Goal: Task Accomplishment & Management: Manage account settings

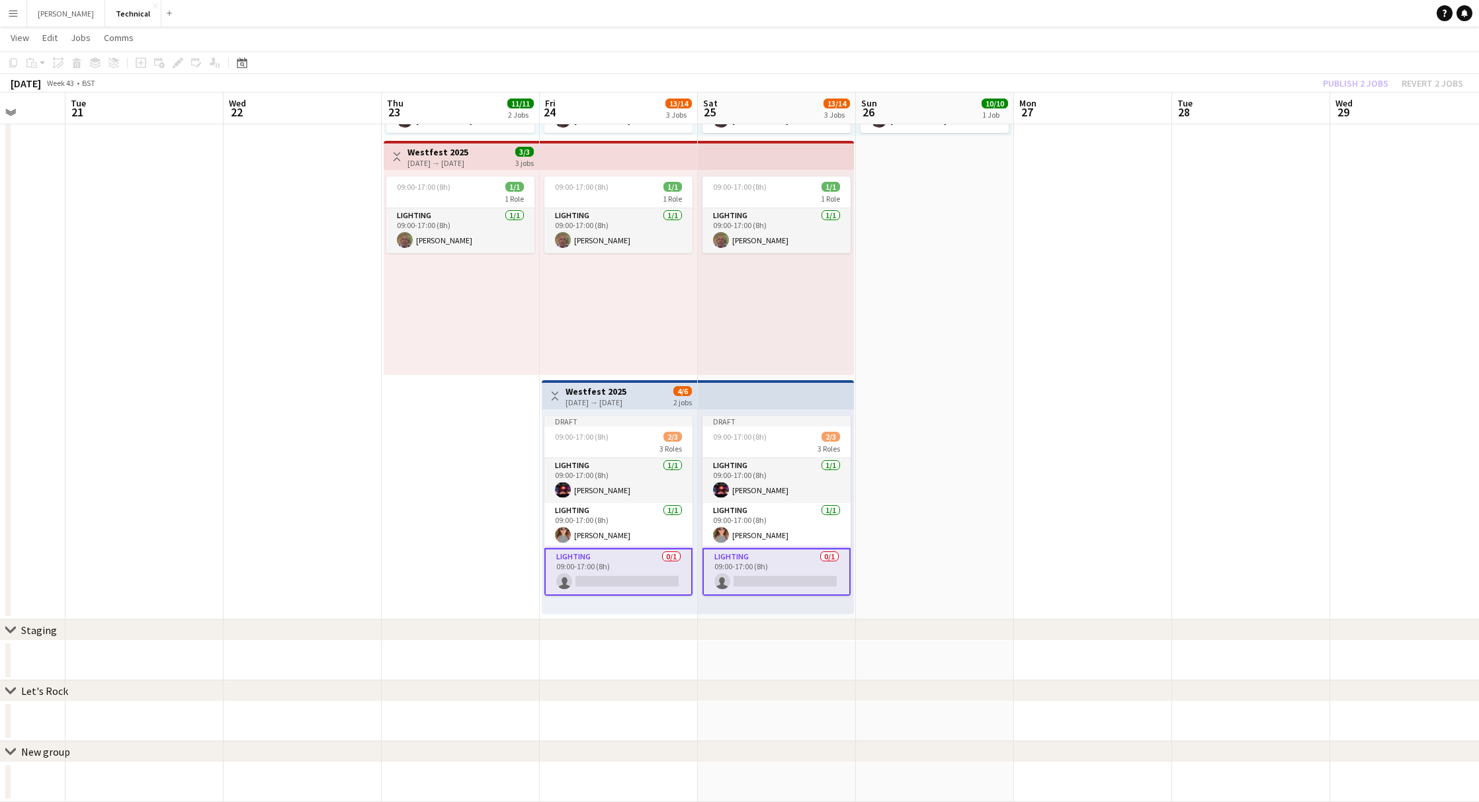
scroll to position [313, 0]
click at [603, 404] on div "[DATE] → [DATE]" at bounding box center [596, 403] width 61 height 10
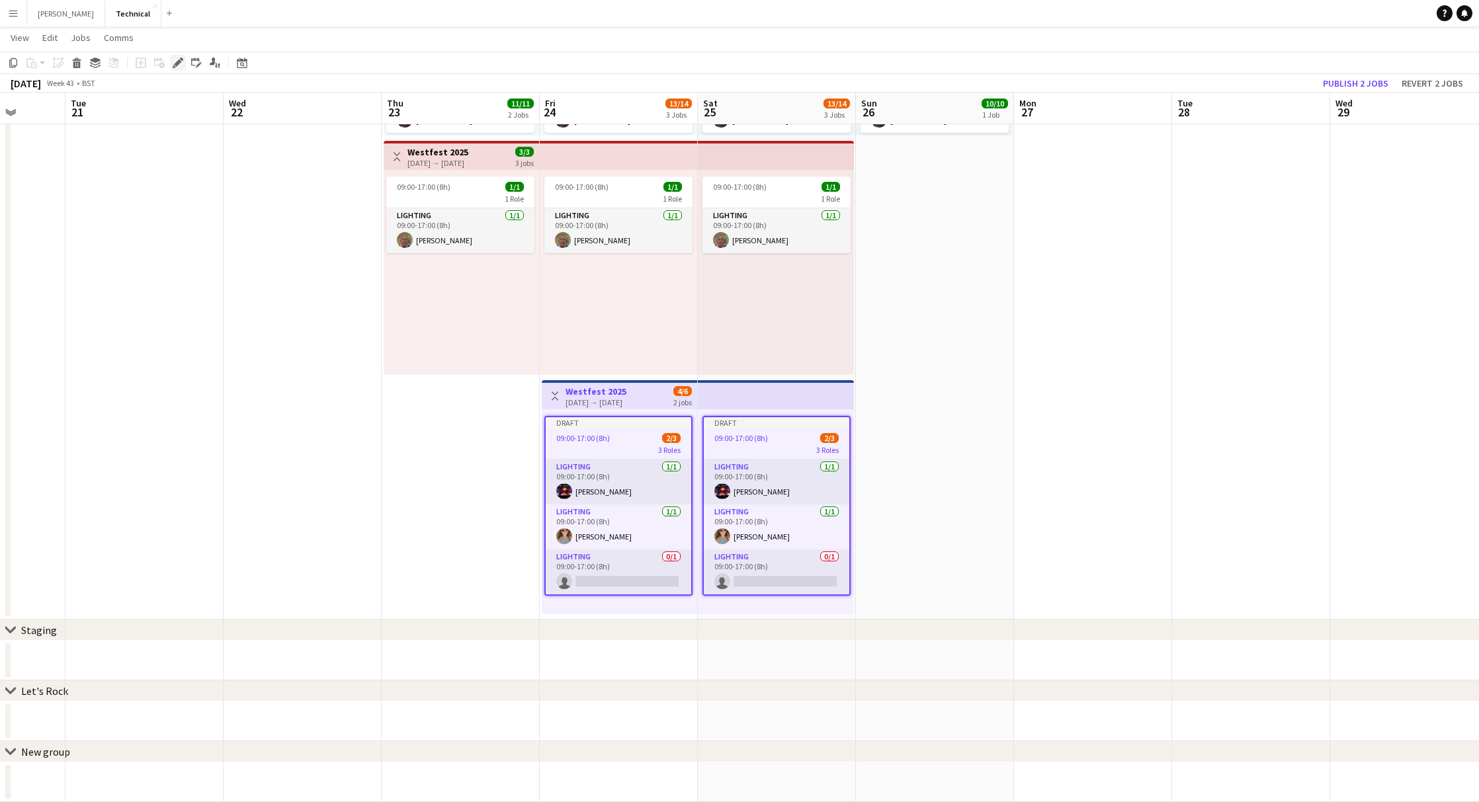
click at [177, 67] on icon "Edit" at bounding box center [178, 63] width 11 height 11
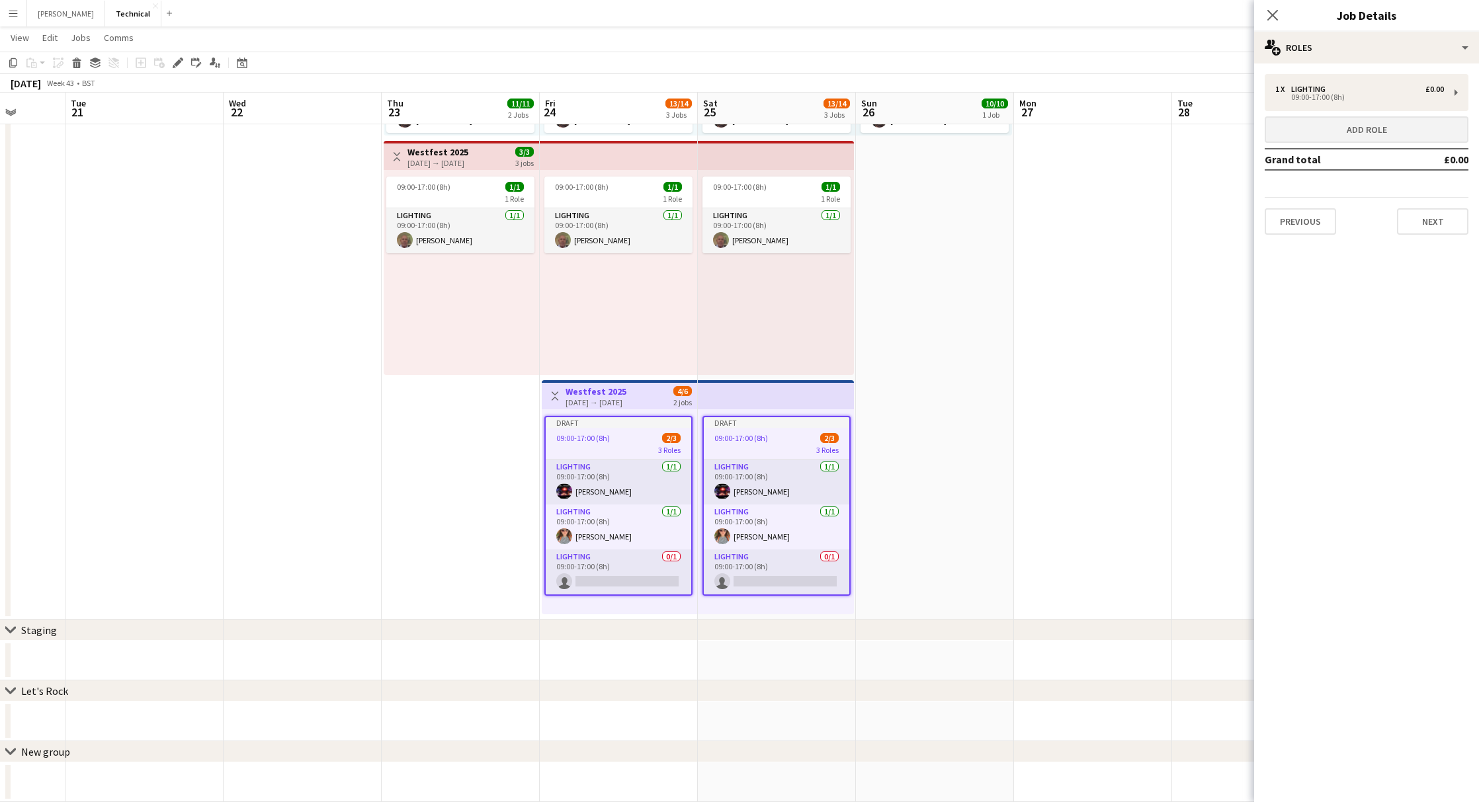
click at [1361, 140] on button "Add role" at bounding box center [1367, 129] width 204 height 26
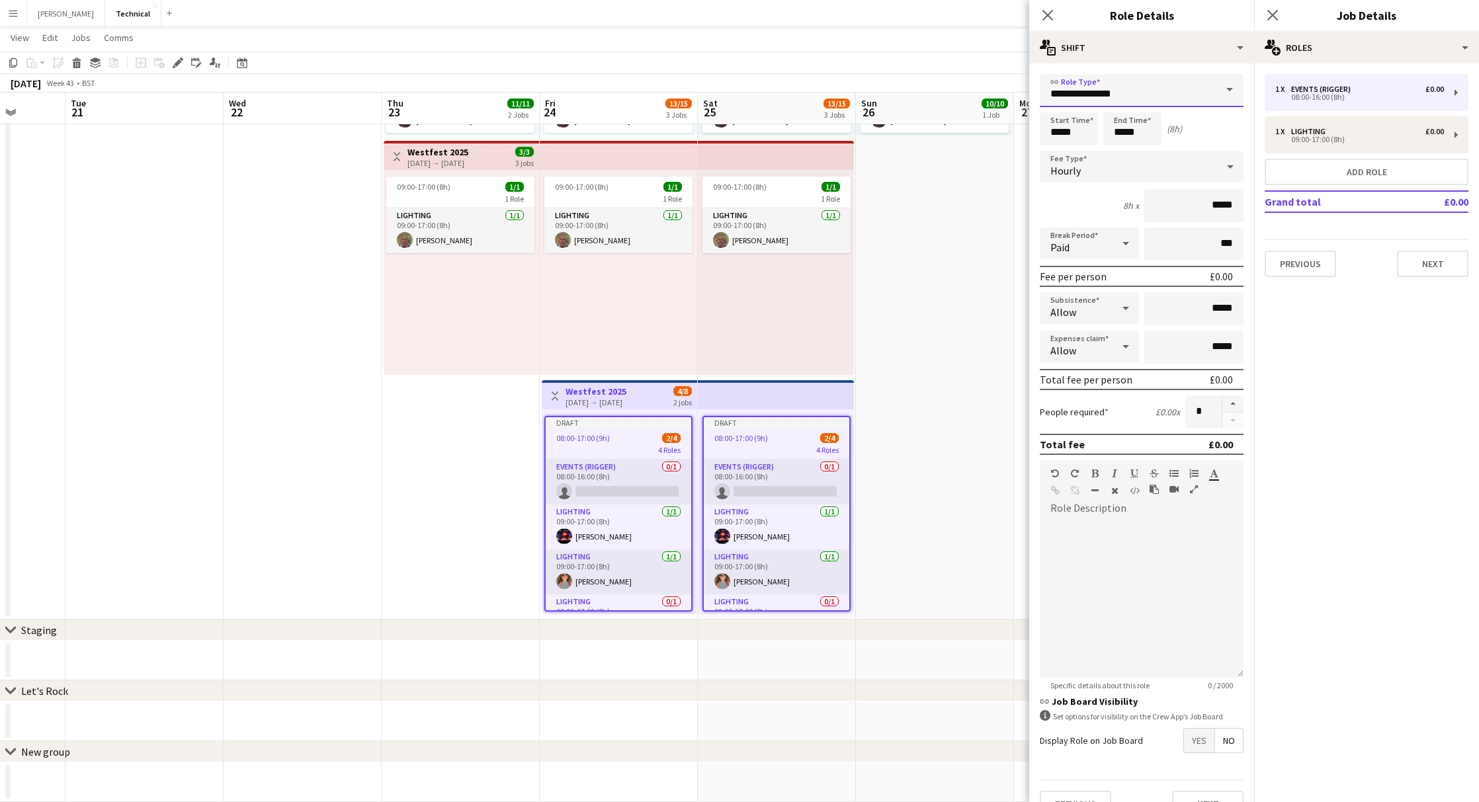
click at [1158, 100] on input "**********" at bounding box center [1142, 90] width 204 height 33
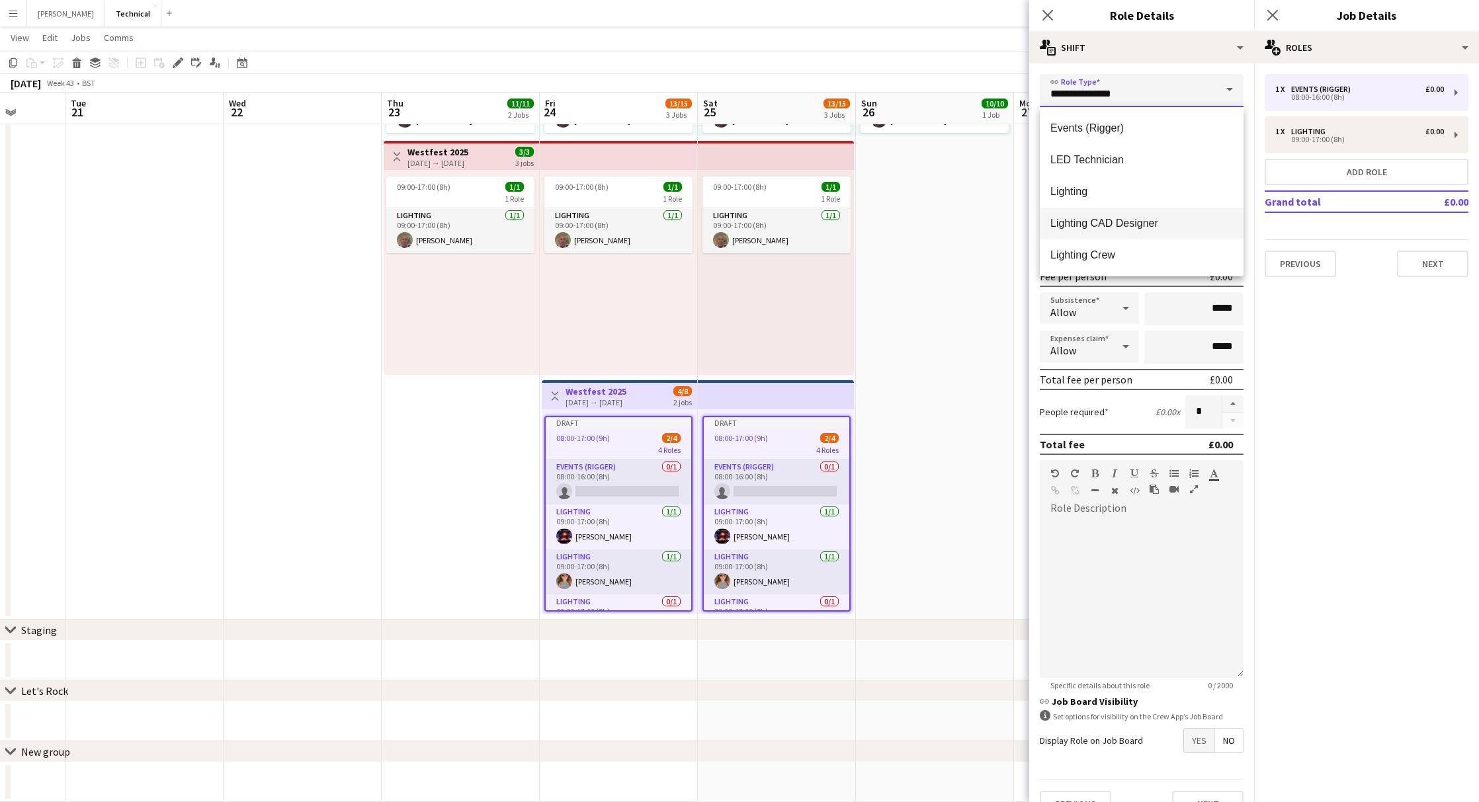
drag, startPoint x: 1160, startPoint y: 100, endPoint x: 1204, endPoint y: 211, distance: 119.6
click at [998, 96] on body "Menu Boards Boards Boards All jobs Status Workforce Workforce My Workforce Recr…" at bounding box center [739, 244] width 1479 height 1115
click at [1148, 202] on mat-option "Lighting" at bounding box center [1142, 192] width 204 height 32
type input "********"
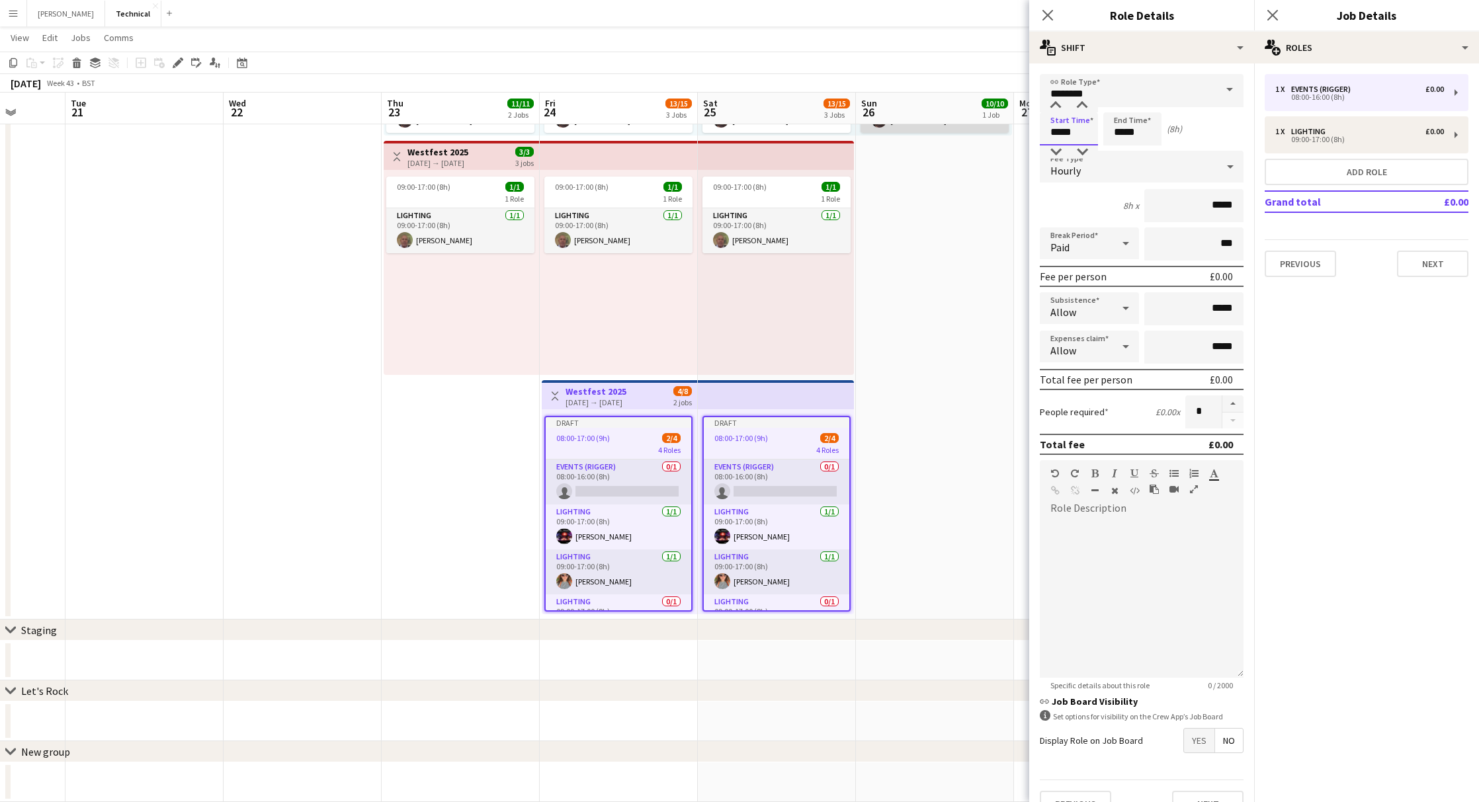
drag, startPoint x: 1085, startPoint y: 144, endPoint x: 996, endPoint y: 128, distance: 90.1
click at [996, 128] on body "Menu Boards Boards Boards All jobs Status Workforce Workforce My Workforce Recr…" at bounding box center [739, 244] width 1479 height 1115
type input "*****"
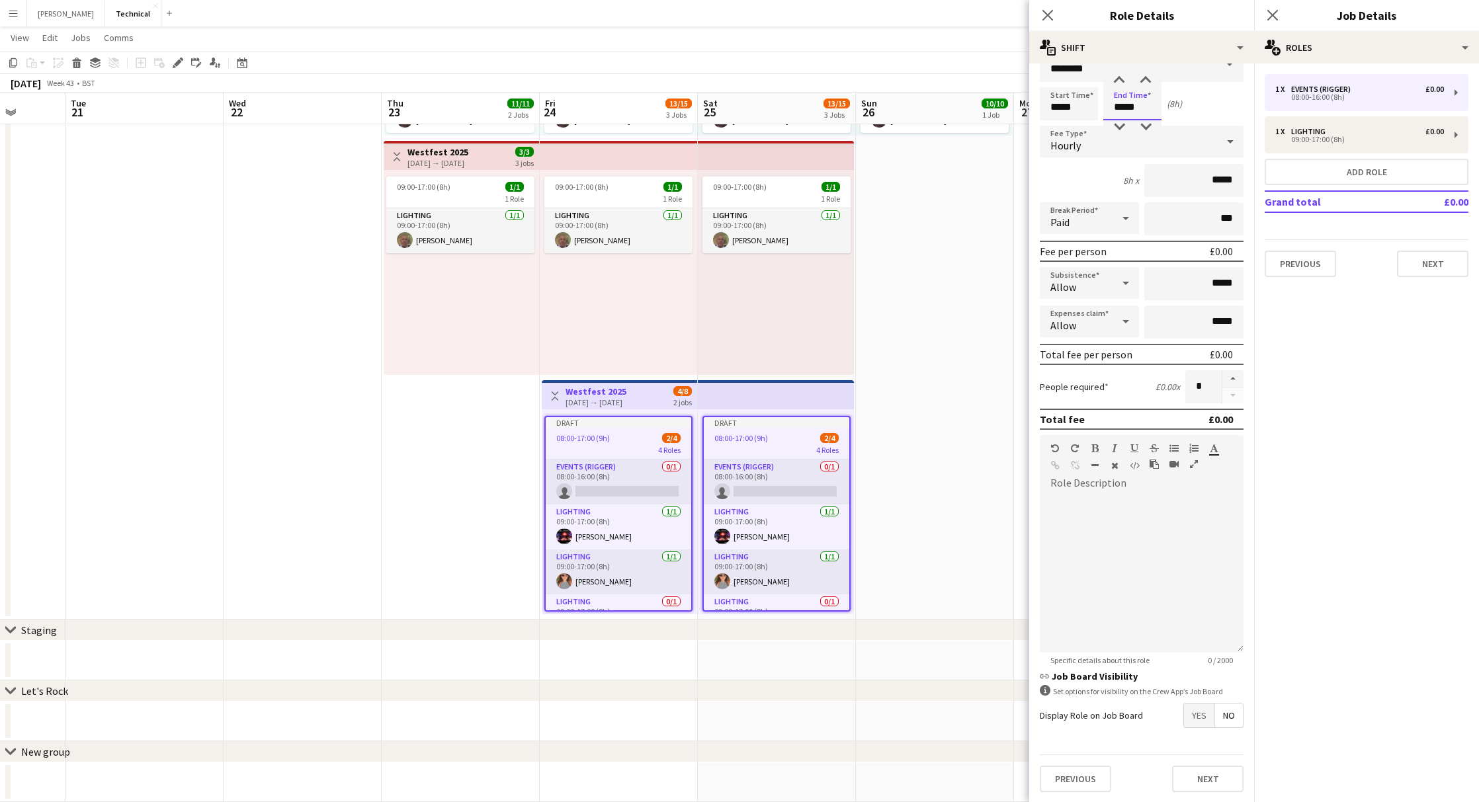
scroll to position [24, 0]
click at [1192, 780] on button "Next" at bounding box center [1207, 780] width 71 height 26
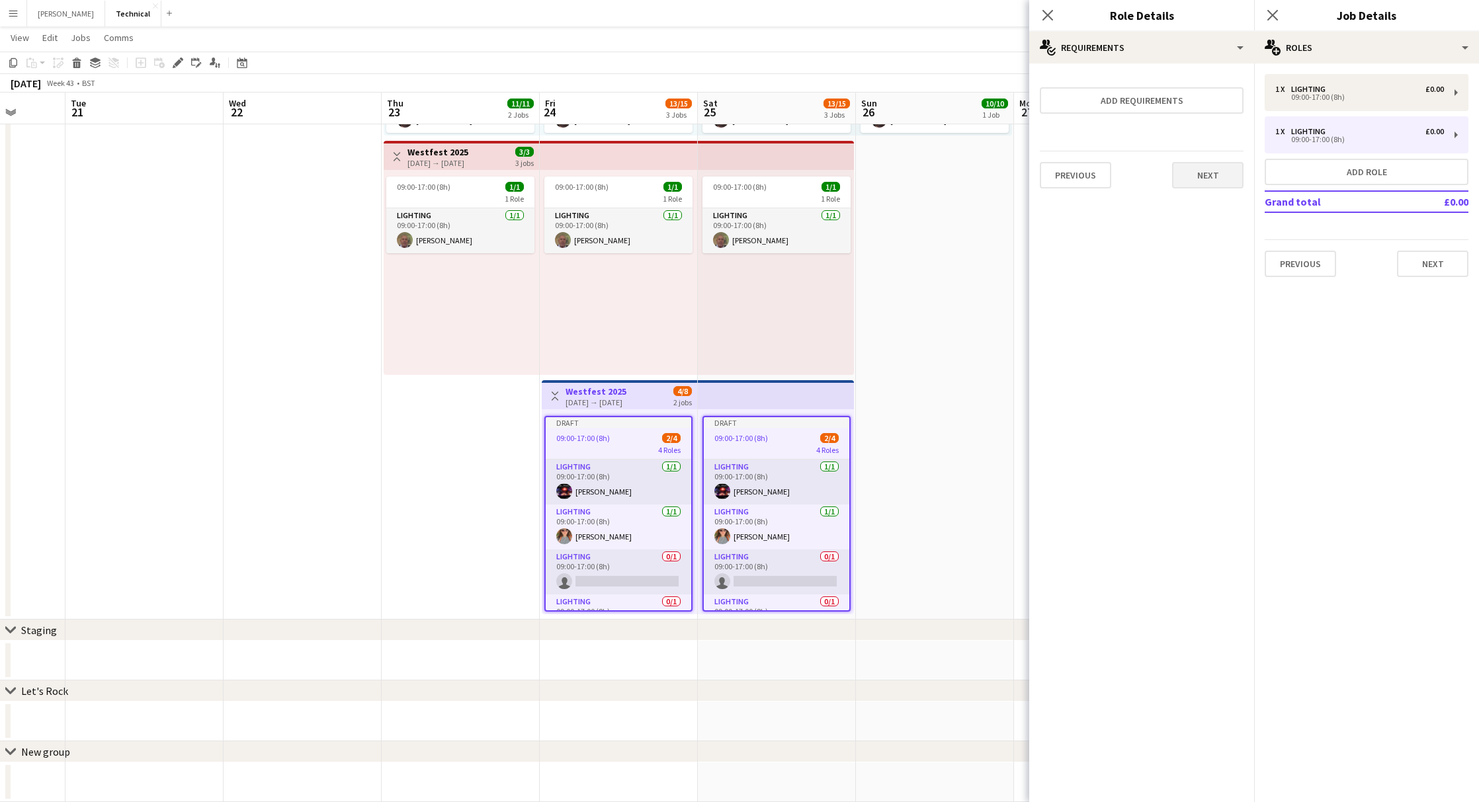
click at [1200, 174] on button "Next" at bounding box center [1207, 175] width 71 height 26
click at [1218, 177] on button "Finish" at bounding box center [1219, 190] width 50 height 26
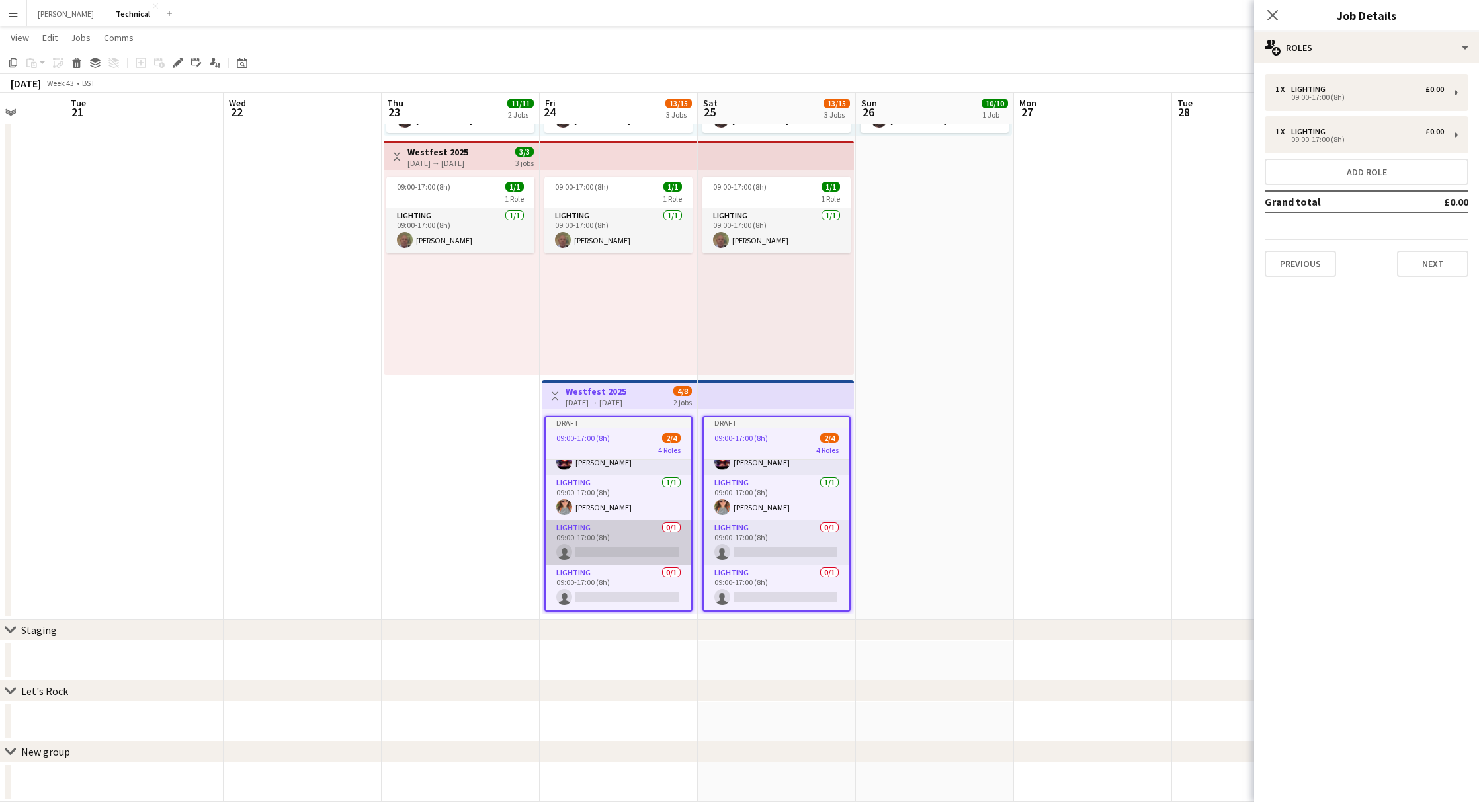
scroll to position [29, 0]
click at [627, 575] on app-card-role "Lighting 0/1 09:00-17:00 (8h) single-neutral-actions" at bounding box center [619, 588] width 146 height 45
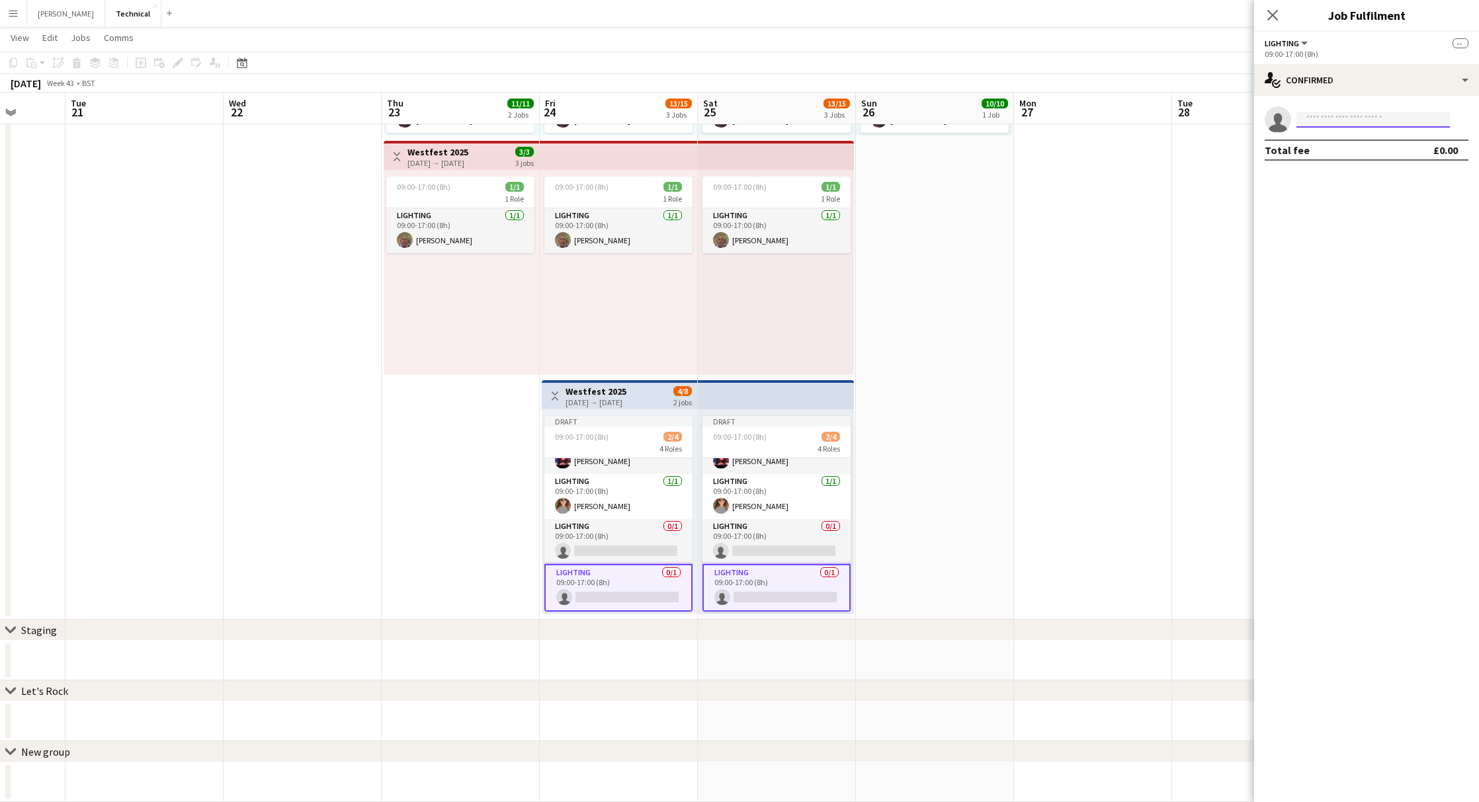
click at [1347, 116] on input at bounding box center [1373, 120] width 153 height 16
type input "***"
click at [1353, 151] on span "[PERSON_NAME][EMAIL_ADDRESS][DOMAIN_NAME]" at bounding box center [1373, 149] width 132 height 11
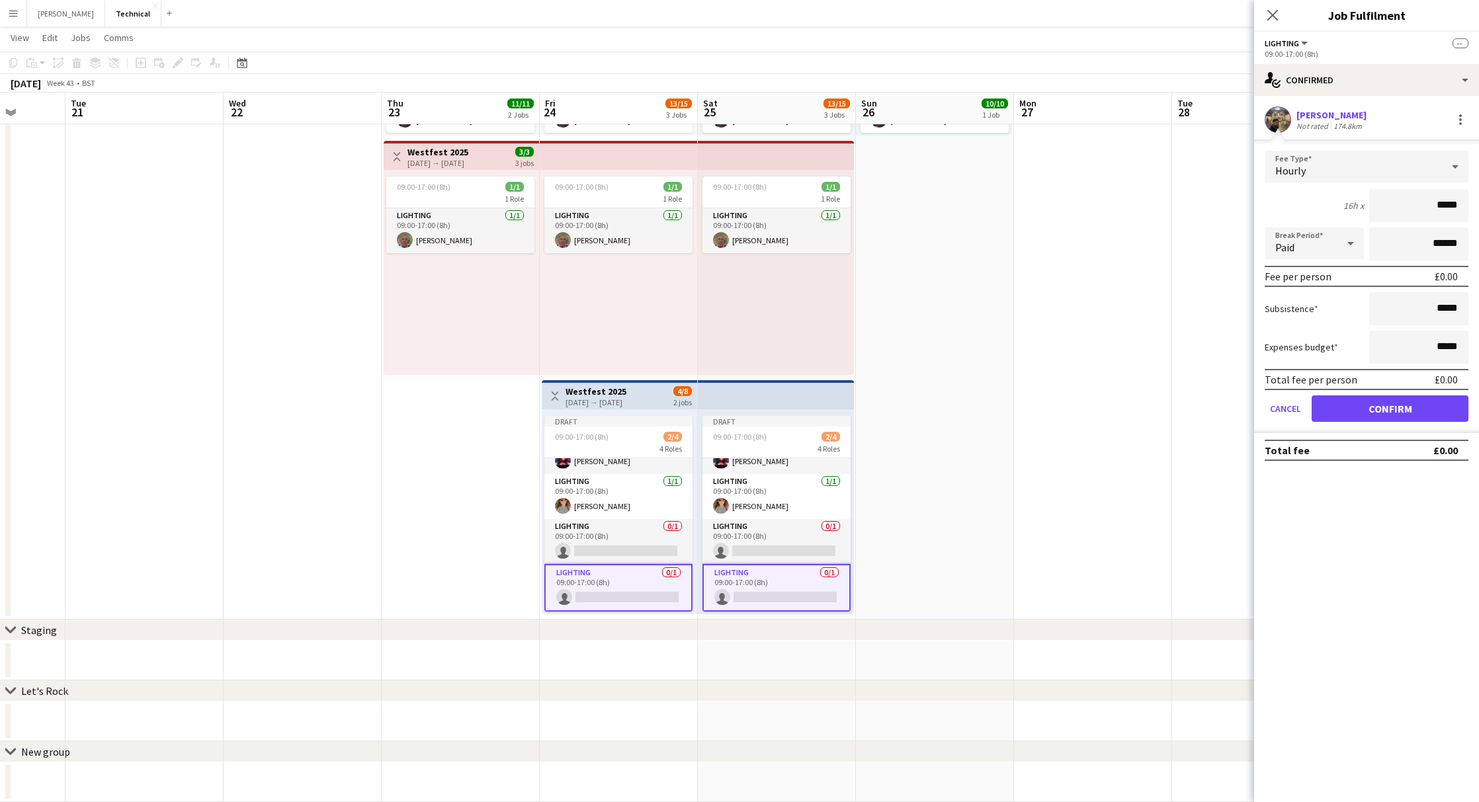
click at [1383, 409] on button "Confirm" at bounding box center [1390, 409] width 157 height 26
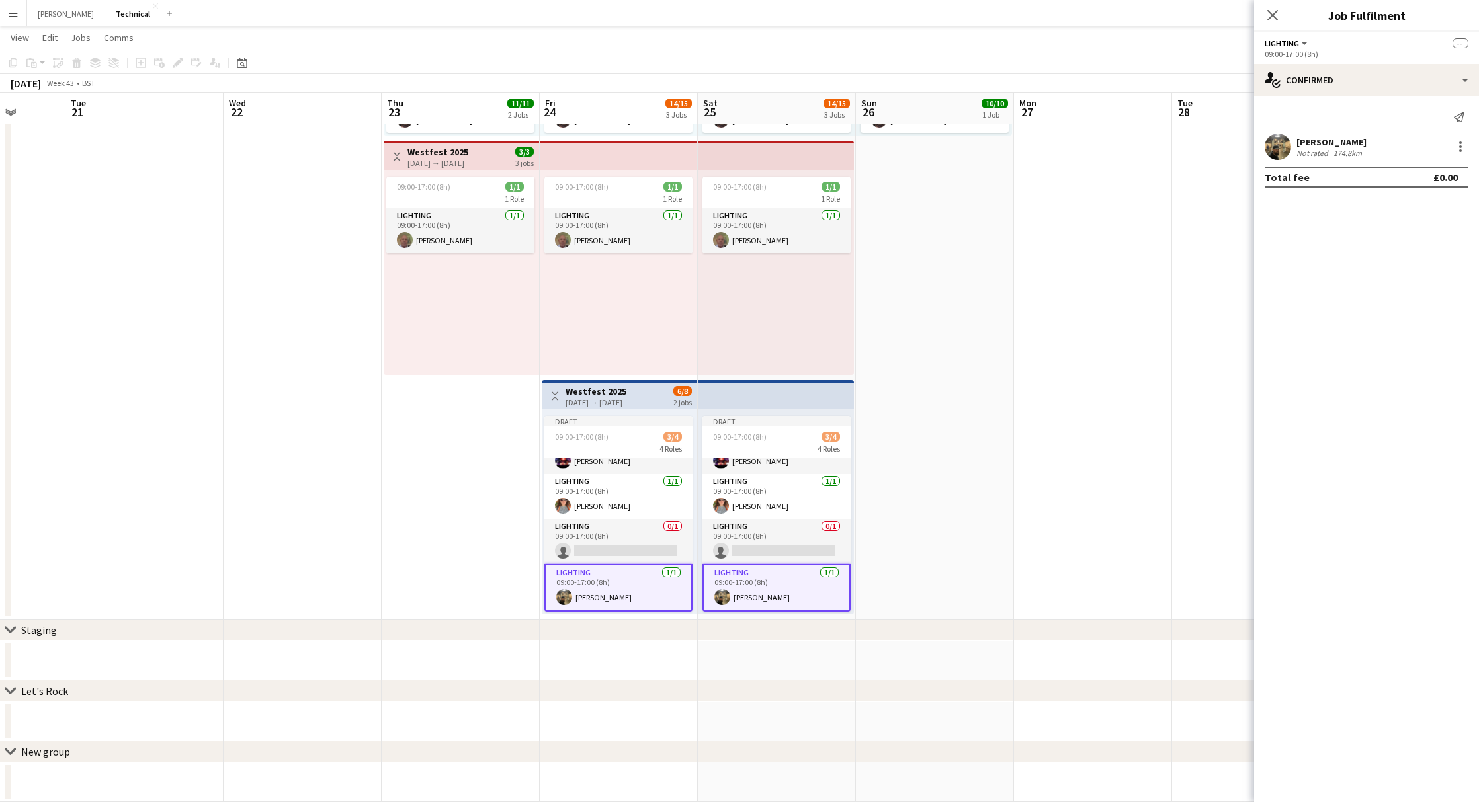
scroll to position [313, 0]
click at [1277, 17] on icon "Close pop-in" at bounding box center [1272, 15] width 13 height 13
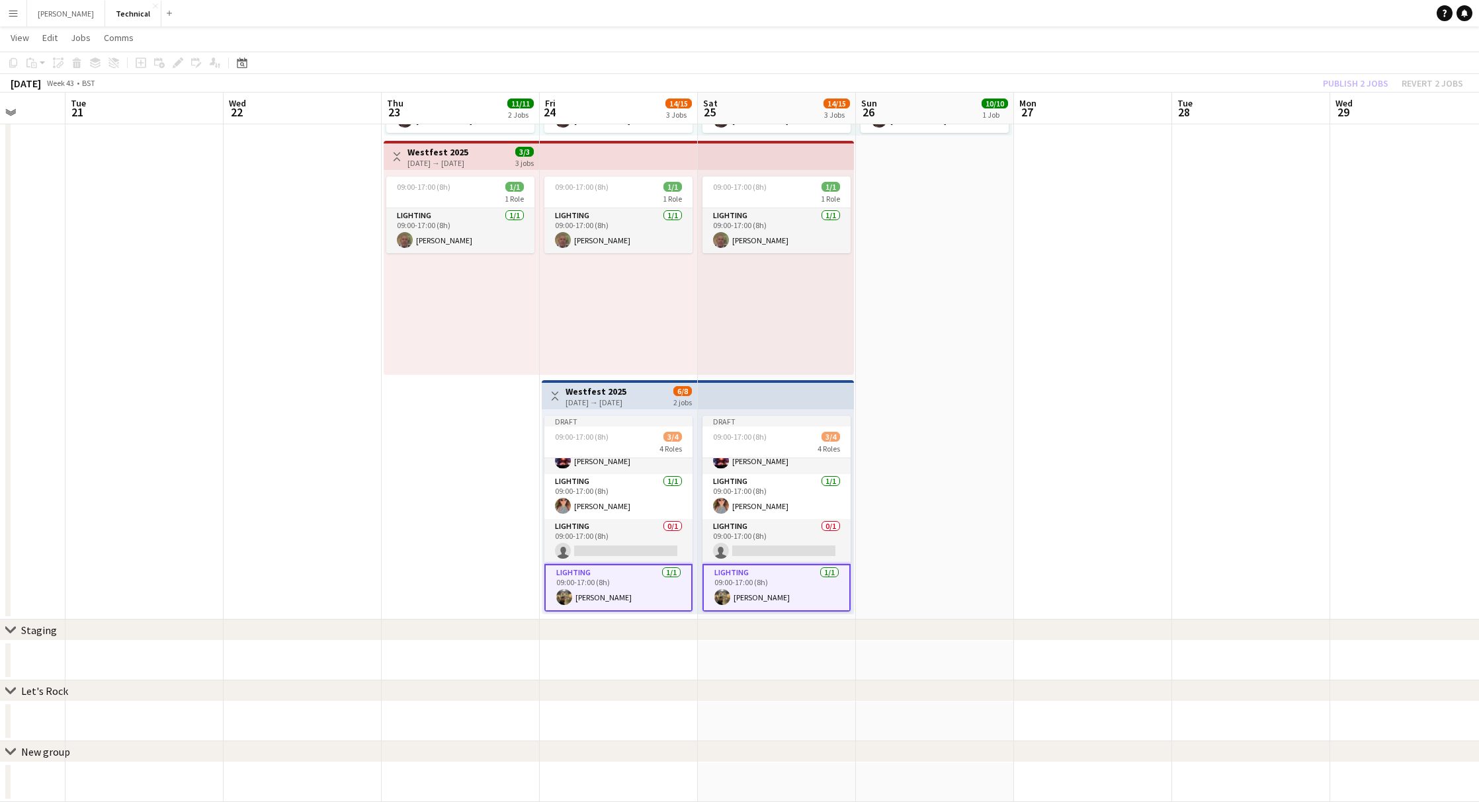
click at [1355, 83] on div "Publish 2 jobs Revert 2 jobs" at bounding box center [1393, 83] width 172 height 17
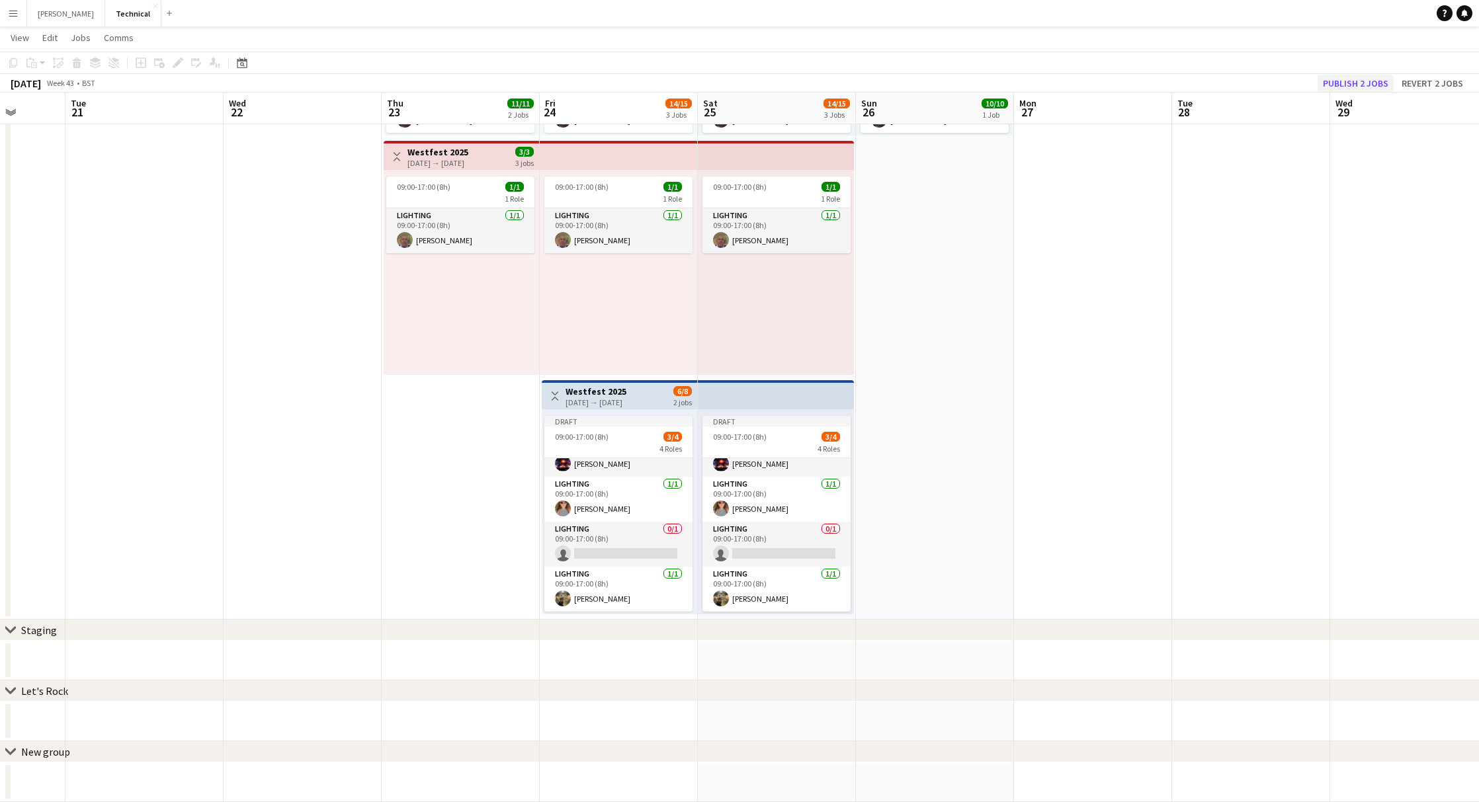
scroll to position [26, 0]
click at [1355, 81] on button "Publish 2 jobs" at bounding box center [1356, 83] width 76 height 17
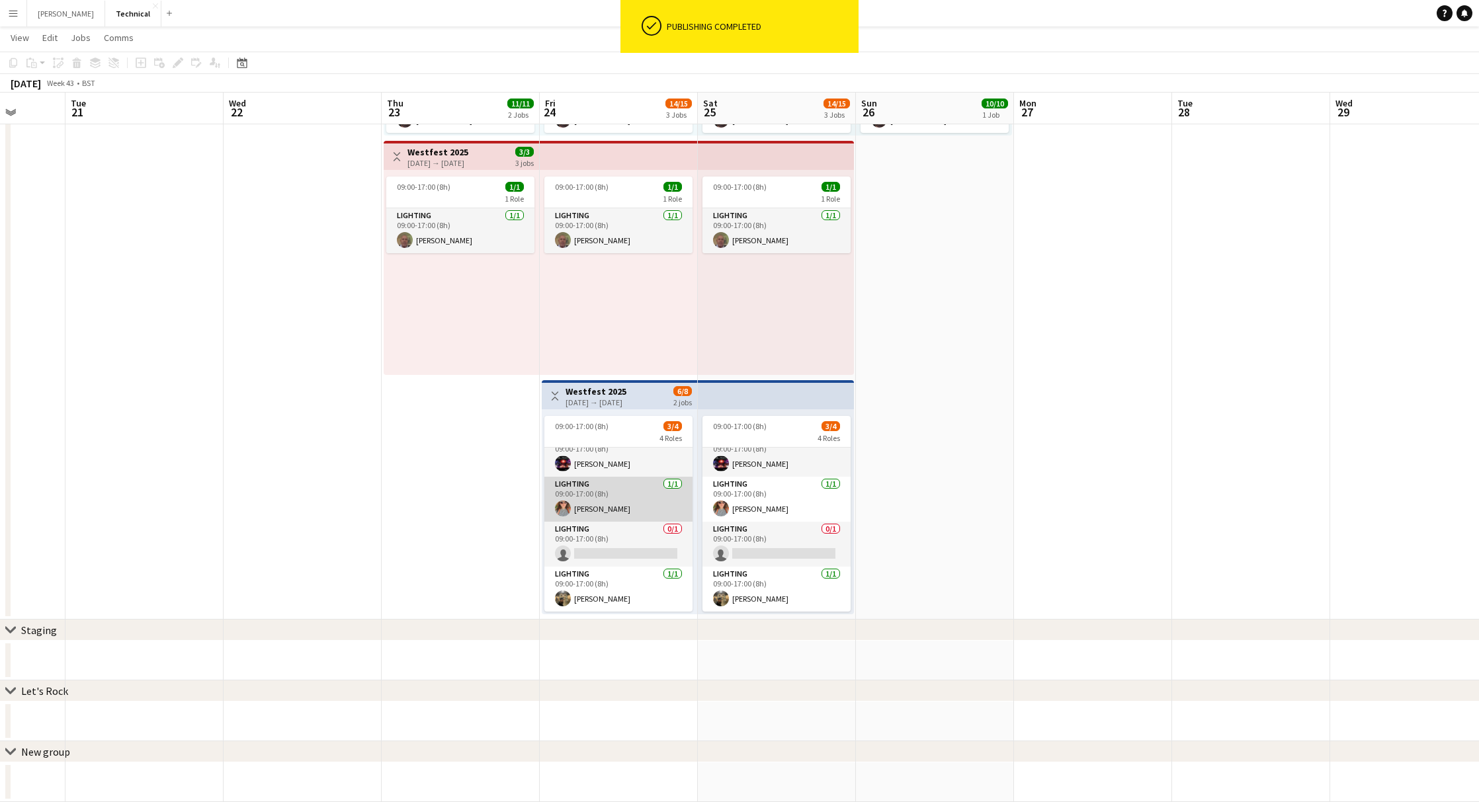
scroll to position [16, 0]
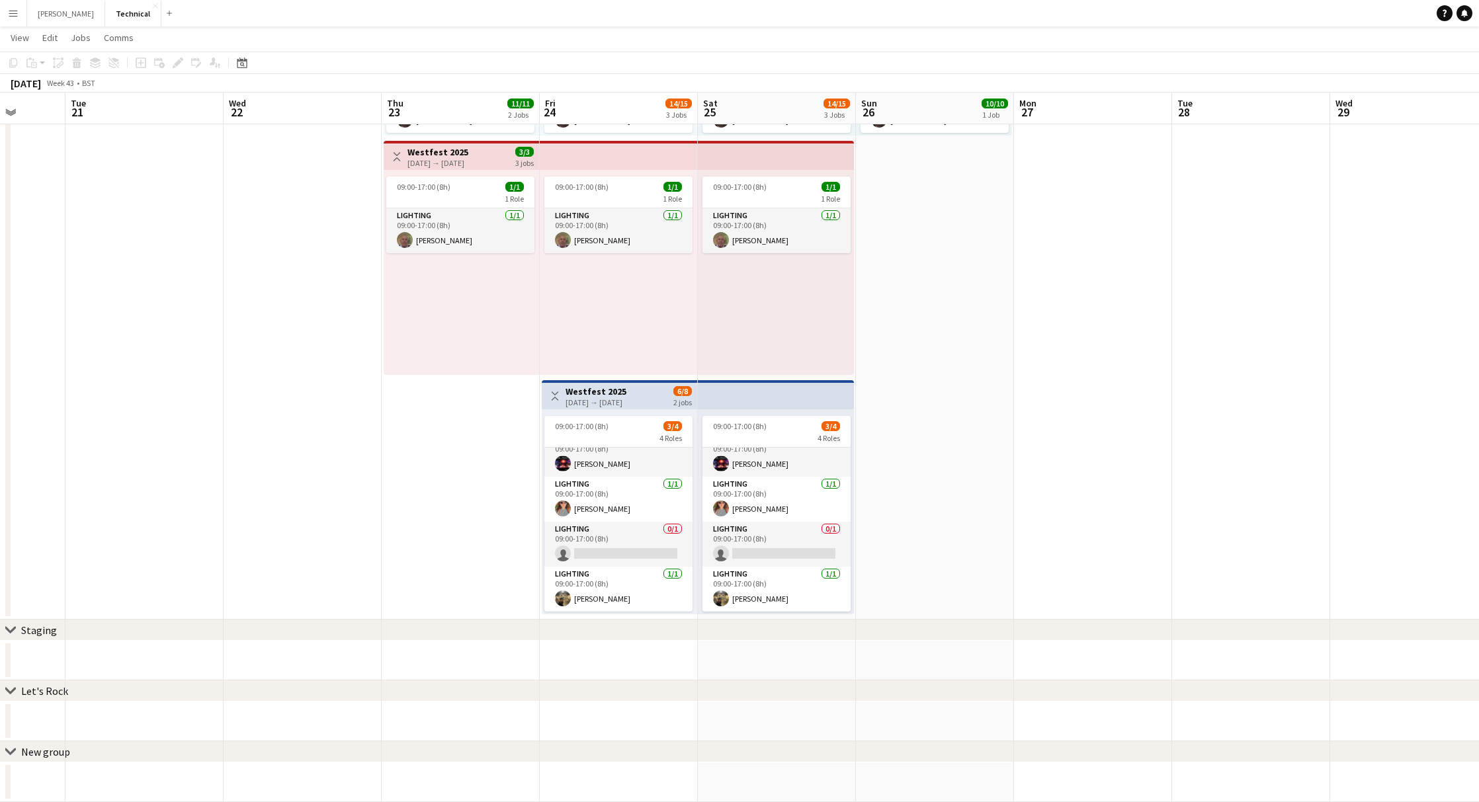
click at [626, 404] on div "[DATE] → [DATE]" at bounding box center [596, 403] width 61 height 10
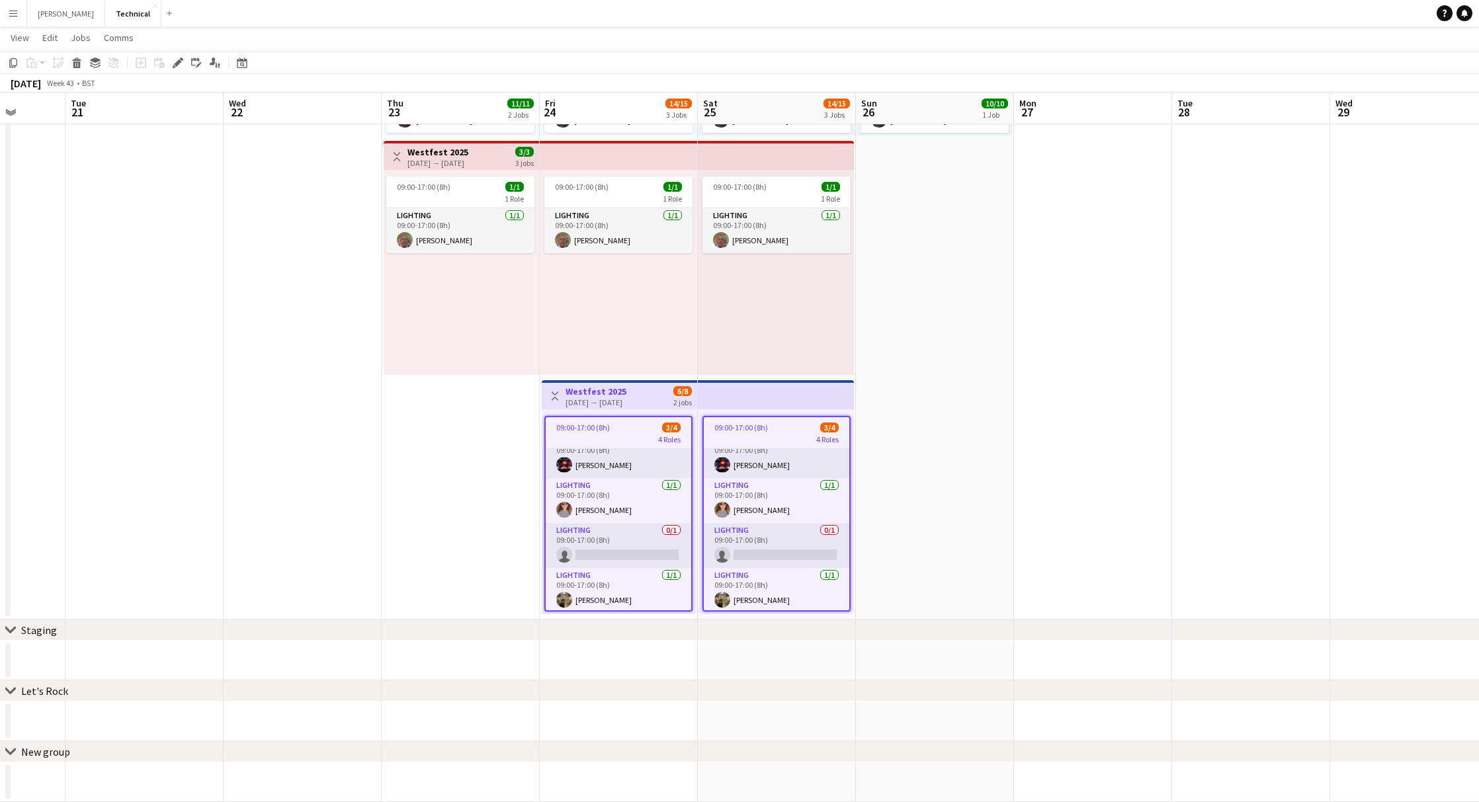
click at [626, 392] on h3 "Westfest 2025" at bounding box center [596, 392] width 61 height 12
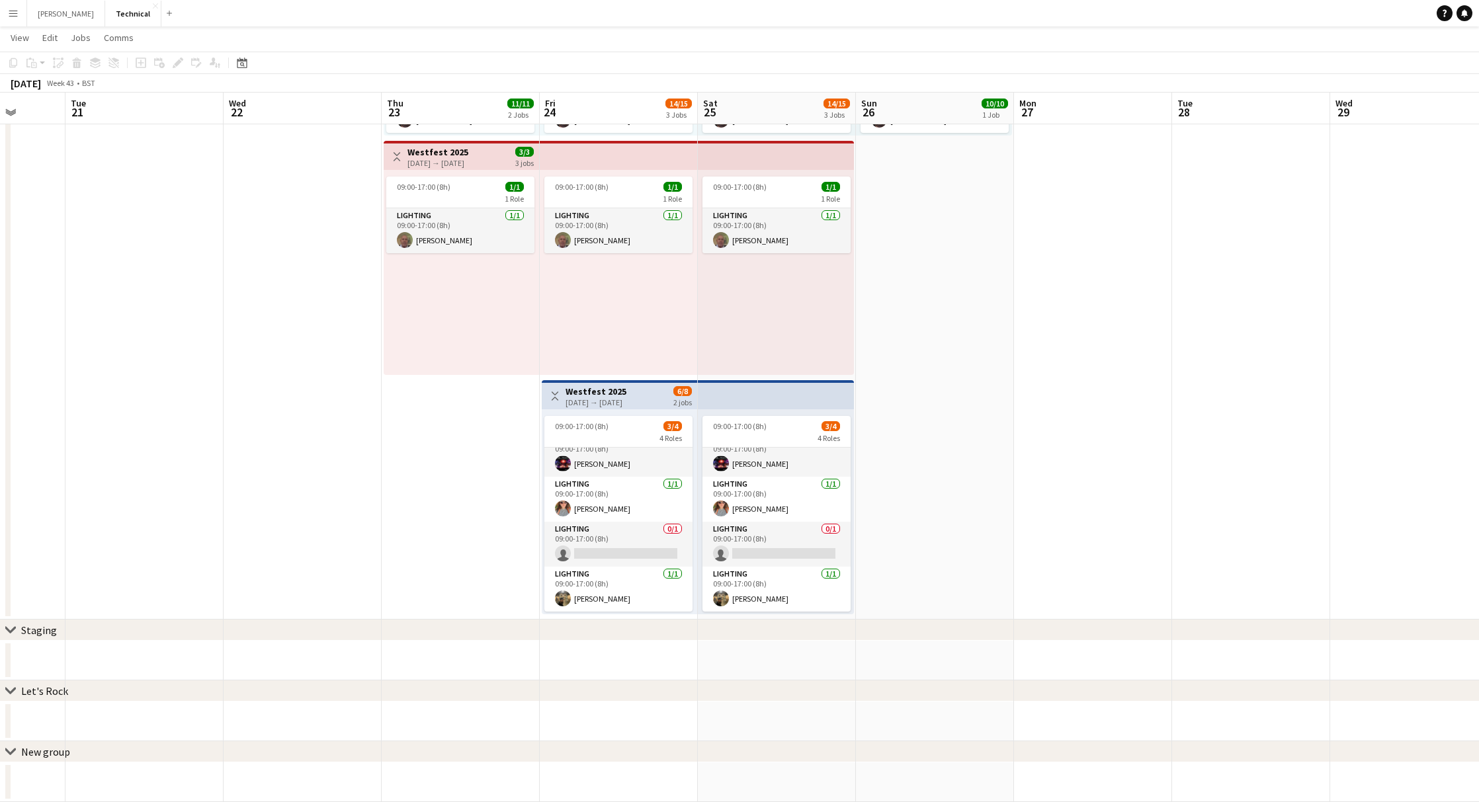
click at [626, 392] on h3 "Westfest 2025" at bounding box center [596, 392] width 61 height 12
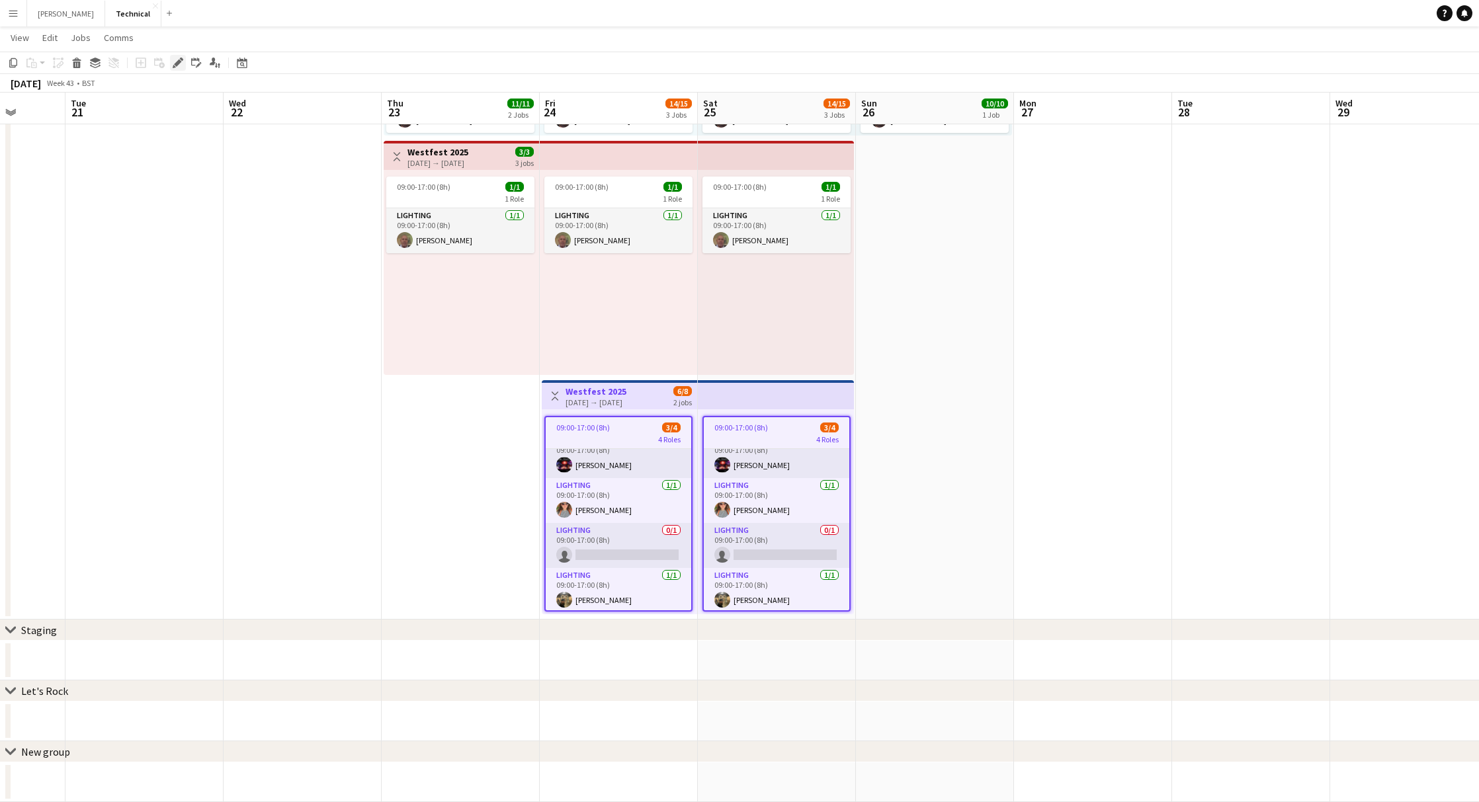
click at [181, 65] on icon "Edit" at bounding box center [178, 63] width 11 height 11
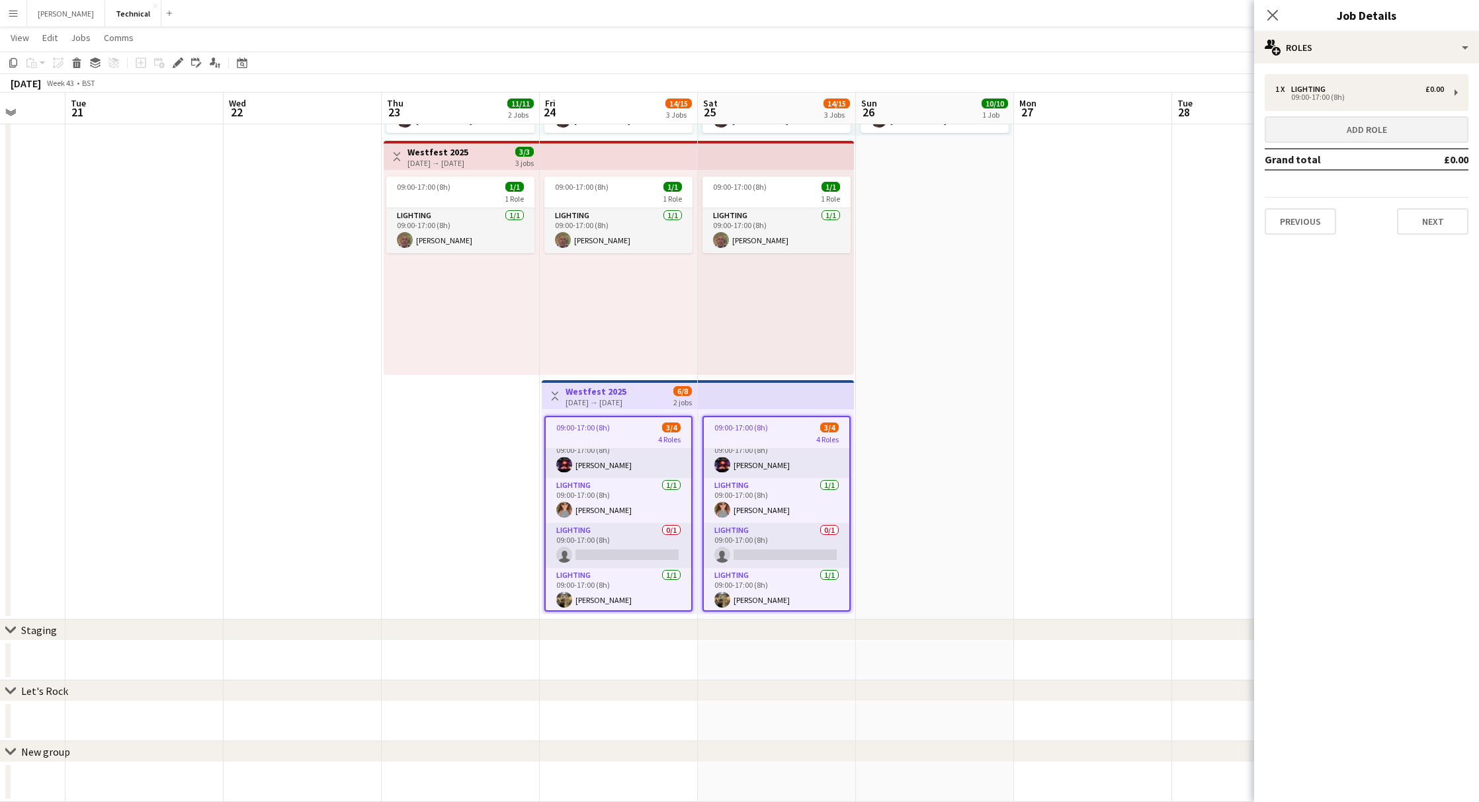
click at [1311, 136] on button "Add role" at bounding box center [1367, 129] width 204 height 26
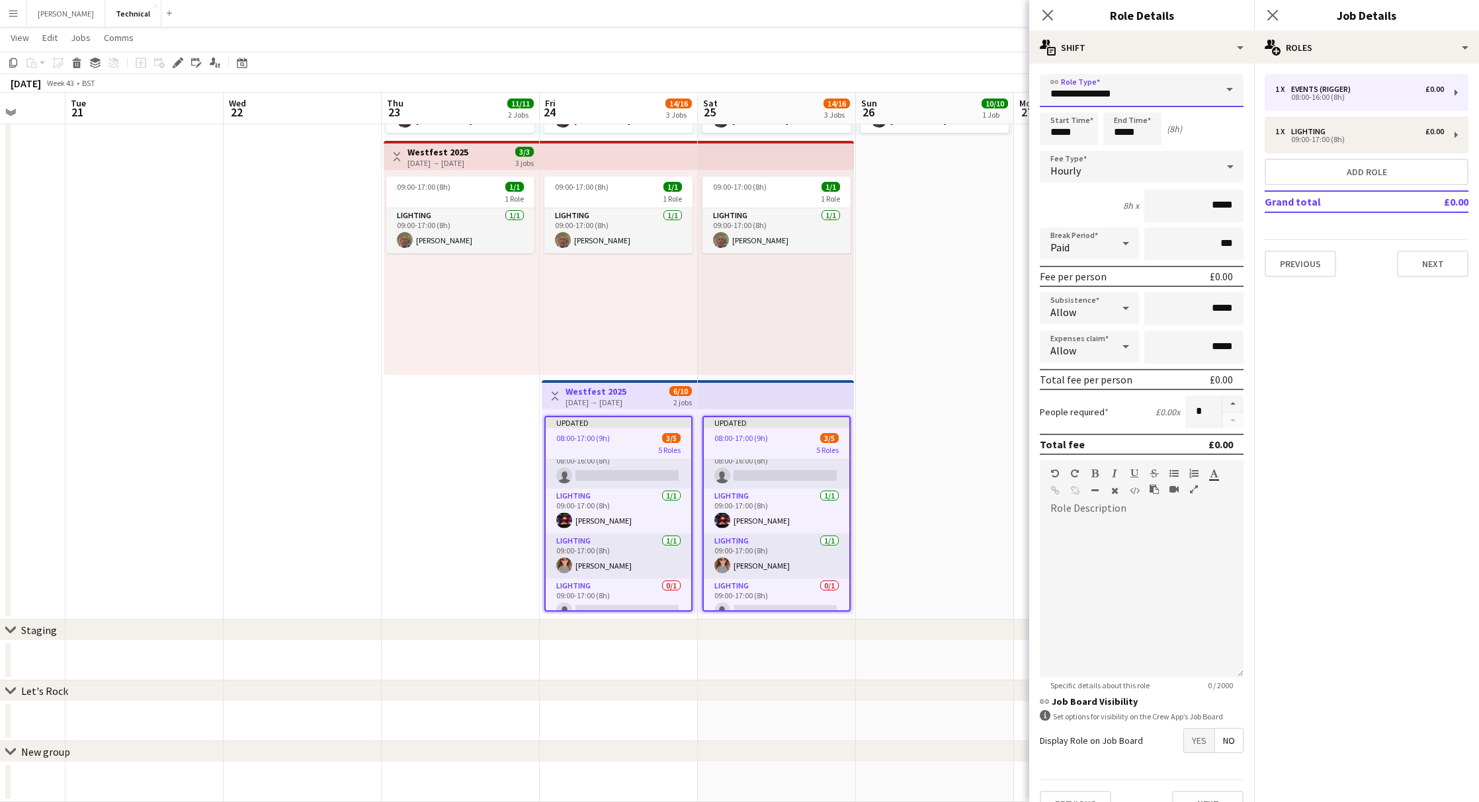
drag, startPoint x: 1159, startPoint y: 103, endPoint x: 978, endPoint y: 91, distance: 181.6
click at [978, 91] on body "Menu Boards Boards Boards All jobs Status Workforce Workforce My Workforce Recr…" at bounding box center [739, 244] width 1479 height 1115
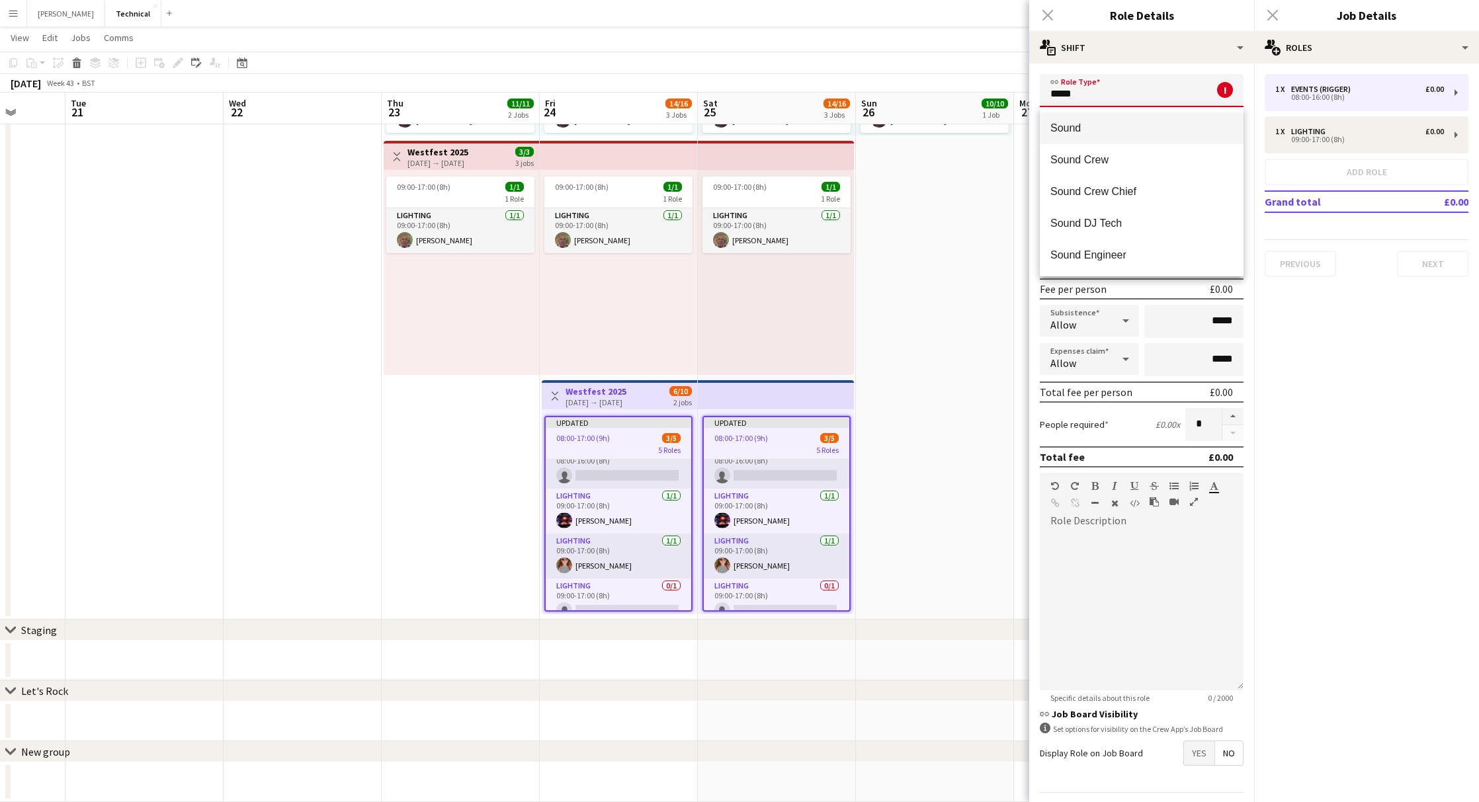
type input "*****"
click at [1058, 131] on span "Sound" at bounding box center [1141, 128] width 183 height 13
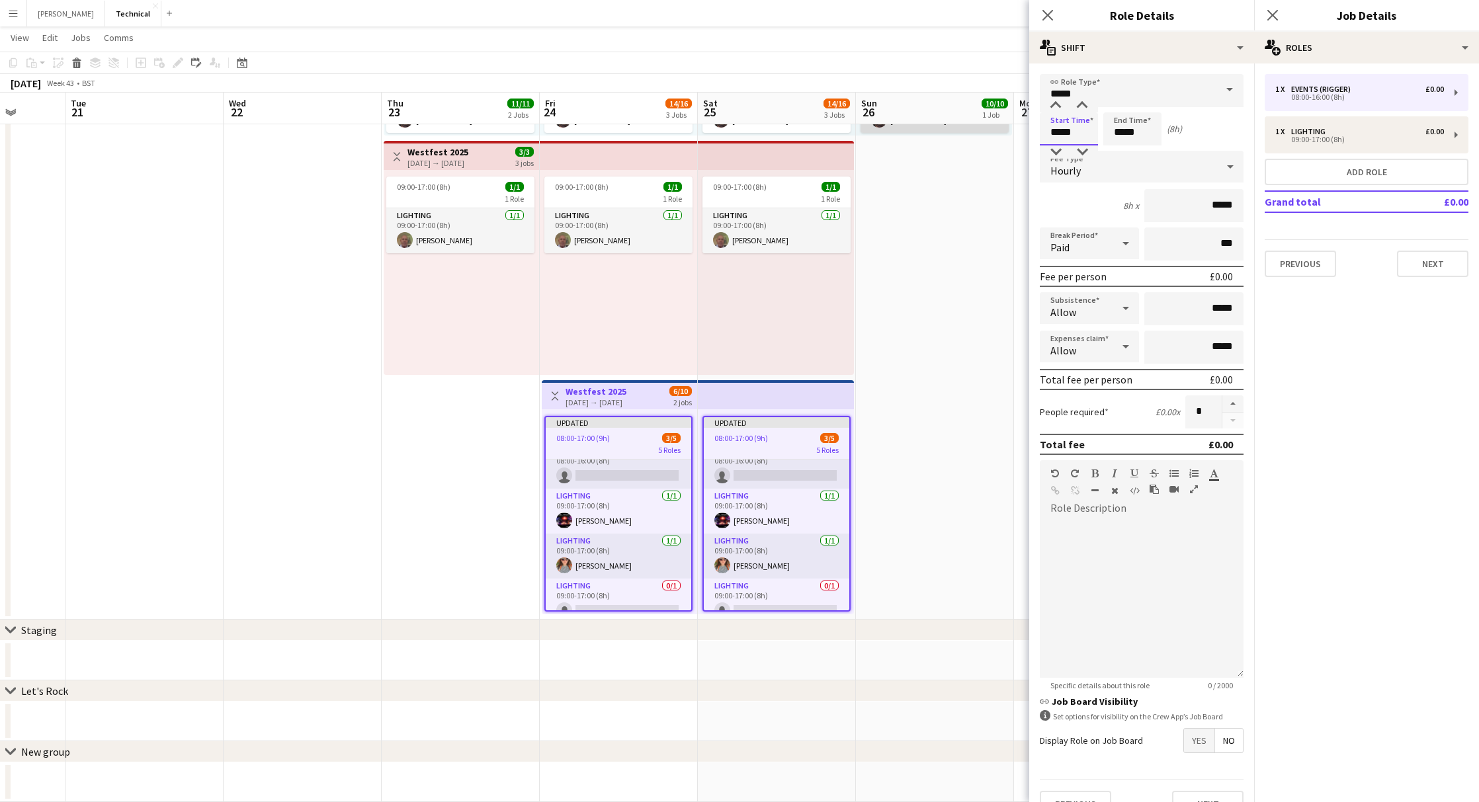
drag, startPoint x: 1093, startPoint y: 136, endPoint x: 998, endPoint y: 129, distance: 95.5
click at [998, 129] on body "Menu Boards Boards Boards All jobs Status Workforce Workforce My Workforce Recr…" at bounding box center [739, 244] width 1479 height 1115
type input "*****"
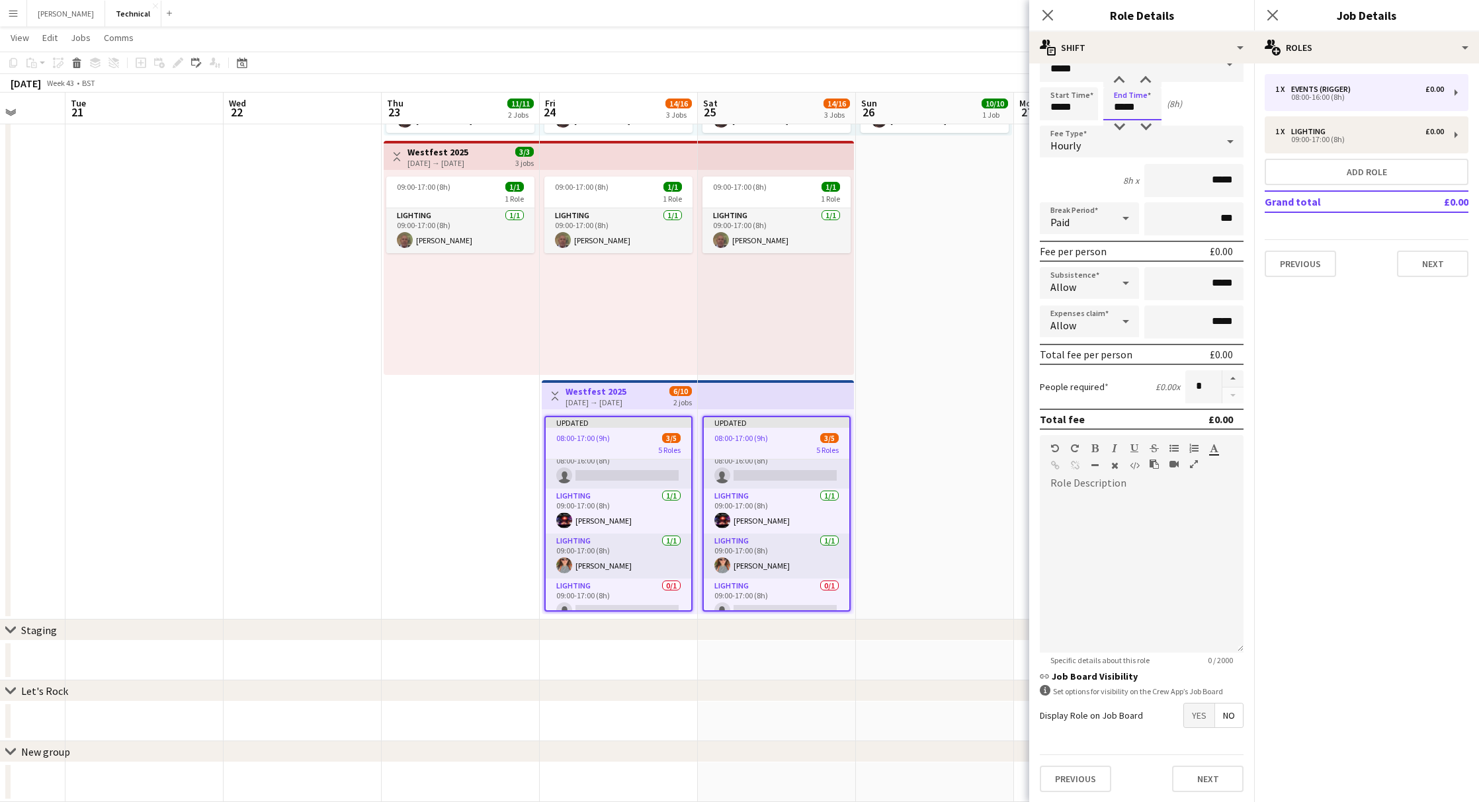
scroll to position [24, 0]
click at [1224, 776] on button "Next" at bounding box center [1207, 780] width 71 height 26
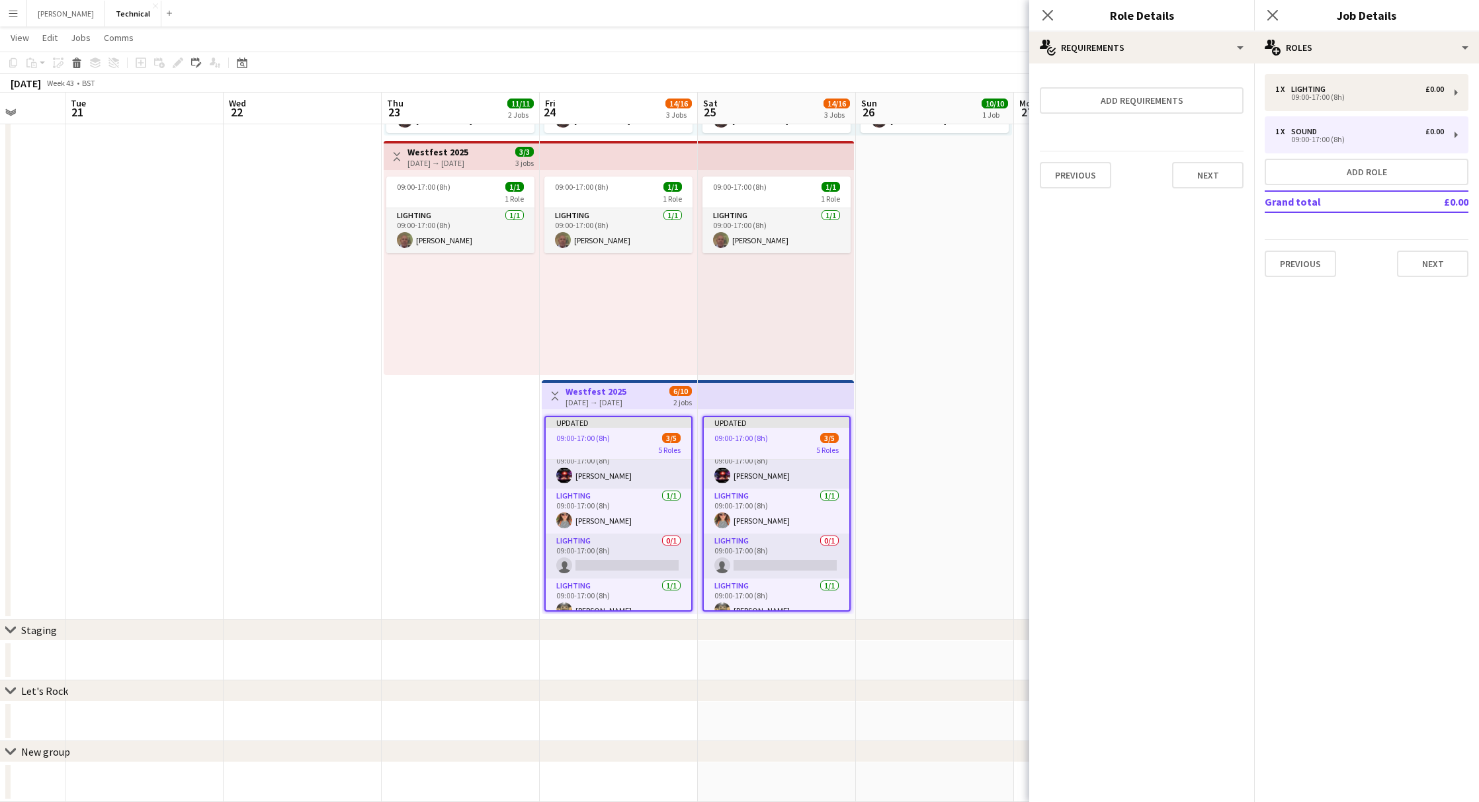
click at [1218, 177] on button "Next" at bounding box center [1207, 175] width 71 height 26
click at [1218, 177] on button "Finish" at bounding box center [1219, 190] width 50 height 26
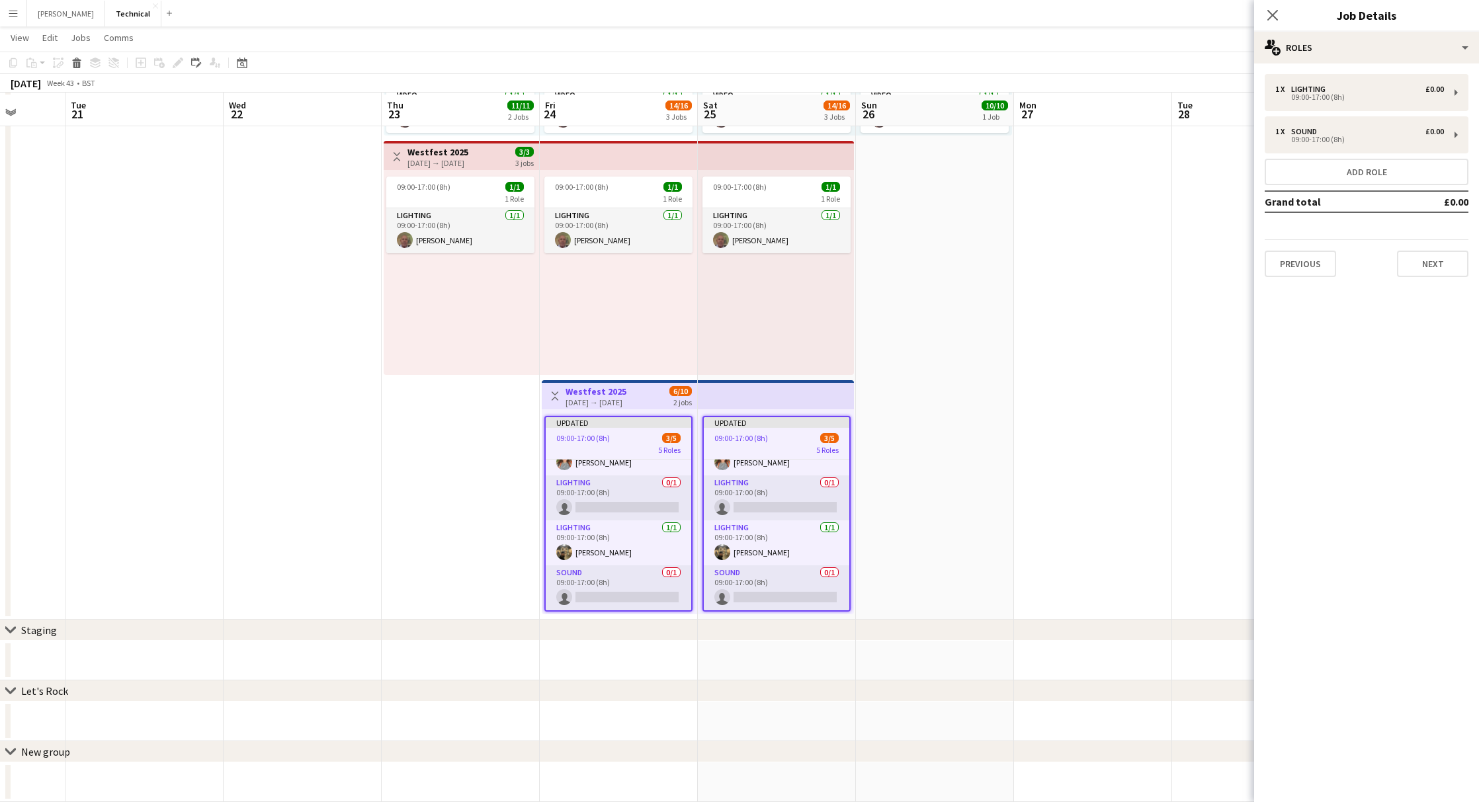
scroll to position [313, 0]
click at [617, 572] on app-card-role "Sound 0/1 09:00-17:00 (8h) single-neutral-actions" at bounding box center [619, 588] width 146 height 45
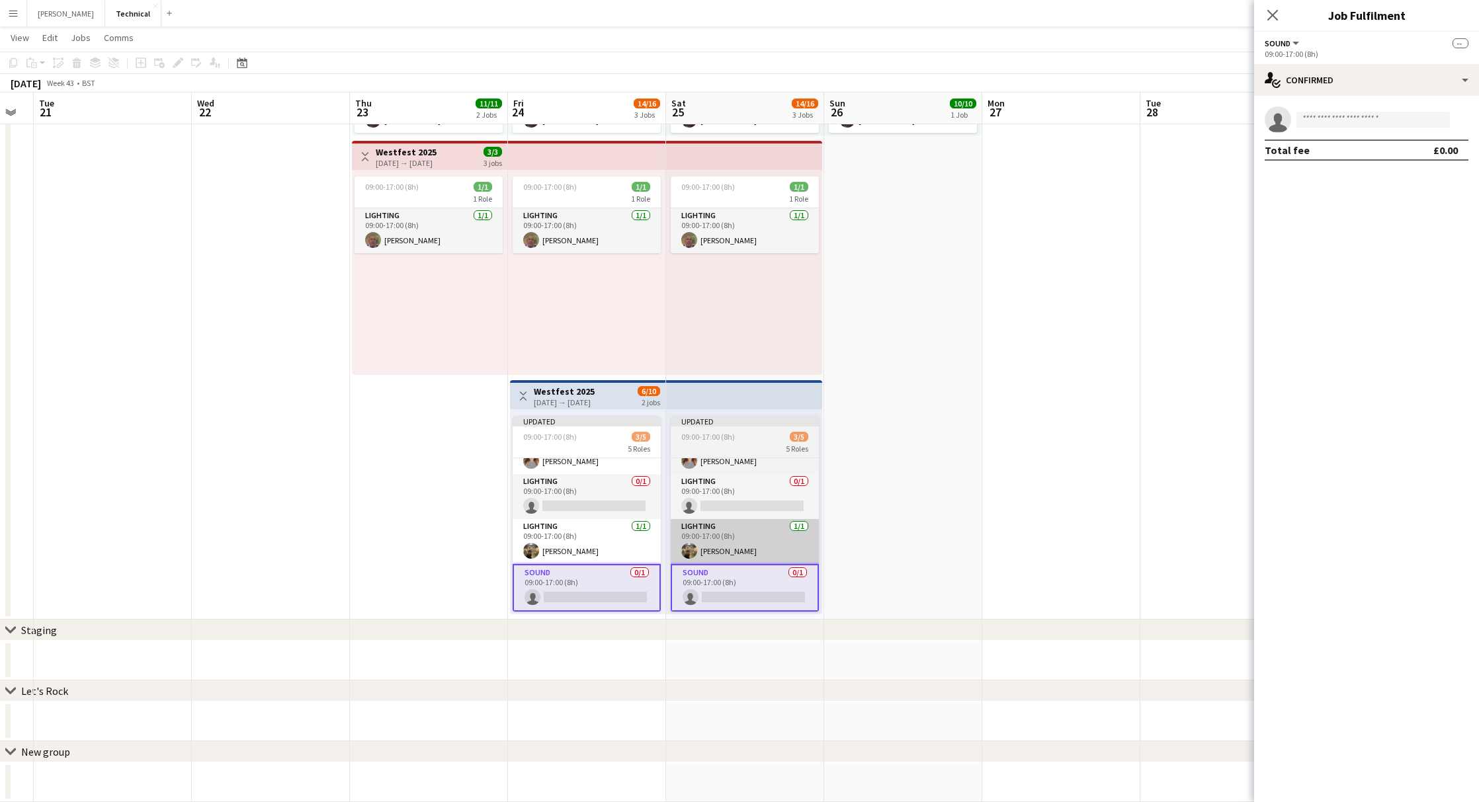
scroll to position [0, 599]
click at [1320, 124] on input at bounding box center [1373, 120] width 153 height 16
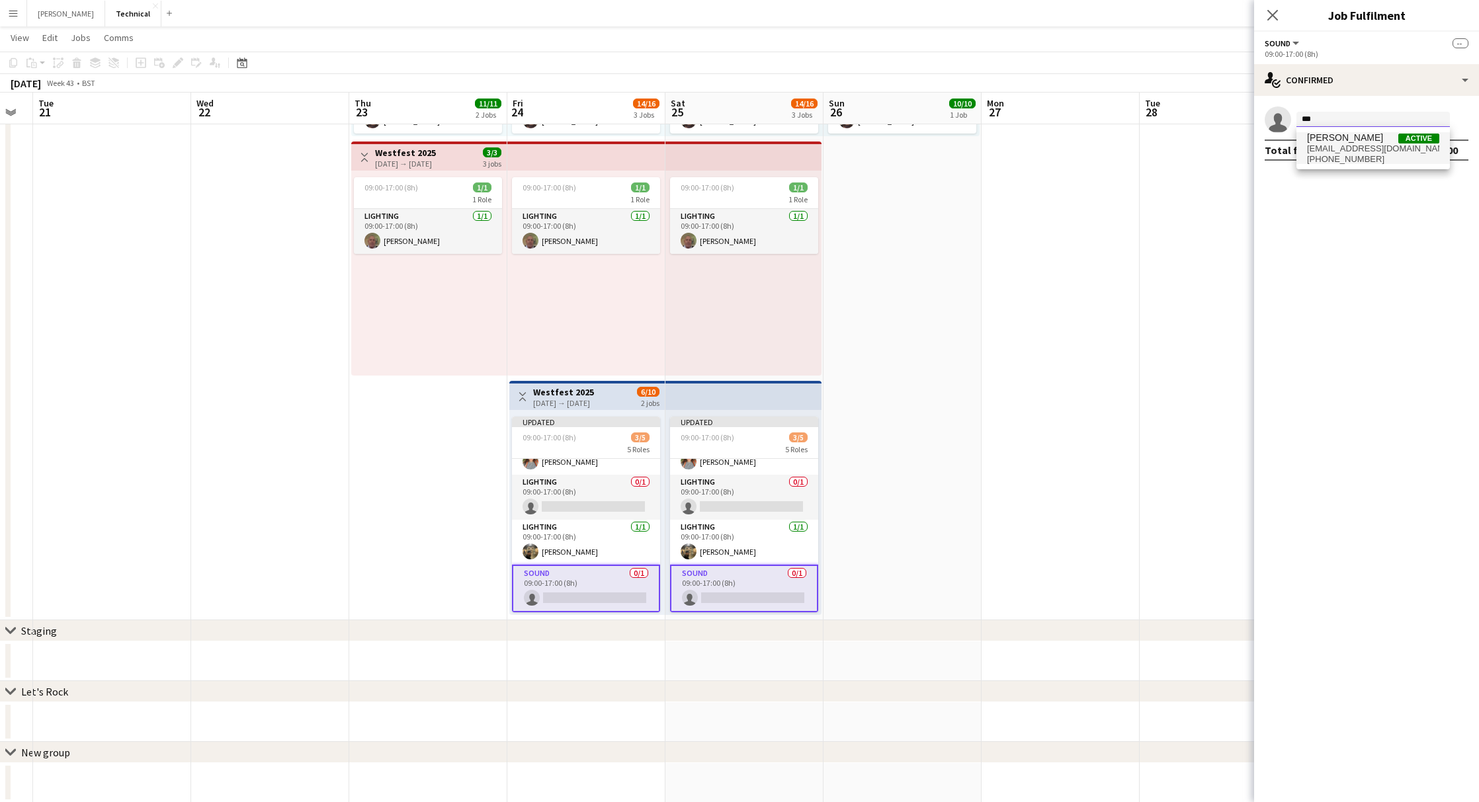
type input "***"
click at [1361, 151] on span "[EMAIL_ADDRESS][DOMAIN_NAME]" at bounding box center [1373, 149] width 132 height 11
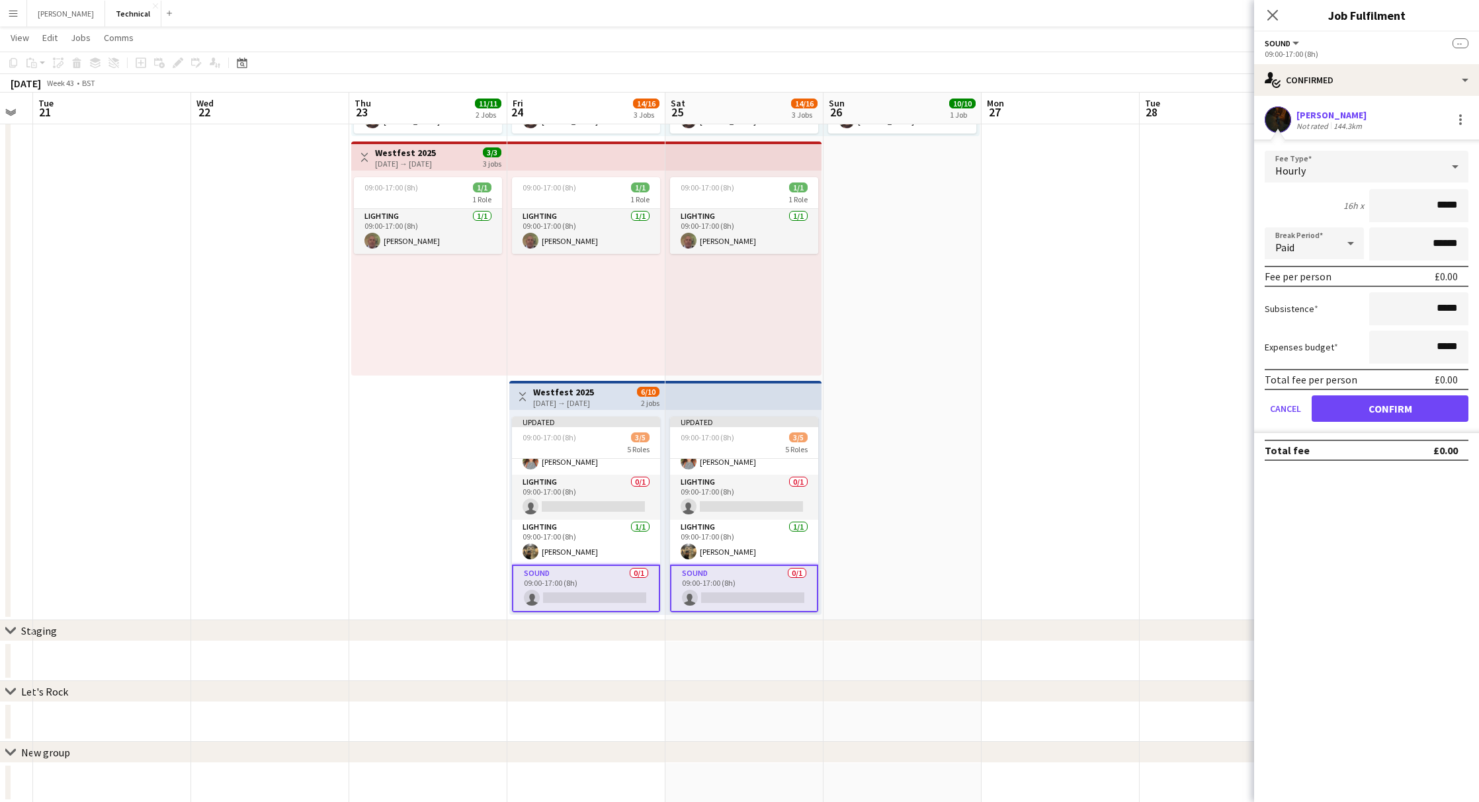
click at [1382, 413] on button "Confirm" at bounding box center [1390, 409] width 157 height 26
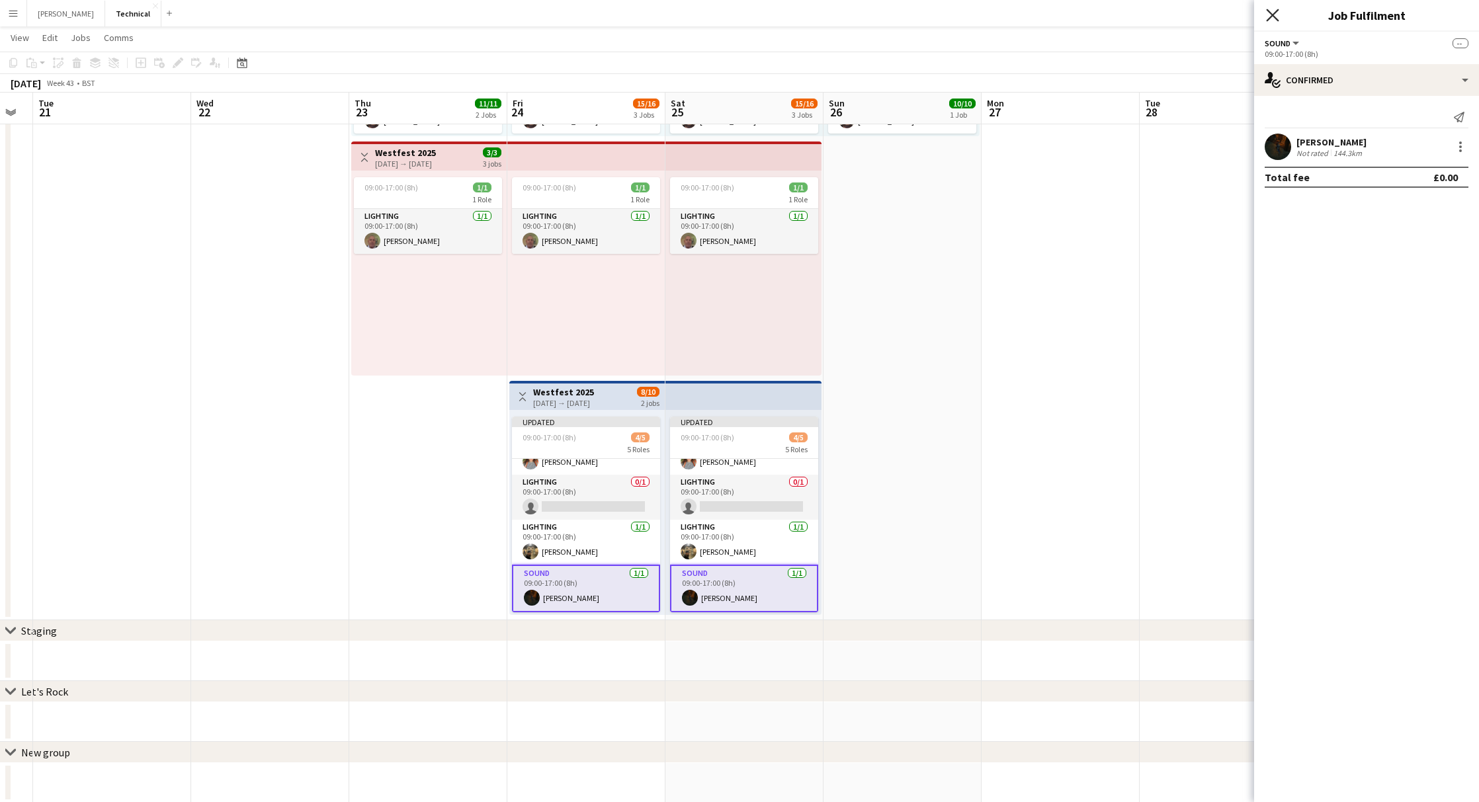
click at [1271, 11] on icon "Close pop-in" at bounding box center [1272, 15] width 13 height 13
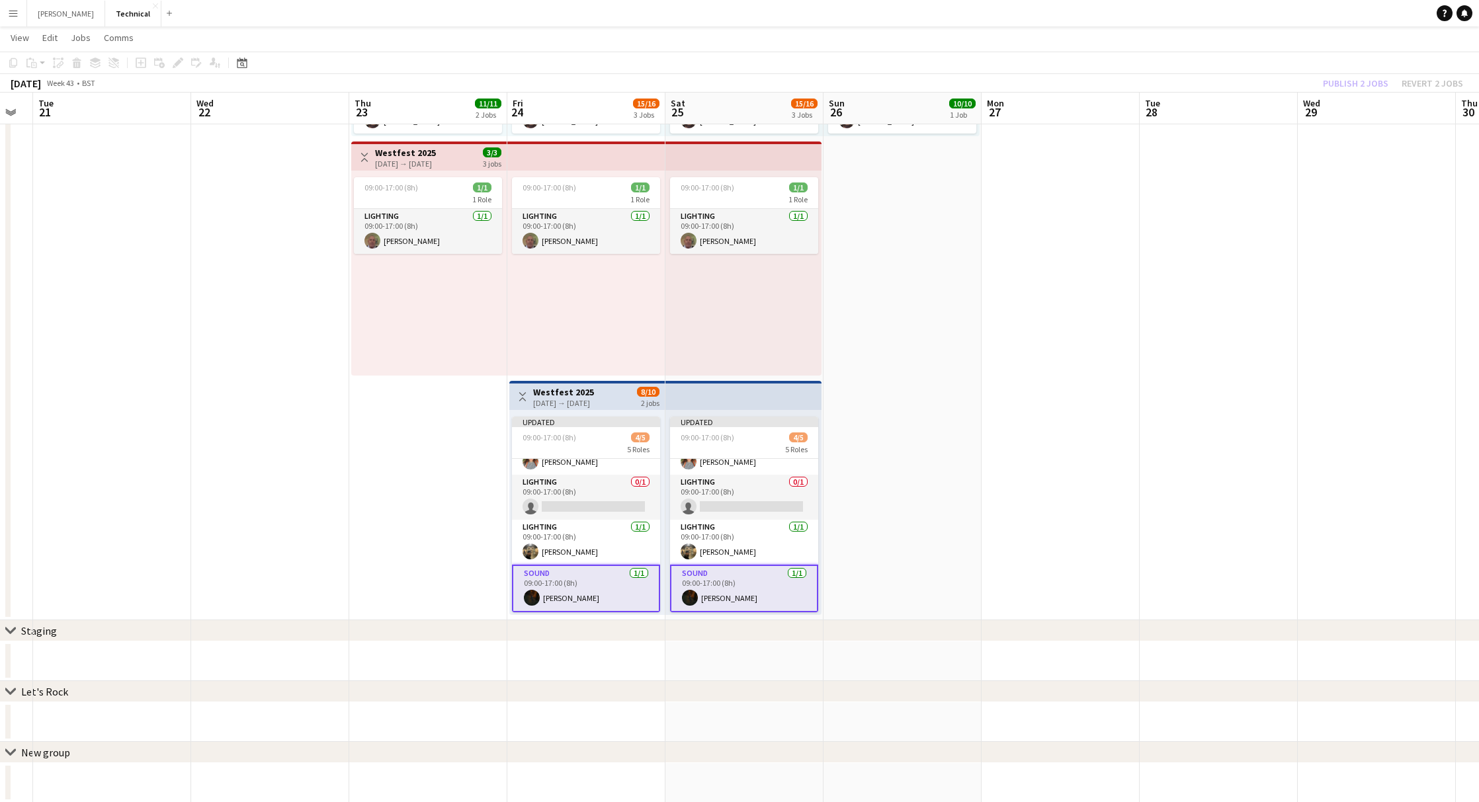
click at [594, 390] on h3 "Westfest 2025" at bounding box center [563, 392] width 61 height 12
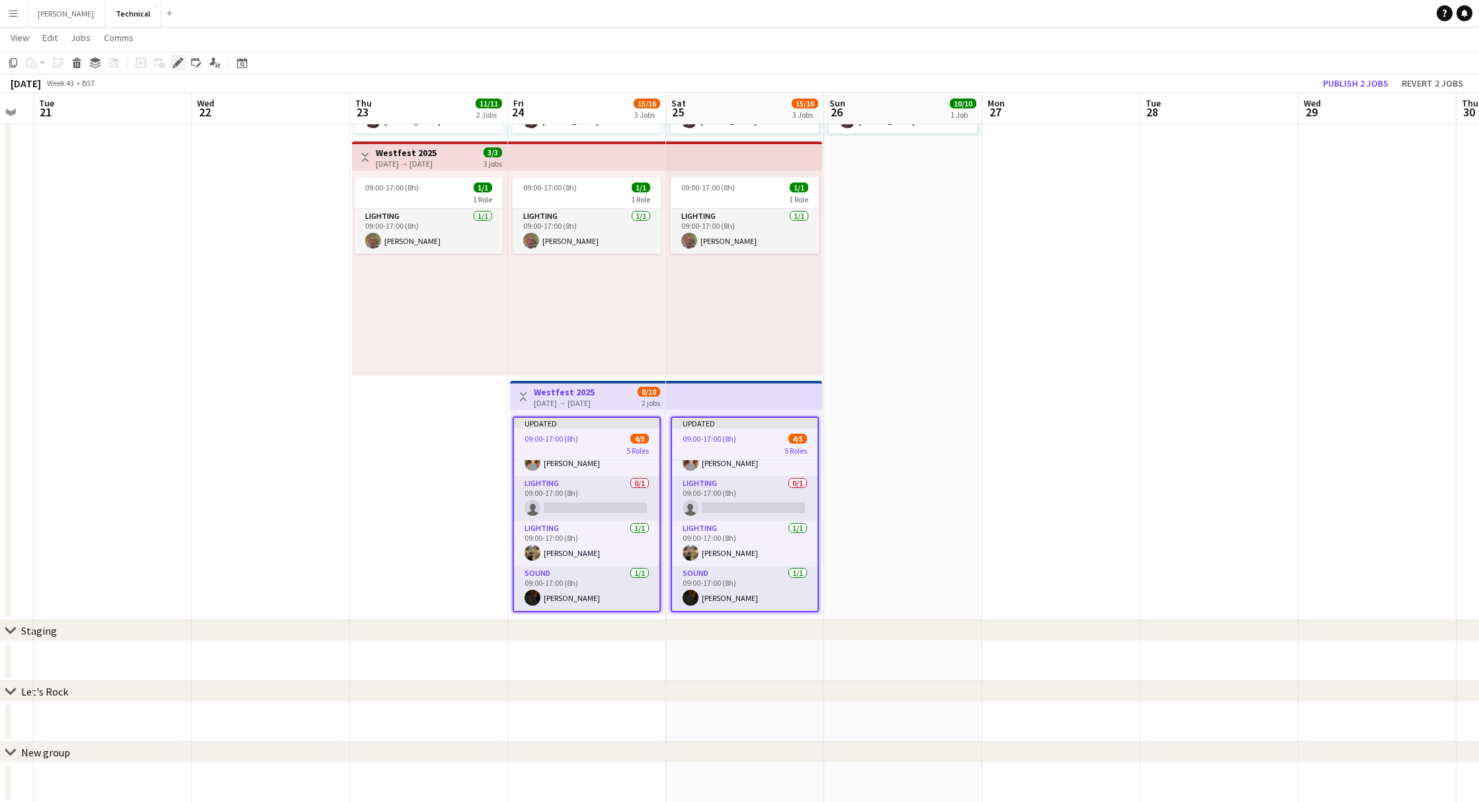
click at [176, 62] on icon "Edit" at bounding box center [178, 63] width 11 height 11
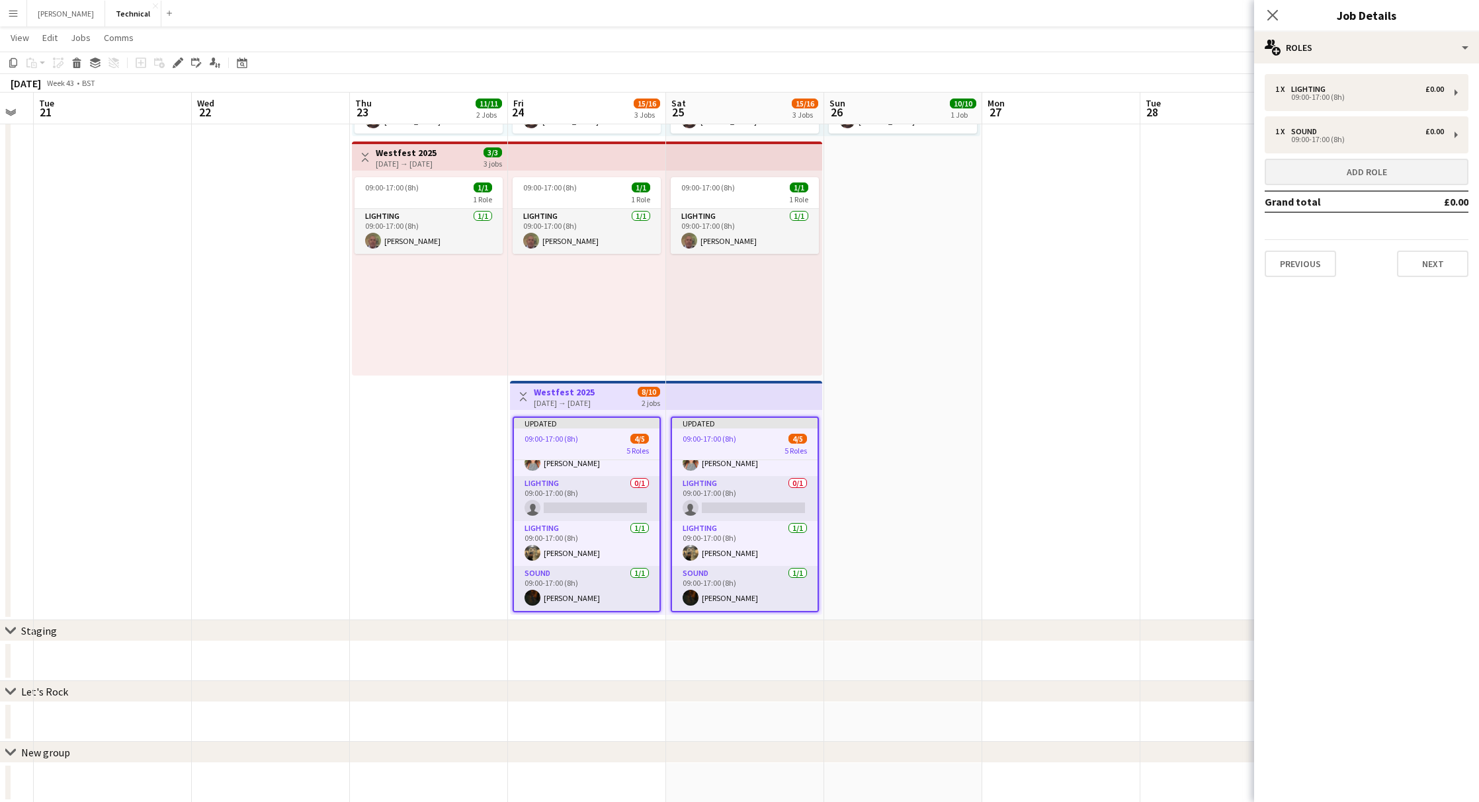
click at [1363, 177] on button "Add role" at bounding box center [1367, 172] width 204 height 26
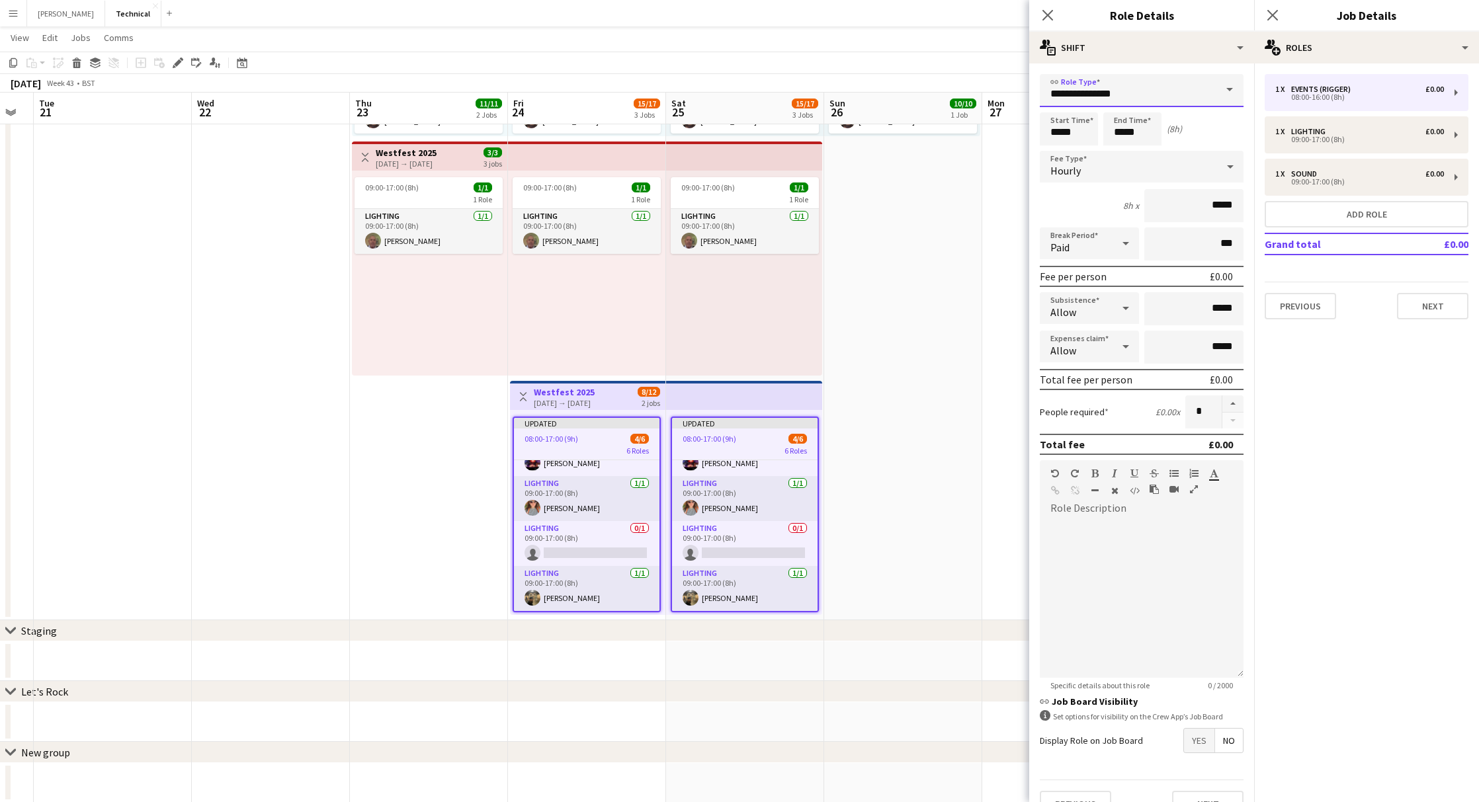
drag, startPoint x: 1157, startPoint y: 93, endPoint x: 1013, endPoint y: 91, distance: 143.6
click at [1013, 91] on body "Menu Boards Boards Boards All jobs Status Workforce Workforce My Workforce Recr…" at bounding box center [739, 245] width 1479 height 1115
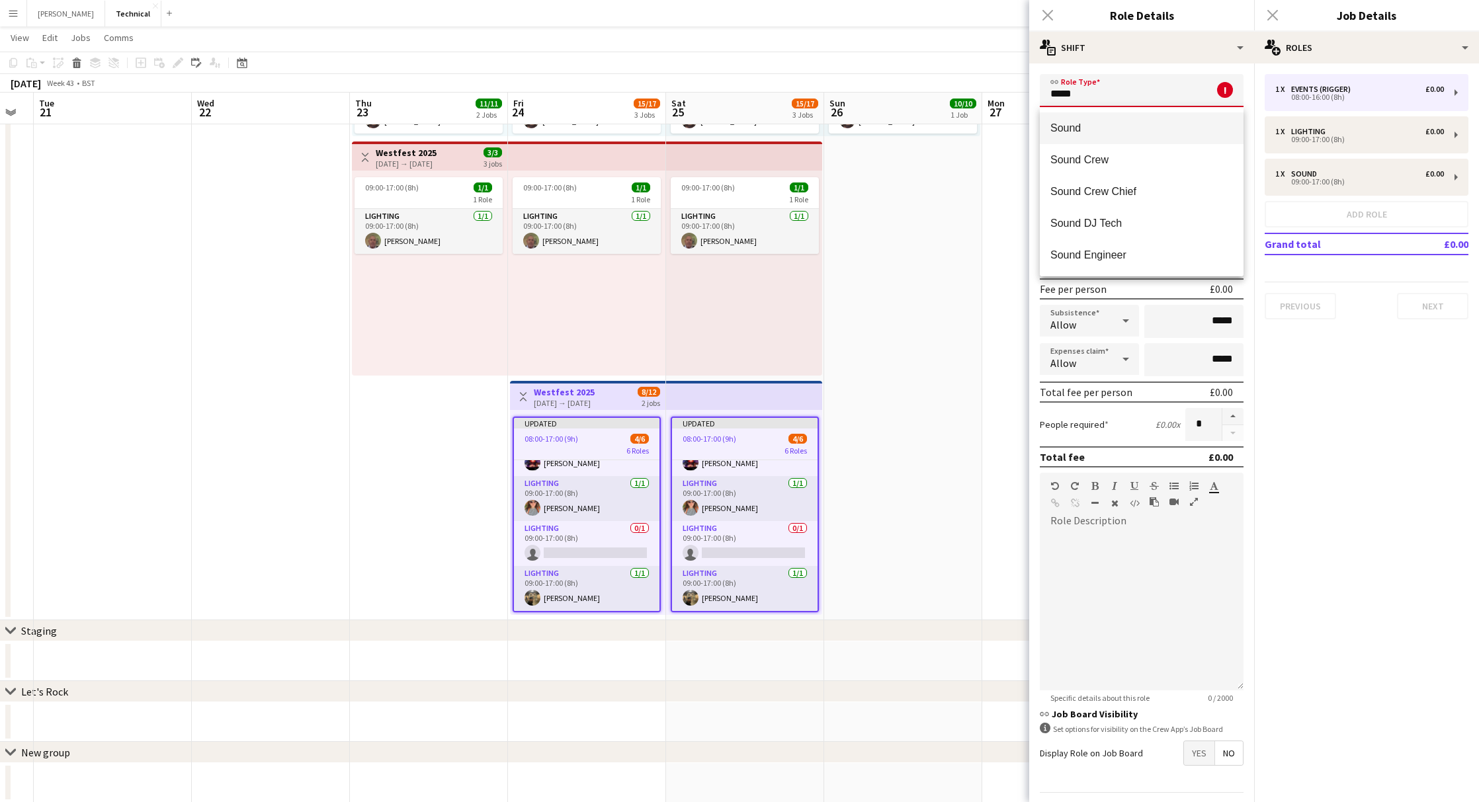
type input "*****"
click at [1167, 134] on span "Sound" at bounding box center [1141, 128] width 183 height 13
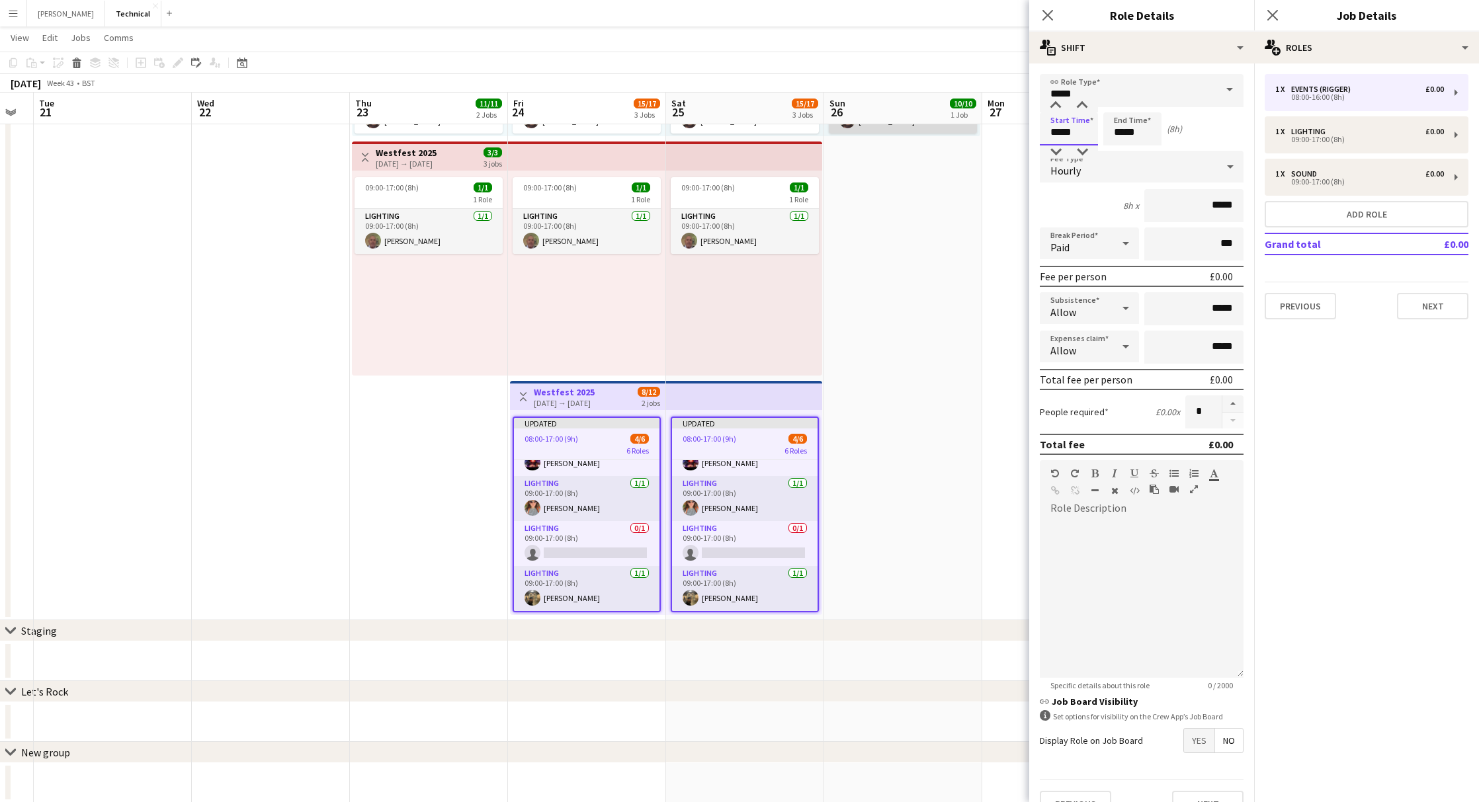
drag, startPoint x: 1090, startPoint y: 138, endPoint x: 964, endPoint y: 127, distance: 126.8
click at [964, 127] on body "Menu Boards Boards Boards All jobs Status Workforce Workforce My Workforce Recr…" at bounding box center [739, 245] width 1479 height 1115
type input "*****"
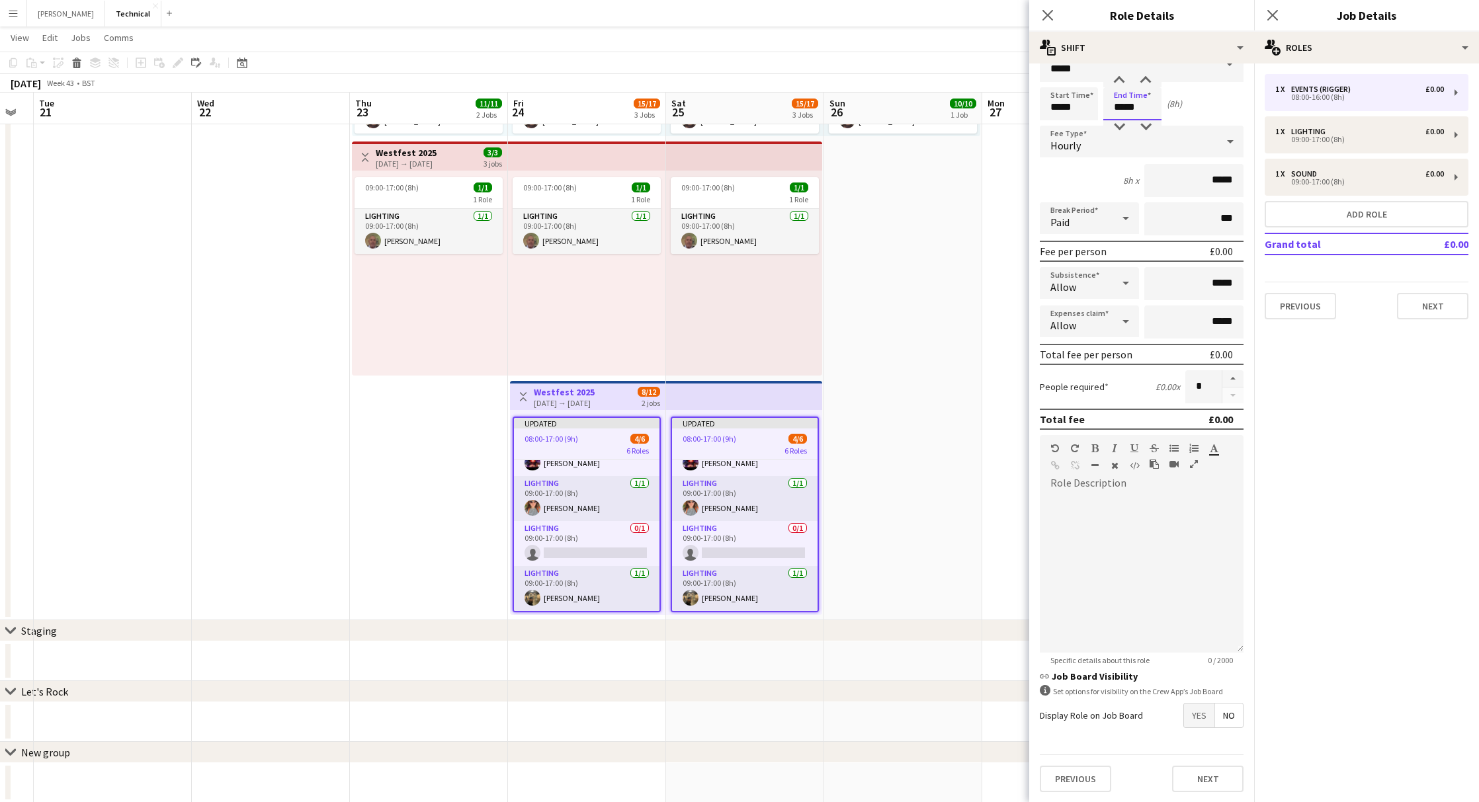
scroll to position [24, 0]
click at [1196, 779] on button "Next" at bounding box center [1207, 780] width 71 height 26
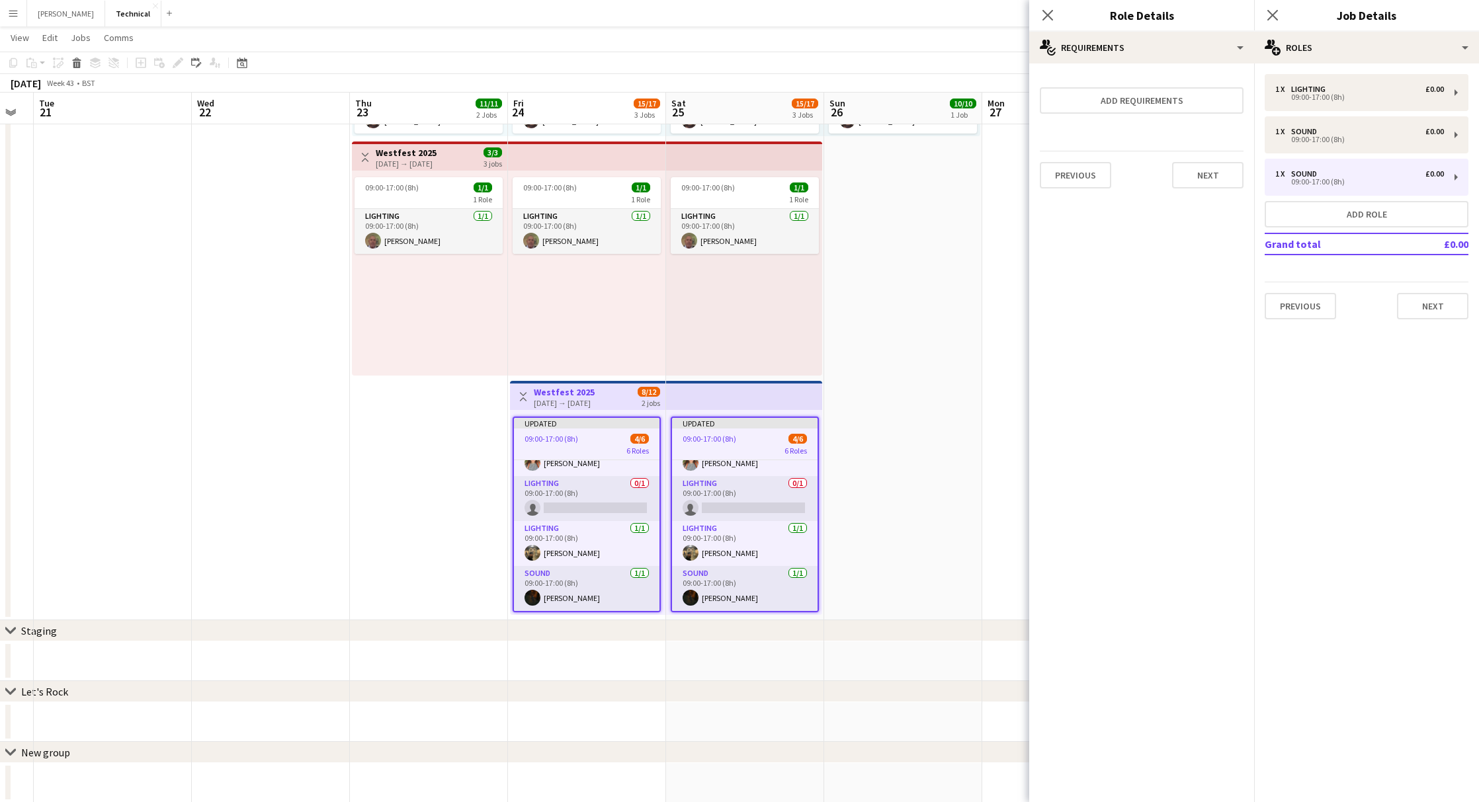
scroll to position [0, 0]
click at [1195, 183] on button "Next" at bounding box center [1207, 175] width 71 height 26
click at [1199, 180] on button "Finish" at bounding box center [1219, 190] width 50 height 26
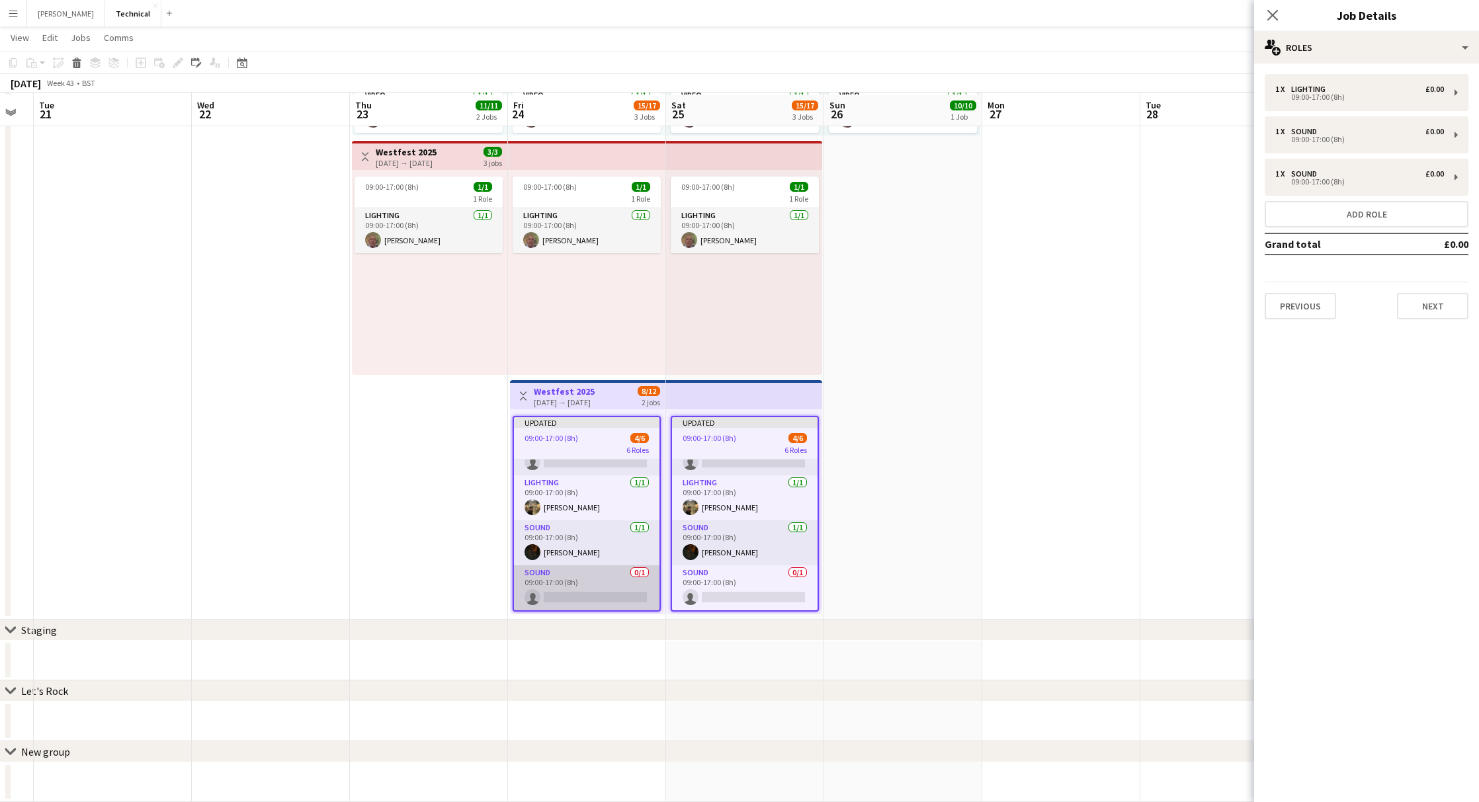
scroll to position [313, 0]
click at [593, 581] on app-card-role "Sound 0/1 09:00-17:00 (8h) single-neutral-actions" at bounding box center [587, 588] width 146 height 45
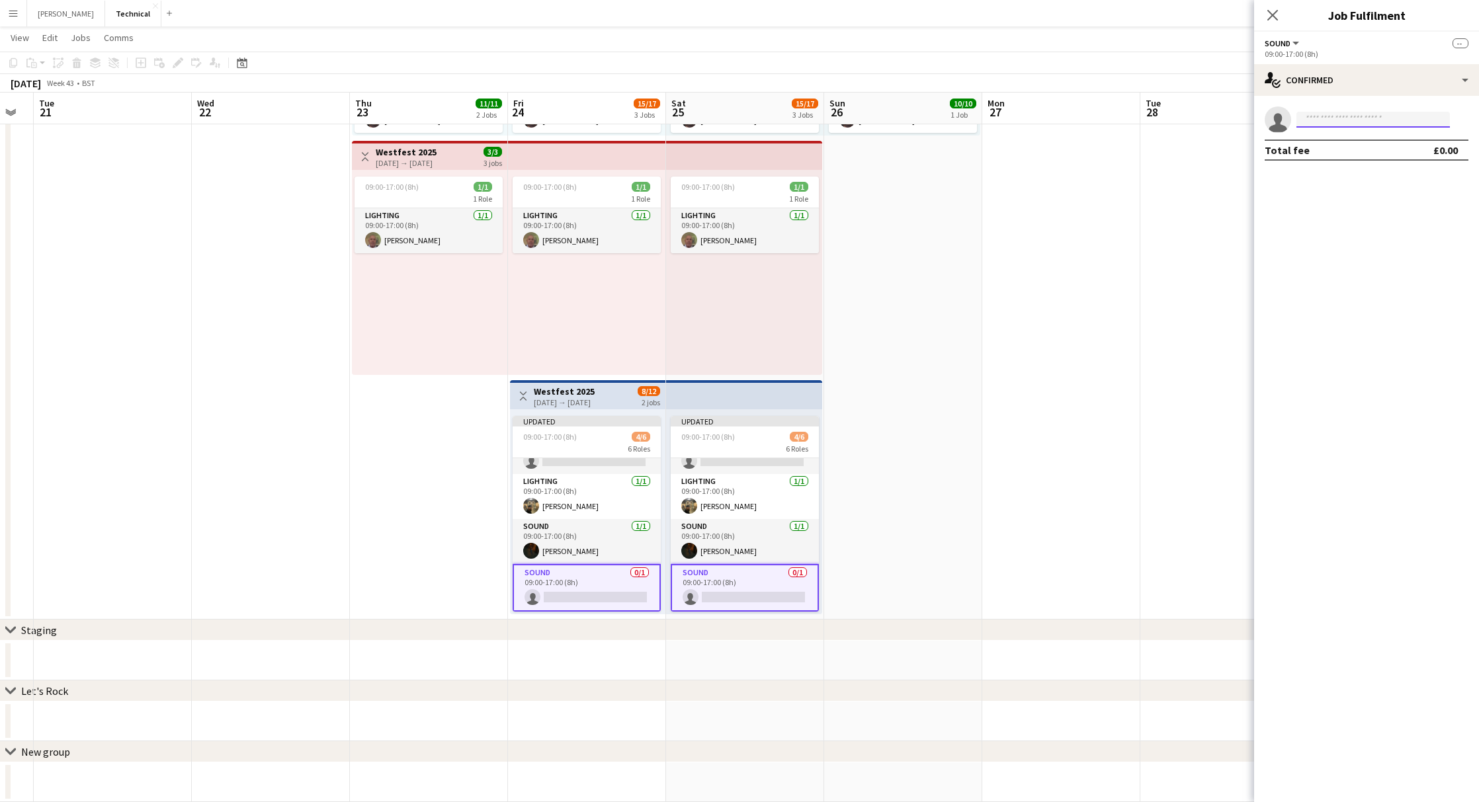
click at [1365, 114] on input at bounding box center [1373, 120] width 153 height 16
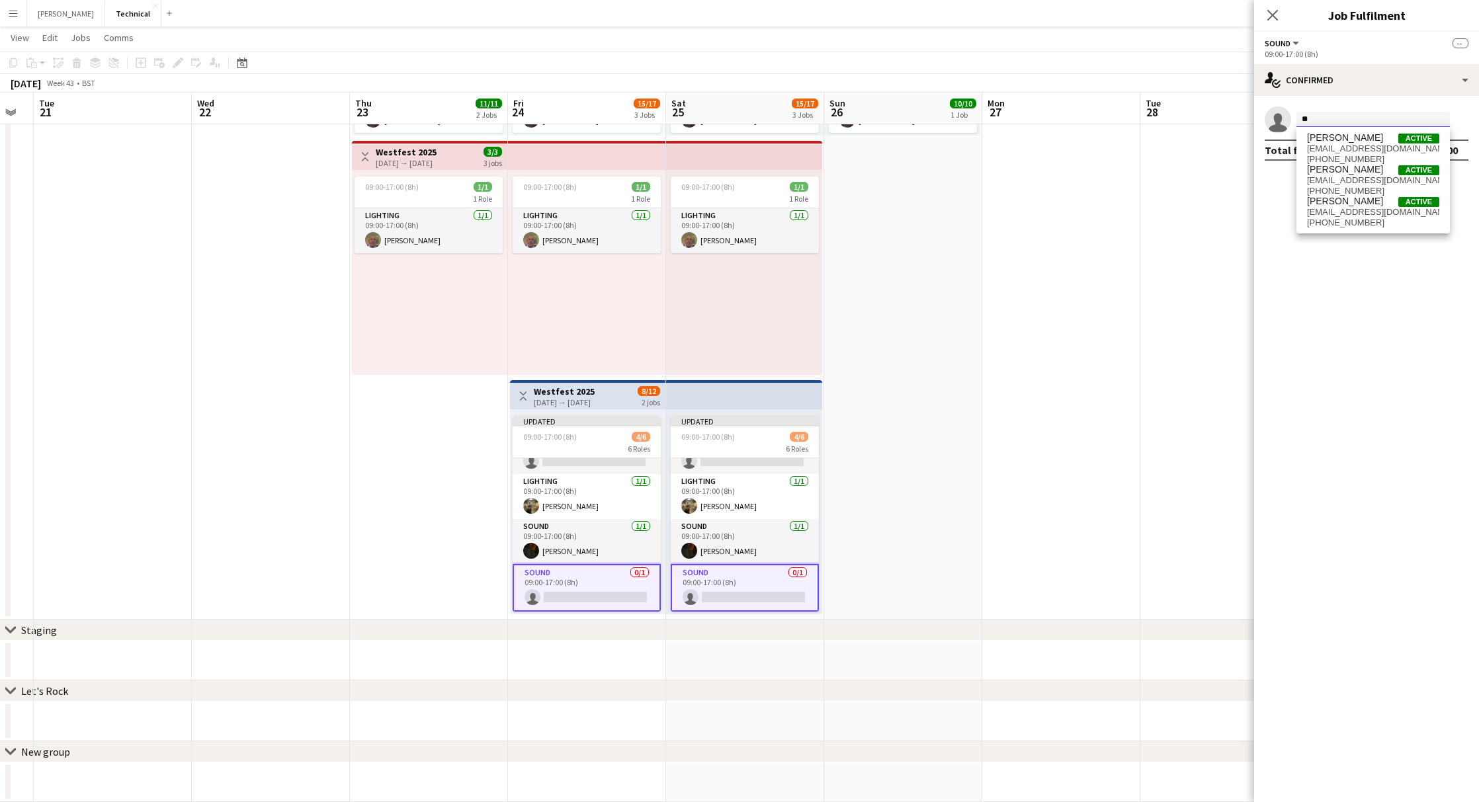
type input "*"
click at [559, 400] on div "[DATE] → [DATE]" at bounding box center [564, 403] width 61 height 10
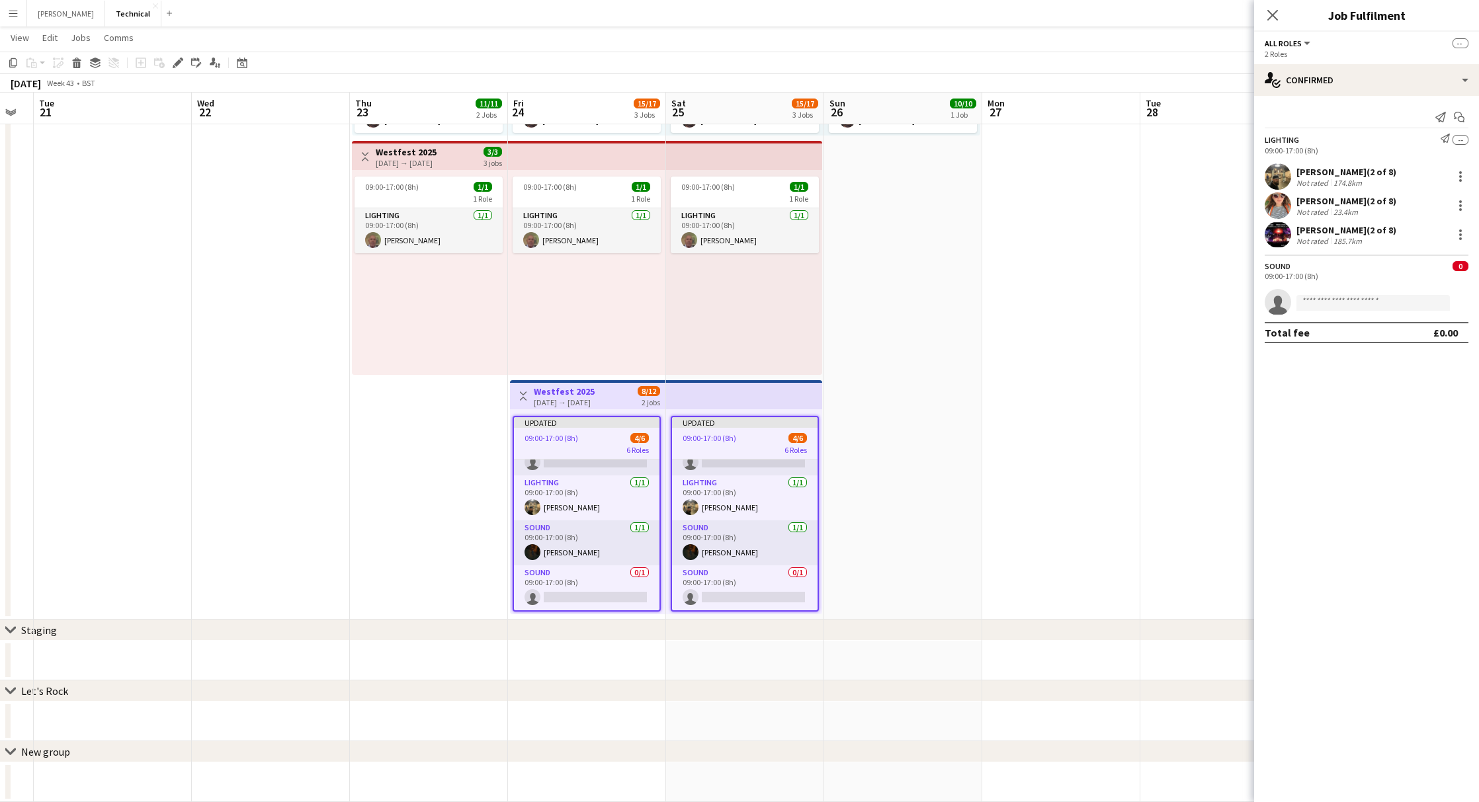
click at [581, 403] on div "[DATE] → [DATE]" at bounding box center [564, 403] width 61 height 10
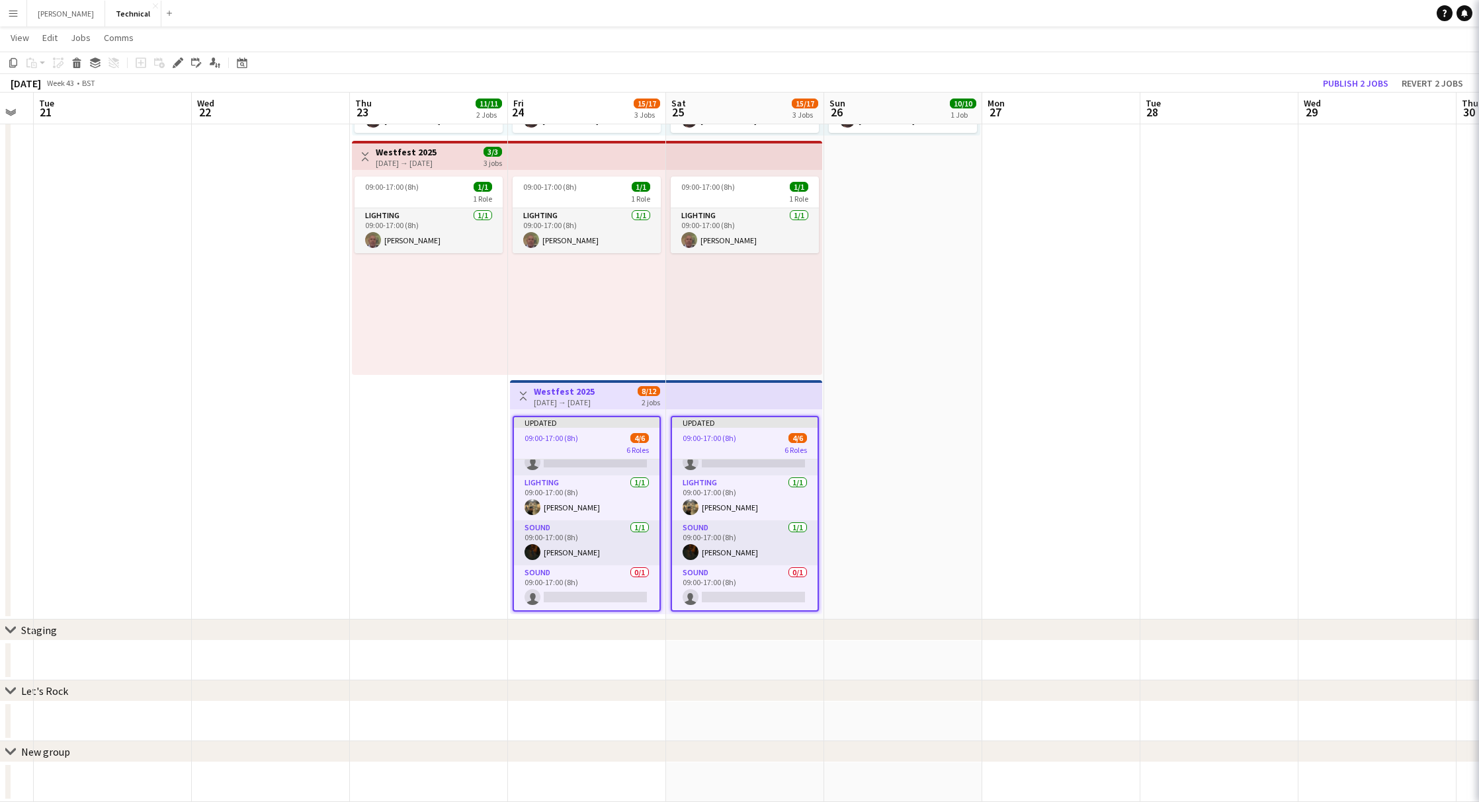
scroll to position [116, 0]
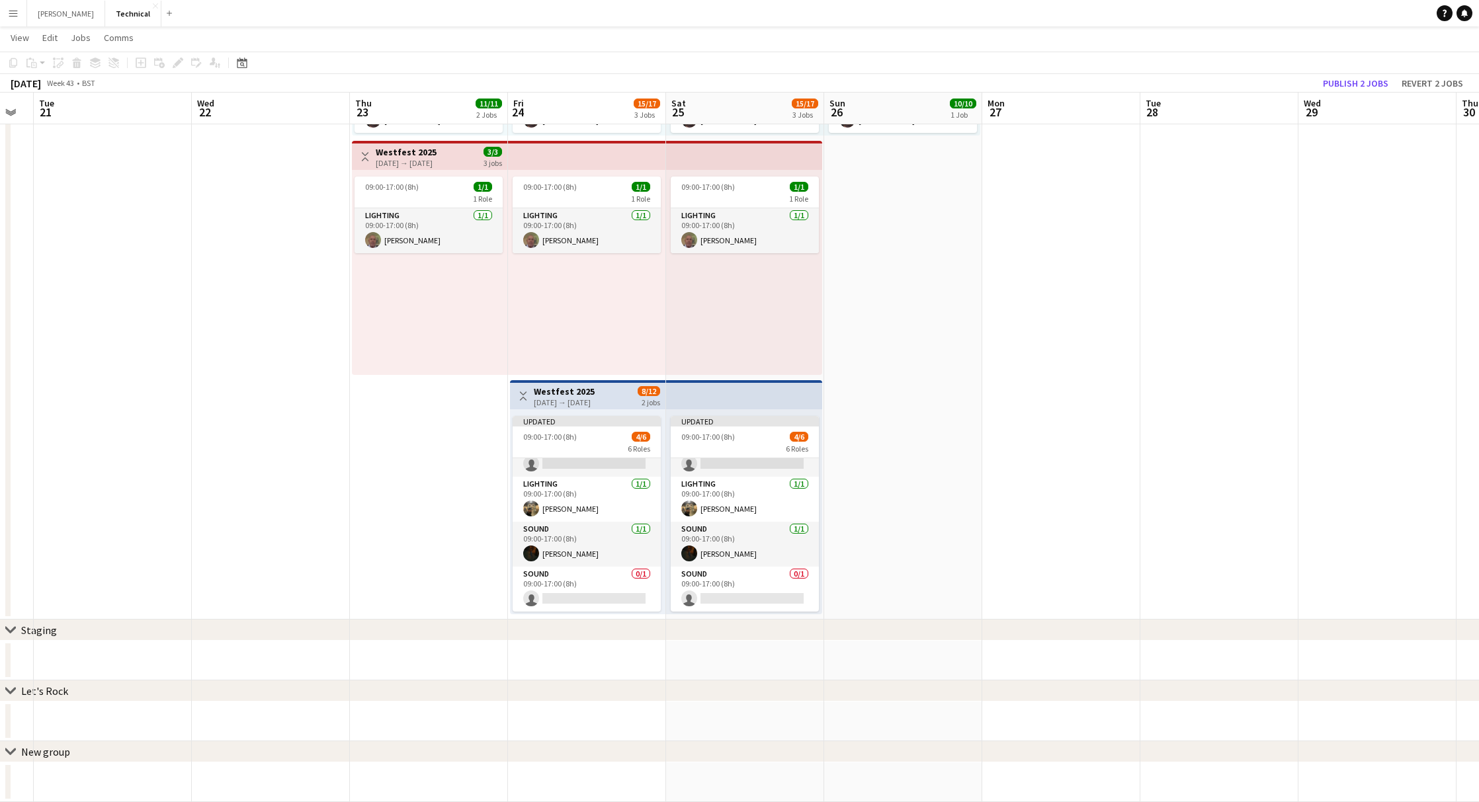
click at [581, 400] on div "[DATE] → [DATE]" at bounding box center [564, 403] width 61 height 10
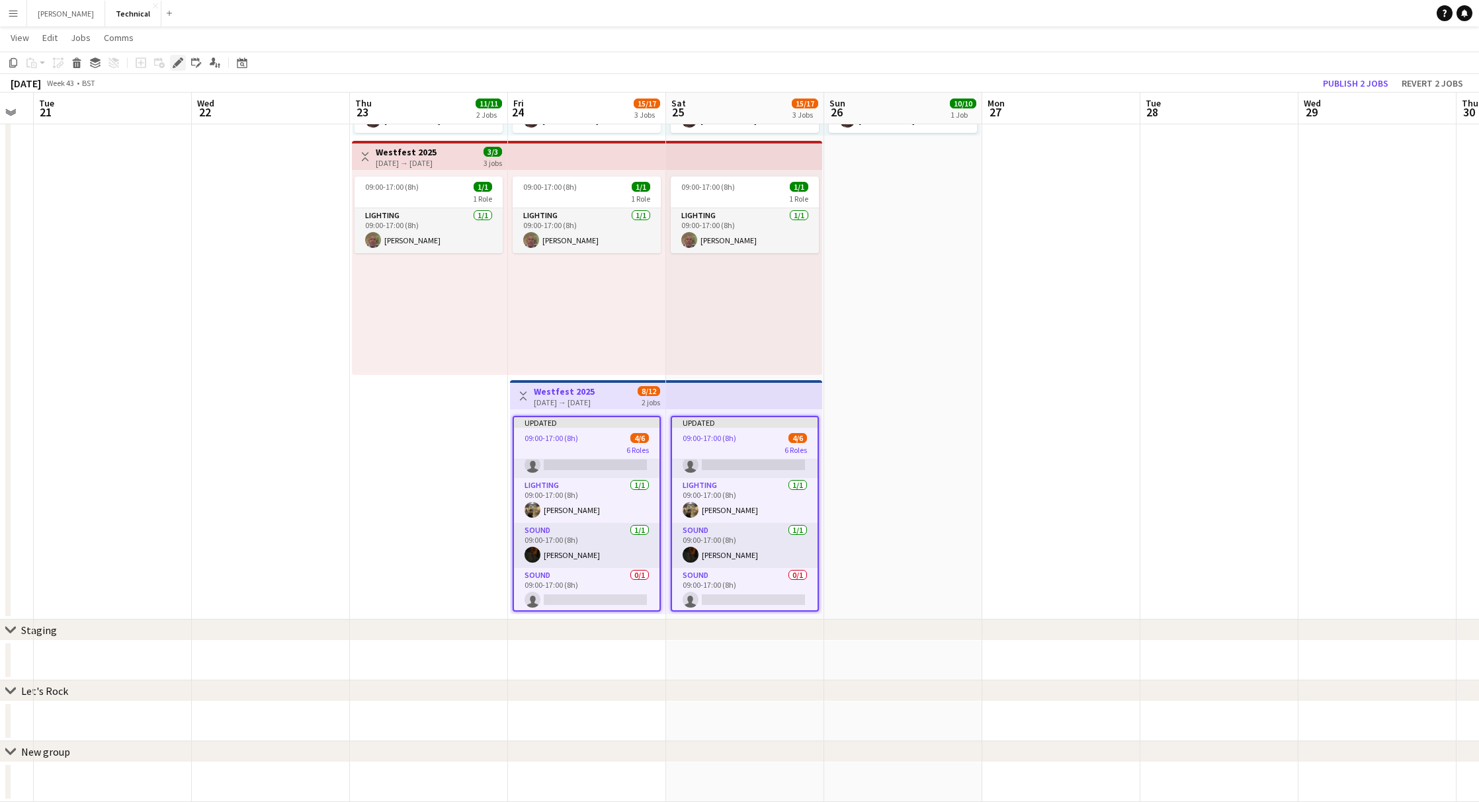
click at [175, 63] on icon "Edit" at bounding box center [178, 63] width 11 height 11
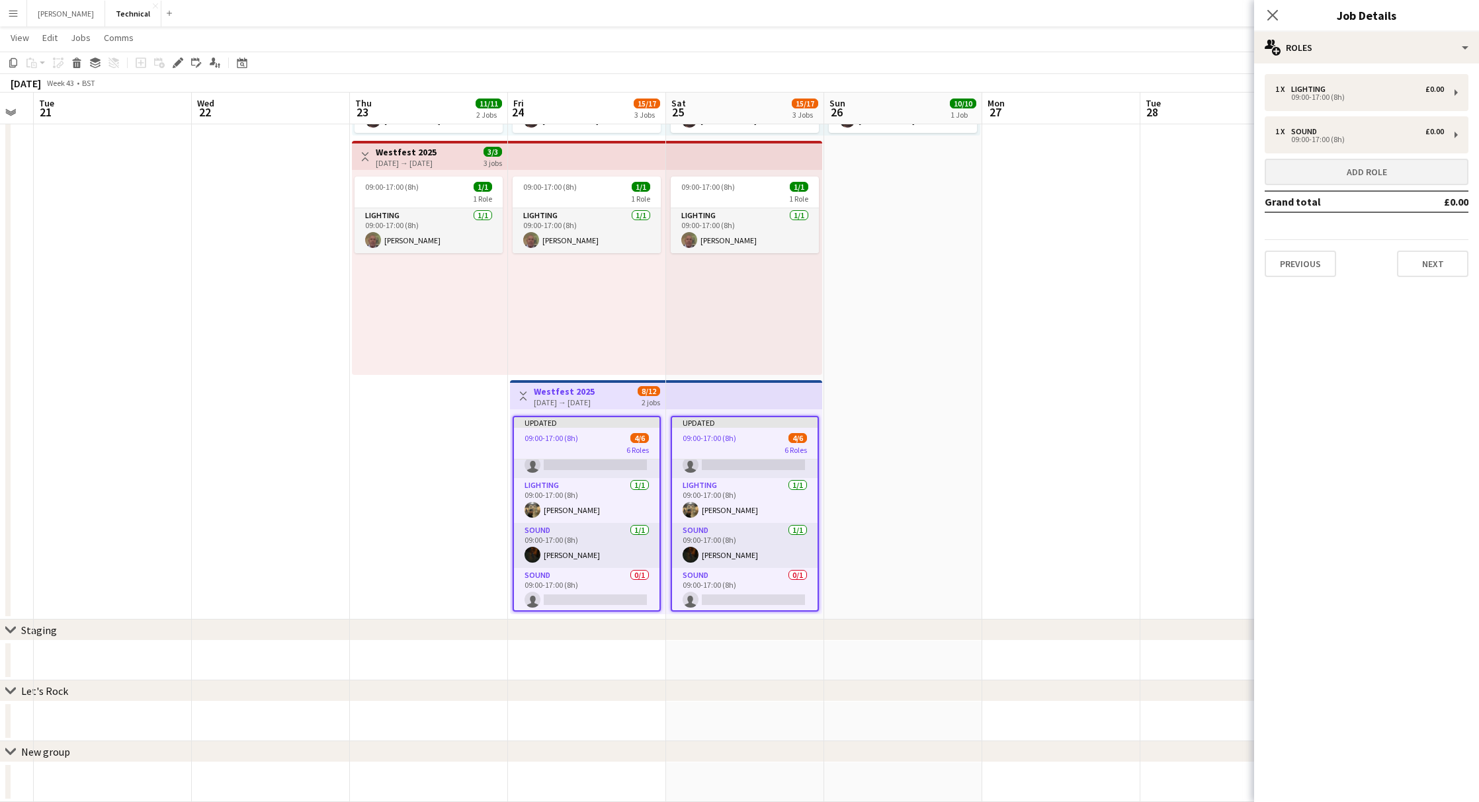
click at [1375, 173] on button "Add role" at bounding box center [1367, 172] width 204 height 26
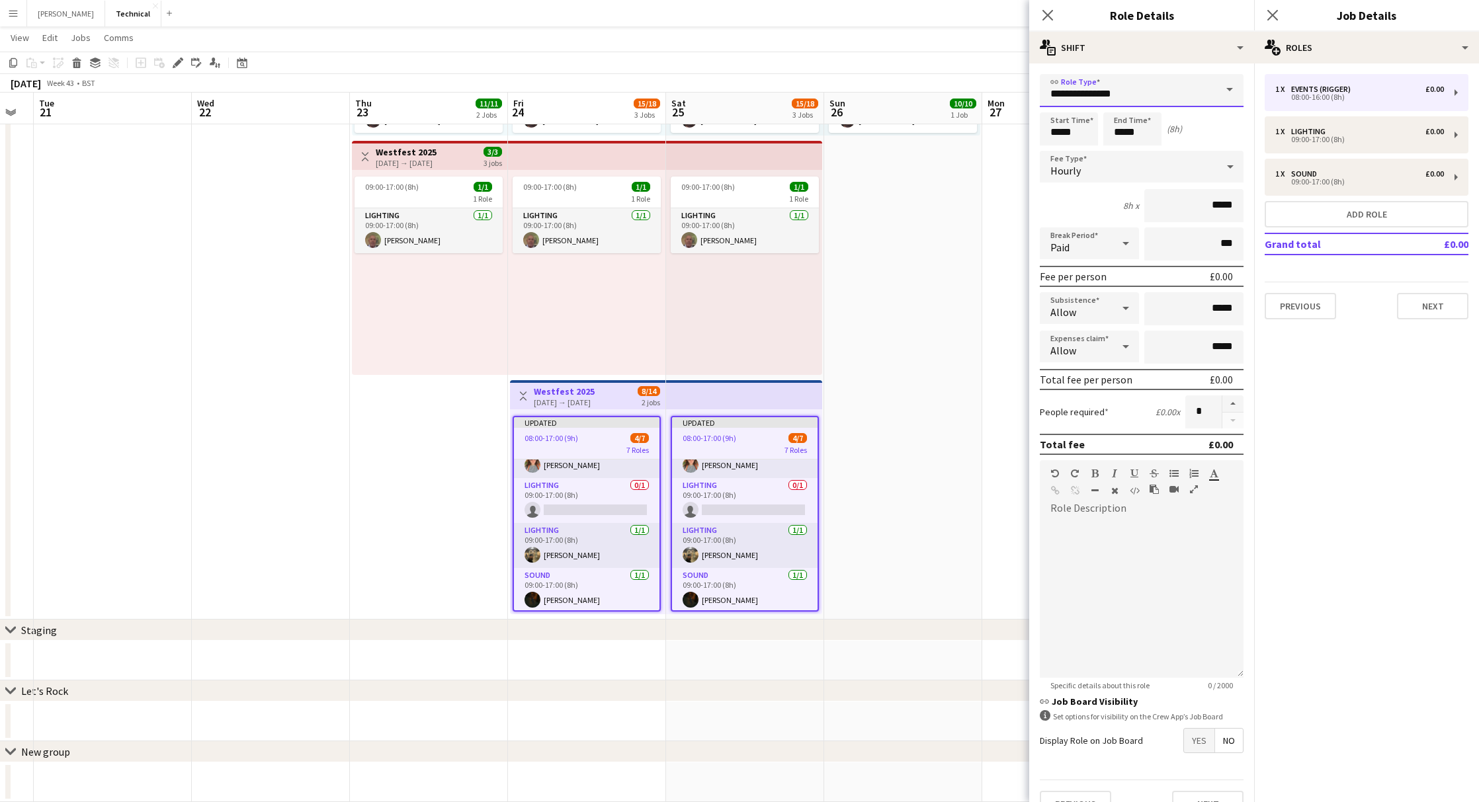
drag, startPoint x: 1152, startPoint y: 92, endPoint x: 964, endPoint y: 80, distance: 188.2
click at [964, 79] on body "Menu Boards Boards Boards All jobs Status Workforce Workforce My Workforce Recr…" at bounding box center [739, 244] width 1479 height 1115
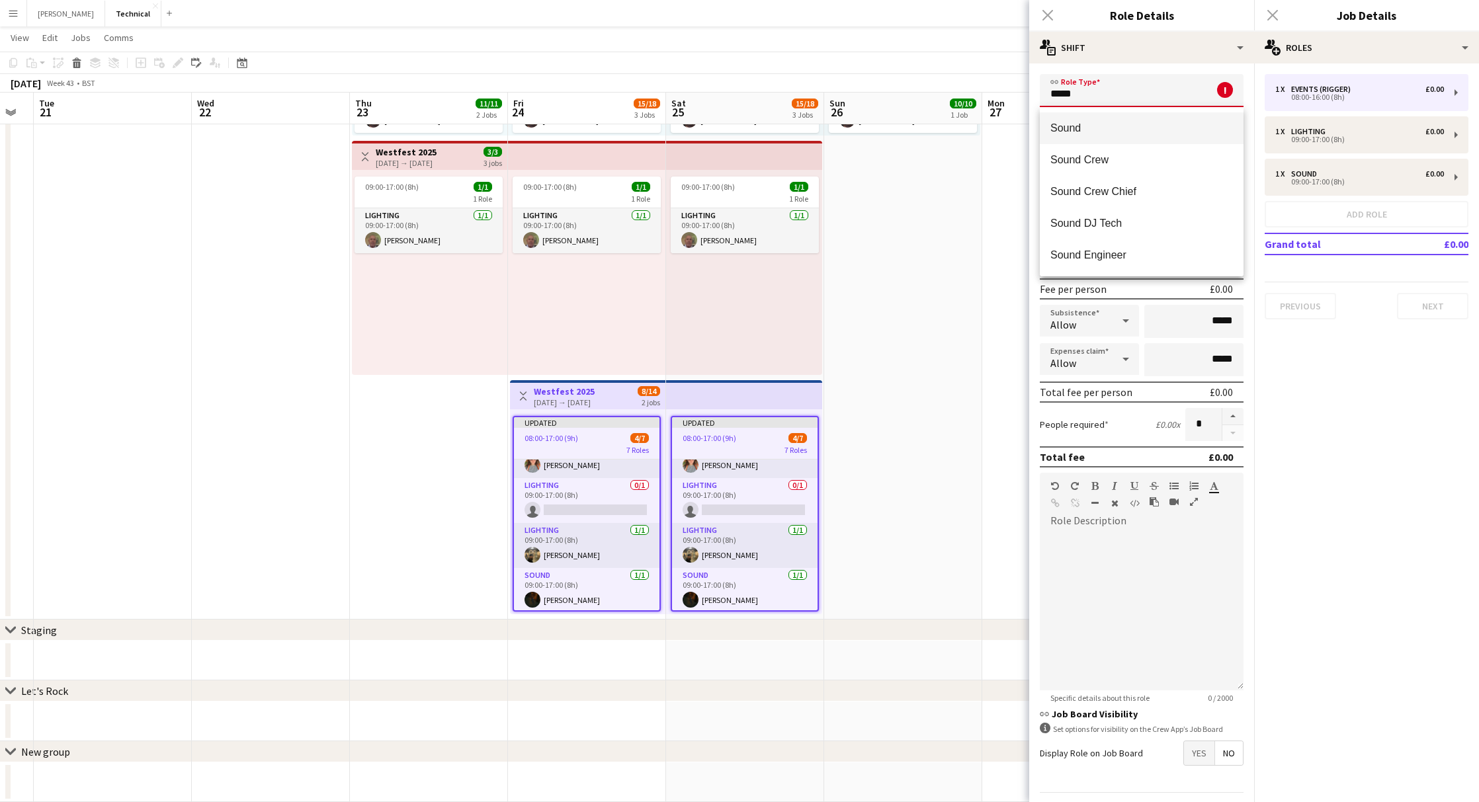
type input "*****"
click at [1064, 128] on span "Sound" at bounding box center [1141, 128] width 183 height 13
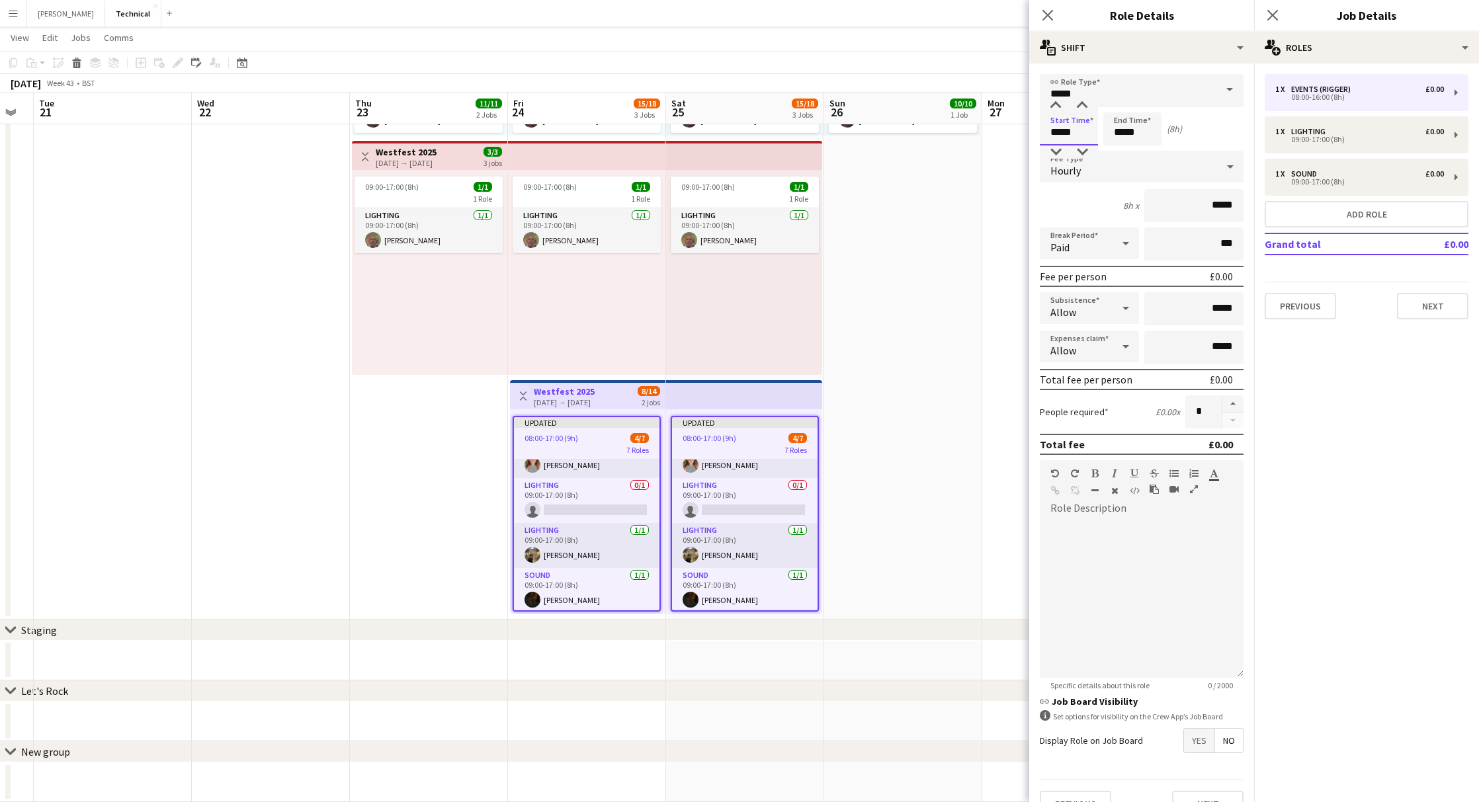
drag, startPoint x: 1080, startPoint y: 137, endPoint x: 980, endPoint y: 120, distance: 101.2
click at [980, 120] on body "Menu Boards Boards Boards All jobs Status Workforce Workforce My Workforce Recr…" at bounding box center [739, 244] width 1479 height 1115
type input "*****"
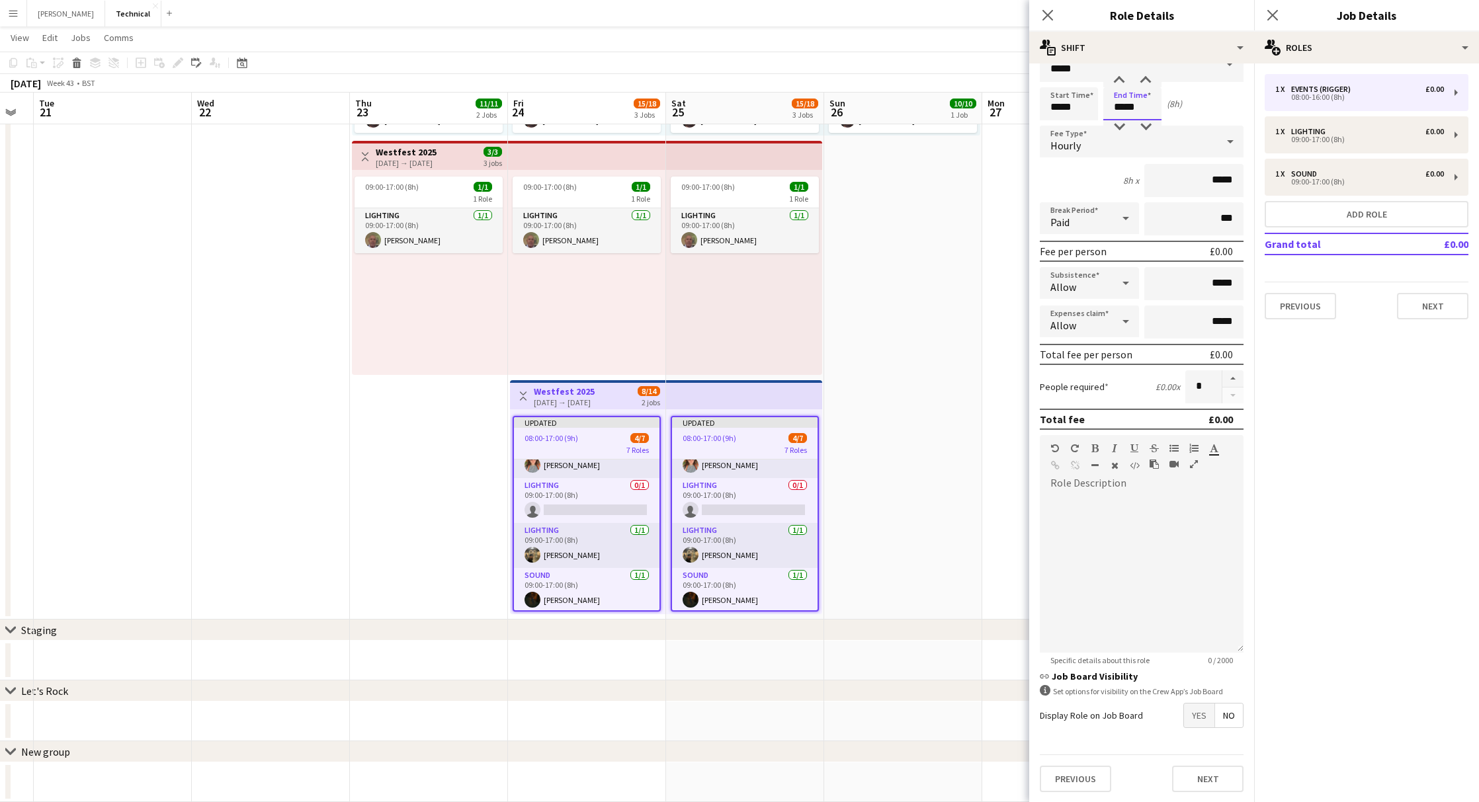
scroll to position [24, 0]
click at [1199, 780] on button "Next" at bounding box center [1207, 780] width 71 height 26
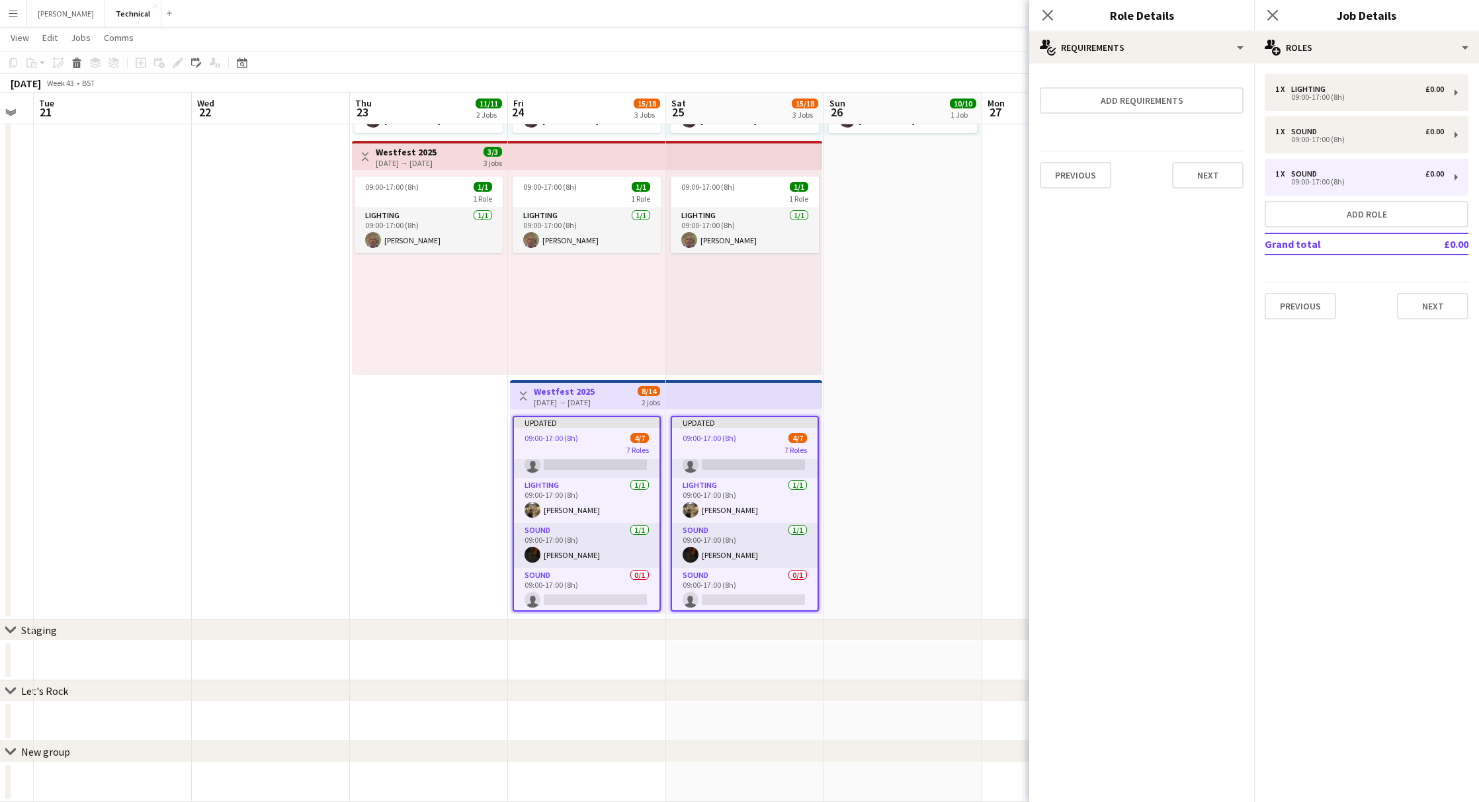
scroll to position [0, 0]
click at [1193, 177] on button "Next" at bounding box center [1207, 175] width 71 height 26
click at [1226, 179] on button "Finish" at bounding box center [1219, 190] width 50 height 26
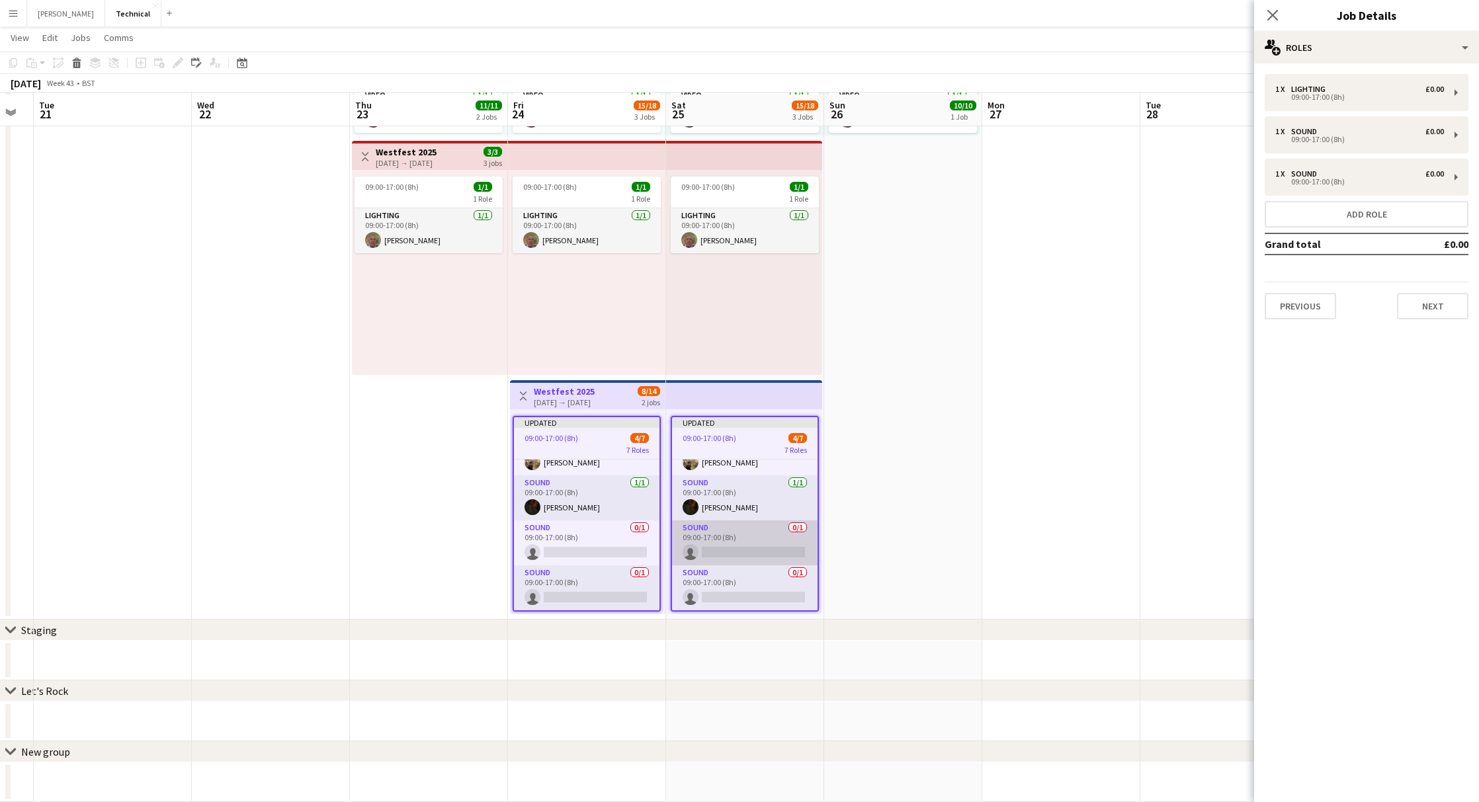
scroll to position [313, 0]
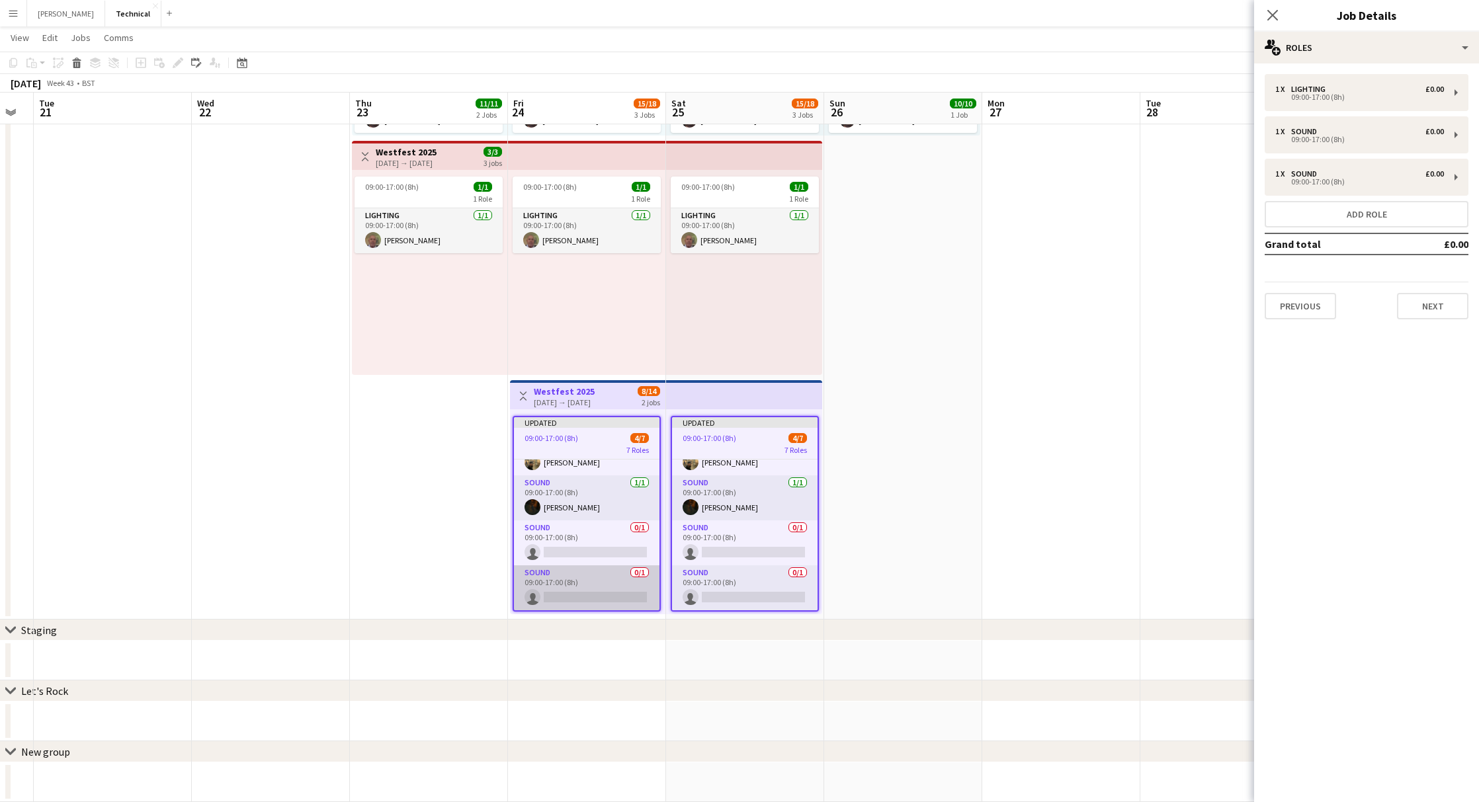
click at [569, 581] on app-card-role "Sound 0/1 09:00-17:00 (8h) single-neutral-actions" at bounding box center [587, 588] width 146 height 45
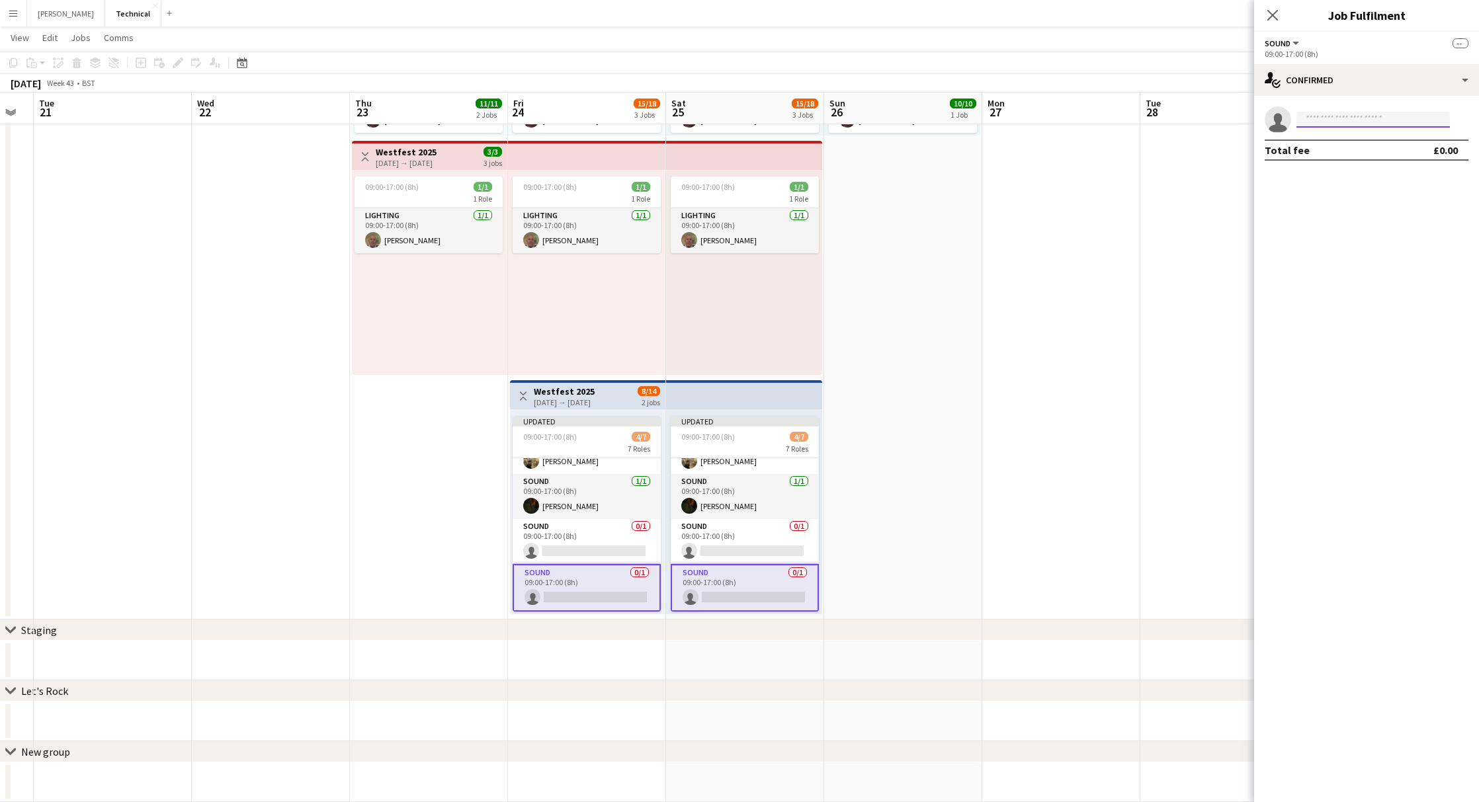
click at [1332, 123] on input at bounding box center [1373, 120] width 153 height 16
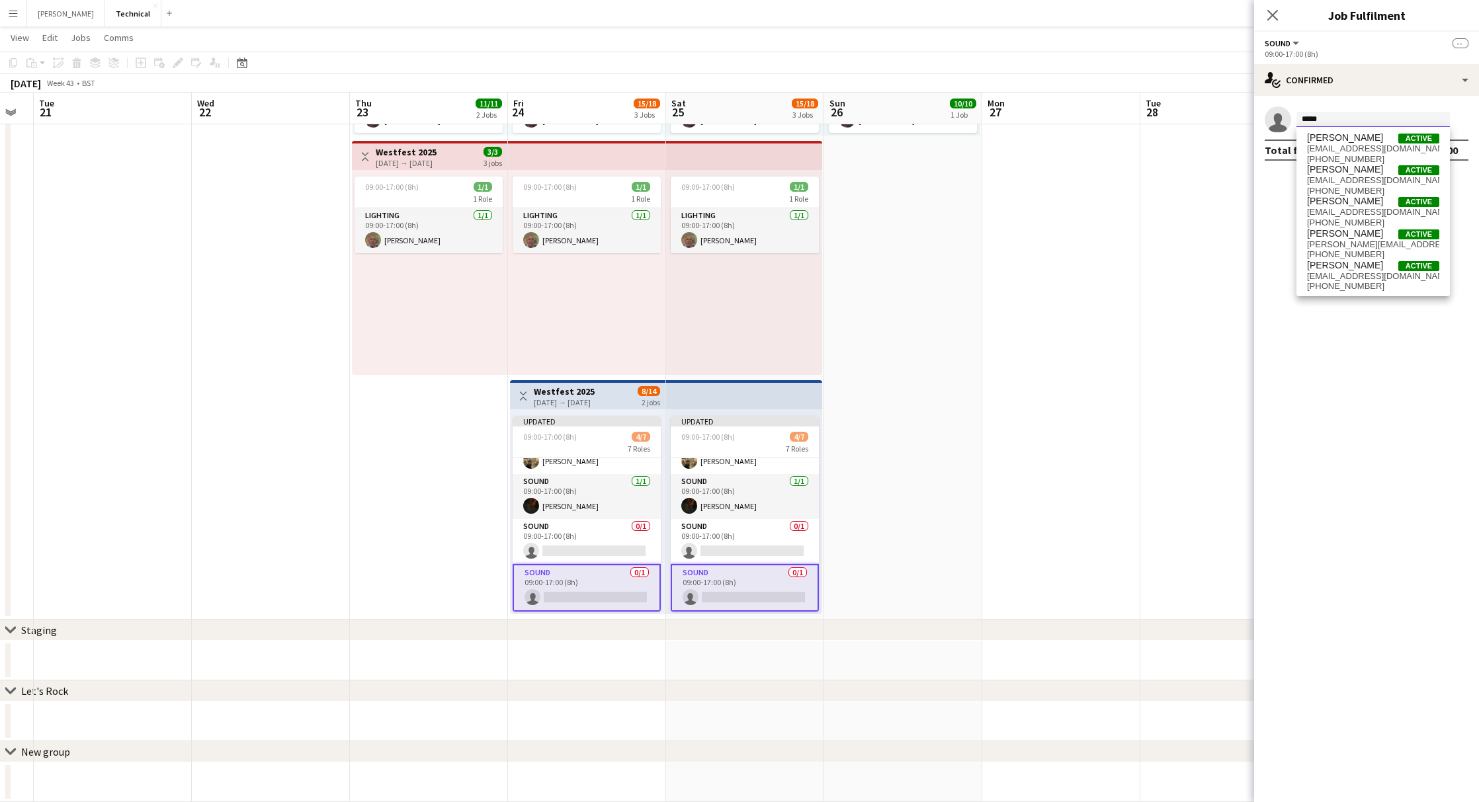
type input "*****"
click at [1273, 207] on mat-expansion-panel "check Confirmed single-neutral-actions ***** Total fee £0.00" at bounding box center [1366, 449] width 225 height 706
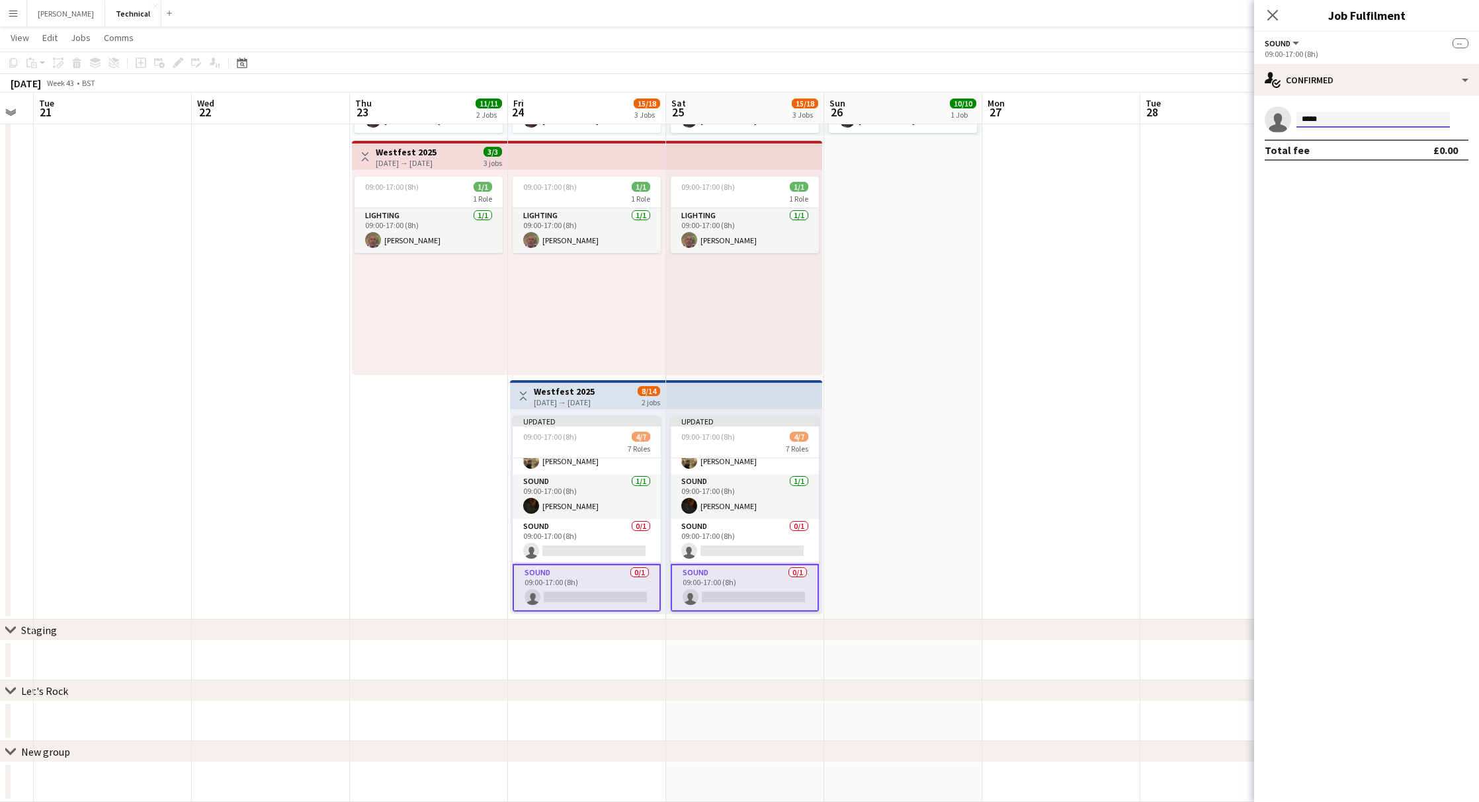
click at [1332, 116] on input "*****" at bounding box center [1373, 120] width 153 height 16
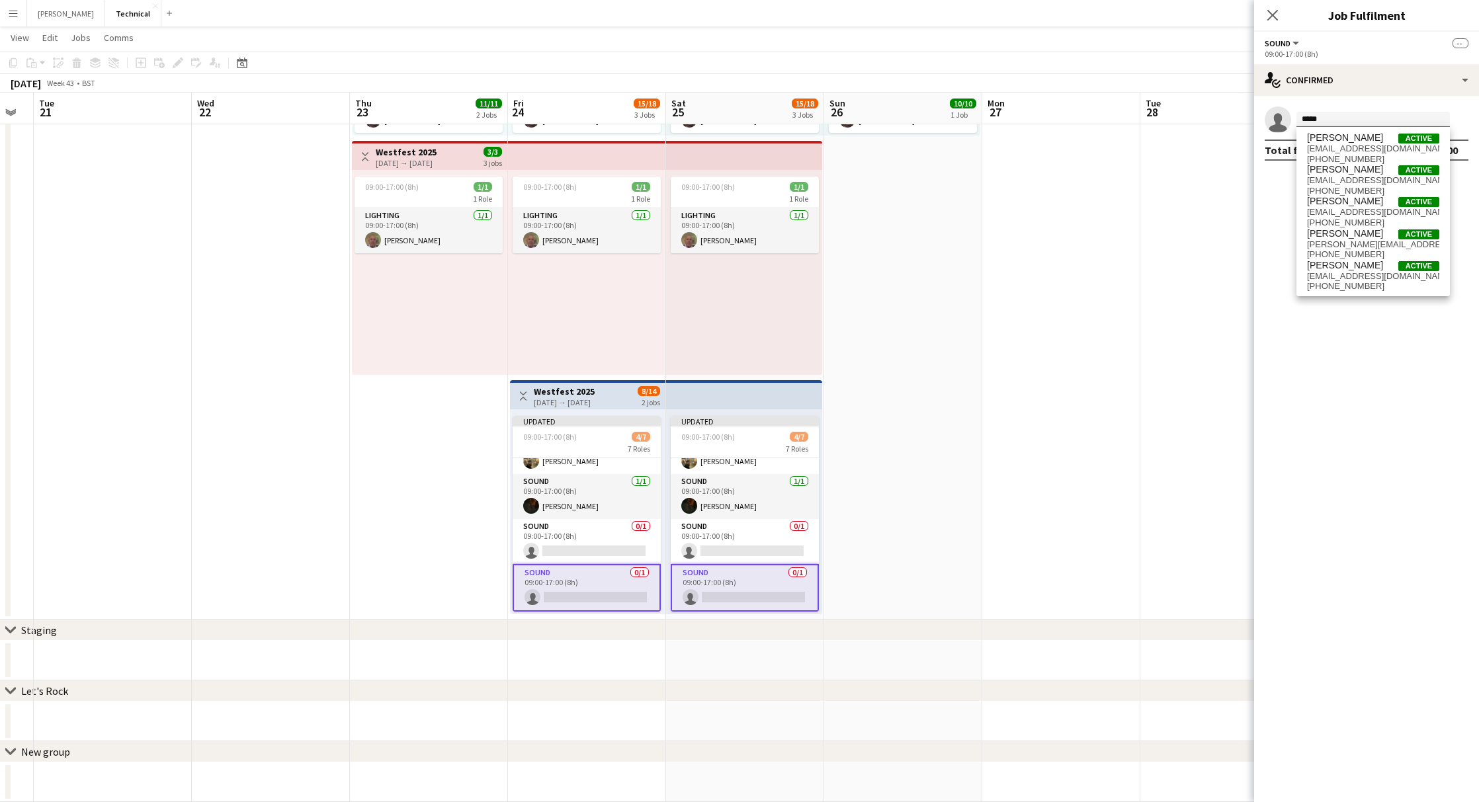
click at [1332, 116] on input "*****" at bounding box center [1373, 120] width 153 height 16
click at [1277, 10] on icon at bounding box center [1272, 15] width 13 height 13
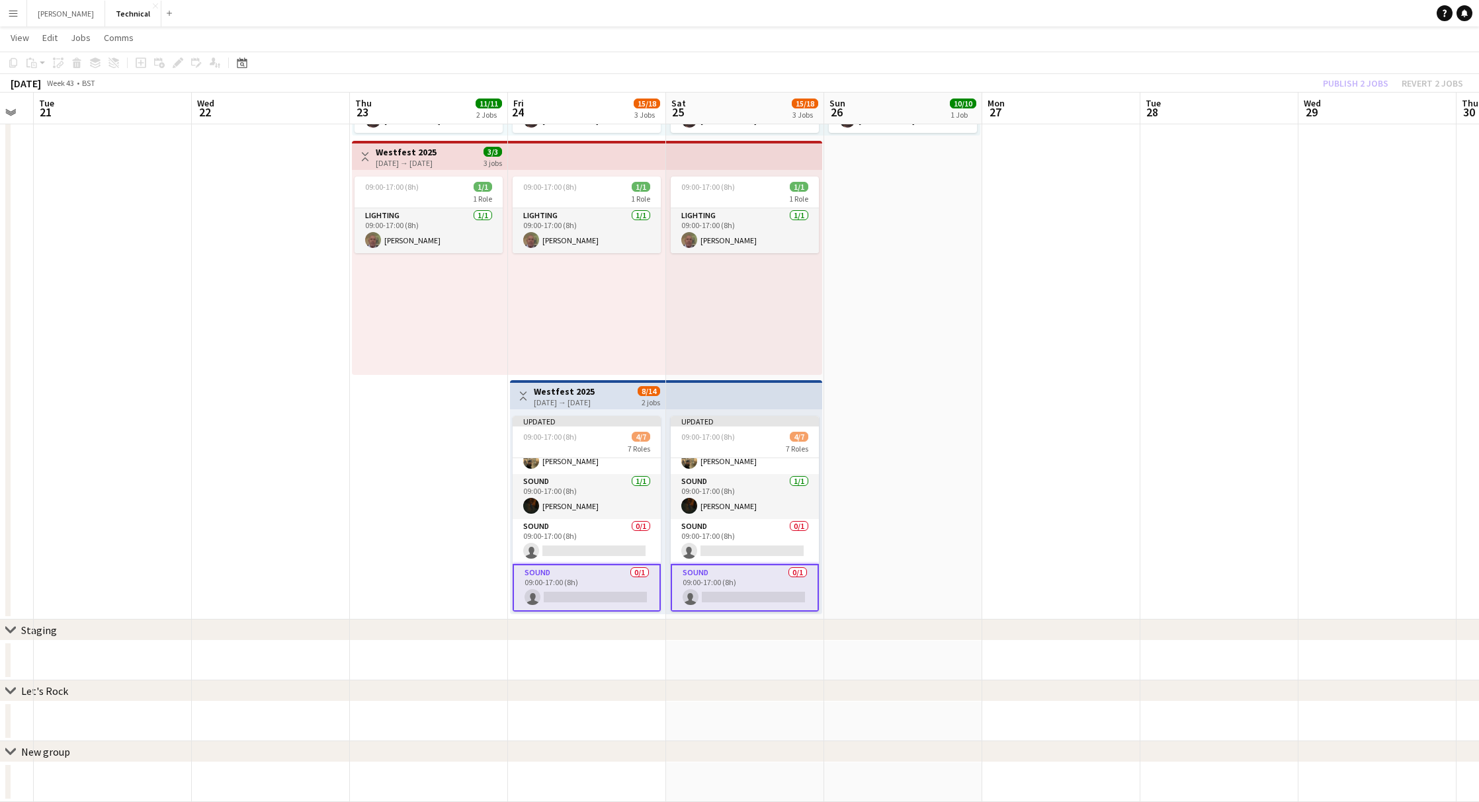
click at [595, 406] on div "[DATE] → [DATE]" at bounding box center [564, 403] width 61 height 10
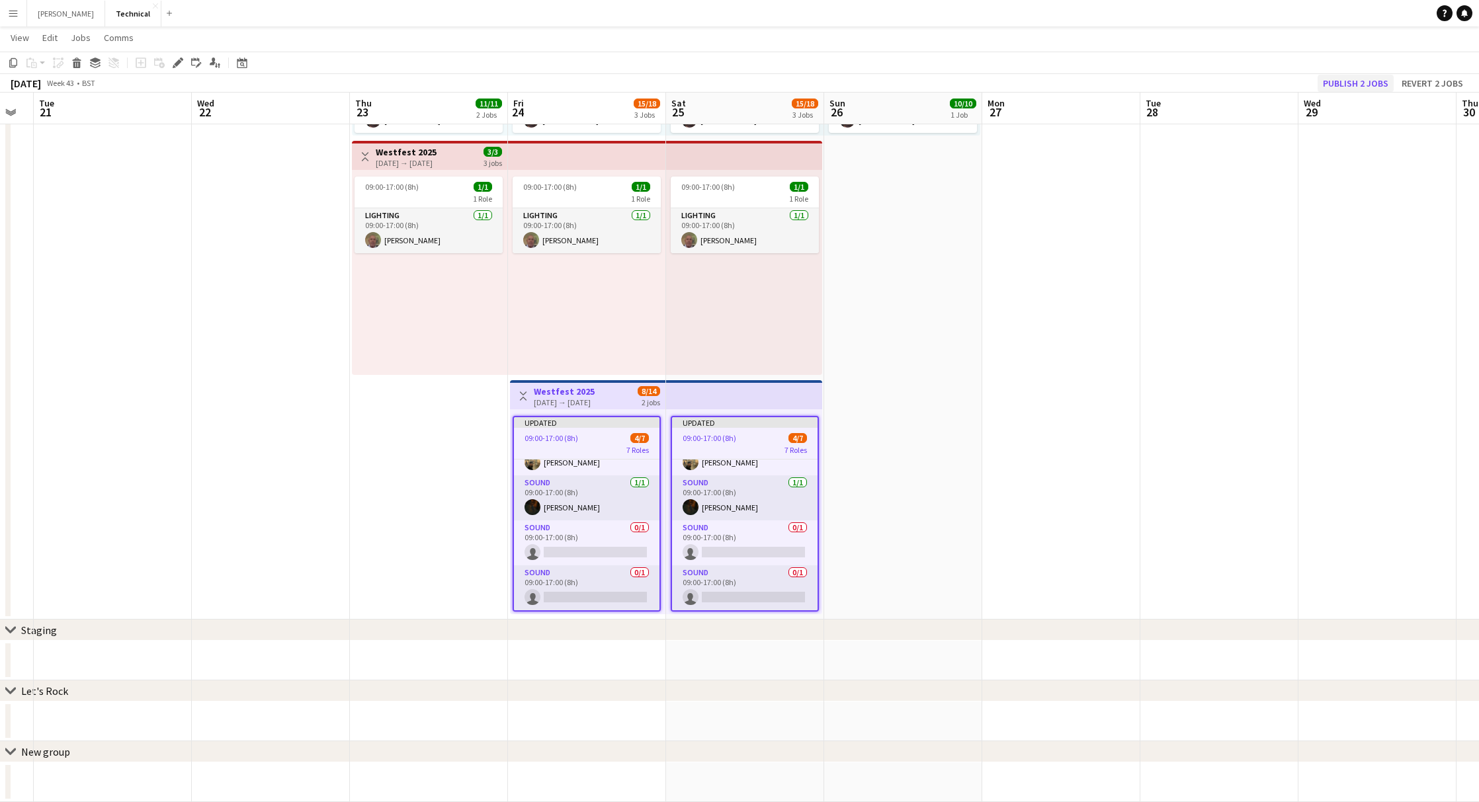
click at [1358, 81] on button "Publish 2 jobs" at bounding box center [1356, 83] width 76 height 17
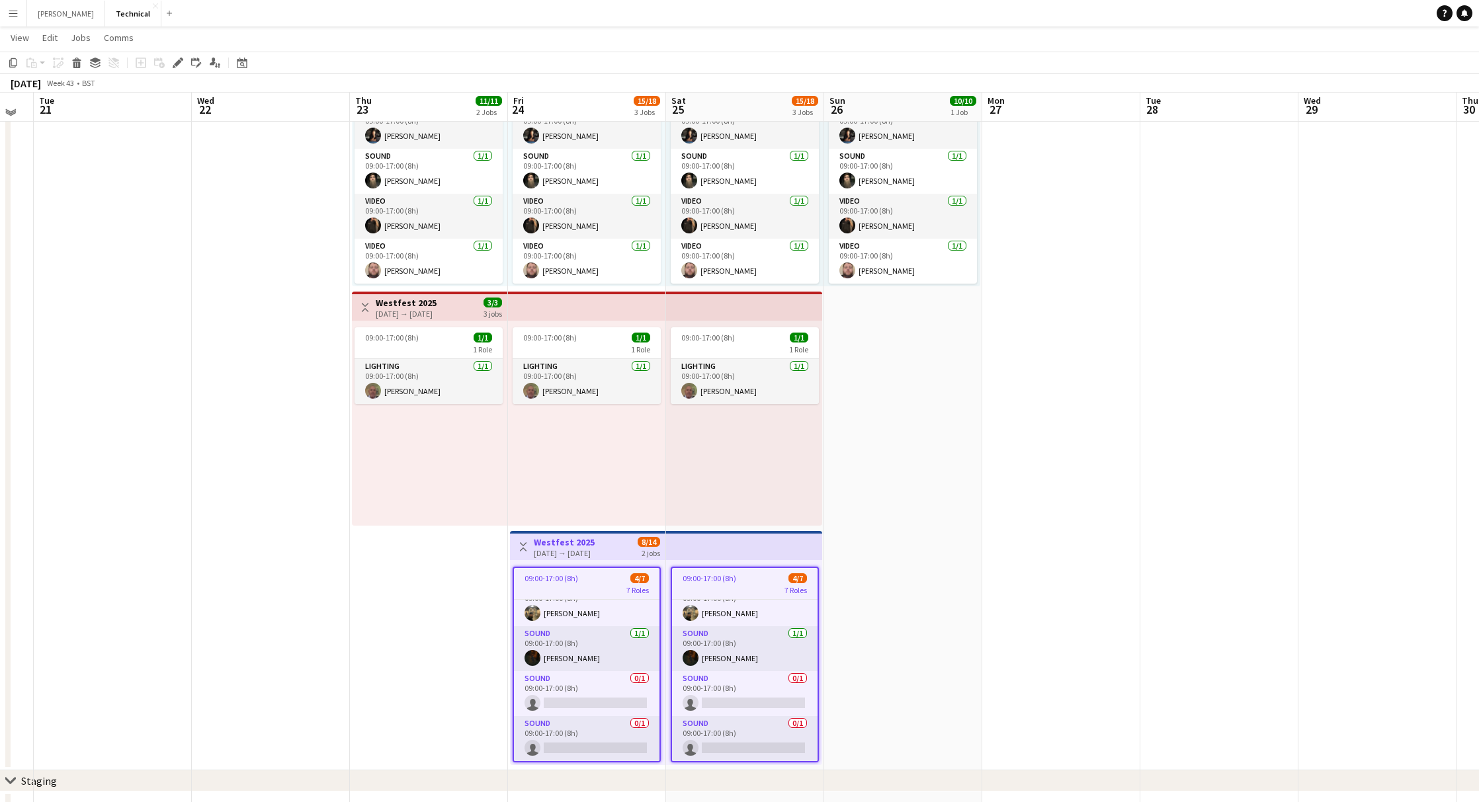
scroll to position [186, 0]
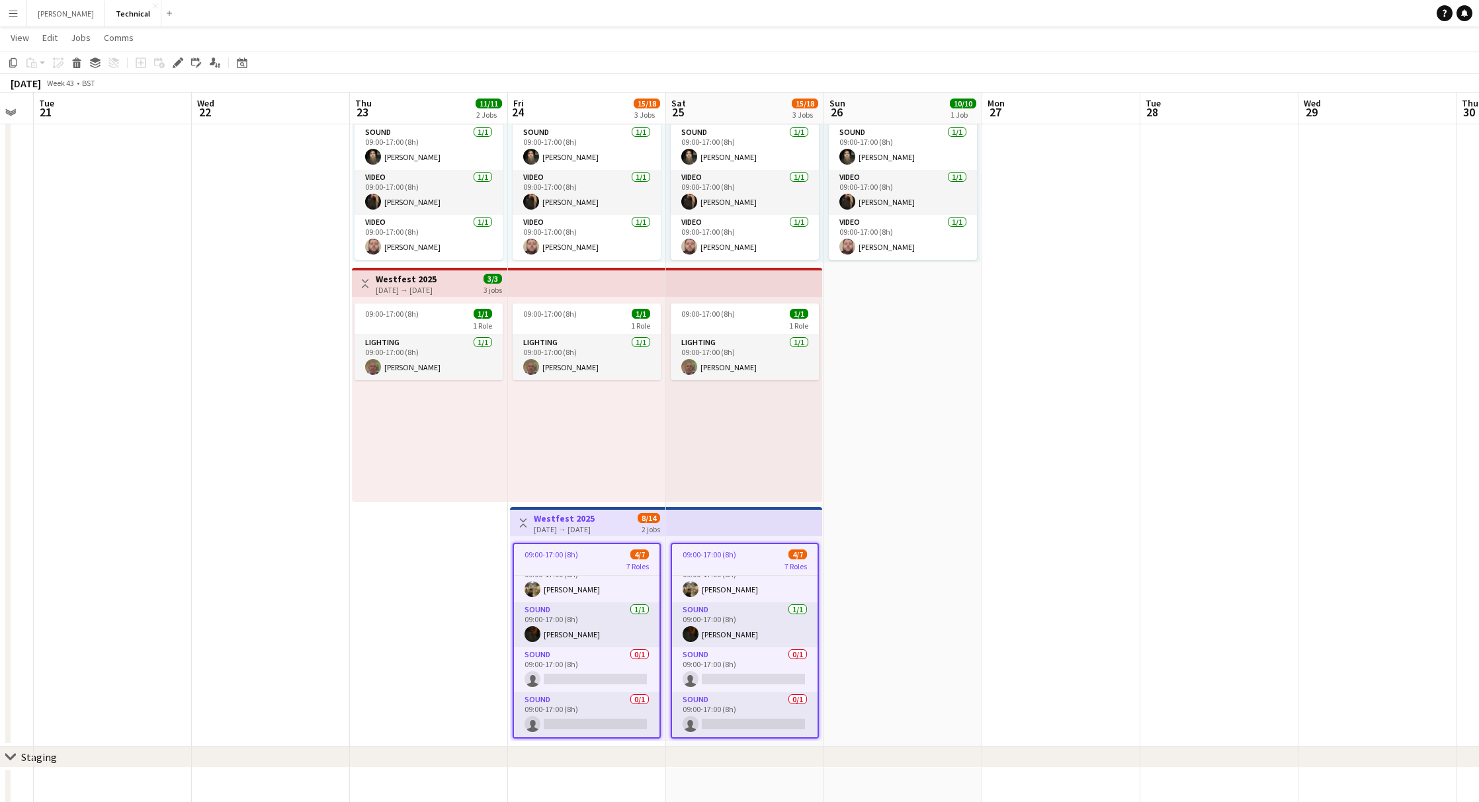
click at [1020, 417] on app-date-cell at bounding box center [1061, 385] width 158 height 724
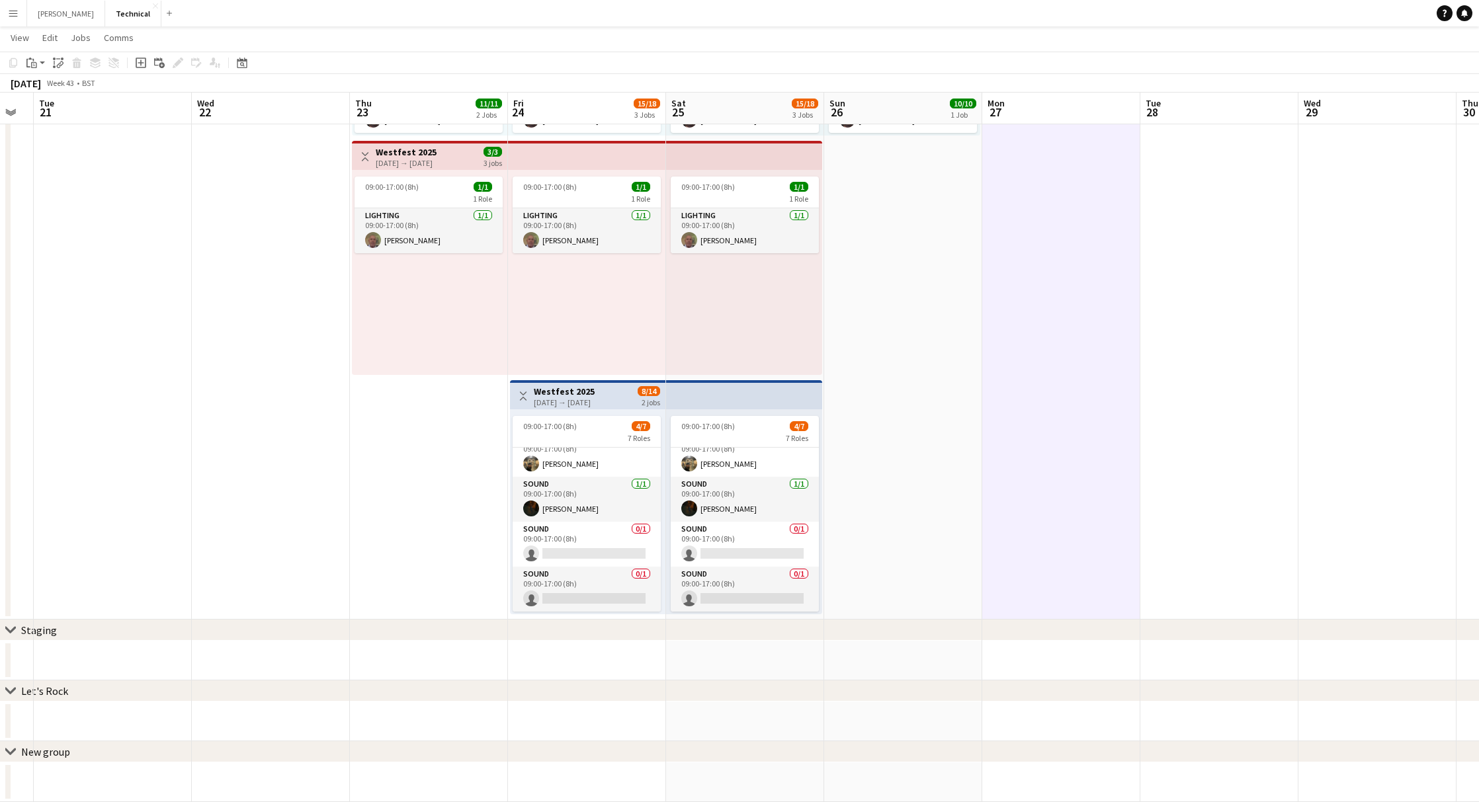
scroll to position [313, 0]
drag, startPoint x: 893, startPoint y: 620, endPoint x: 892, endPoint y: 633, distance: 13.3
click at [892, 633] on div "chevron-right Staging" at bounding box center [739, 630] width 1479 height 21
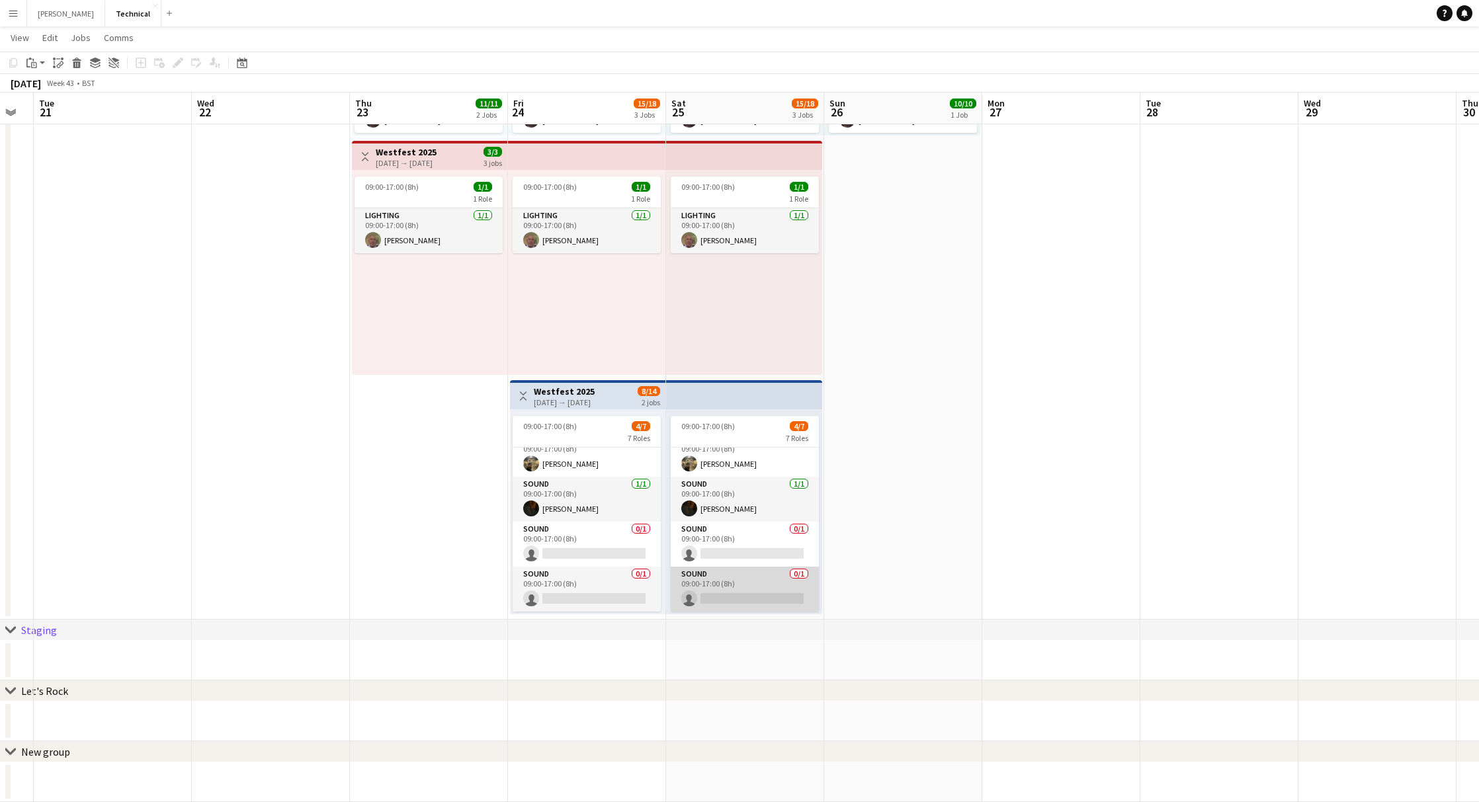
click at [787, 568] on app-card-role "Sound 0/1 09:00-17:00 (8h) single-neutral-actions" at bounding box center [745, 589] width 148 height 45
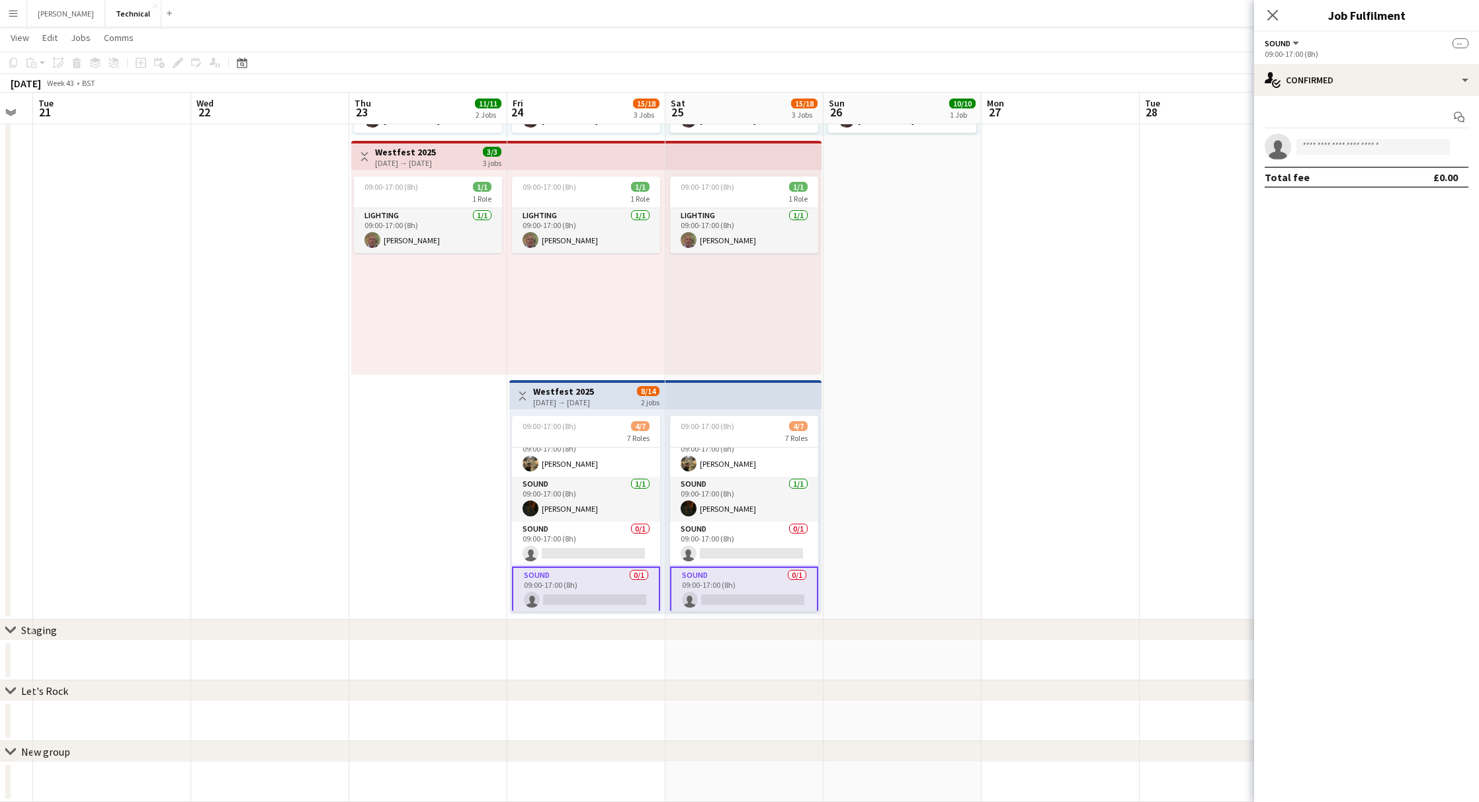
click at [856, 570] on app-date-cell "09:00-17:00 (8h) 10/10 10 Roles Lighting [DATE] 09:00-17:00 (8h) [PERSON_NAME] …" at bounding box center [903, 258] width 158 height 724
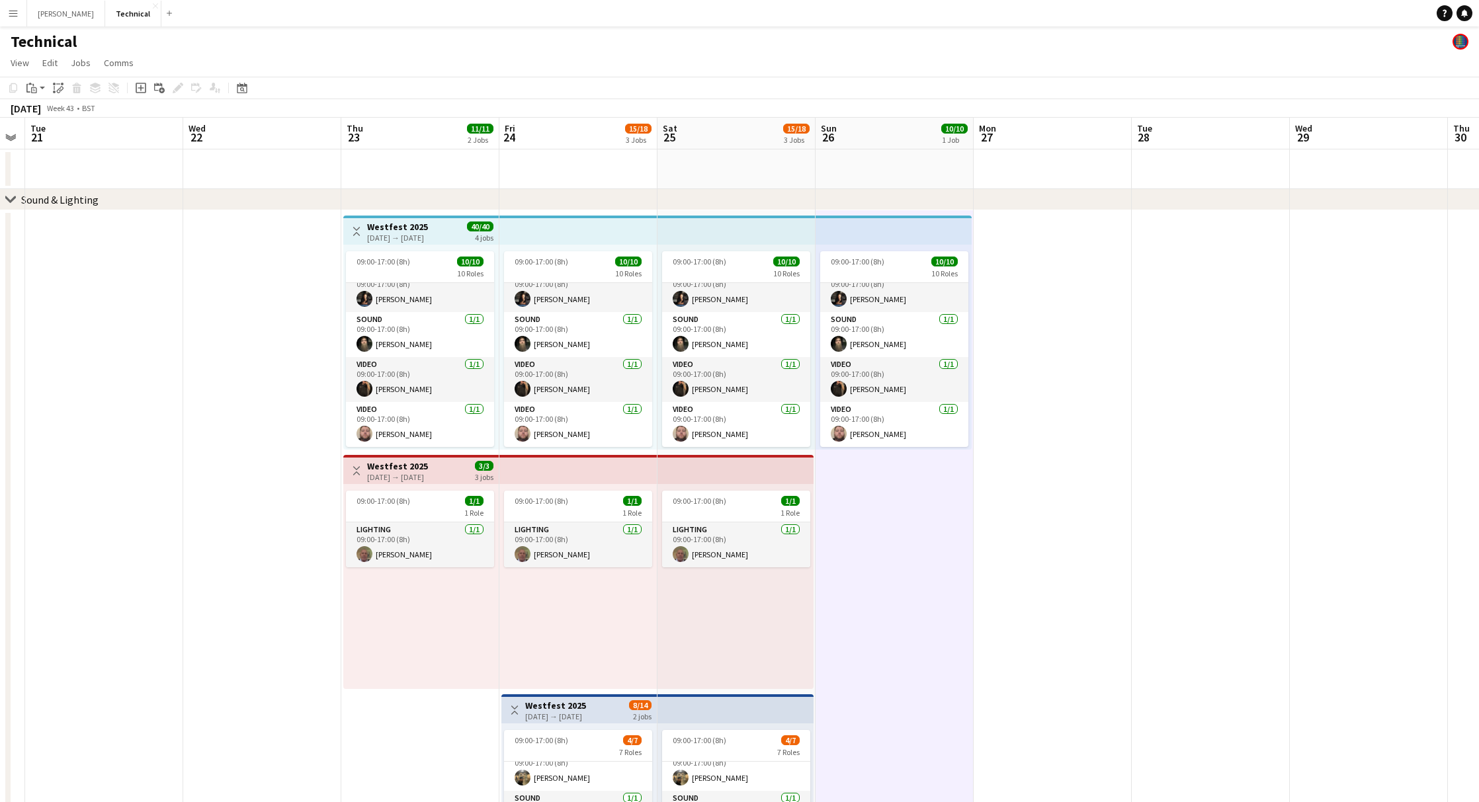
scroll to position [0, 0]
click at [712, 179] on app-date-cell at bounding box center [737, 169] width 158 height 40
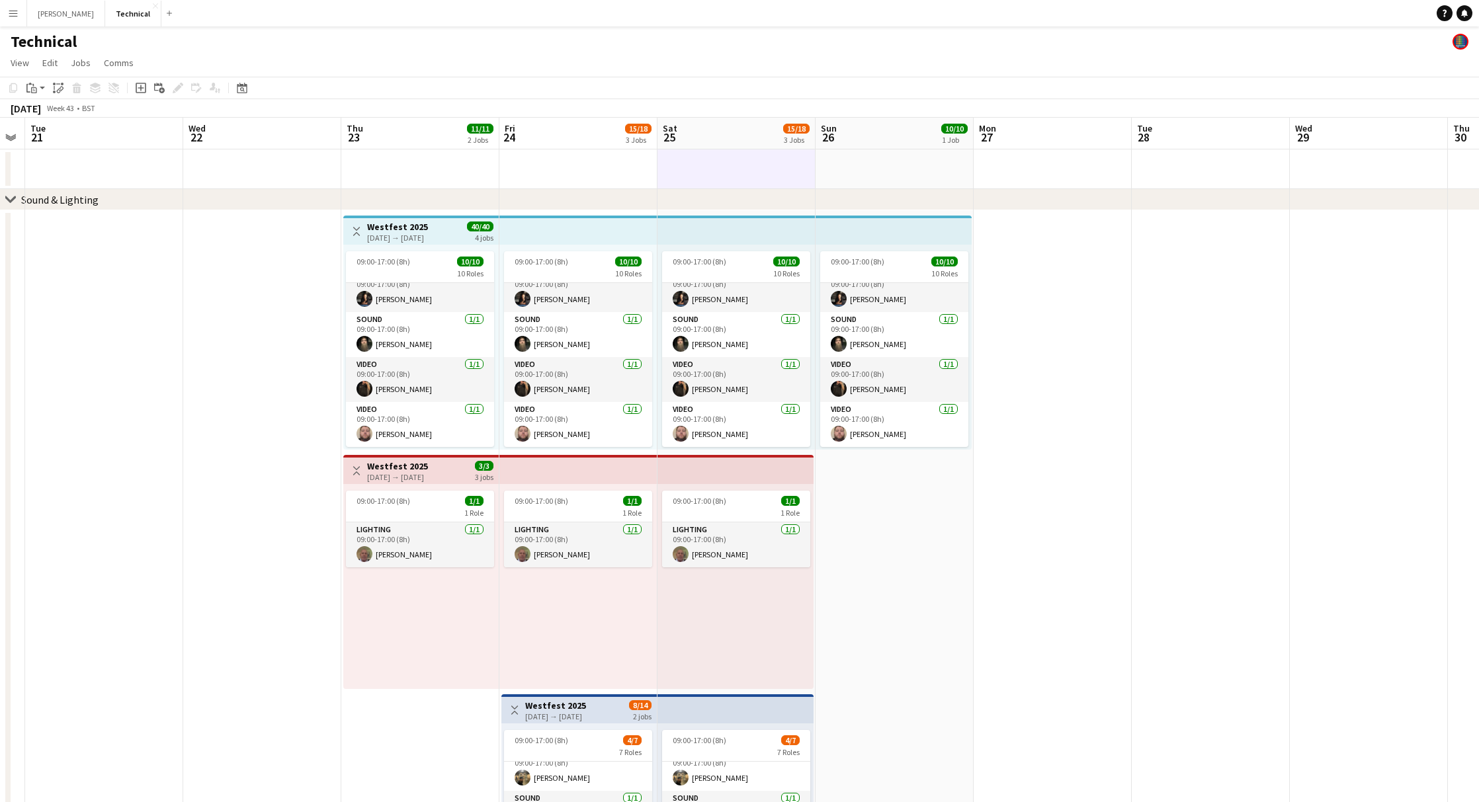
click at [692, 206] on div "chevron-right Sound & Lighting" at bounding box center [739, 199] width 1479 height 21
click at [695, 210] on app-date-cell "09:00-17:00 (8h) 10/10 10 Roles Lighting [DATE] 09:00-17:00 (8h) [PERSON_NAME] …" at bounding box center [737, 572] width 158 height 724
click at [138, 83] on icon at bounding box center [141, 88] width 11 height 11
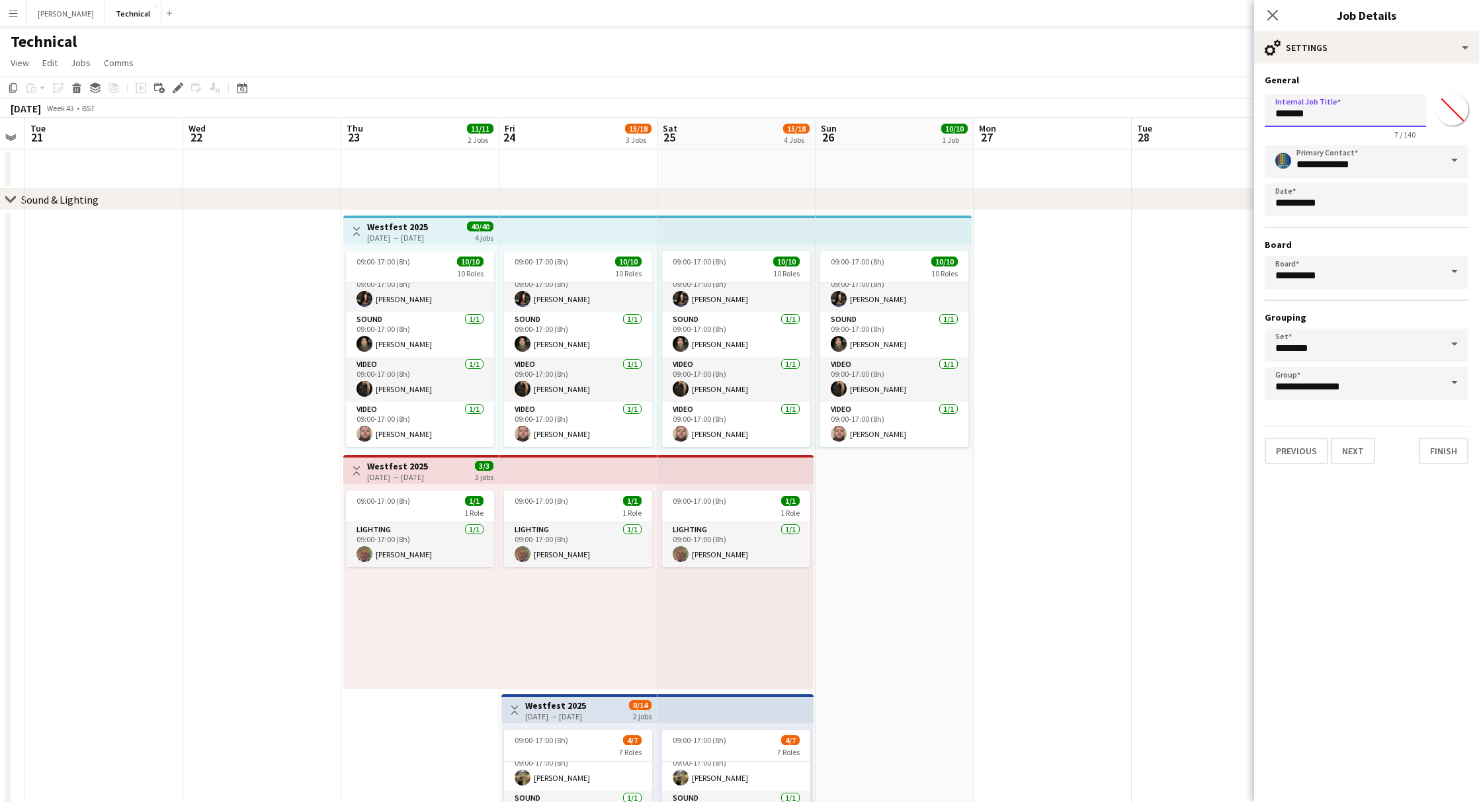
drag, startPoint x: 1334, startPoint y: 122, endPoint x: 1248, endPoint y: 117, distance: 86.8
click at [1248, 117] on body "Menu Boards Boards Boards All jobs Status Workforce Workforce My Workforce Recr…" at bounding box center [739, 600] width 1479 height 1200
type input "**********"
click at [1361, 450] on button "Next" at bounding box center [1353, 451] width 44 height 26
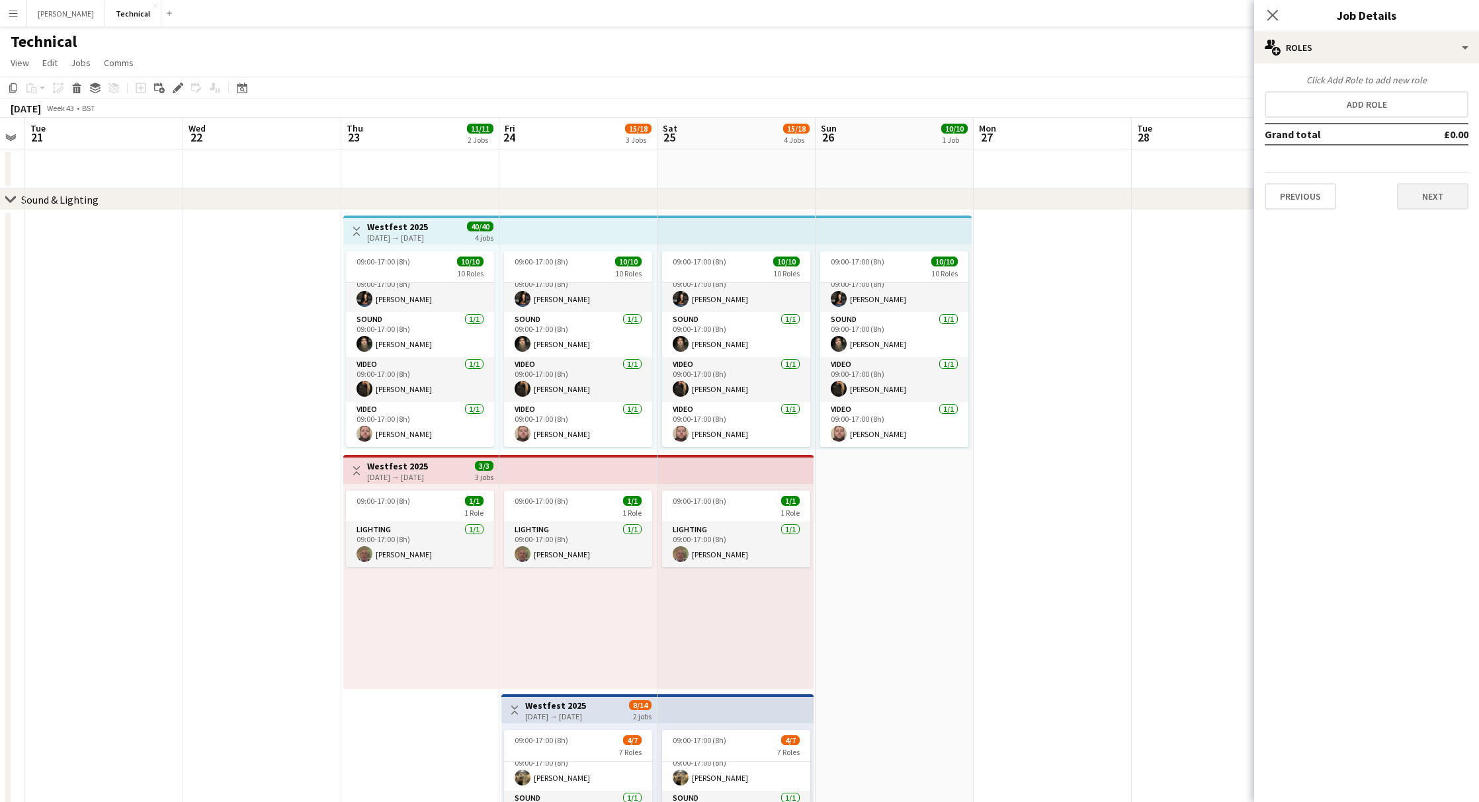
click at [1443, 196] on button "Next" at bounding box center [1432, 196] width 71 height 26
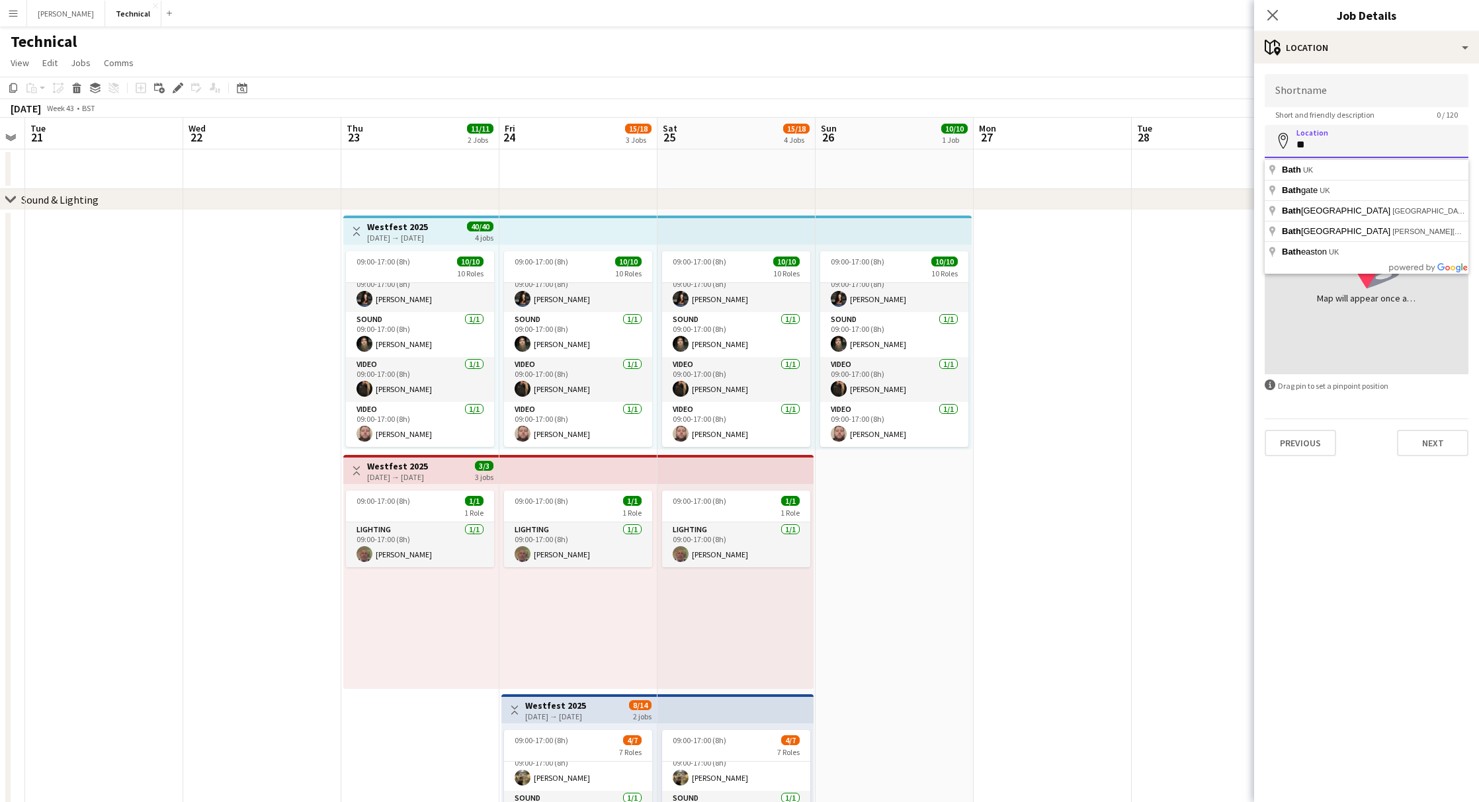
type input "*"
type input "**********"
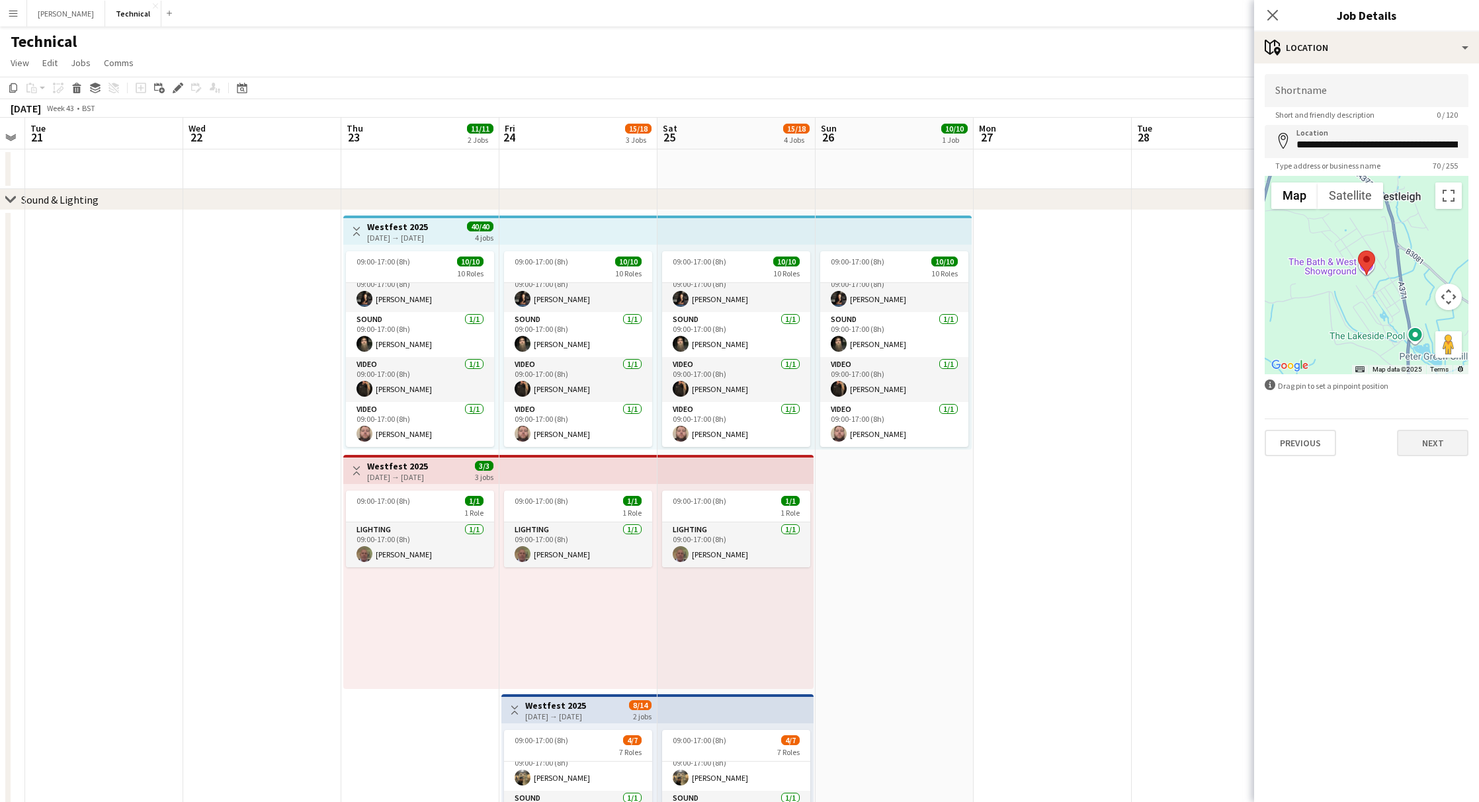
click at [1438, 447] on button "Next" at bounding box center [1432, 443] width 71 height 26
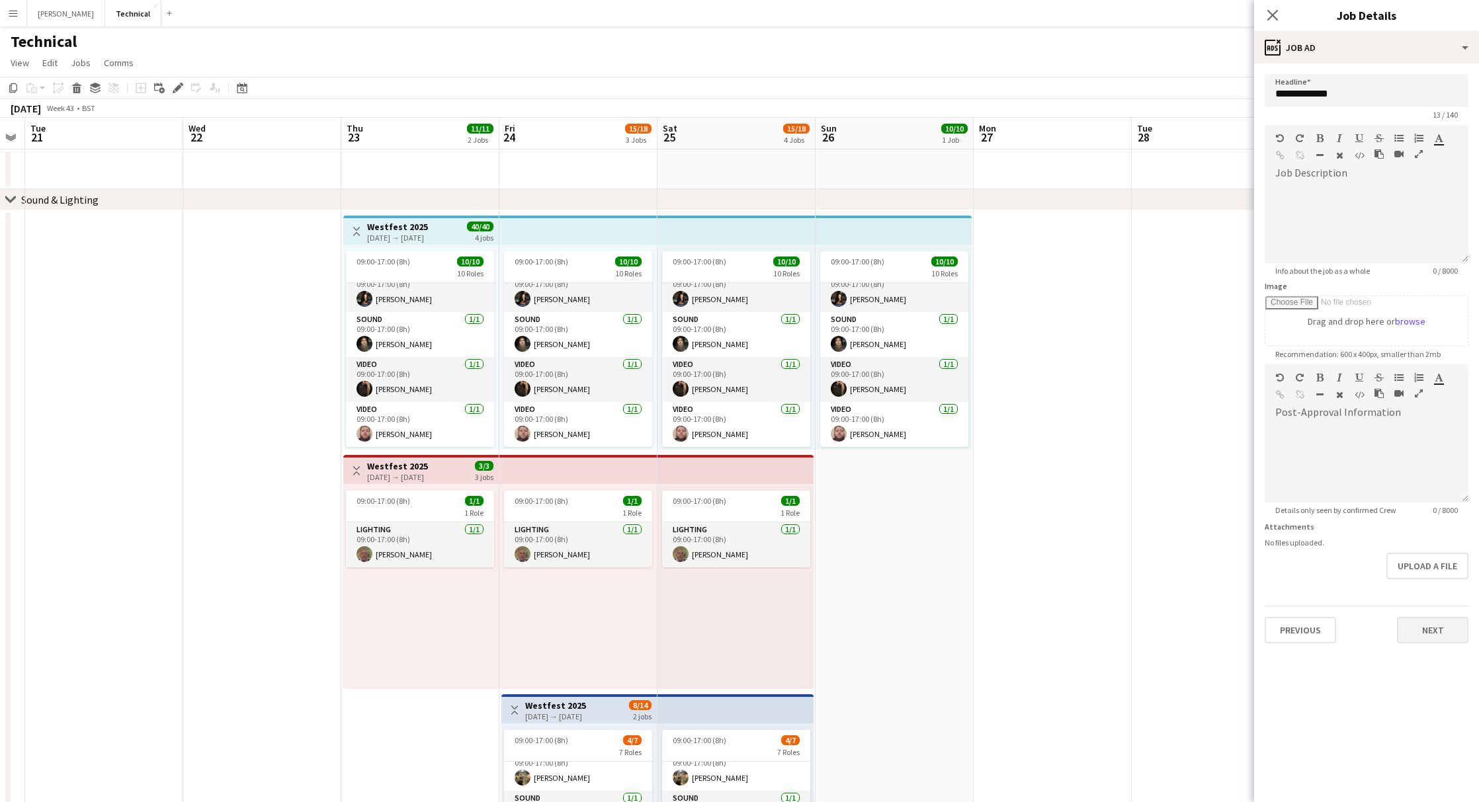
click at [1428, 624] on button "Next" at bounding box center [1432, 630] width 71 height 26
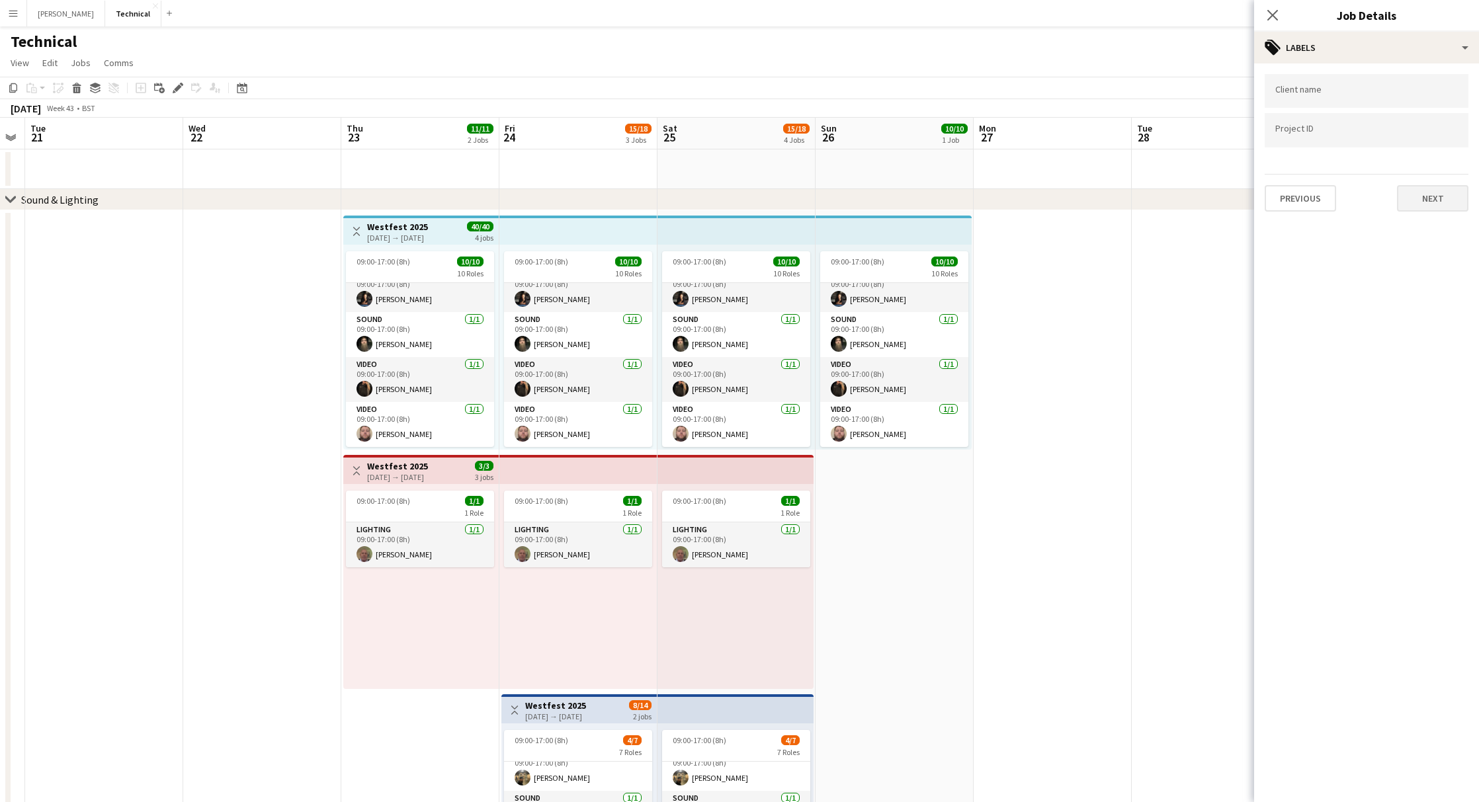
click at [1426, 210] on button "Next" at bounding box center [1432, 198] width 71 height 26
click at [1430, 135] on button "Next" at bounding box center [1432, 137] width 71 height 26
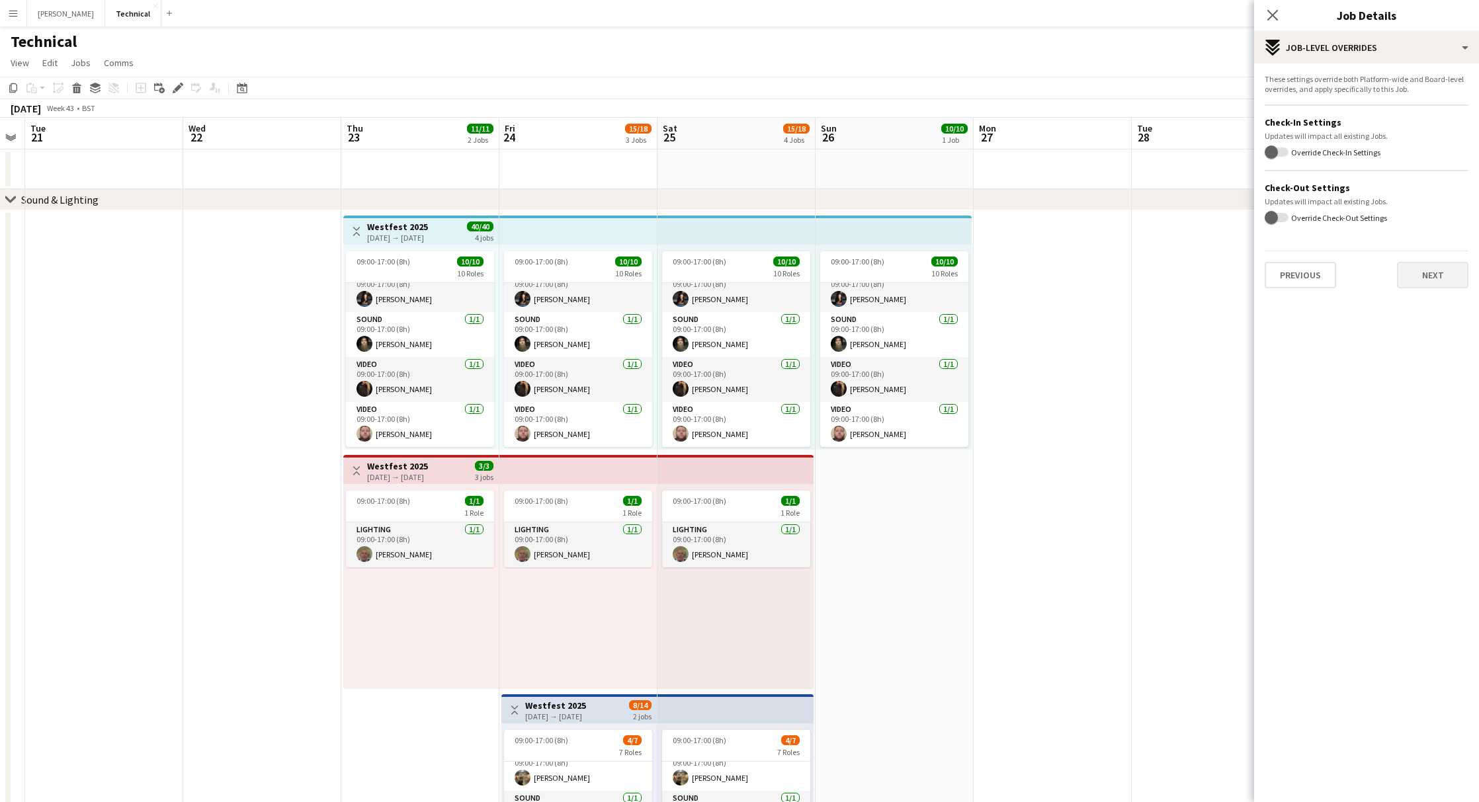
click at [1445, 263] on button "Next" at bounding box center [1432, 275] width 71 height 26
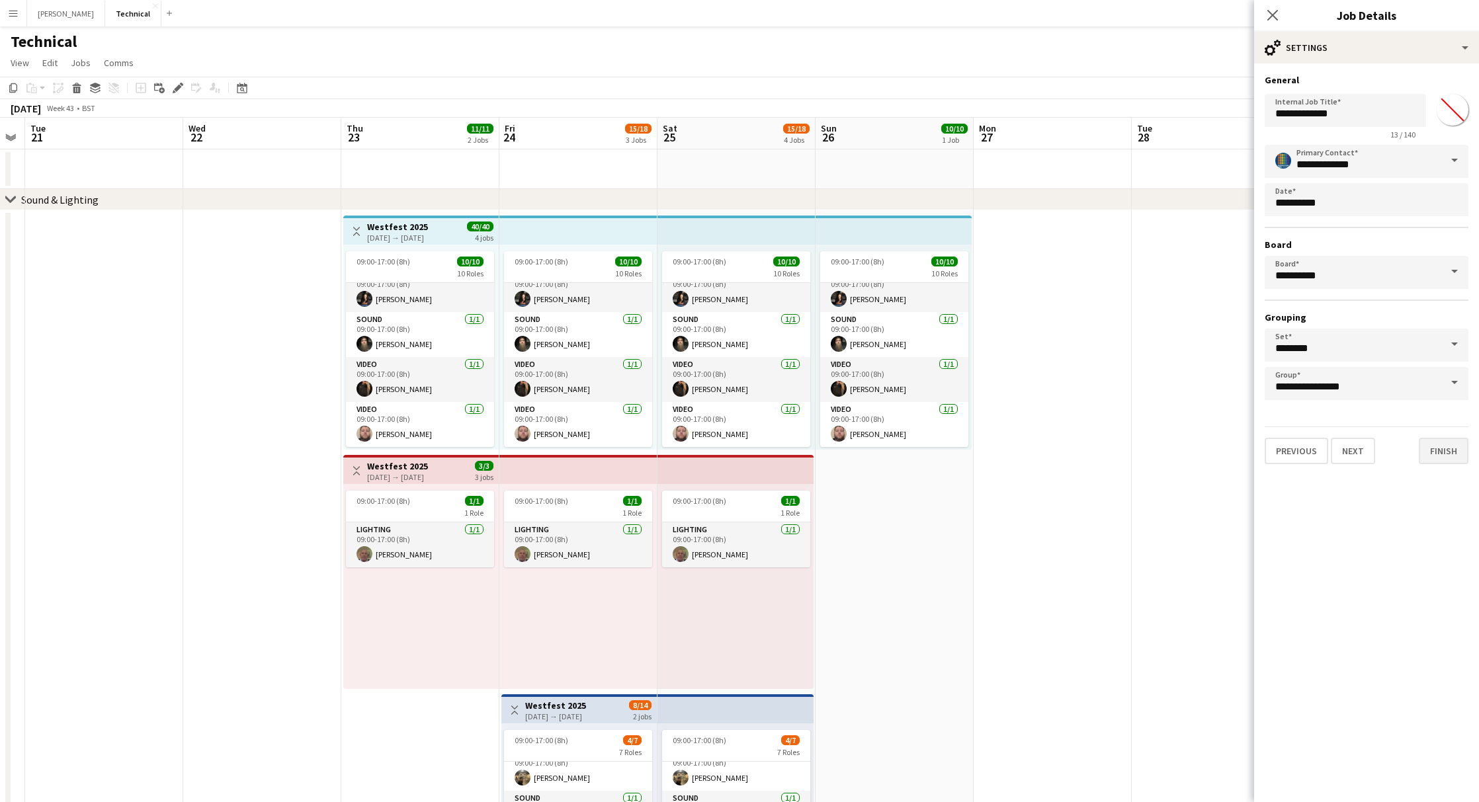
click at [1438, 448] on button "Finish" at bounding box center [1444, 451] width 50 height 26
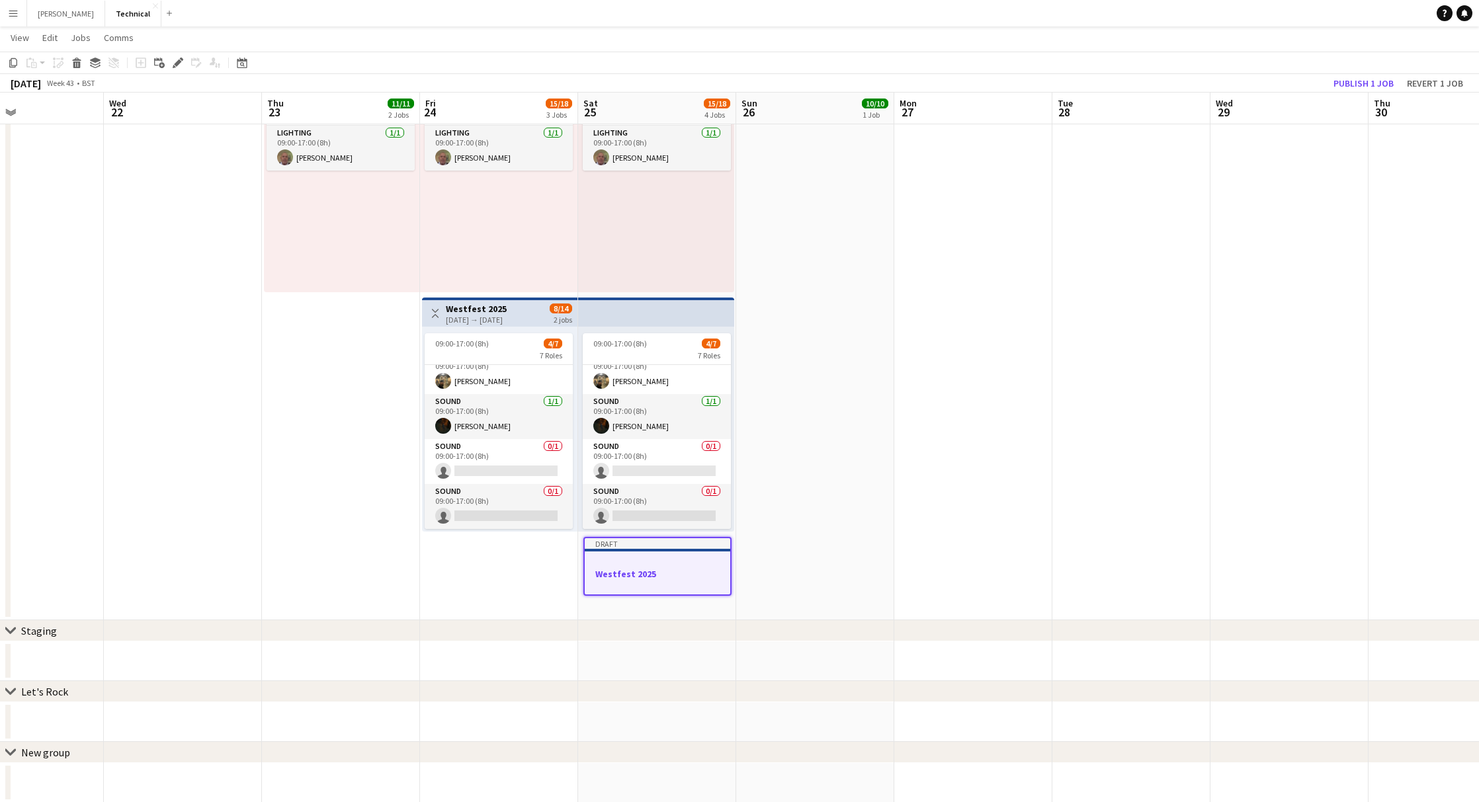
scroll to position [0, 377]
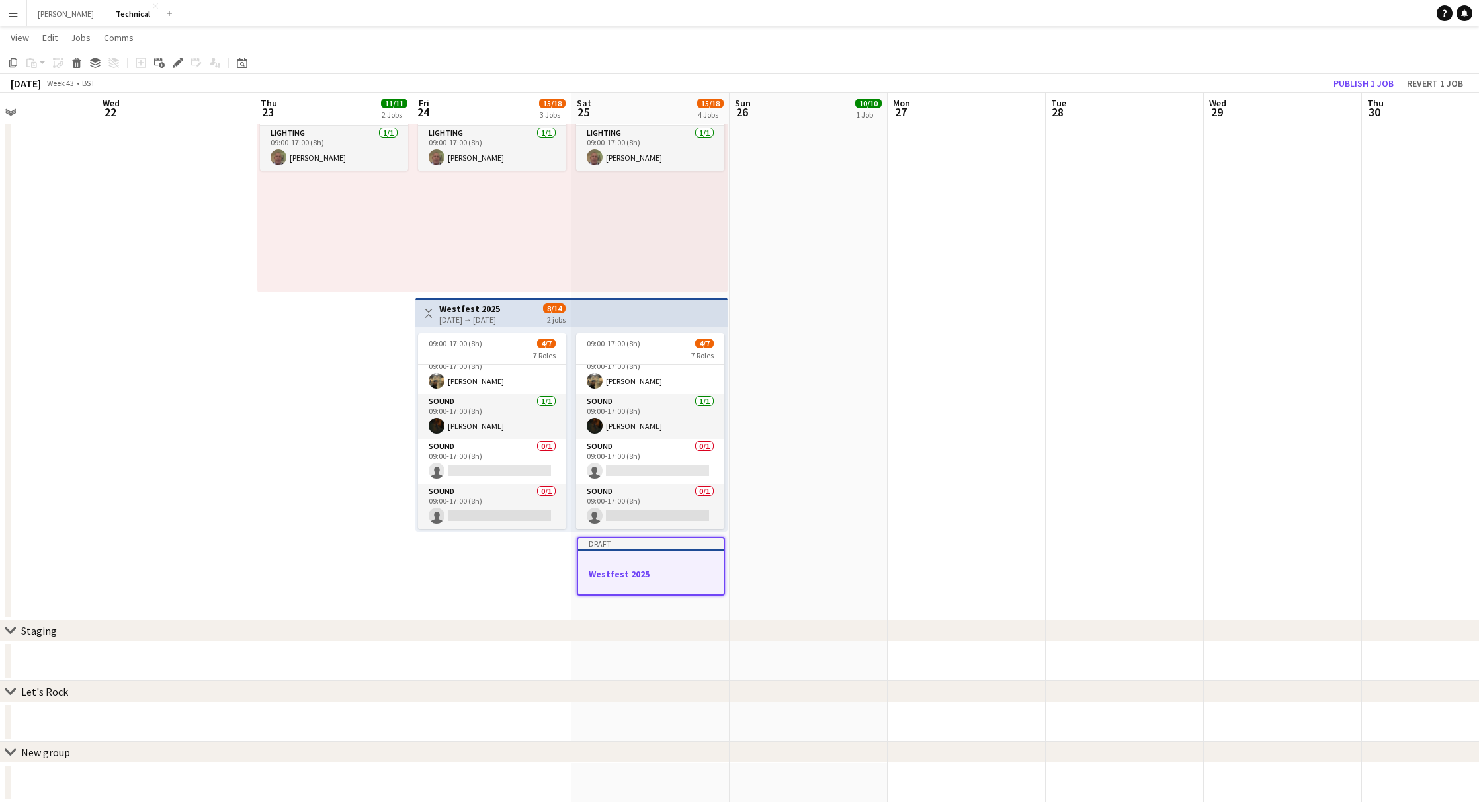
drag, startPoint x: 720, startPoint y: 552, endPoint x: 633, endPoint y: 549, distance: 86.7
click at [633, 549] on app-calendar-viewport "Sun 19 Mon 20 Tue 21 Wed 22 Thu 23 11/11 2 Jobs Fri 24 15/18 3 Jobs Sat 25 15/1…" at bounding box center [739, 229] width 1479 height 1147
click at [807, 552] on app-date-cell "09:00-17:00 (8h) 10/10 10 Roles Lighting [DATE] 09:00-17:00 (8h) [PERSON_NAME] …" at bounding box center [809, 216] width 158 height 807
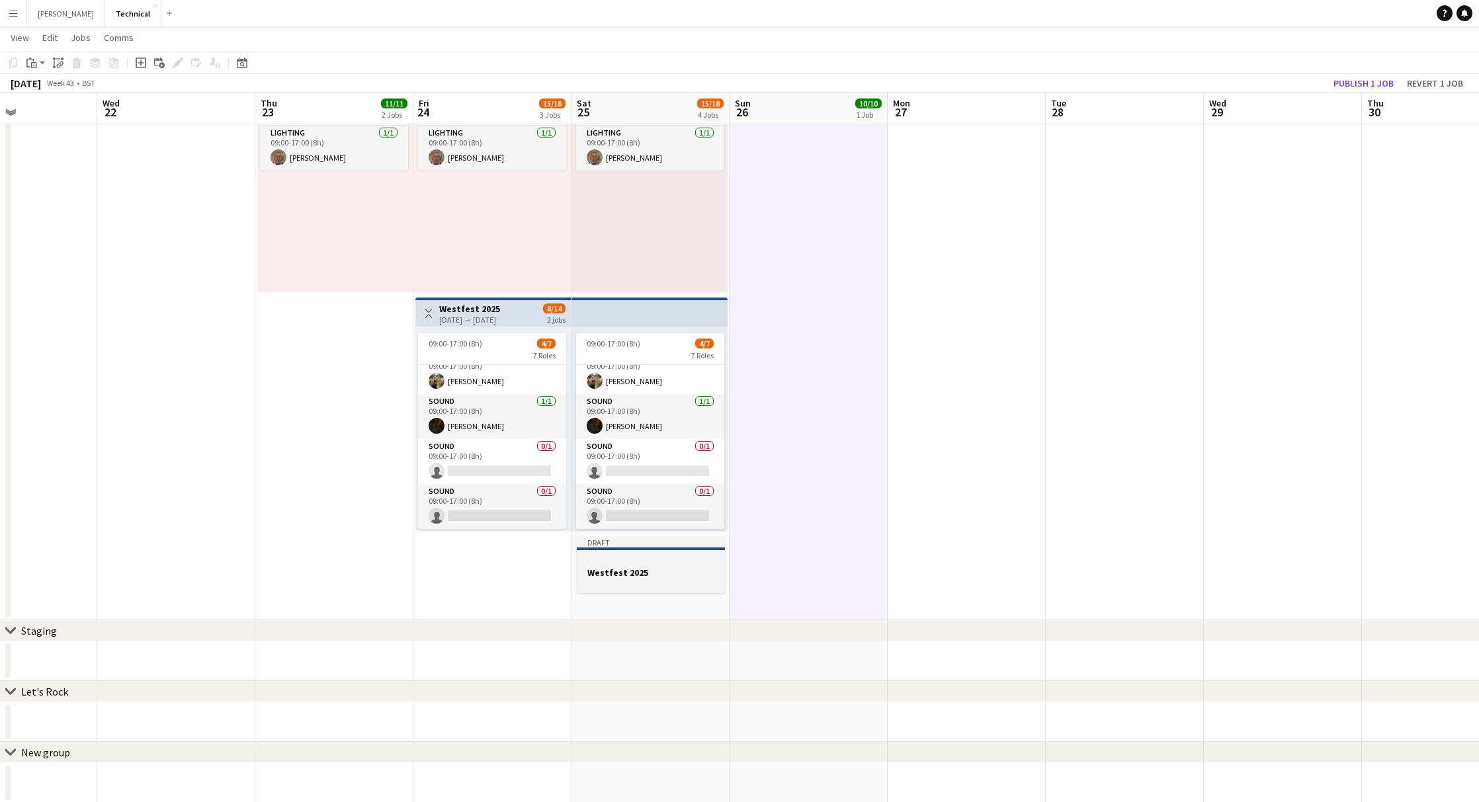
click at [662, 544] on div "Draft" at bounding box center [651, 542] width 148 height 11
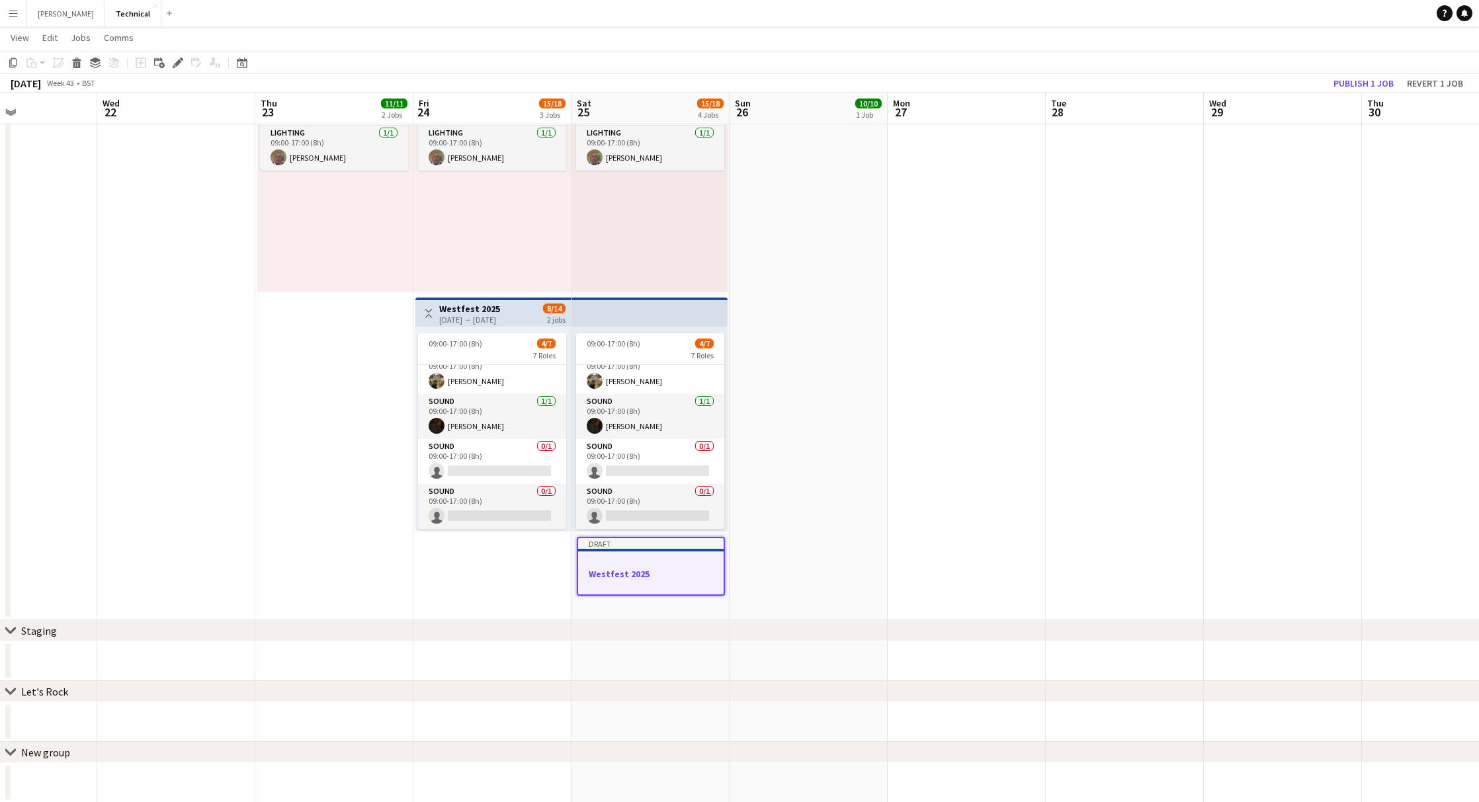
scroll to position [0, 376]
click at [45, 36] on span "Edit" at bounding box center [49, 38] width 15 height 12
click at [61, 67] on span "Copy Command C" at bounding box center [75, 66] width 55 height 13
click at [524, 591] on app-date-cell "09:00-17:00 (8h) 10/10 10 Roles Lighting [DATE] 09:00-17:00 (8h) [PERSON_NAME] …" at bounding box center [494, 216] width 158 height 807
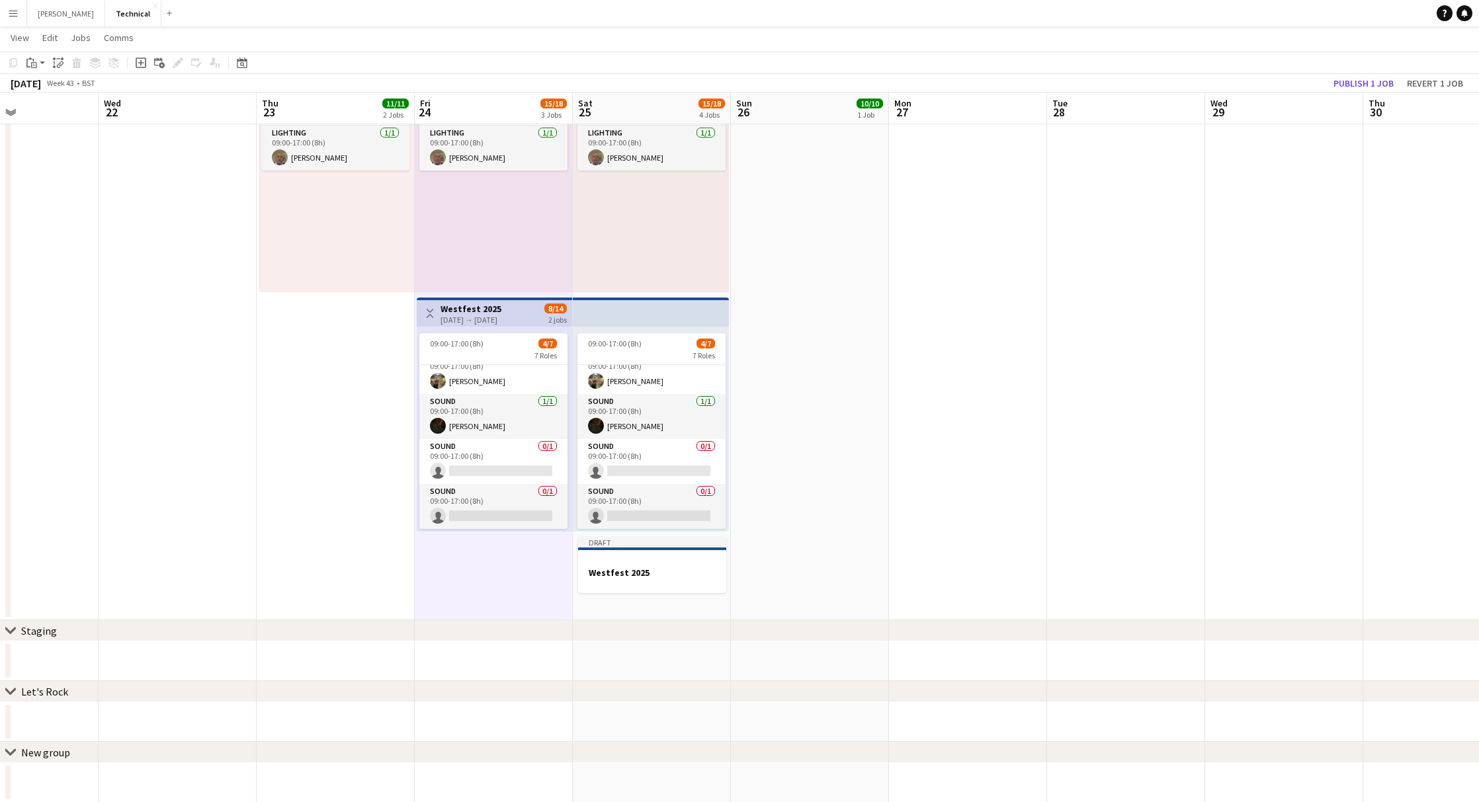
click at [770, 576] on app-date-cell "09:00-17:00 (8h) 10/10 10 Roles Lighting [DATE] 09:00-17:00 (8h) [PERSON_NAME] …" at bounding box center [810, 216] width 158 height 807
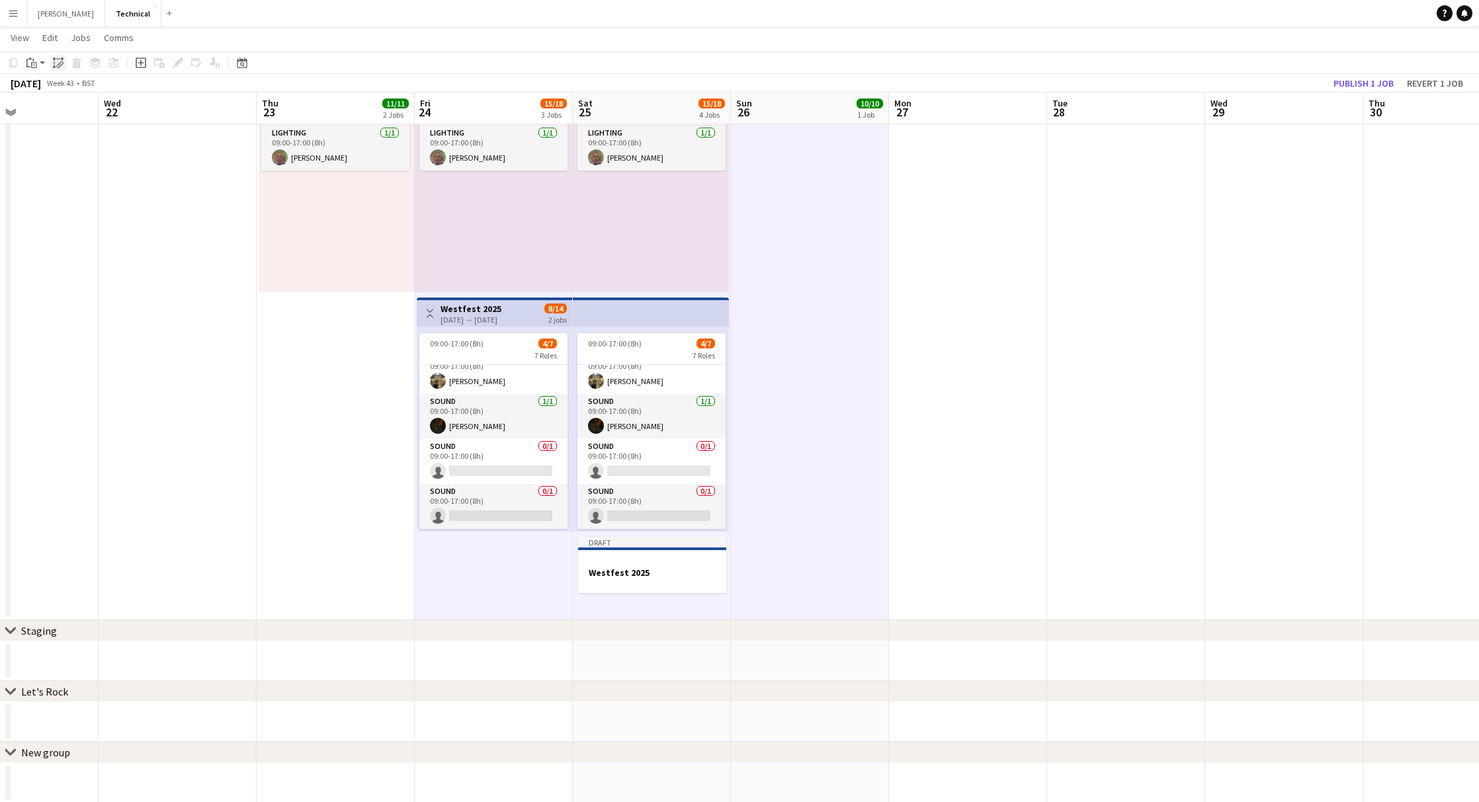
click at [57, 67] on icon at bounding box center [59, 65] width 5 height 5
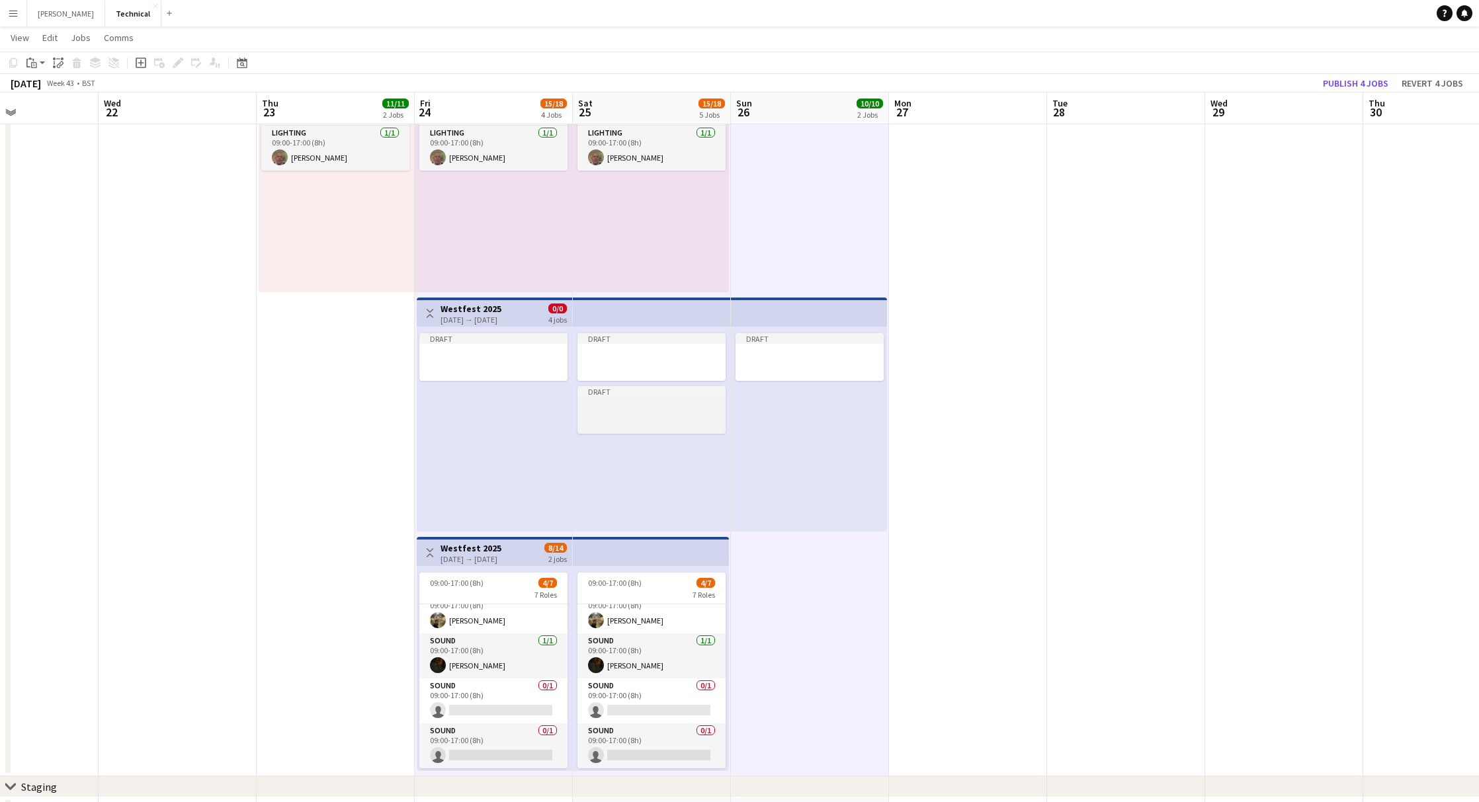
click at [609, 406] on div at bounding box center [651, 407] width 148 height 10
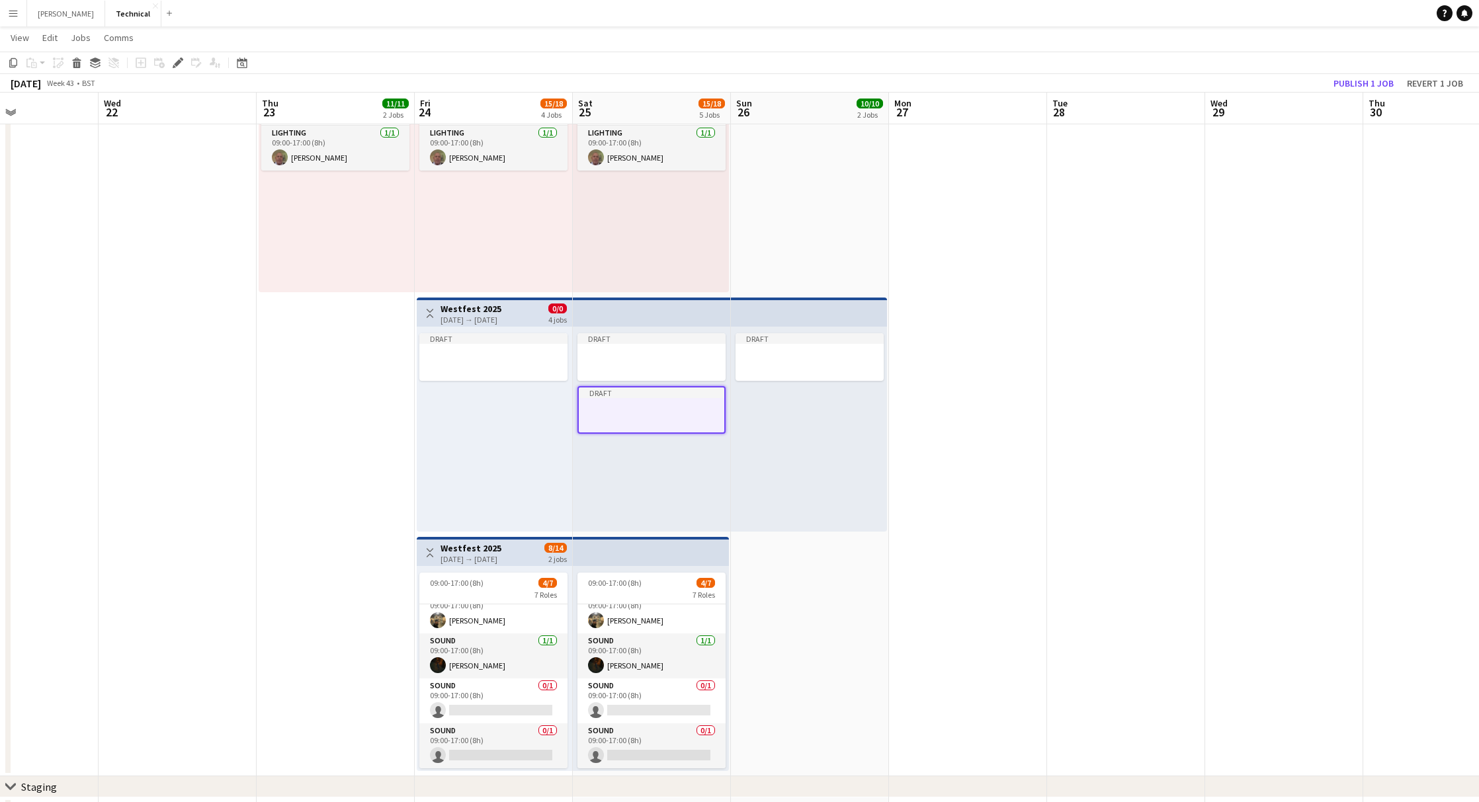
click at [500, 312] on h3 "Westfest 2025" at bounding box center [471, 309] width 61 height 12
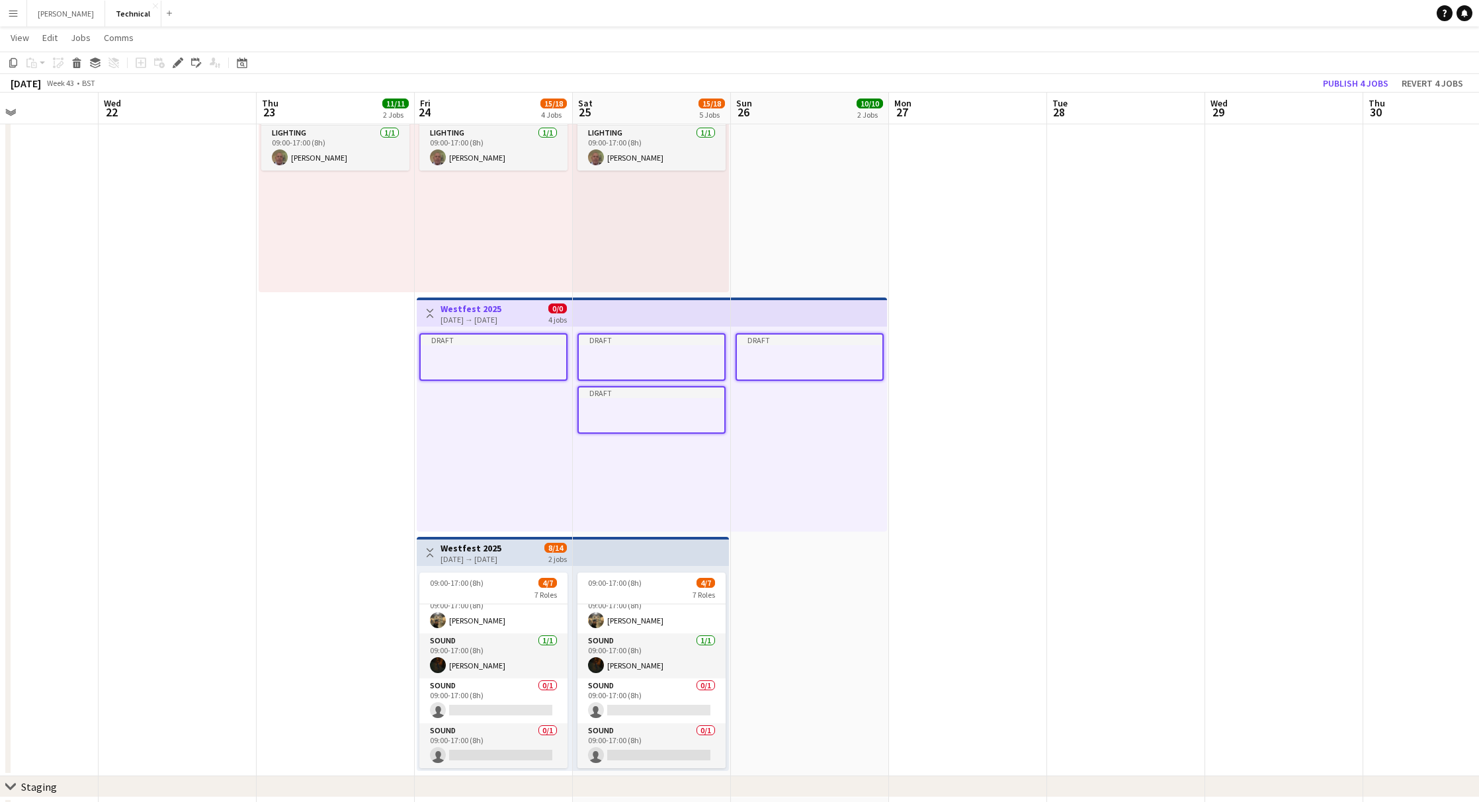
click at [646, 395] on div "Draft" at bounding box center [652, 393] width 146 height 11
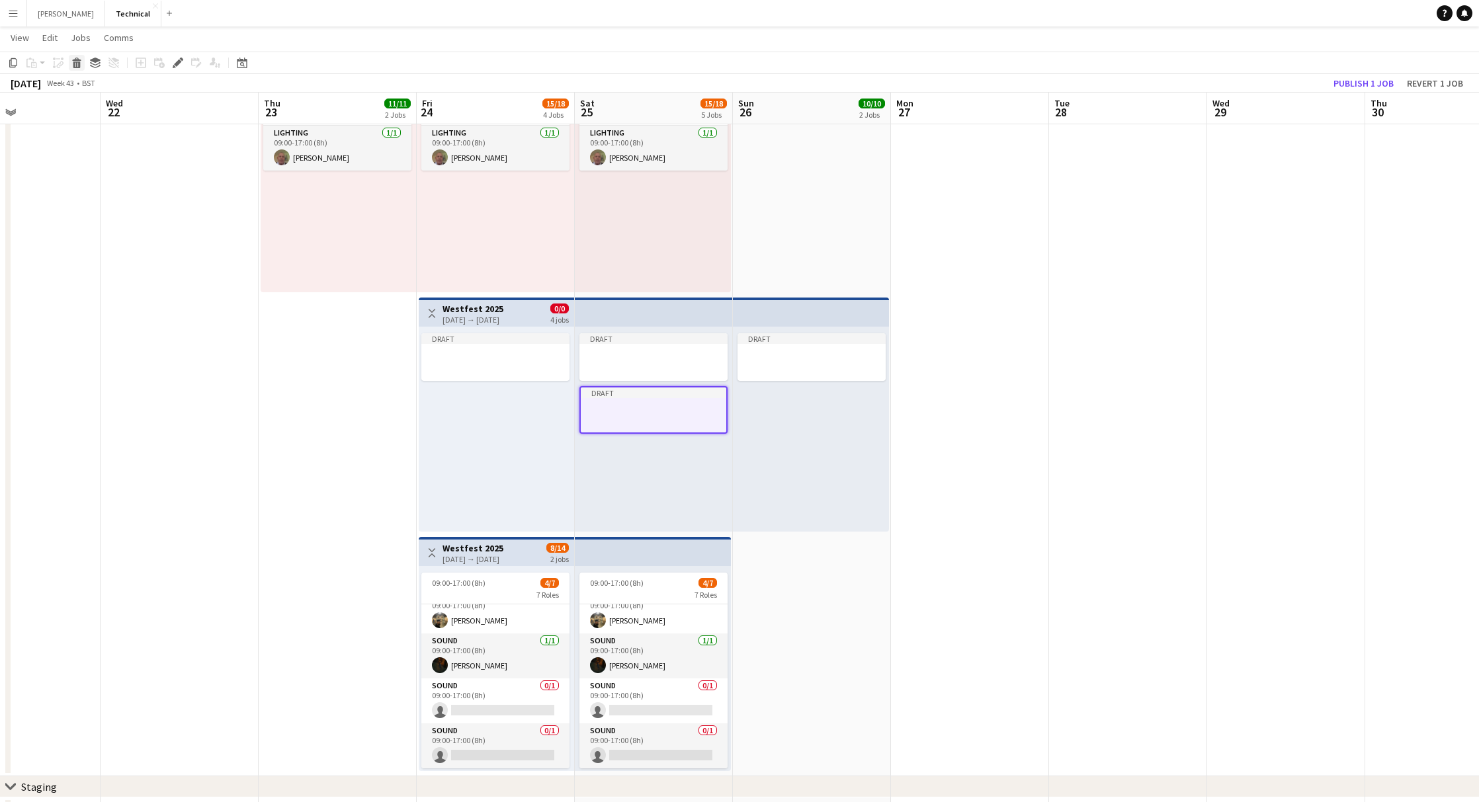
click at [77, 70] on div "Delete" at bounding box center [77, 63] width 16 height 16
click at [516, 349] on div at bounding box center [495, 354] width 148 height 10
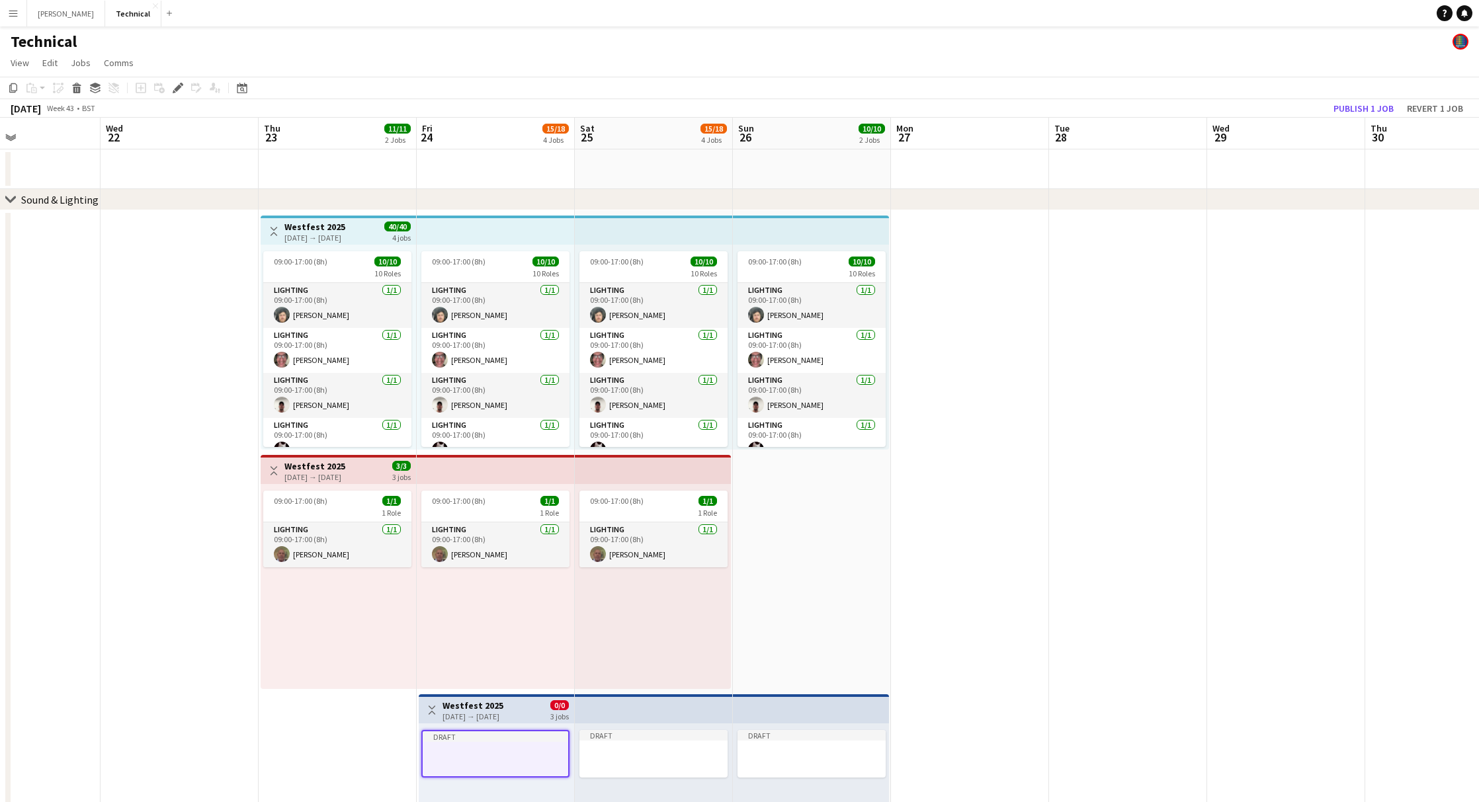
scroll to position [0, 0]
click at [178, 83] on icon "Edit" at bounding box center [178, 88] width 11 height 11
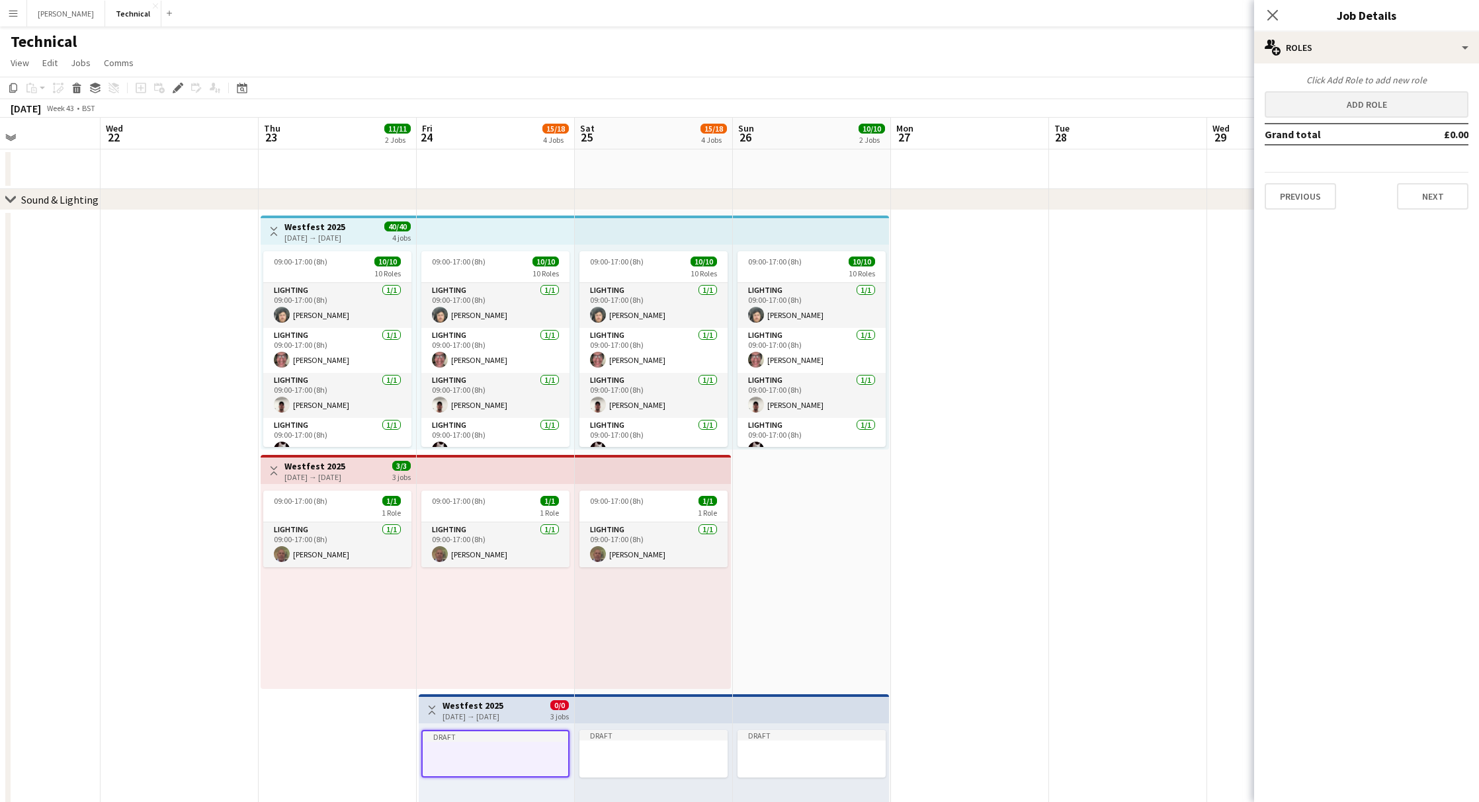
click at [1358, 108] on button "Add role" at bounding box center [1367, 104] width 204 height 26
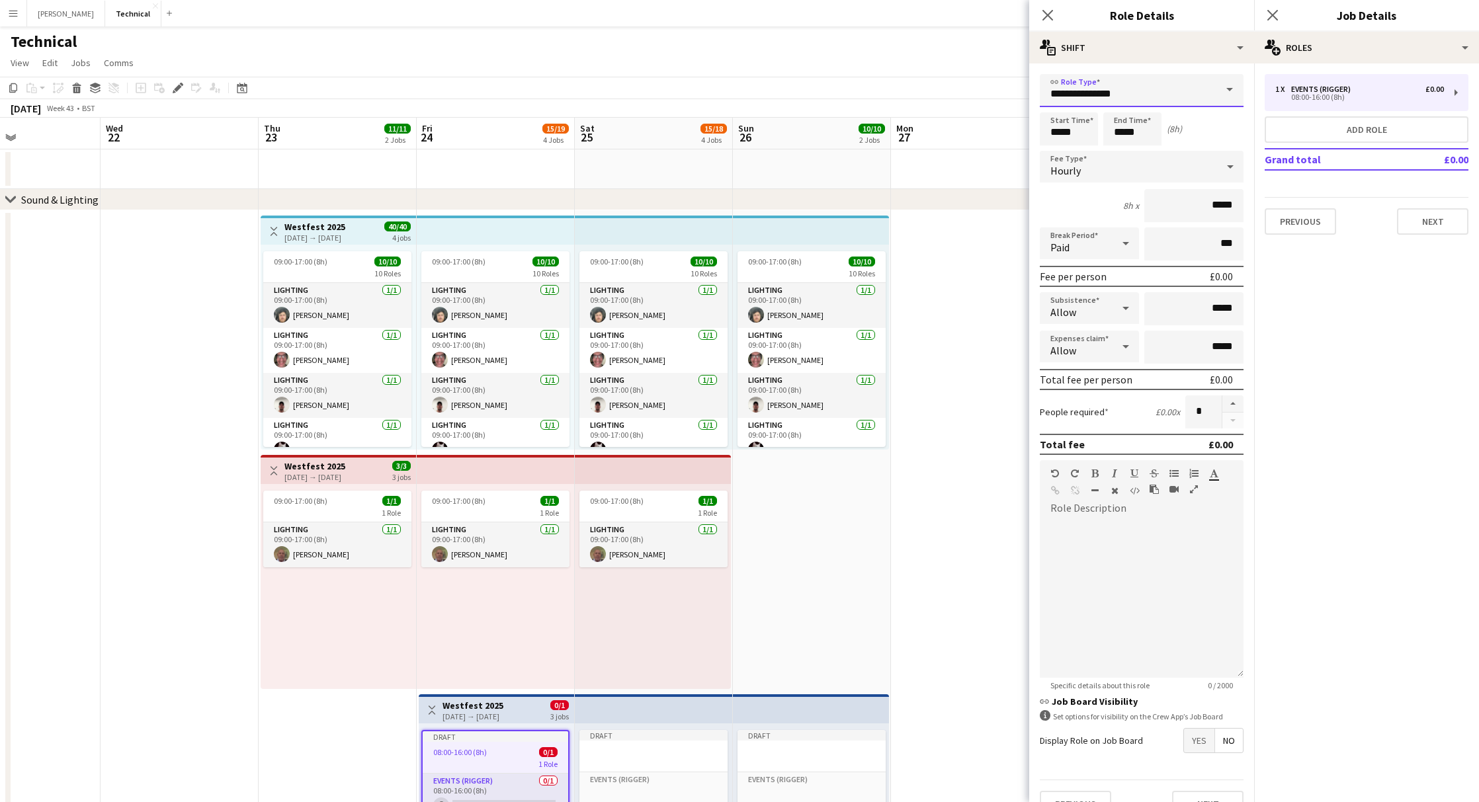
drag, startPoint x: 1141, startPoint y: 98, endPoint x: 959, endPoint y: 86, distance: 182.3
click at [959, 86] on body "Menu Boards Boards Boards All jobs Status Workforce Workforce My Workforce Recr…" at bounding box center [739, 678] width 1479 height 1356
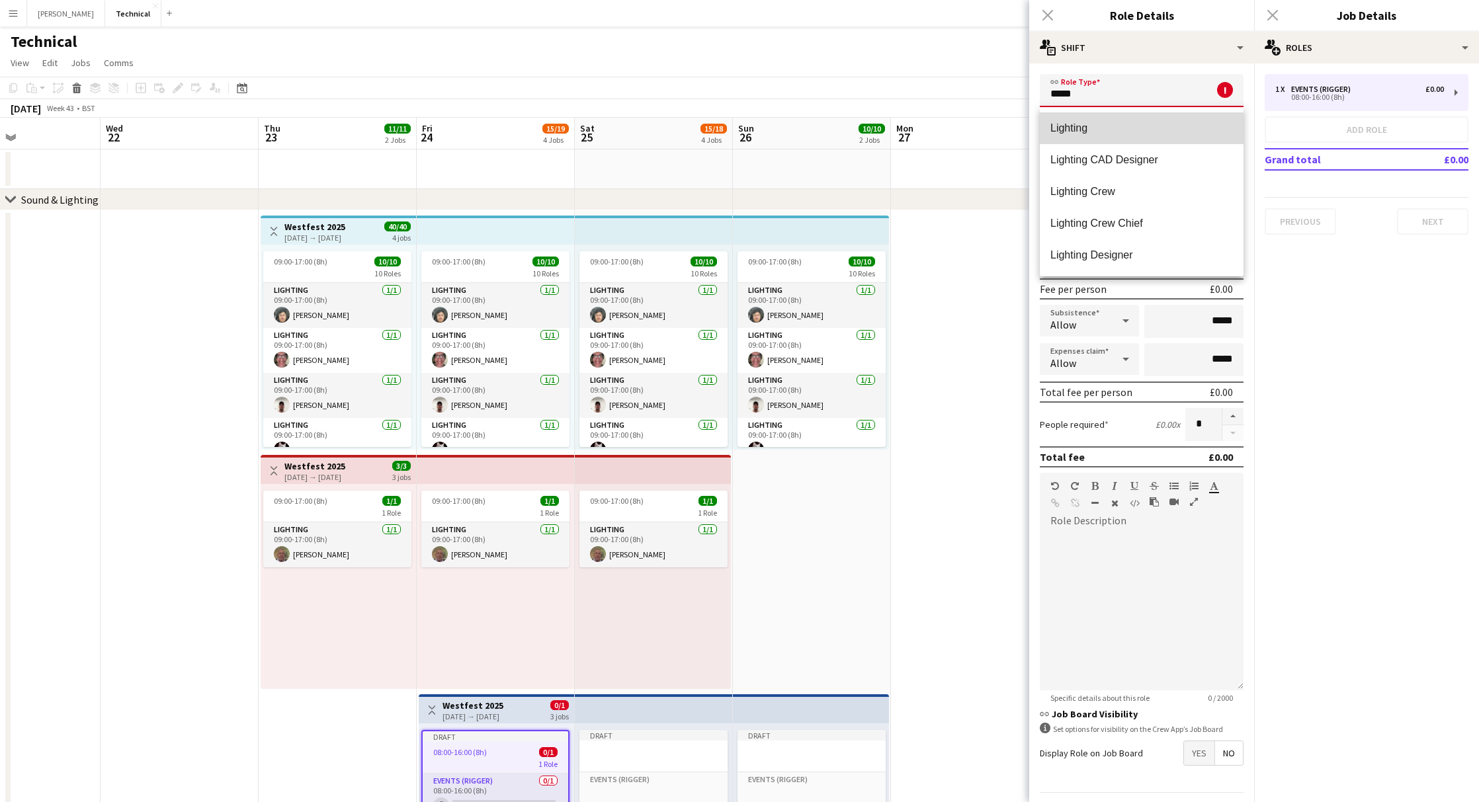
drag, startPoint x: 1102, startPoint y: 103, endPoint x: 1132, endPoint y: 136, distance: 44.5
click at [1132, 136] on mat-option "Lighting" at bounding box center [1142, 128] width 204 height 32
type input "********"
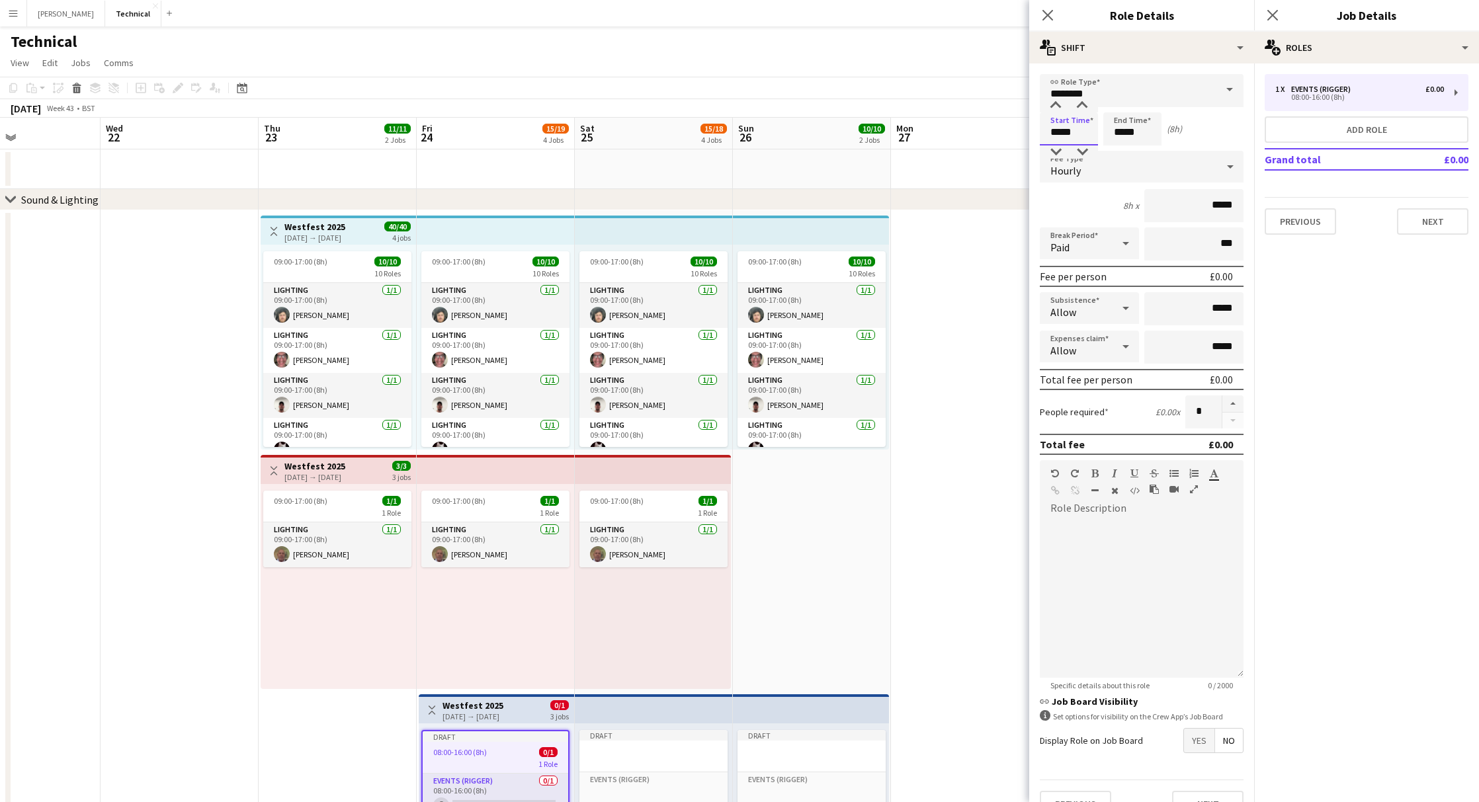
drag, startPoint x: 1077, startPoint y: 138, endPoint x: 1036, endPoint y: 147, distance: 42.0
click at [1004, 135] on body "Menu Boards Boards Boards All jobs Status Workforce Workforce My Workforce Recr…" at bounding box center [739, 678] width 1479 height 1356
type input "*****"
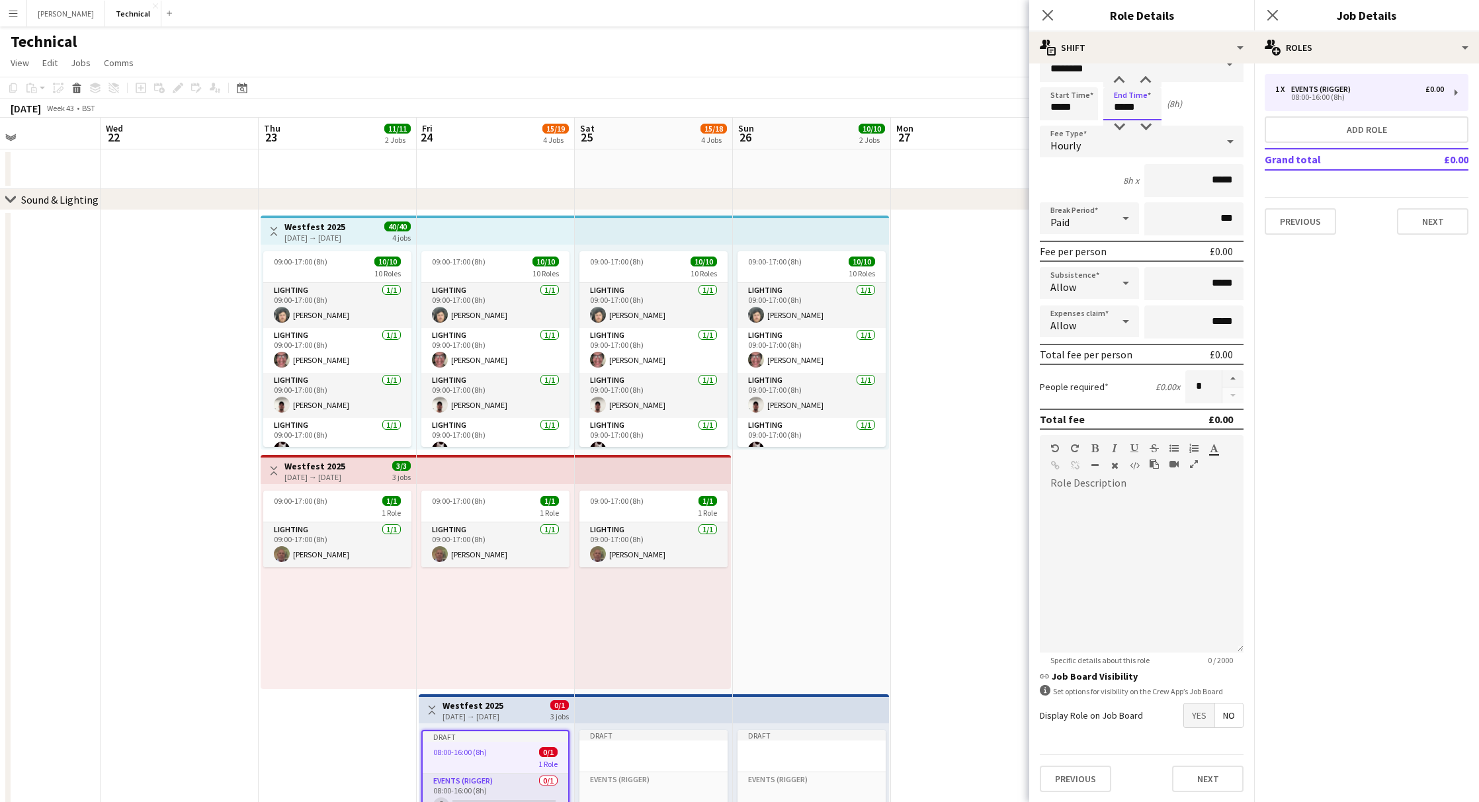
scroll to position [24, 0]
click at [1209, 782] on button "Next" at bounding box center [1207, 780] width 71 height 26
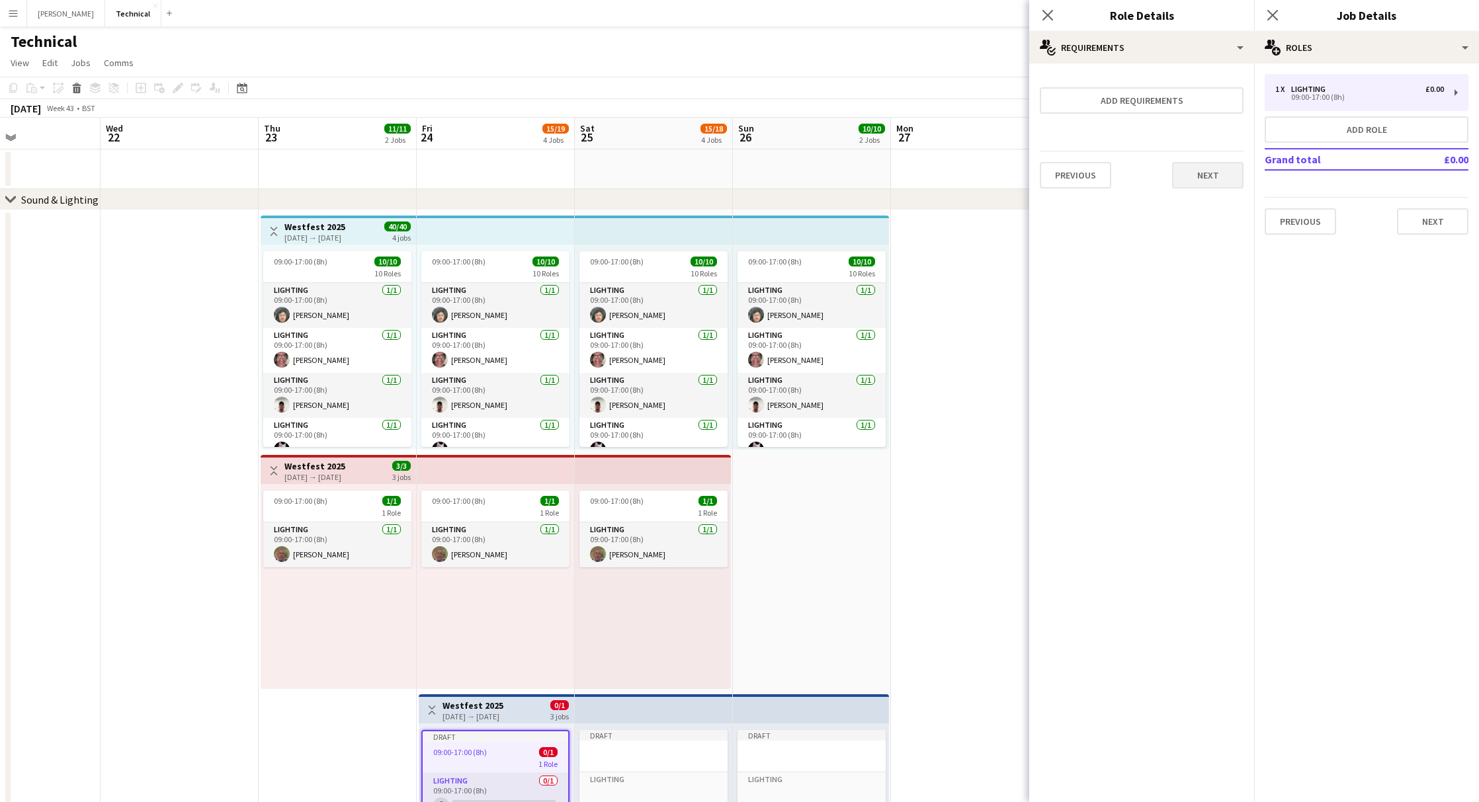
click at [1197, 170] on button "Next" at bounding box center [1207, 175] width 71 height 26
click at [1203, 185] on button "Finish" at bounding box center [1219, 190] width 50 height 26
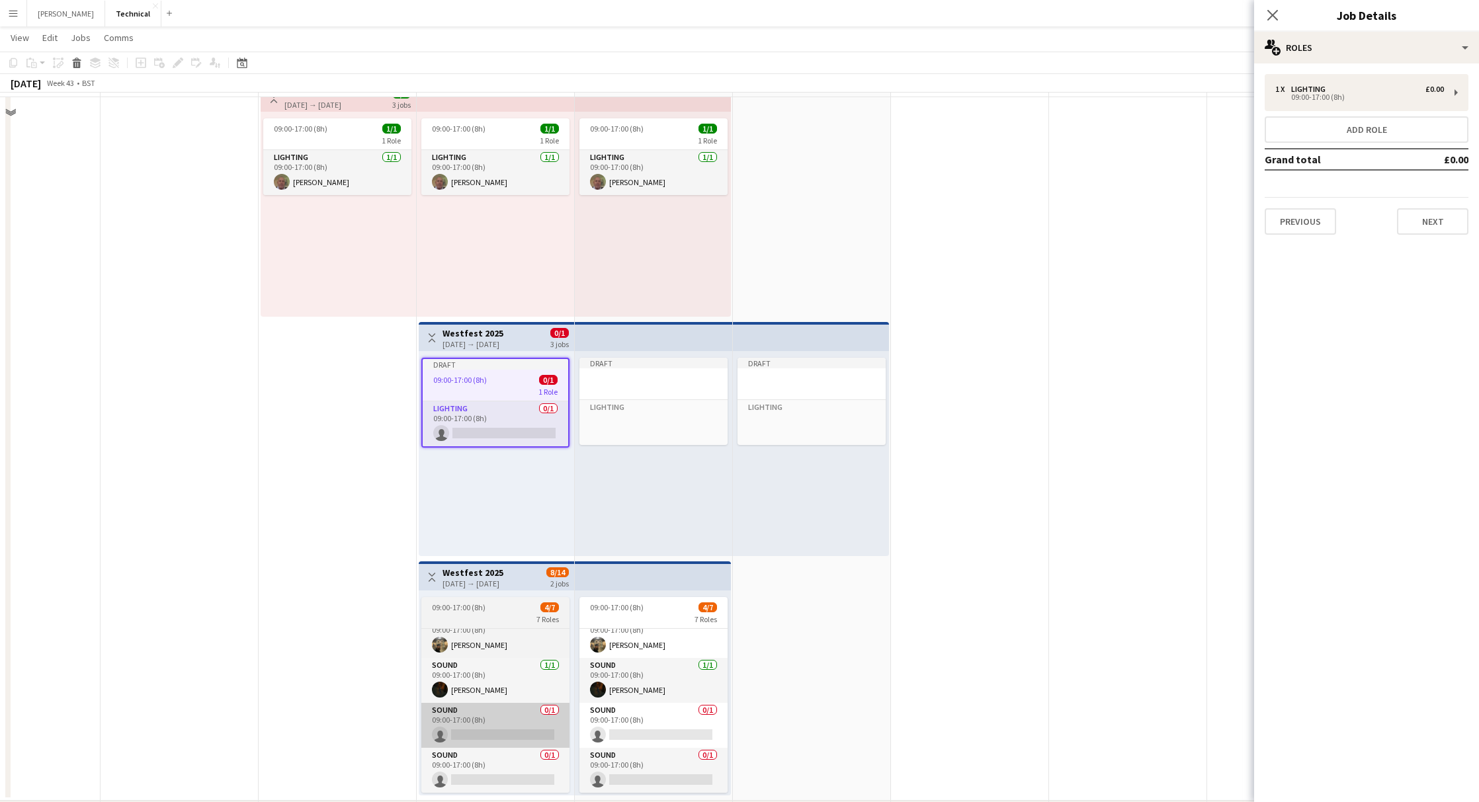
scroll to position [411, 0]
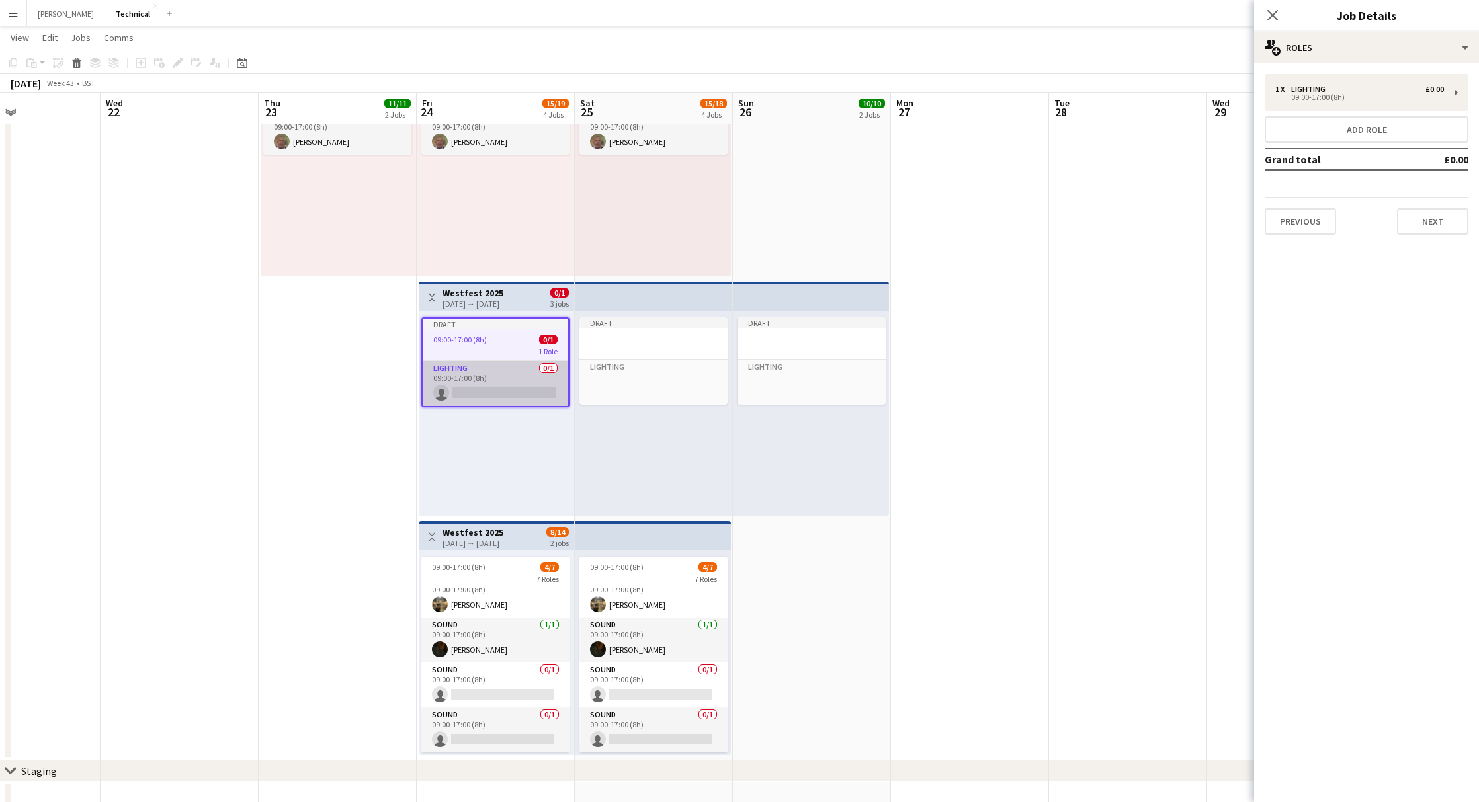
click at [492, 366] on app-card-role "Lighting 0/1 09:00-17:00 (8h) single-neutral-actions" at bounding box center [496, 383] width 146 height 45
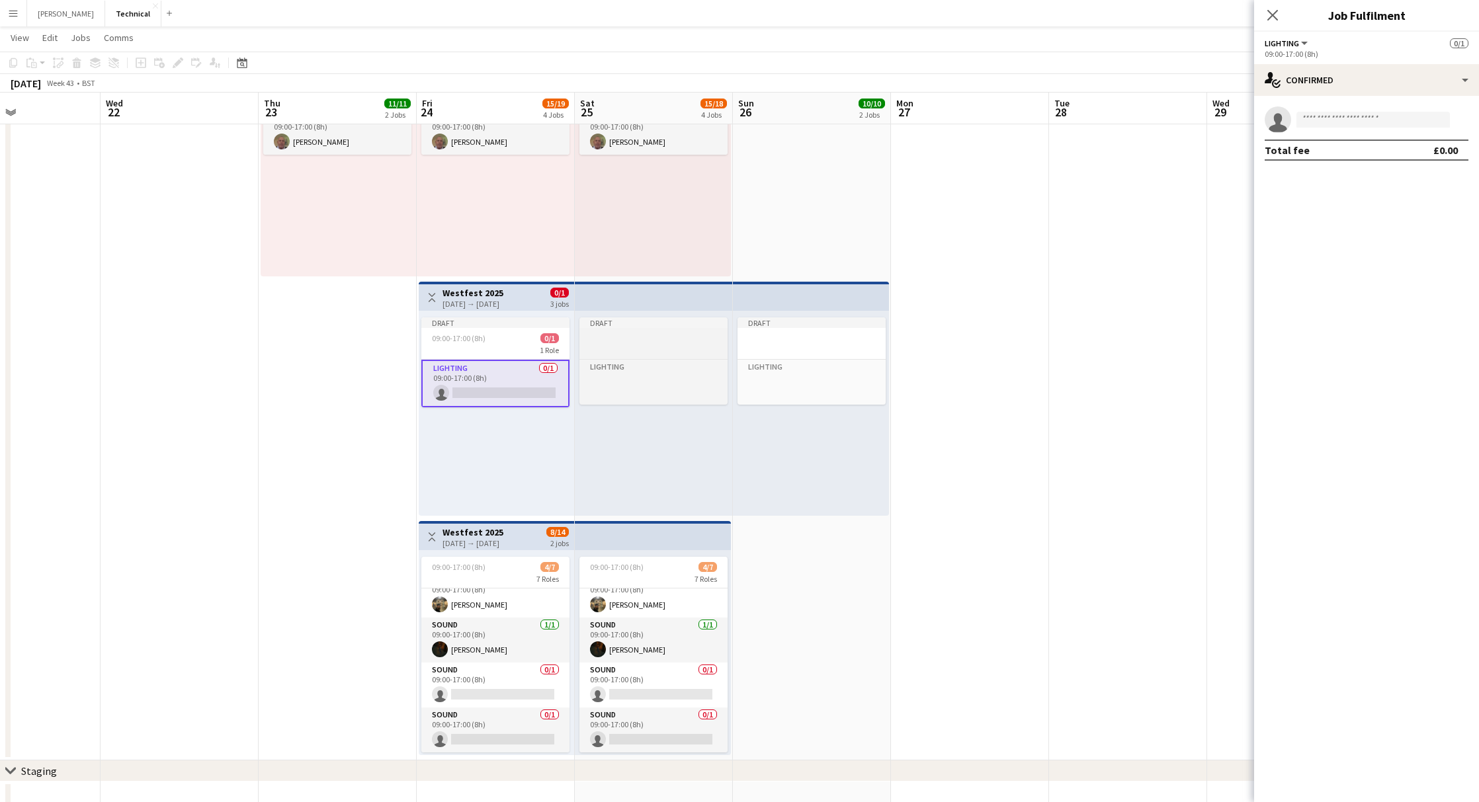
click at [619, 327] on app-job-card "Draft Lighting Click to add Role" at bounding box center [653, 361] width 148 height 87
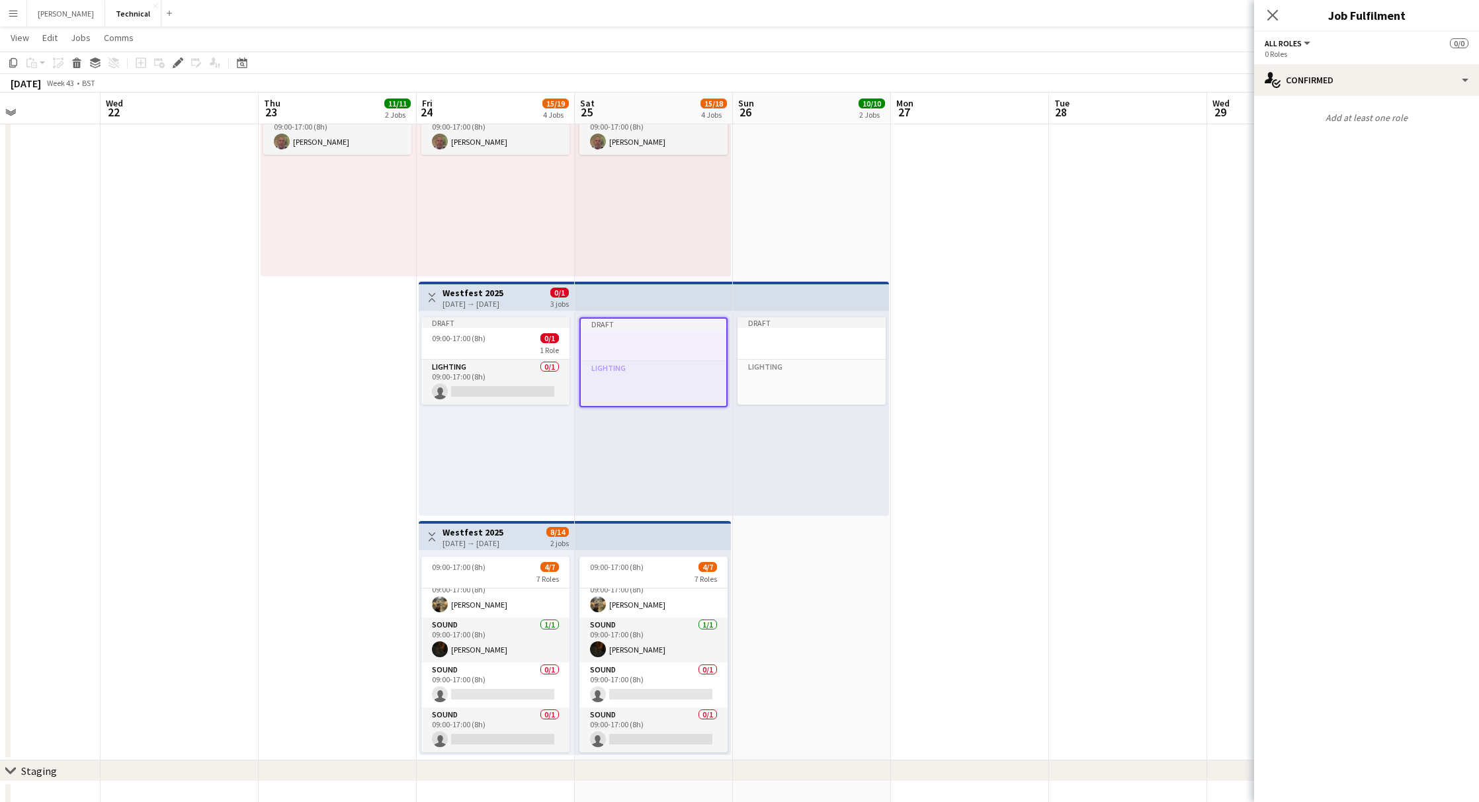
drag, startPoint x: 77, startPoint y: 58, endPoint x: 221, endPoint y: 124, distance: 158.1
click at [78, 59] on icon at bounding box center [76, 59] width 9 height 3
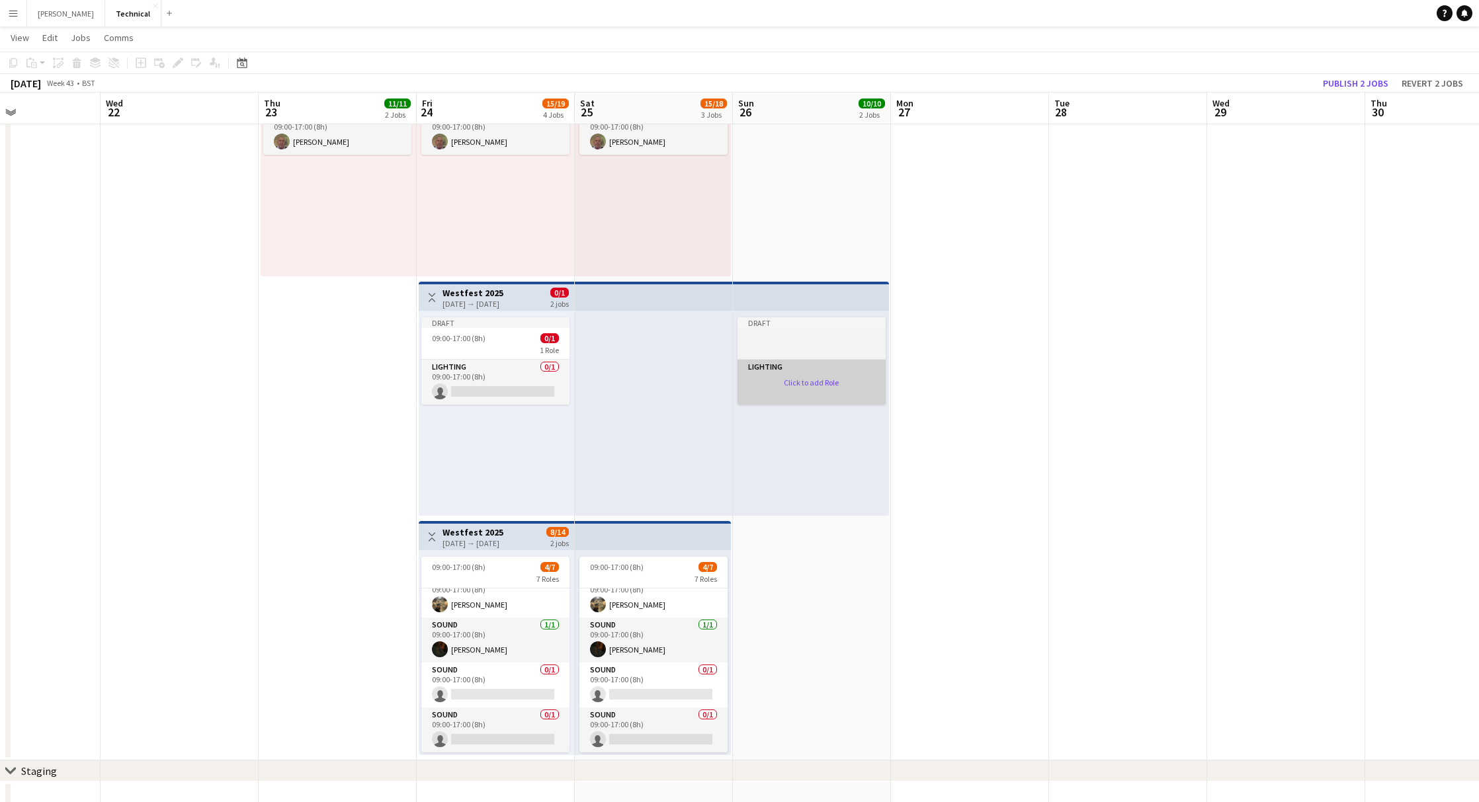
click at [750, 364] on app-card-role-placeholder "Lighting Click to add Role" at bounding box center [812, 382] width 148 height 45
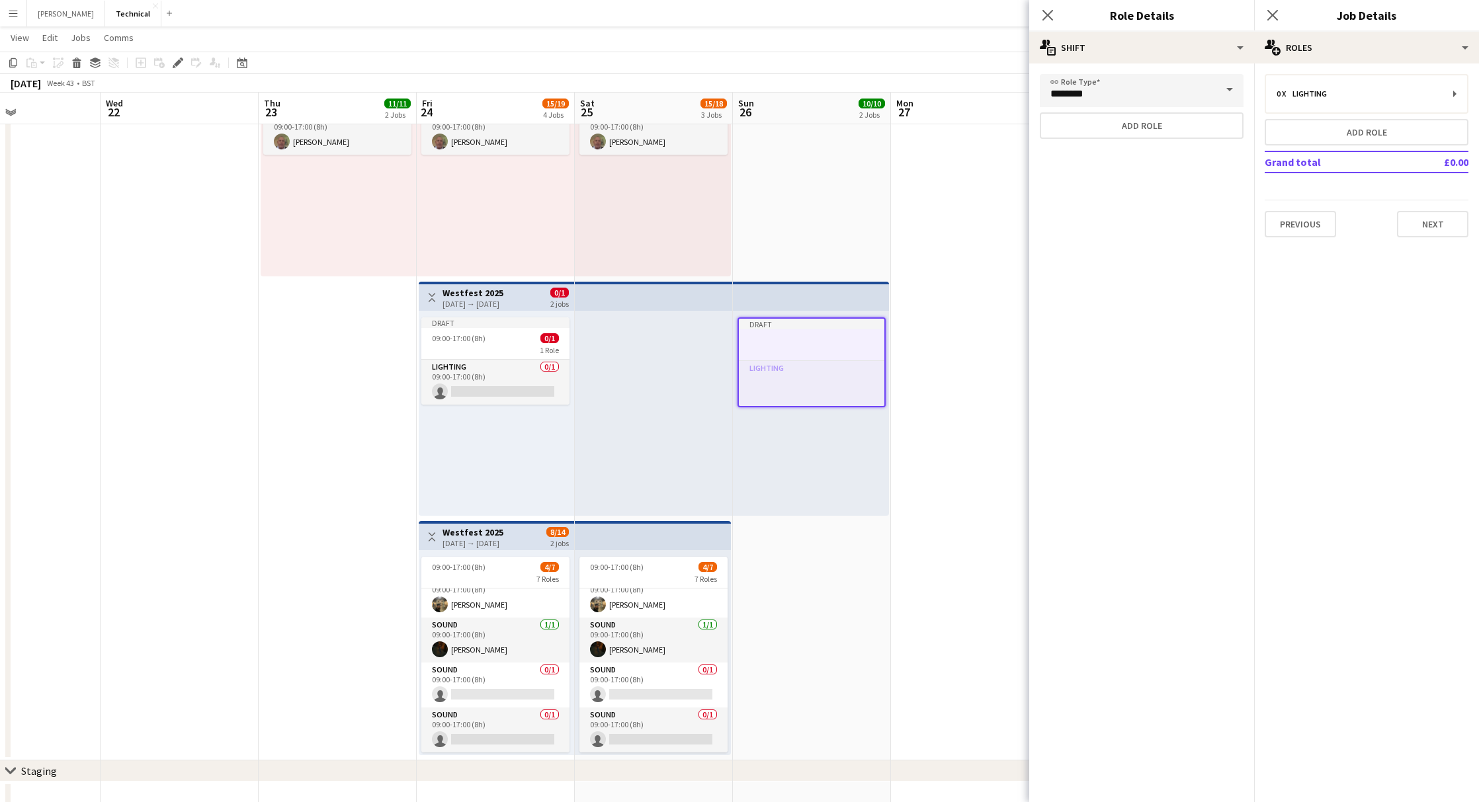
click at [751, 346] on div at bounding box center [812, 351] width 146 height 11
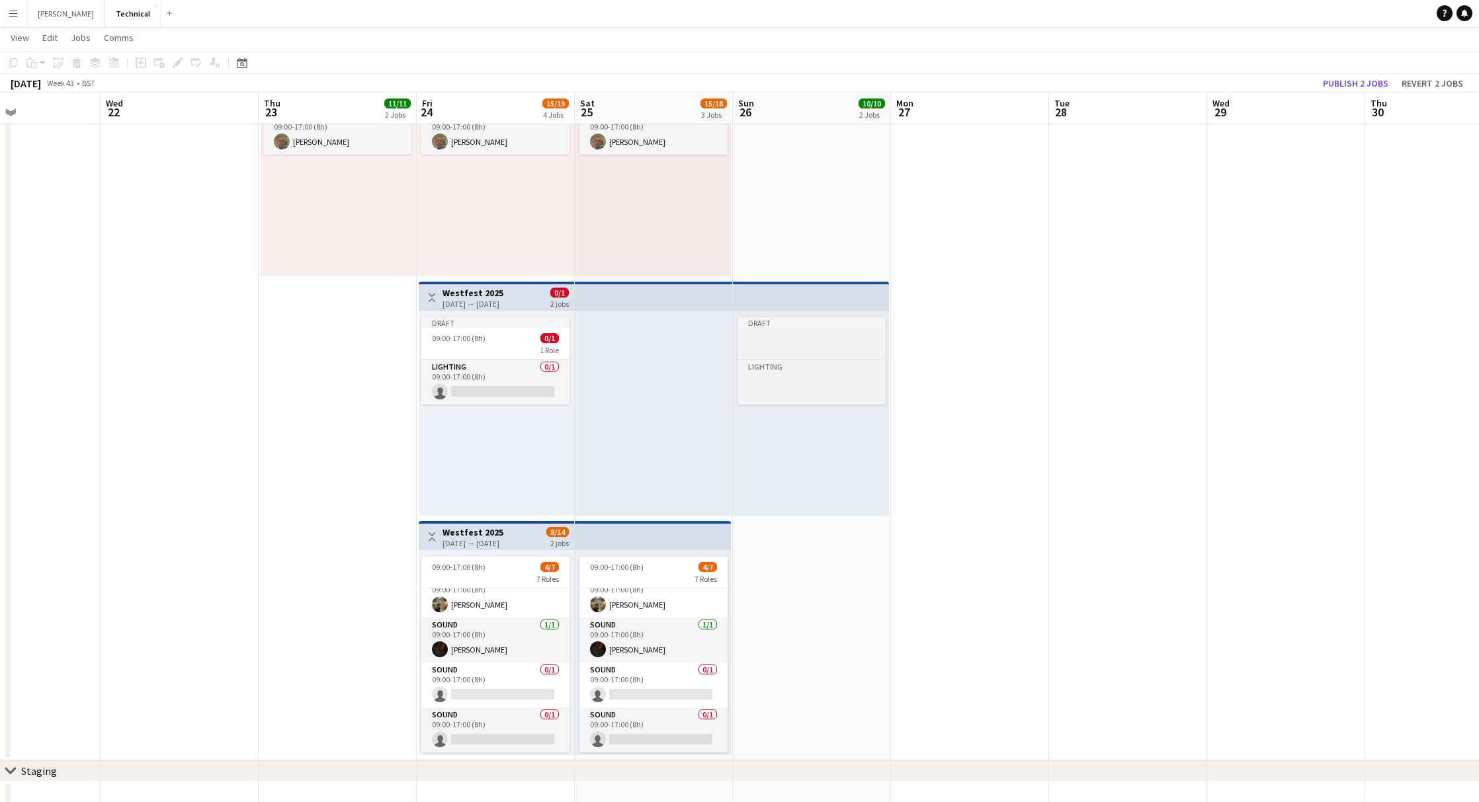
click at [781, 347] on div at bounding box center [812, 350] width 148 height 11
drag, startPoint x: 75, startPoint y: 62, endPoint x: 115, endPoint y: 94, distance: 51.2
click at [75, 62] on icon at bounding box center [76, 65] width 7 height 7
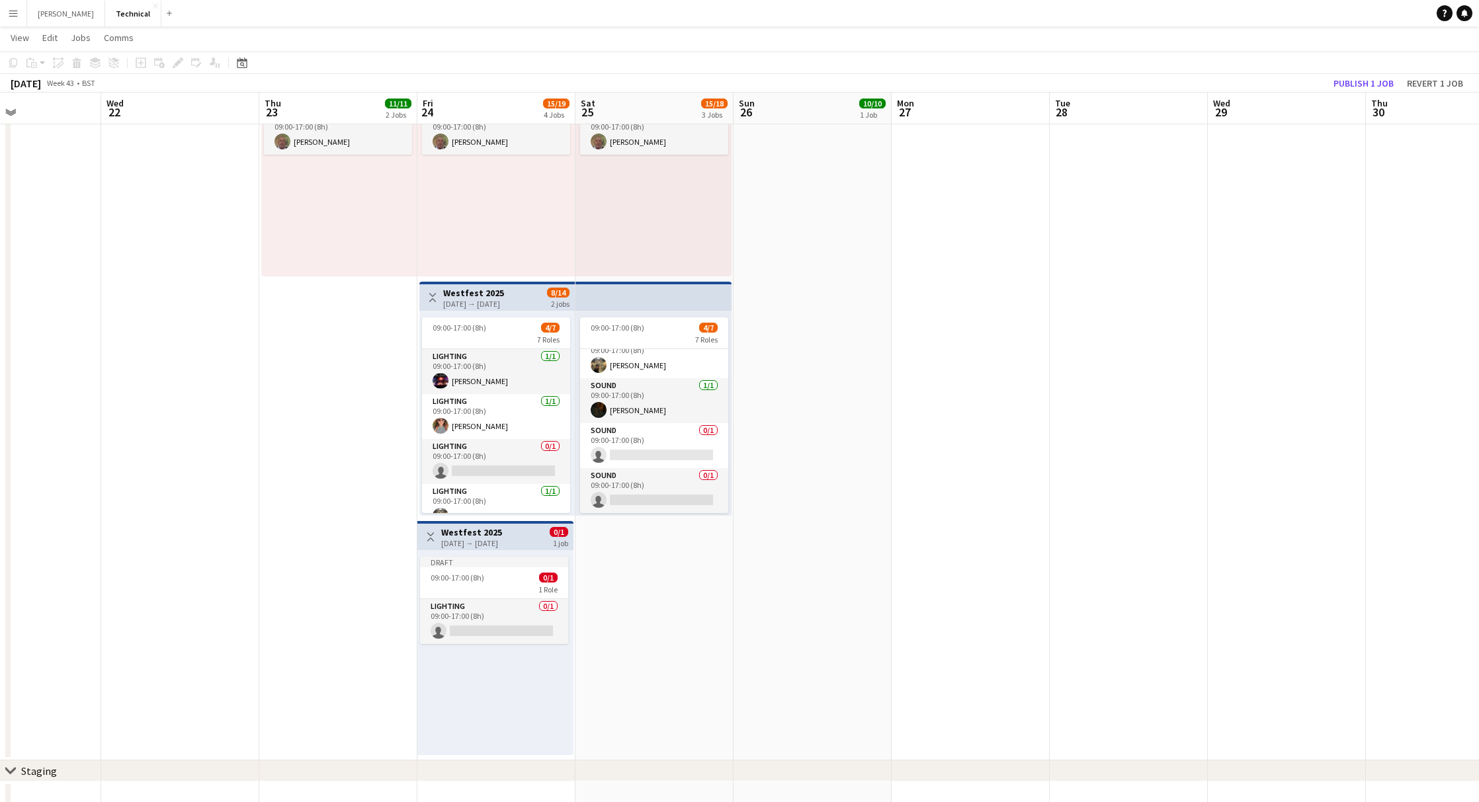
click at [458, 544] on div "[DATE] → [DATE]" at bounding box center [471, 543] width 61 height 10
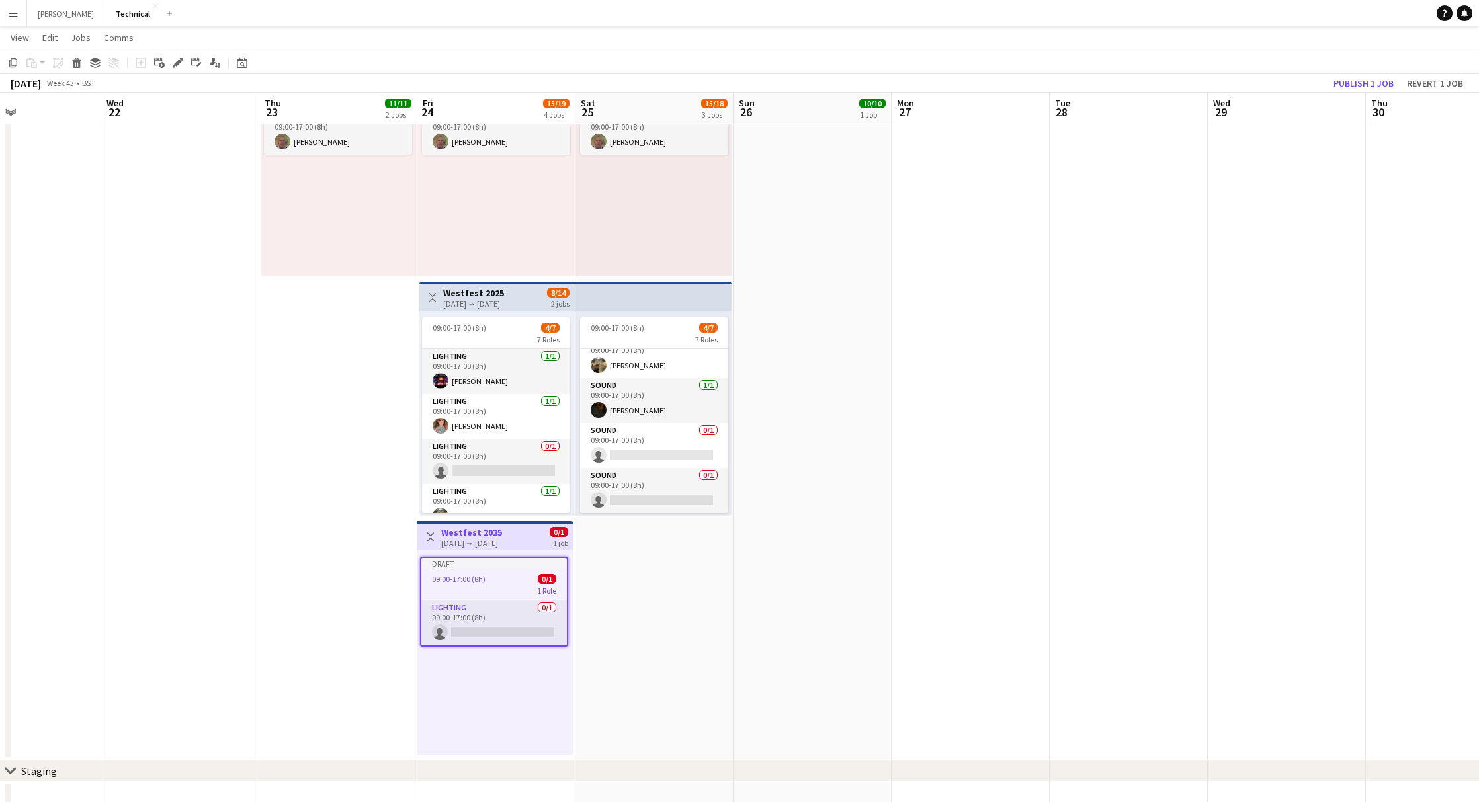
scroll to position [0, 374]
click at [45, 36] on span "Edit" at bounding box center [49, 38] width 15 height 12
click at [54, 64] on span "Copy Command C" at bounding box center [75, 66] width 55 height 13
click at [673, 703] on app-date-cell "09:00-17:00 (8h) 10/10 10 Roles Lighting [DATE] 09:00-17:00 (8h) [PERSON_NAME] …" at bounding box center [654, 279] width 158 height 963
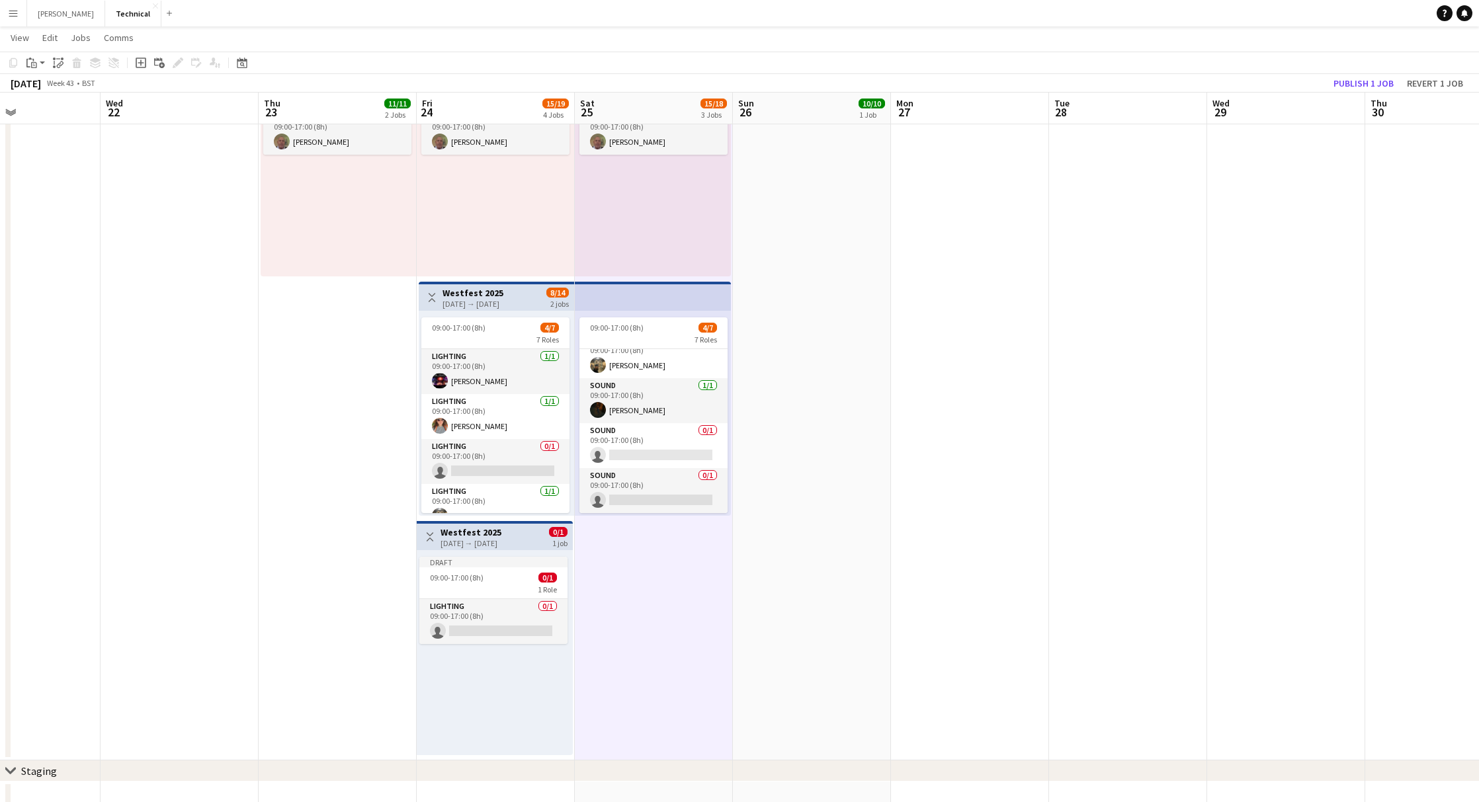
click at [792, 700] on app-date-cell "09:00-17:00 (8h) 10/10 10 Roles Lighting [DATE] 09:00-17:00 (8h) [PERSON_NAME] …" at bounding box center [812, 279] width 158 height 963
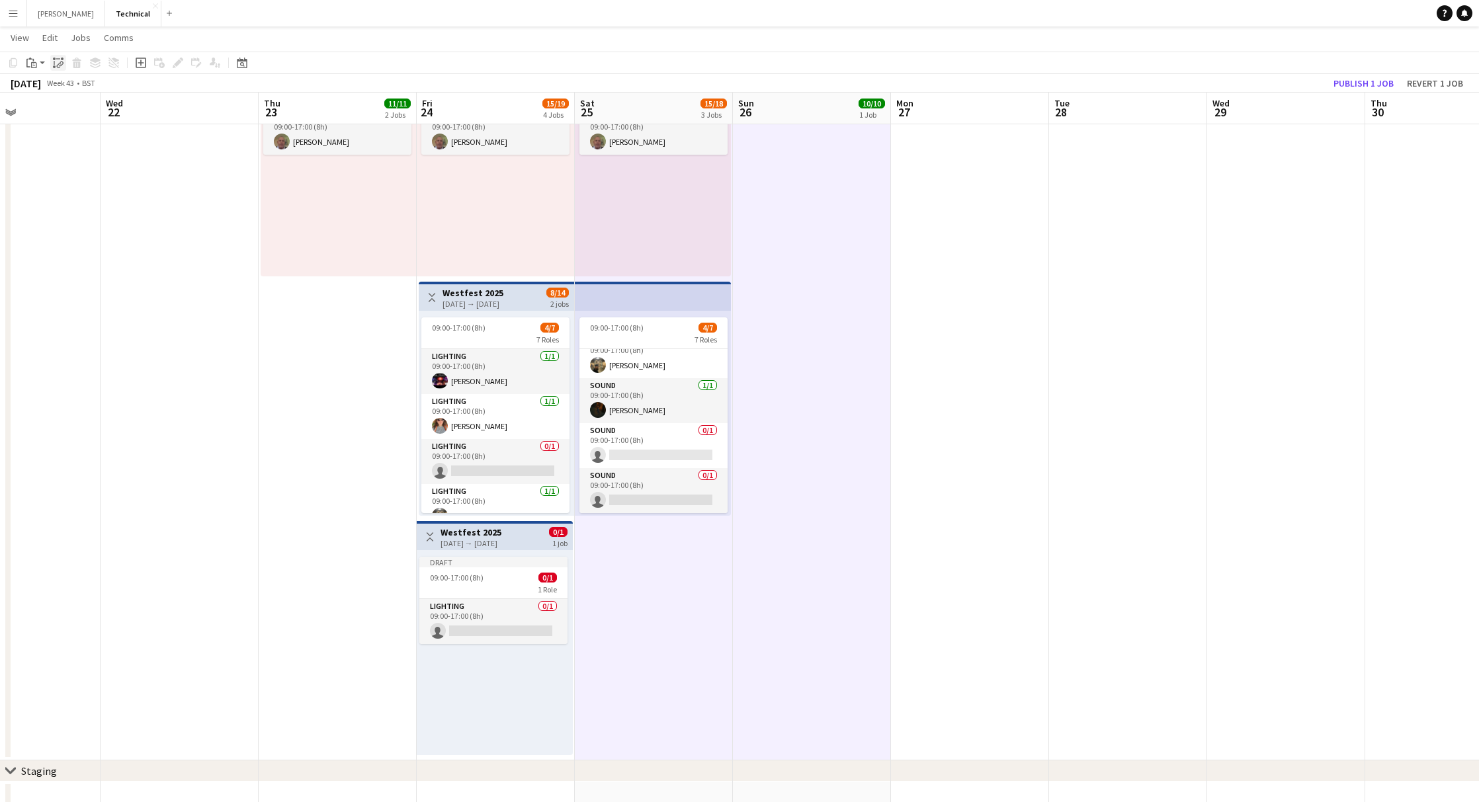
click at [59, 65] on icon "Paste linked Job" at bounding box center [58, 63] width 11 height 11
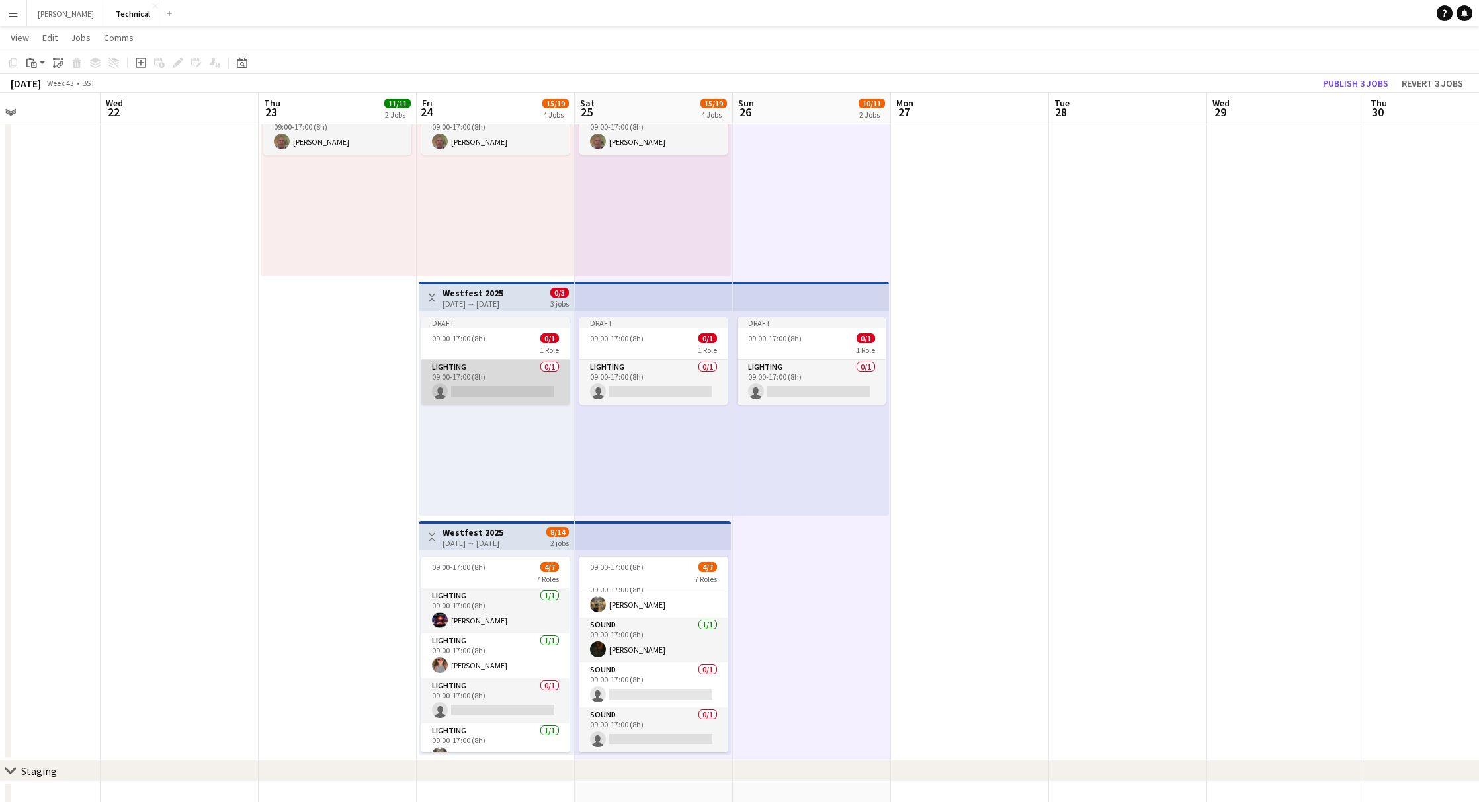
click at [511, 370] on app-card-role "Lighting 0/1 09:00-17:00 (8h) single-neutral-actions" at bounding box center [495, 382] width 148 height 45
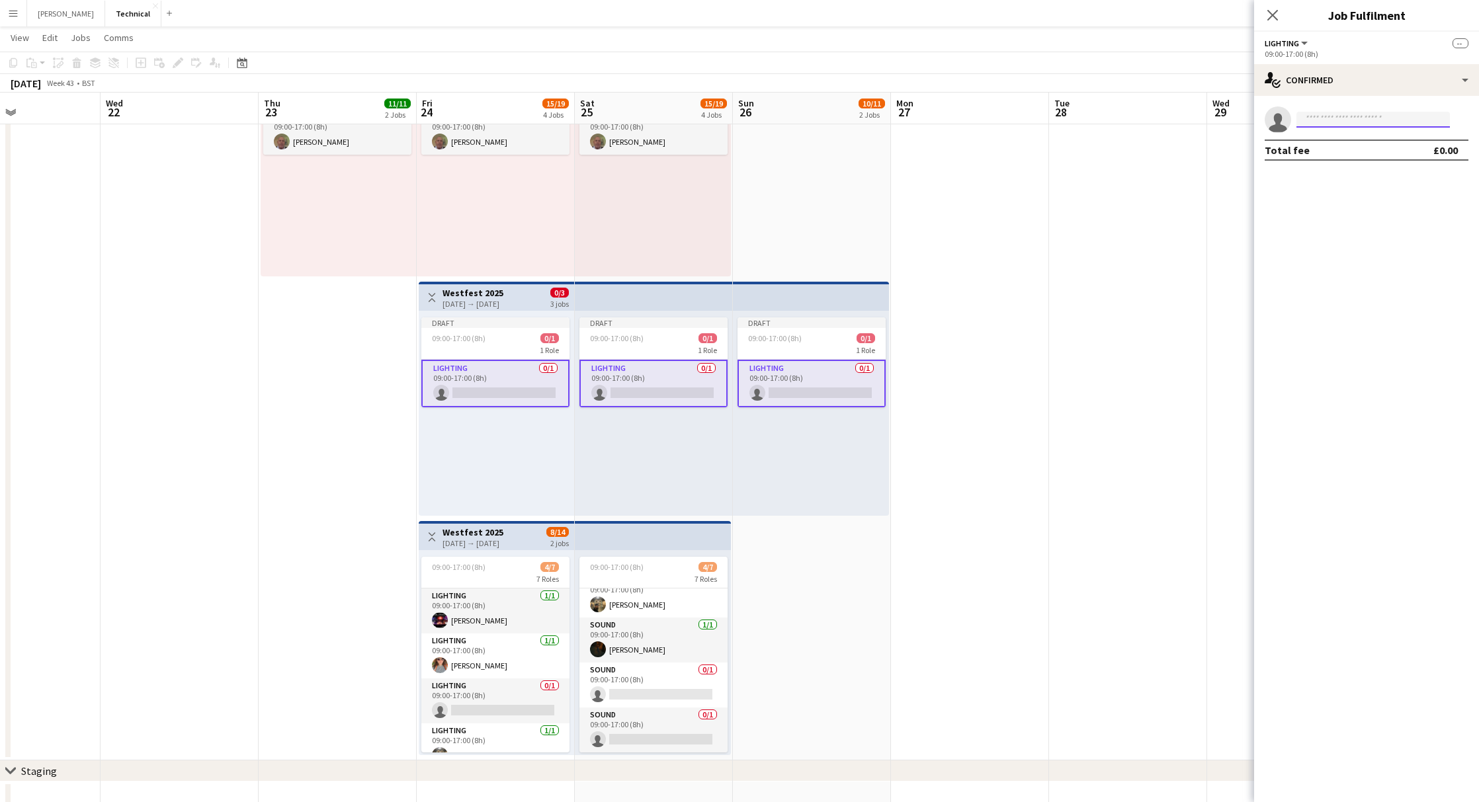
click at [1385, 122] on input at bounding box center [1373, 120] width 153 height 16
type input "***"
click at [1368, 148] on span "[EMAIL_ADDRESS][DOMAIN_NAME]" at bounding box center [1373, 149] width 132 height 11
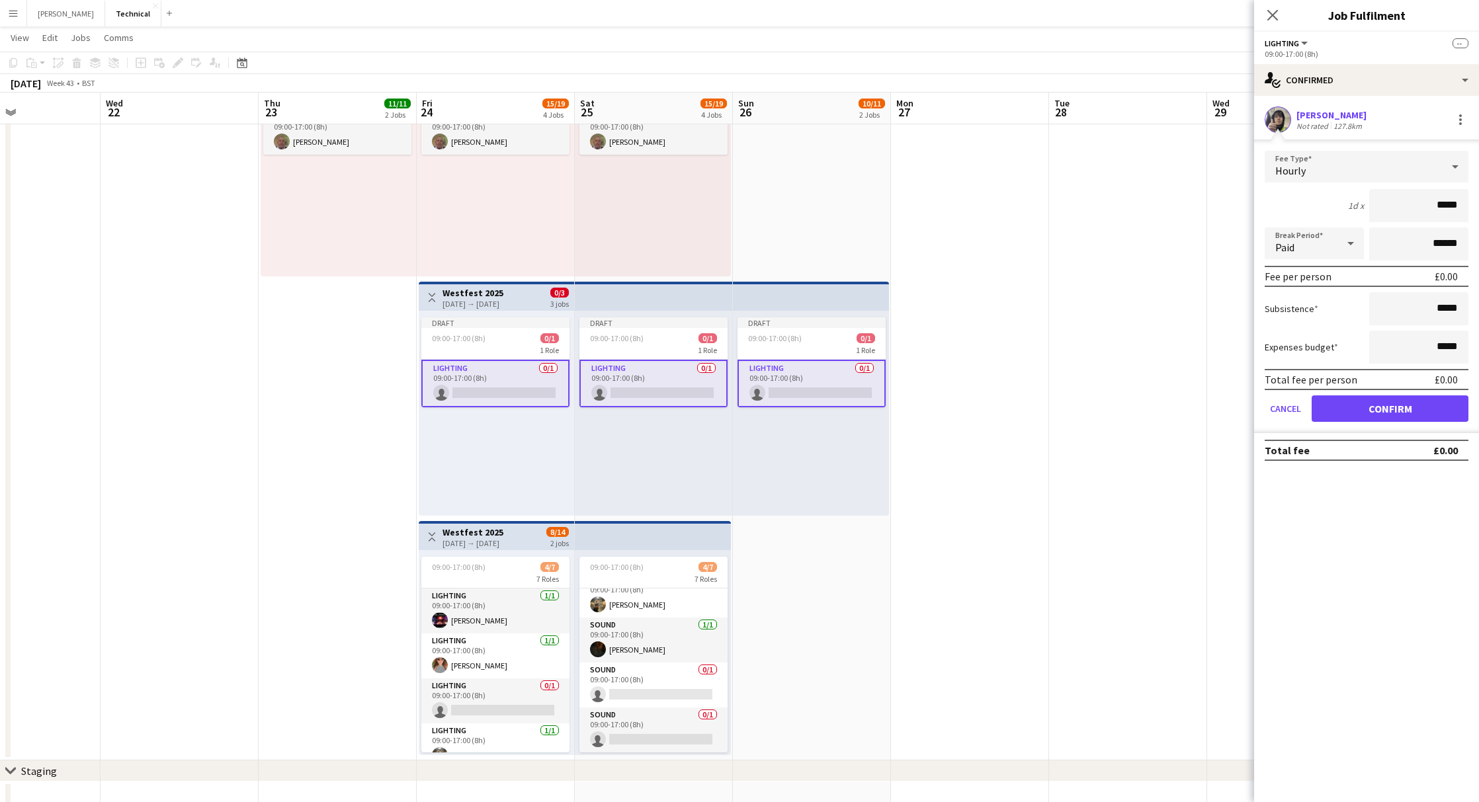
click at [1387, 406] on button "Confirm" at bounding box center [1390, 409] width 157 height 26
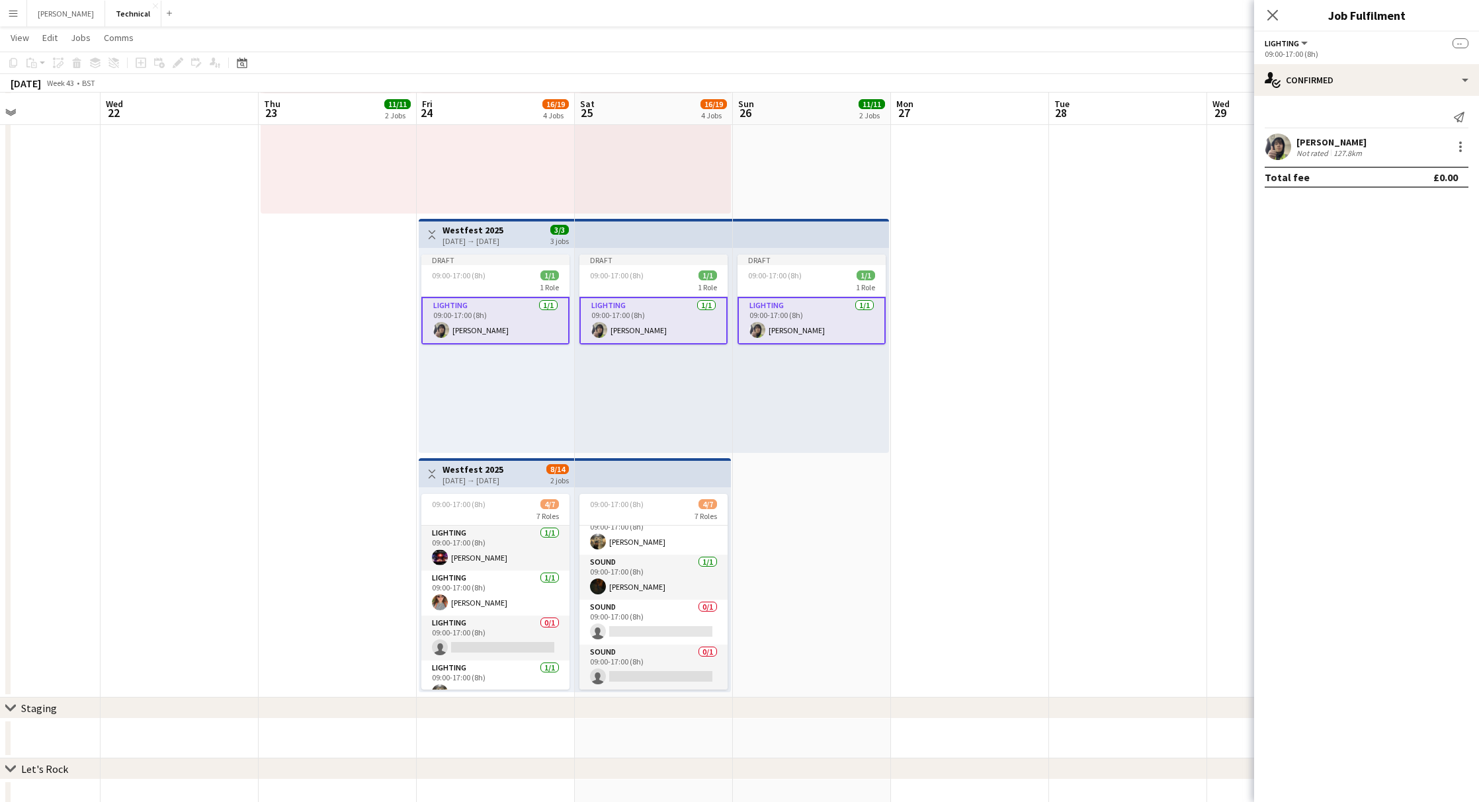
scroll to position [472, 0]
click at [527, 407] on div "Draft 09:00-17:00 (8h) 1/1 1 Role Lighting [DATE] 09:00-17:00 (8h) [PERSON_NAME]" at bounding box center [496, 352] width 155 height 205
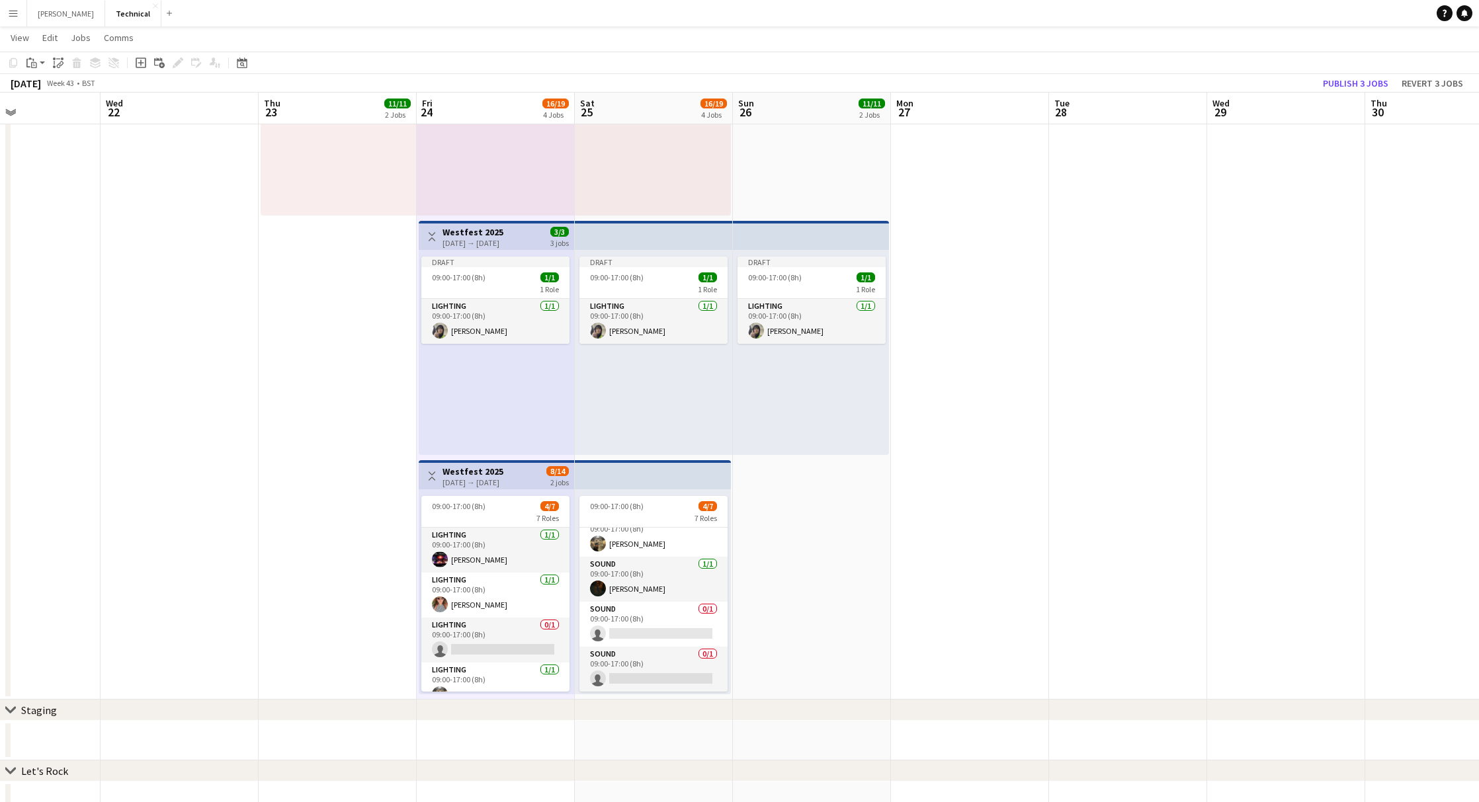
click at [542, 240] on div "Toggle View Westfest 2025 [DATE] → [DATE] 3/3 3 jobs" at bounding box center [496, 237] width 145 height 22
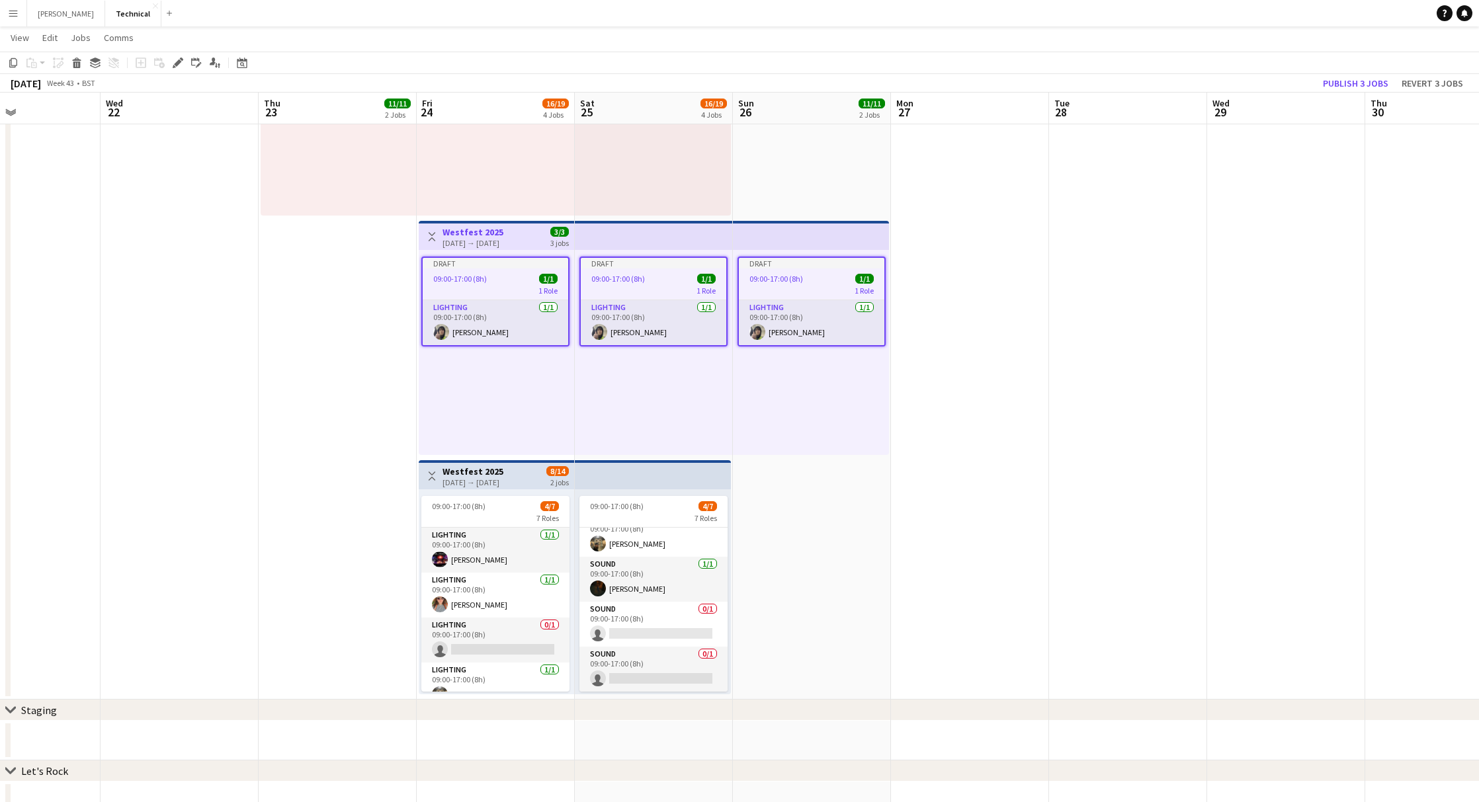
click at [503, 240] on div "[DATE] → [DATE]" at bounding box center [473, 243] width 61 height 10
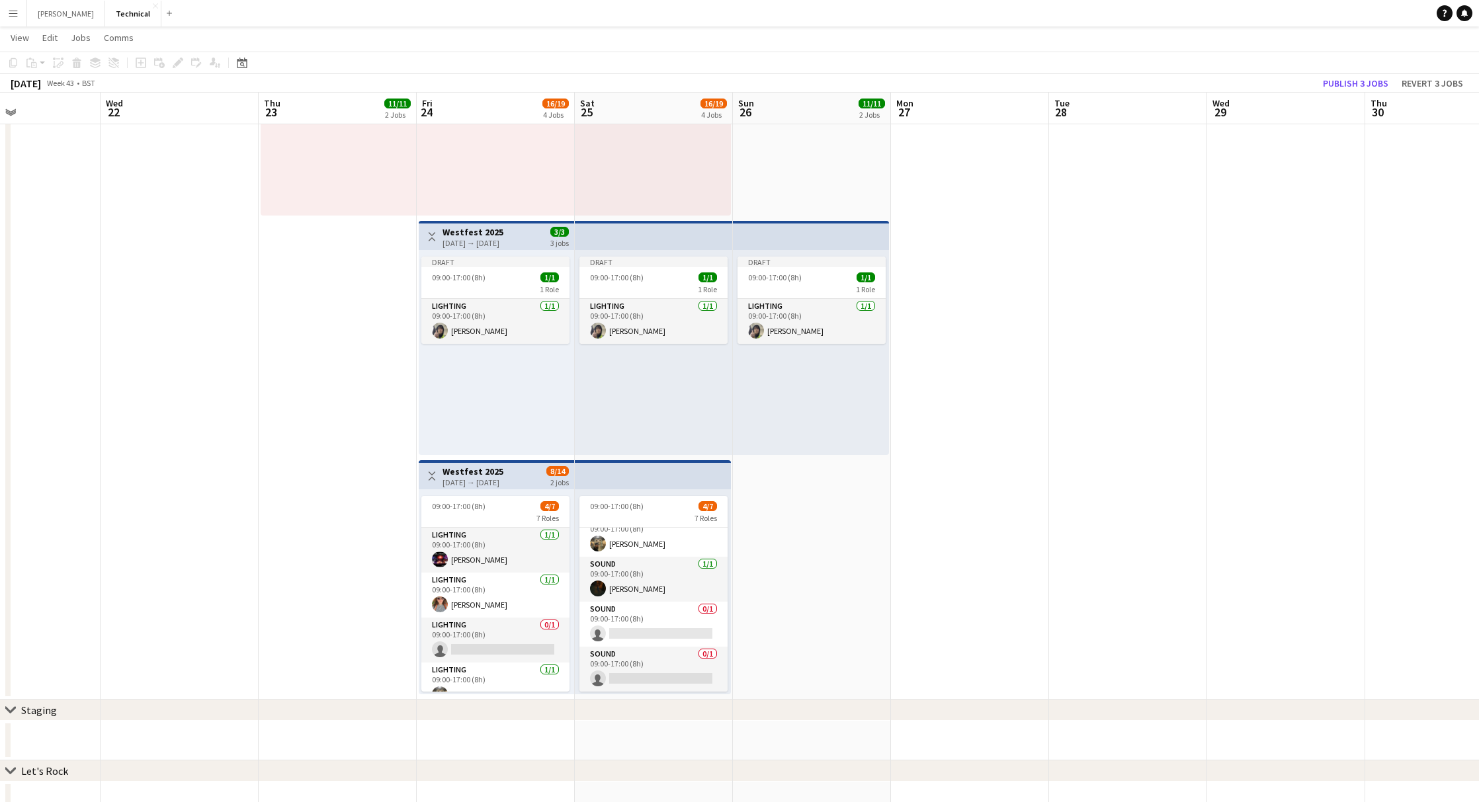
click at [462, 238] on div "[DATE] → [DATE]" at bounding box center [473, 243] width 61 height 10
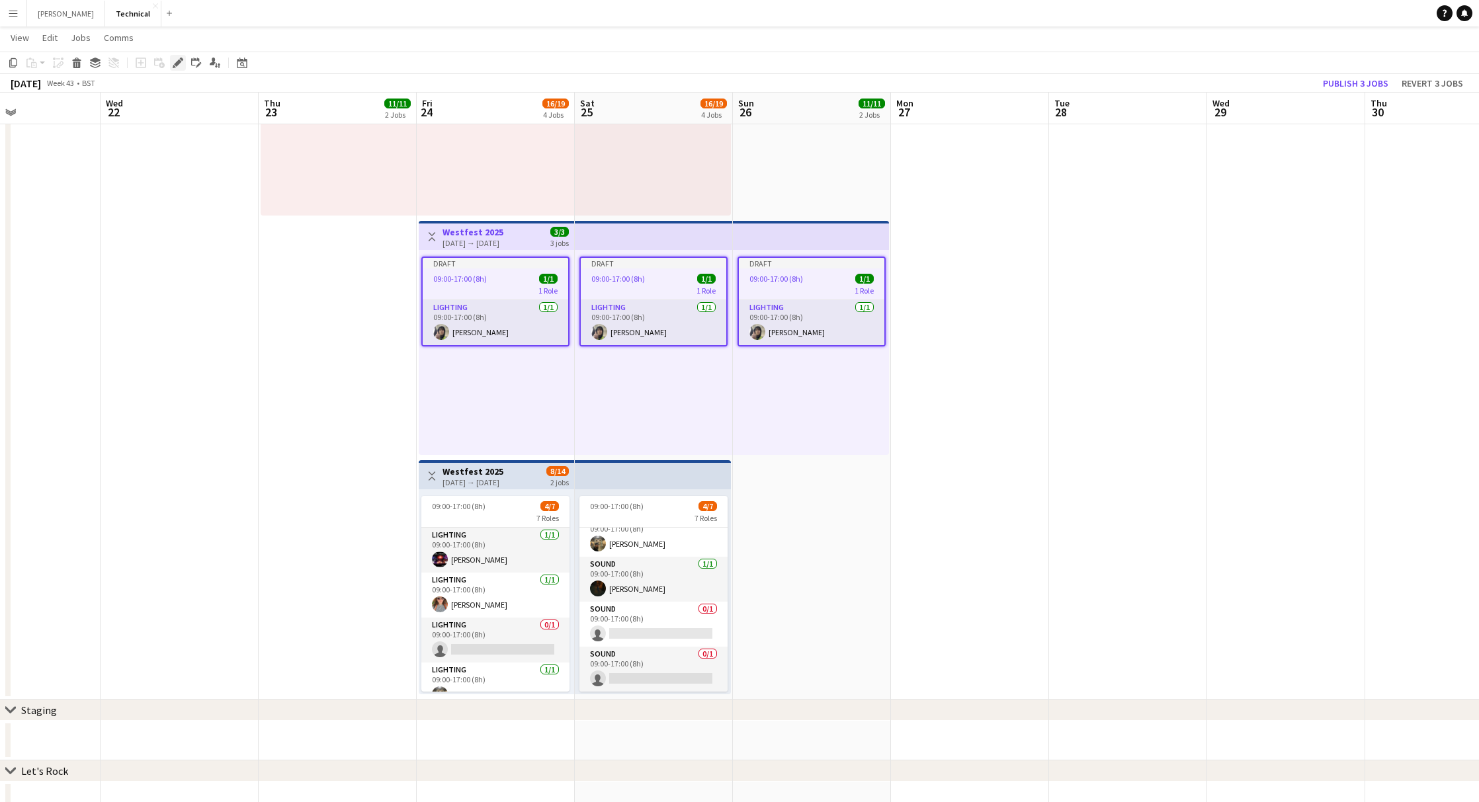
click at [179, 63] on icon at bounding box center [177, 63] width 7 height 7
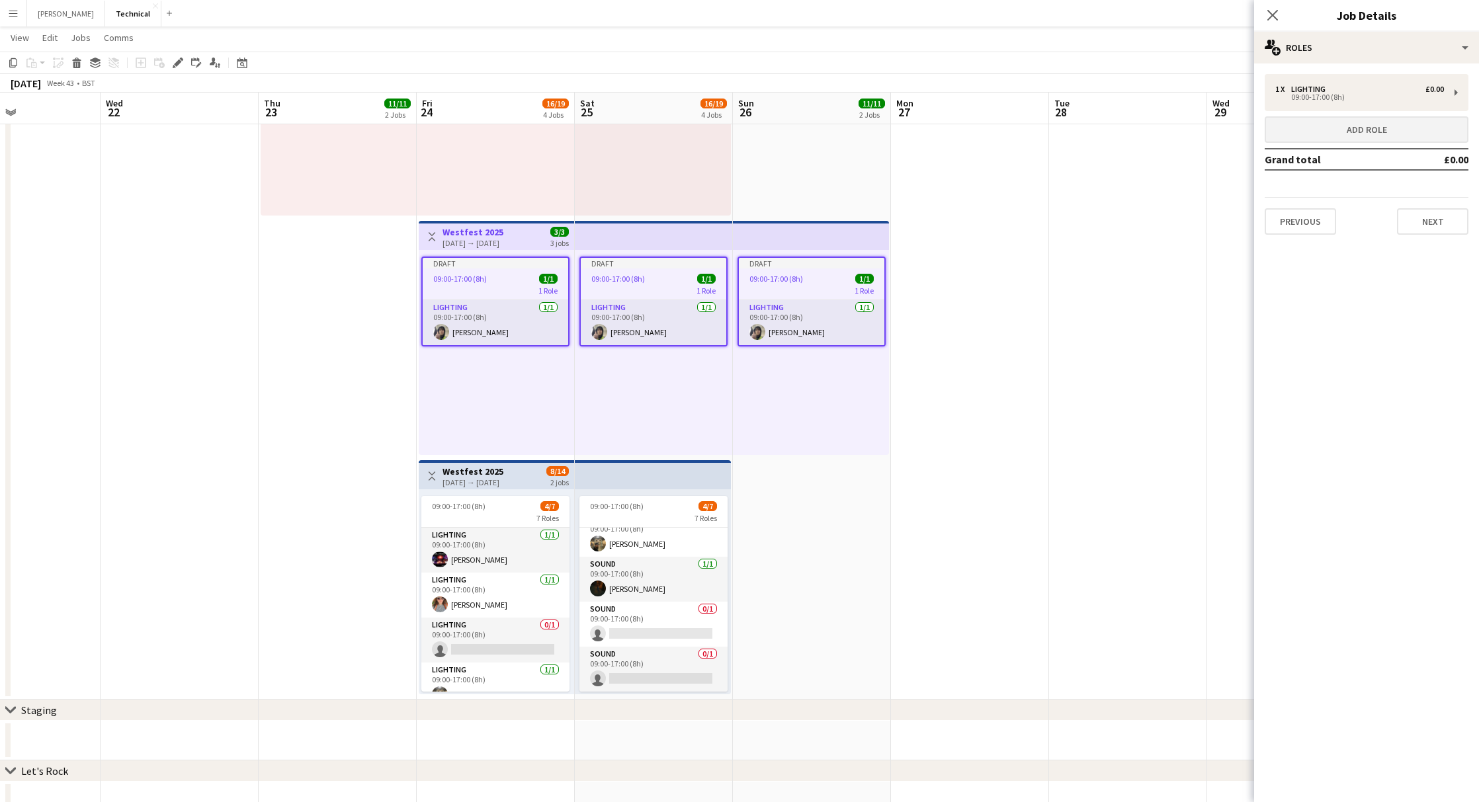
click at [1400, 134] on button "Add role" at bounding box center [1367, 129] width 204 height 26
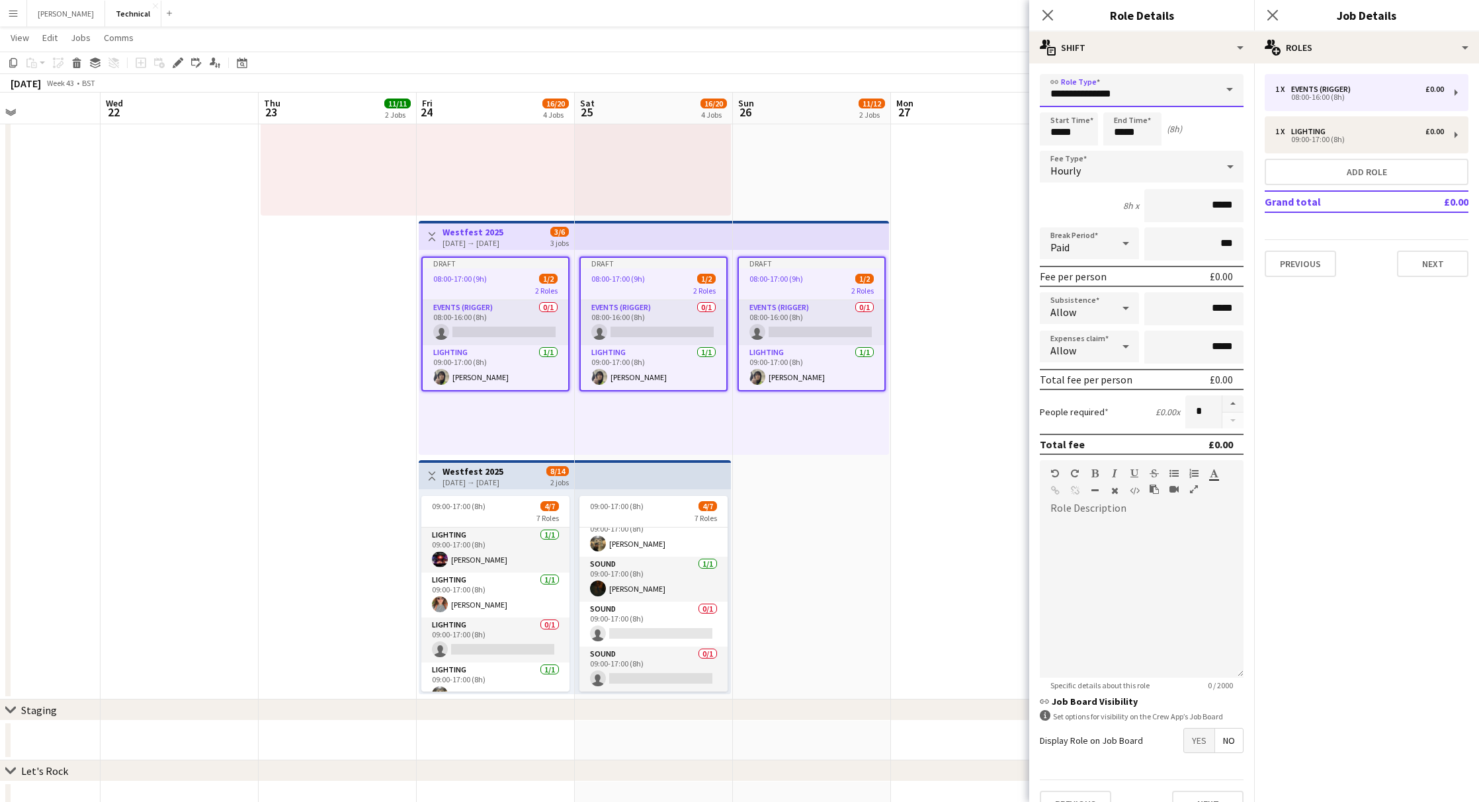
drag, startPoint x: 1152, startPoint y: 91, endPoint x: 923, endPoint y: 71, distance: 229.1
click at [926, 73] on body "Menu Boards Boards Boards All jobs Status Workforce Workforce My Workforce Recr…" at bounding box center [739, 205] width 1479 height 1355
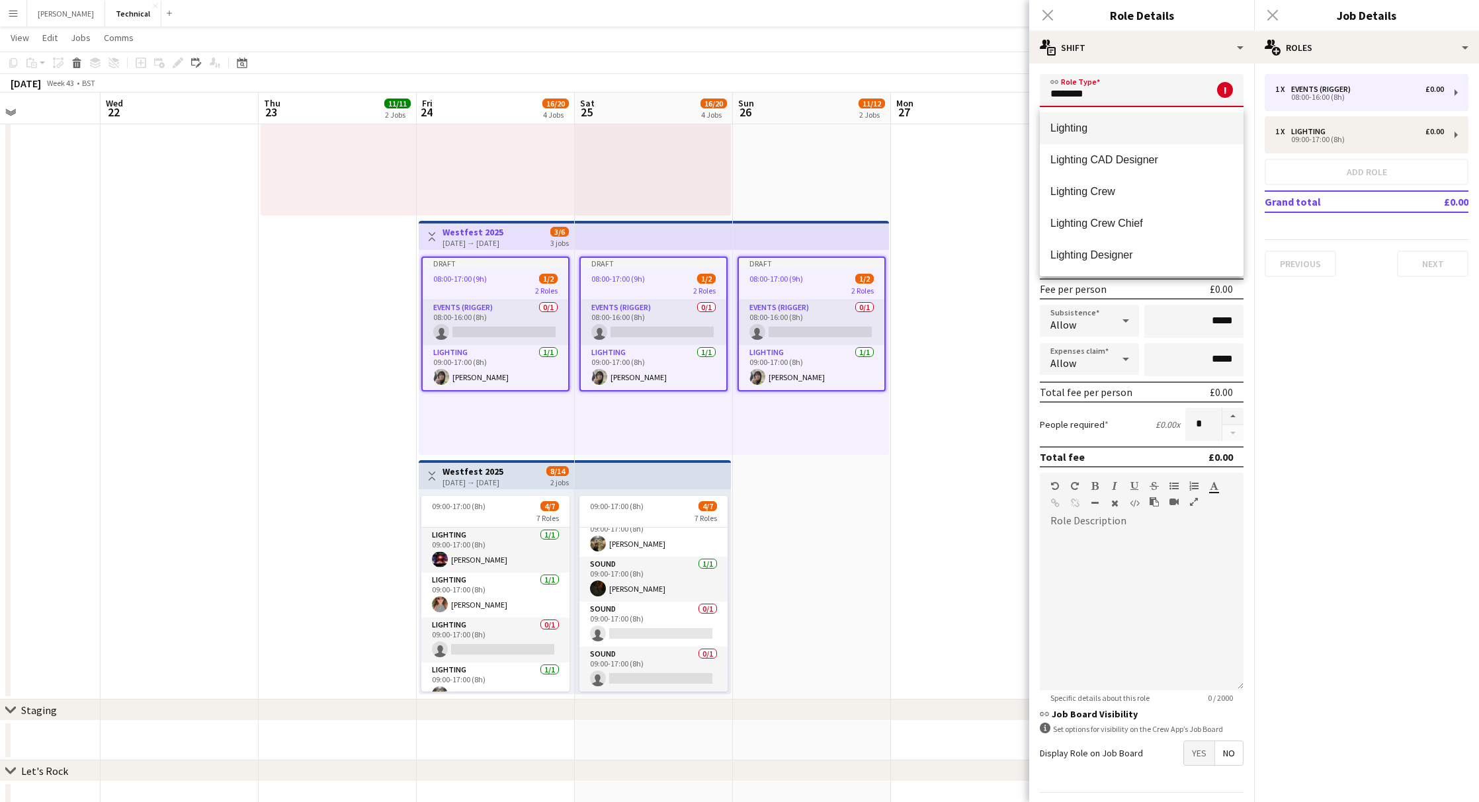
type input "********"
click at [1045, 129] on mat-option "Lighting" at bounding box center [1142, 128] width 204 height 32
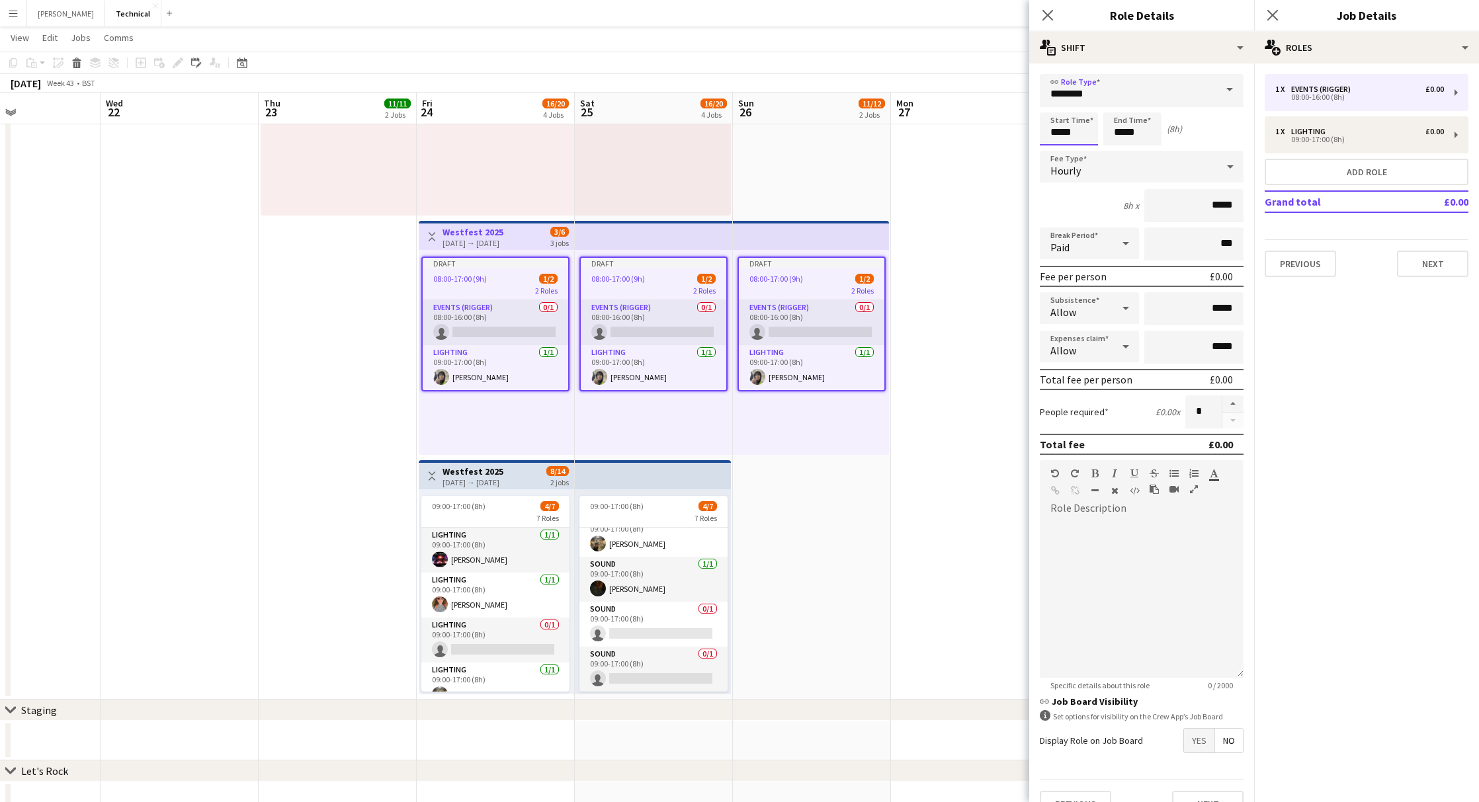
click at [1067, 133] on input "*****" at bounding box center [1069, 128] width 58 height 33
drag, startPoint x: 1085, startPoint y: 134, endPoint x: 966, endPoint y: 118, distance: 119.6
click at [970, 118] on body "Menu Boards Boards Boards All jobs Status Workforce Workforce My Workforce Recr…" at bounding box center [739, 205] width 1479 height 1355
type input "*****"
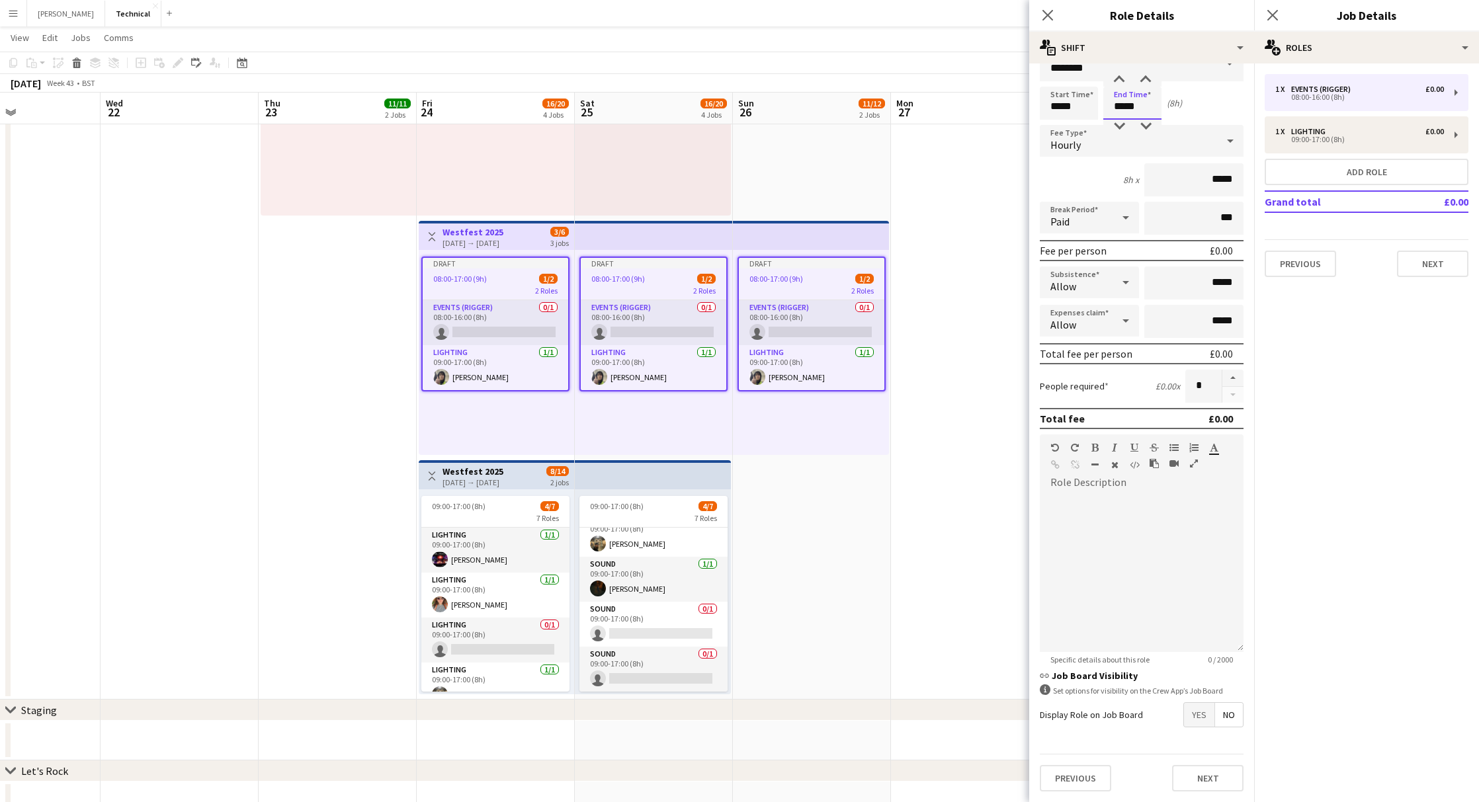
scroll to position [24, 0]
click at [1223, 787] on button "Next" at bounding box center [1207, 780] width 71 height 26
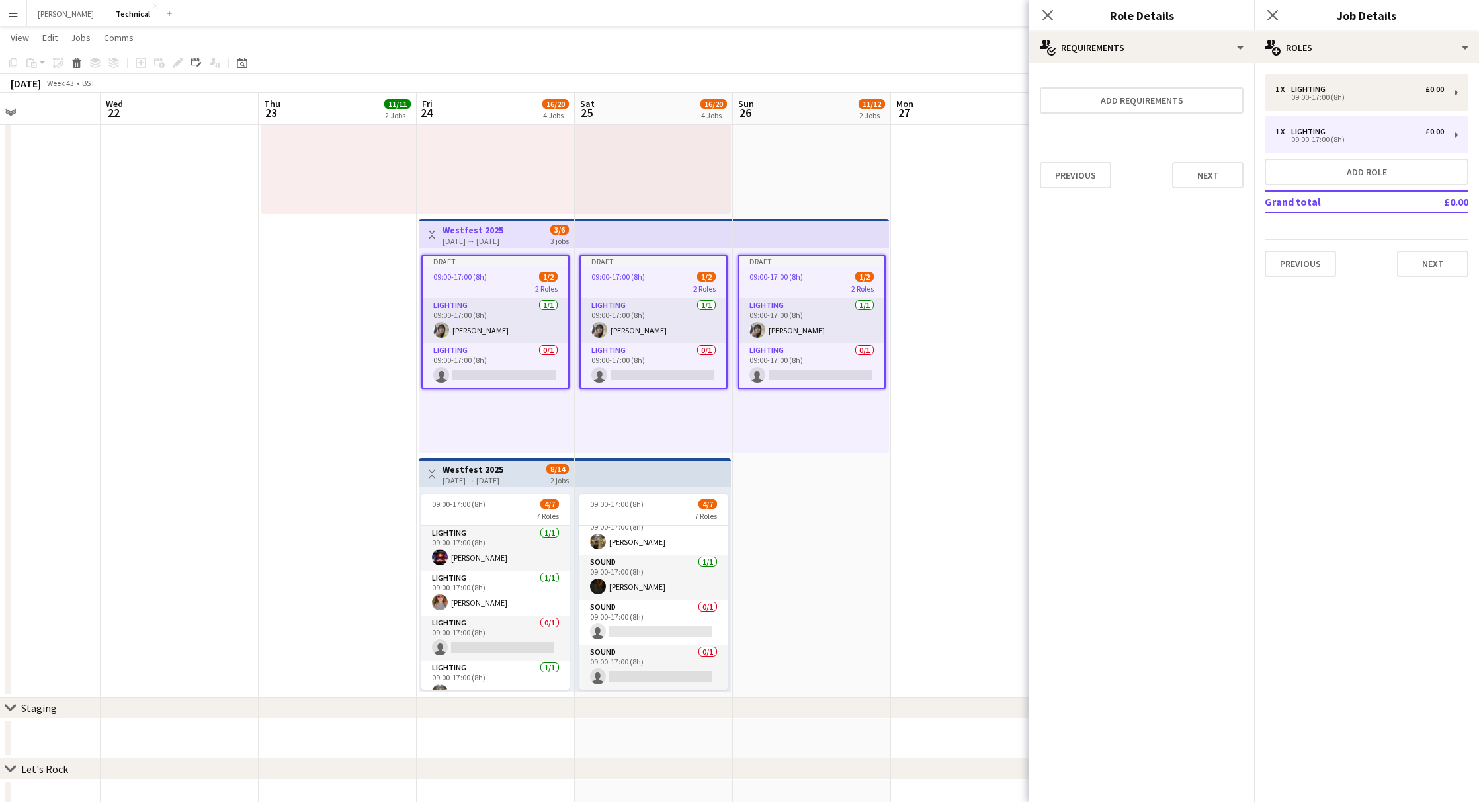
scroll to position [475, 0]
click at [1195, 176] on button "Next" at bounding box center [1207, 175] width 71 height 26
click at [1195, 177] on button "Finish" at bounding box center [1219, 190] width 50 height 26
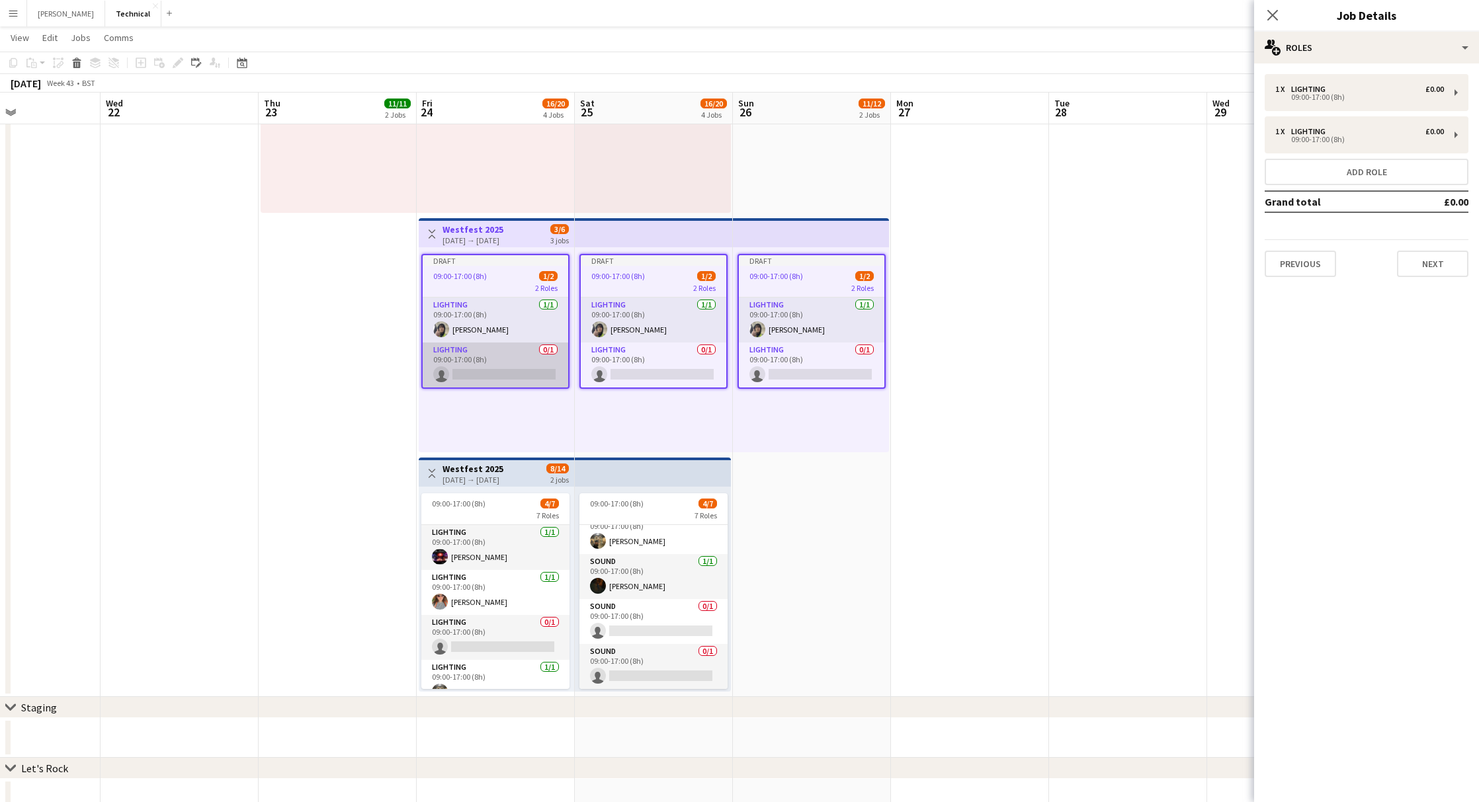
click at [495, 366] on app-card-role "Lighting 0/1 09:00-17:00 (8h) single-neutral-actions" at bounding box center [496, 365] width 146 height 45
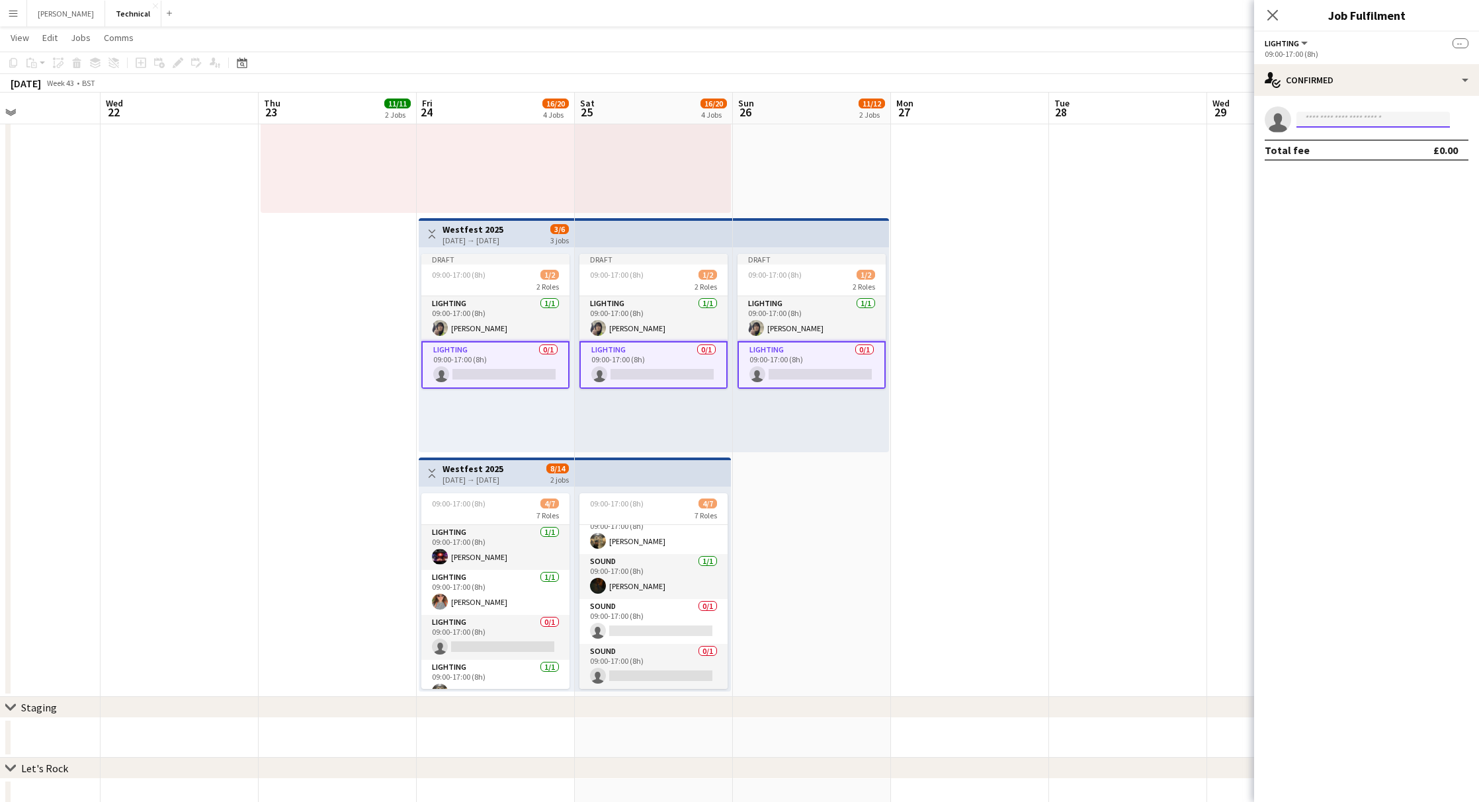
click at [1326, 124] on input at bounding box center [1373, 120] width 153 height 16
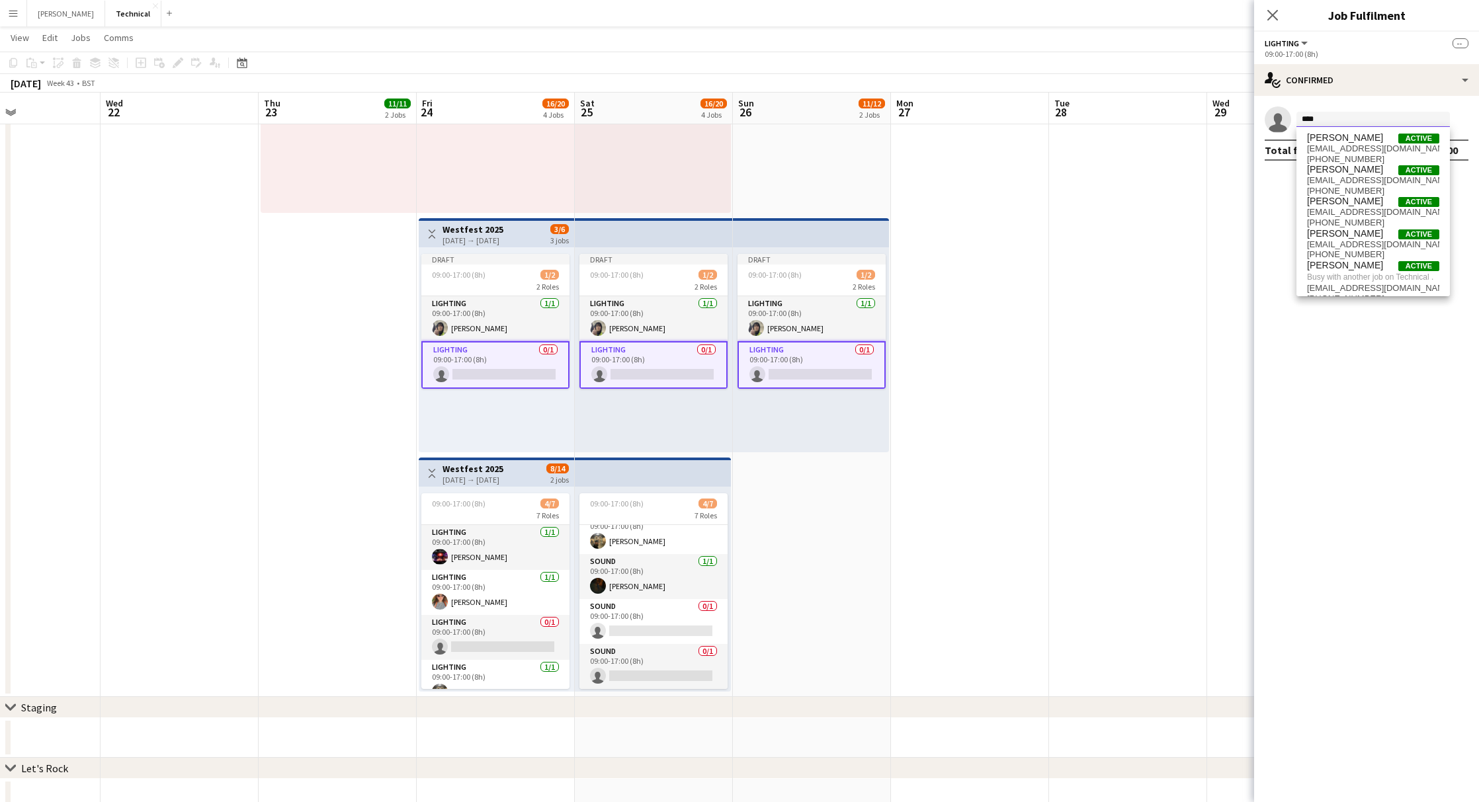
type input "****"
drag, startPoint x: 1338, startPoint y: 115, endPoint x: 1263, endPoint y: 115, distance: 74.1
click at [1267, 115] on app-invite-slot "single-neutral-actions ****" at bounding box center [1366, 120] width 225 height 26
click at [491, 250] on div "Draft 09:00-17:00 (8h) 1/2 2 Roles Lighting [DATE] 09:00-17:00 (8h) [PERSON_NAM…" at bounding box center [496, 350] width 155 height 205
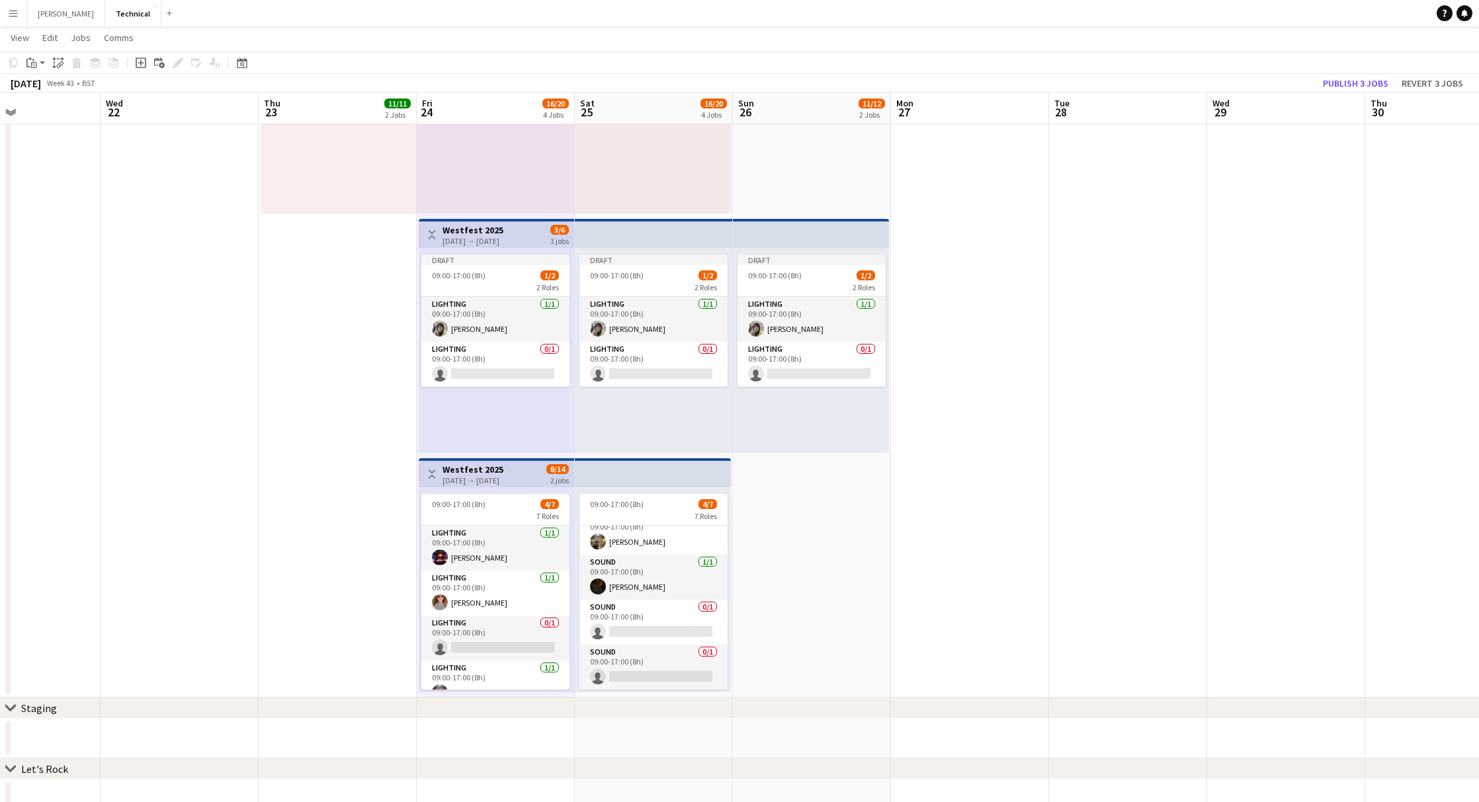
click at [490, 239] on div "[DATE] → [DATE]" at bounding box center [473, 241] width 61 height 10
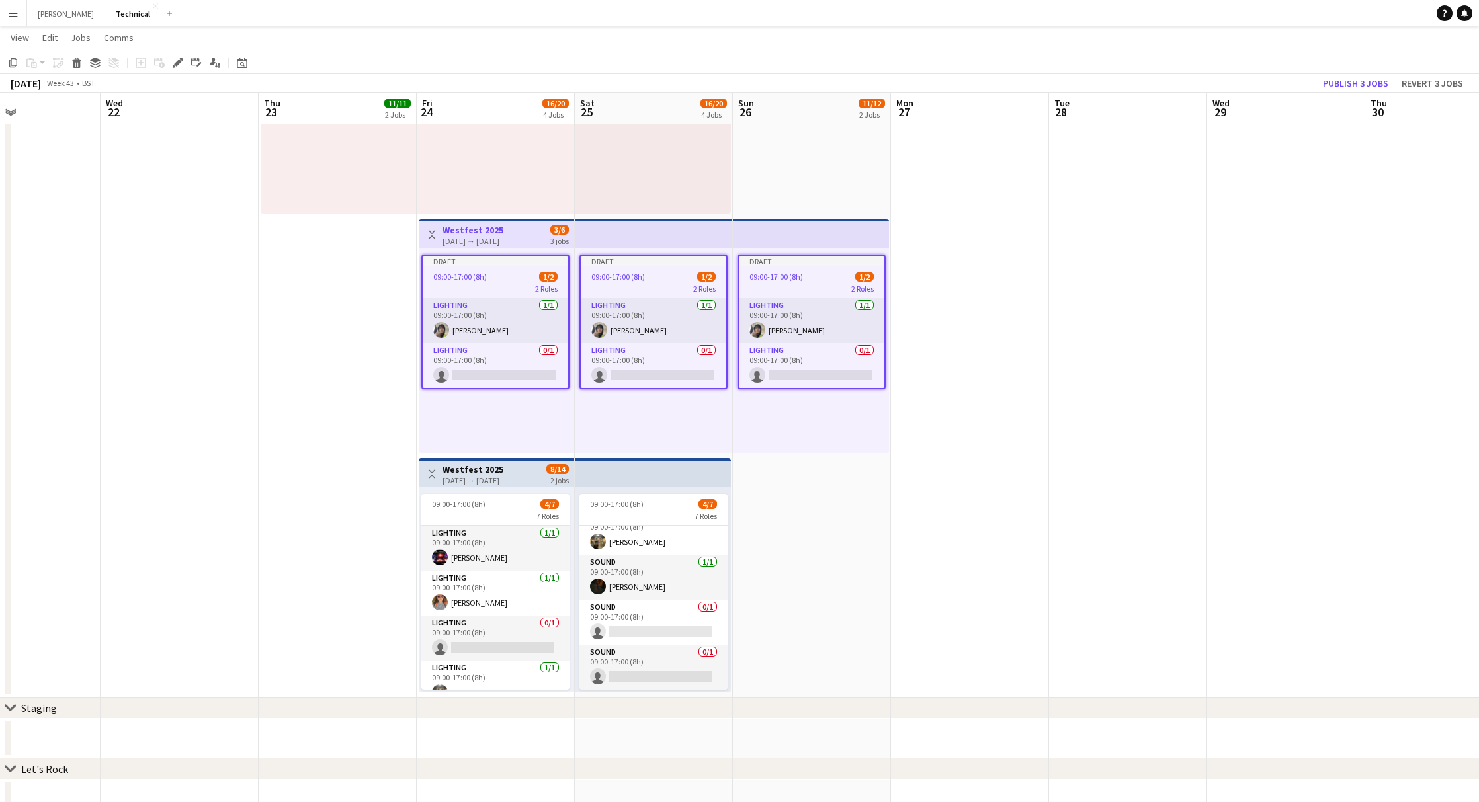
click at [490, 222] on app-top-bar "Toggle View Westfest 2025 [DATE] → [DATE] 3/6 3 jobs" at bounding box center [496, 233] width 155 height 29
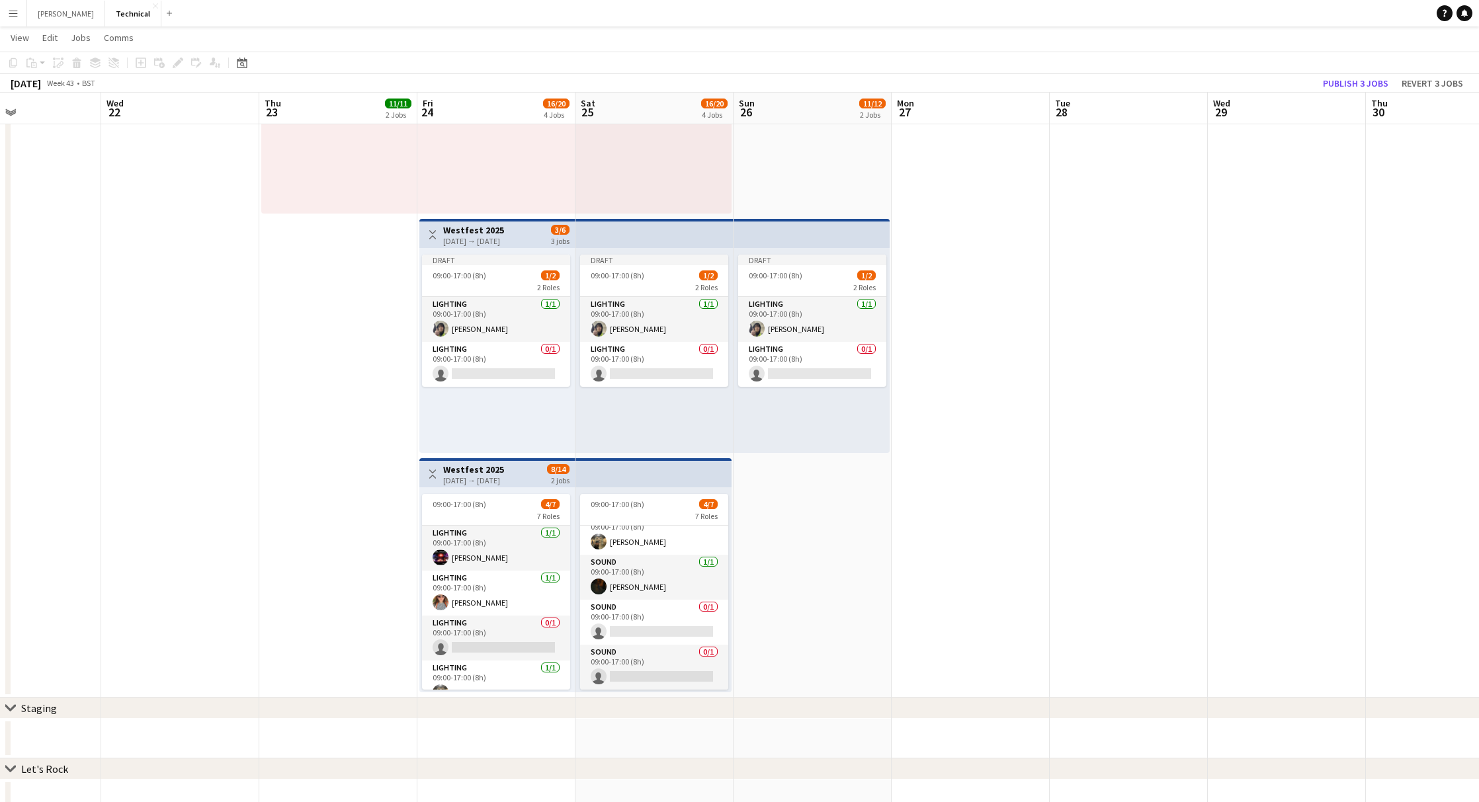
click at [482, 224] on h3 "Westfest 2025" at bounding box center [473, 230] width 61 height 12
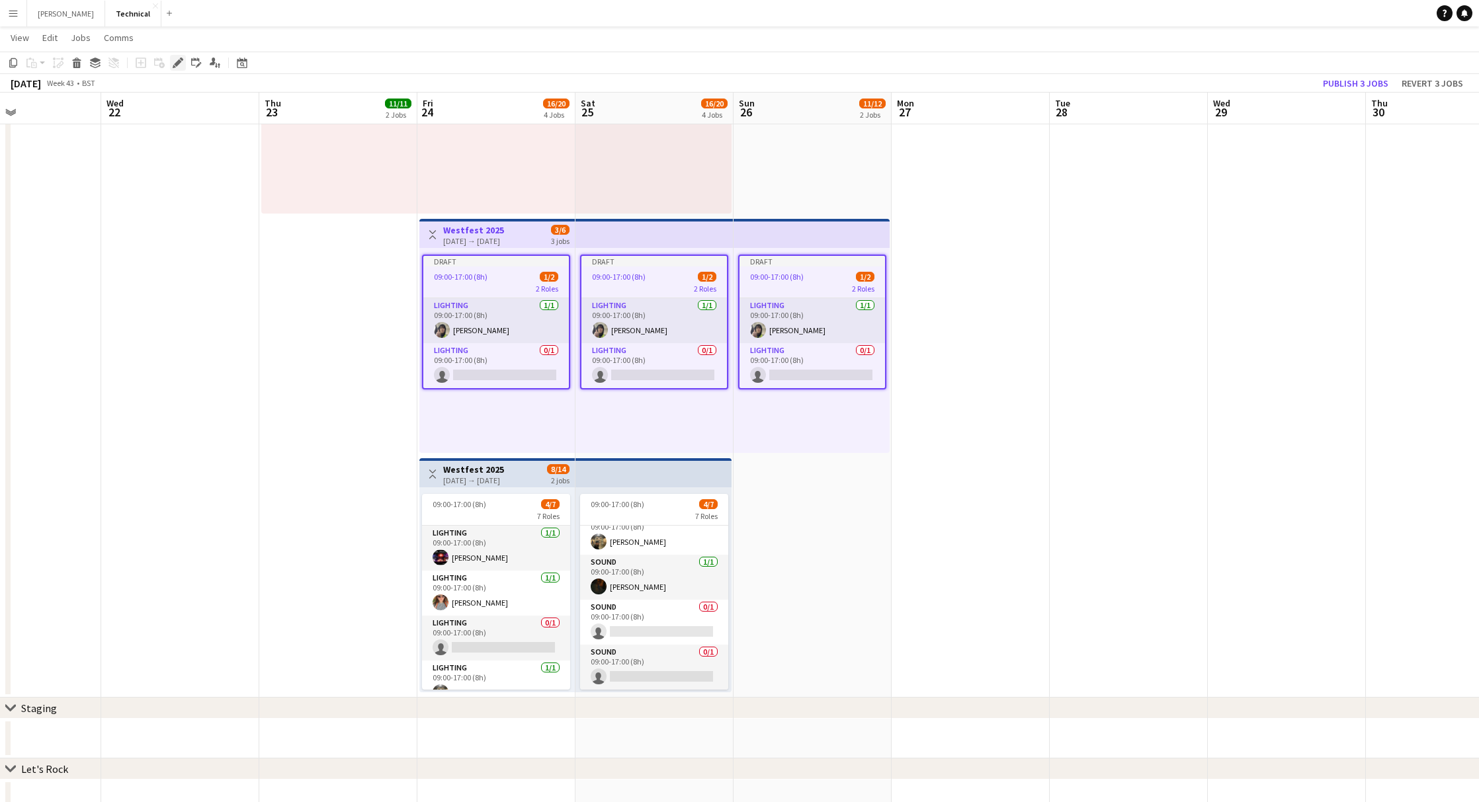
click at [175, 62] on icon "Edit" at bounding box center [178, 63] width 11 height 11
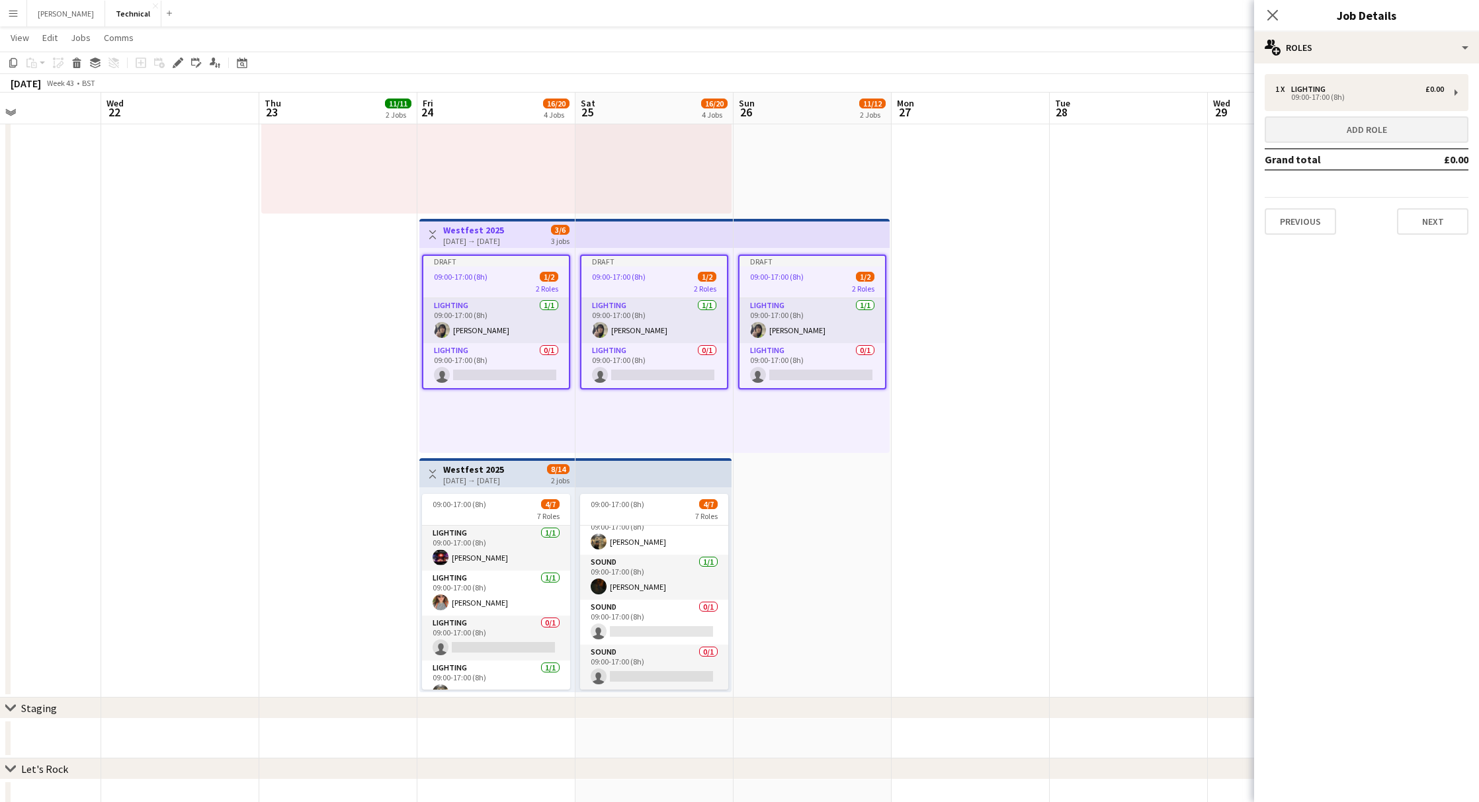
click at [1318, 123] on button "Add role" at bounding box center [1367, 129] width 204 height 26
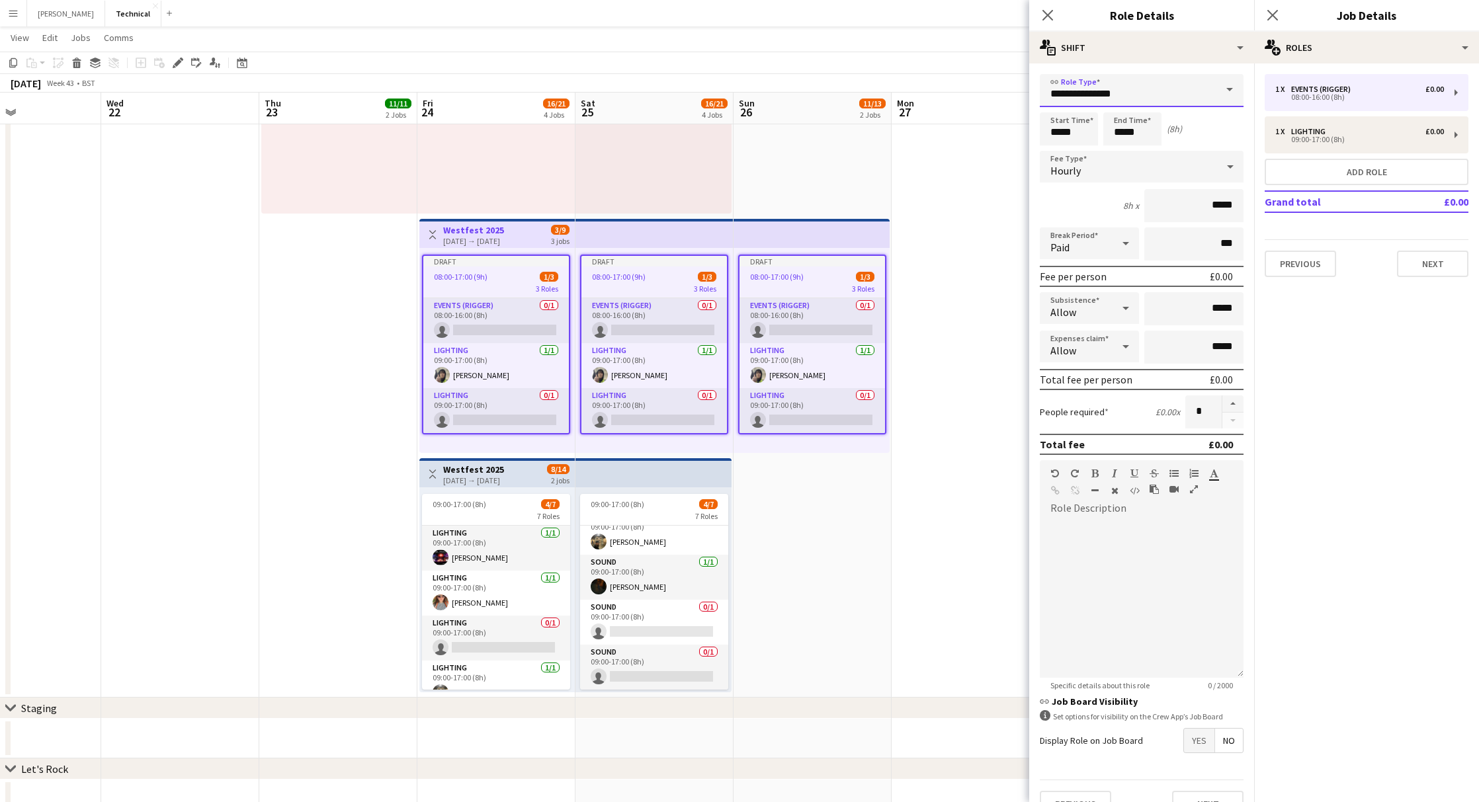
drag, startPoint x: 1196, startPoint y: 100, endPoint x: 1062, endPoint y: 96, distance: 134.3
click at [1062, 96] on input "**********" at bounding box center [1142, 90] width 204 height 33
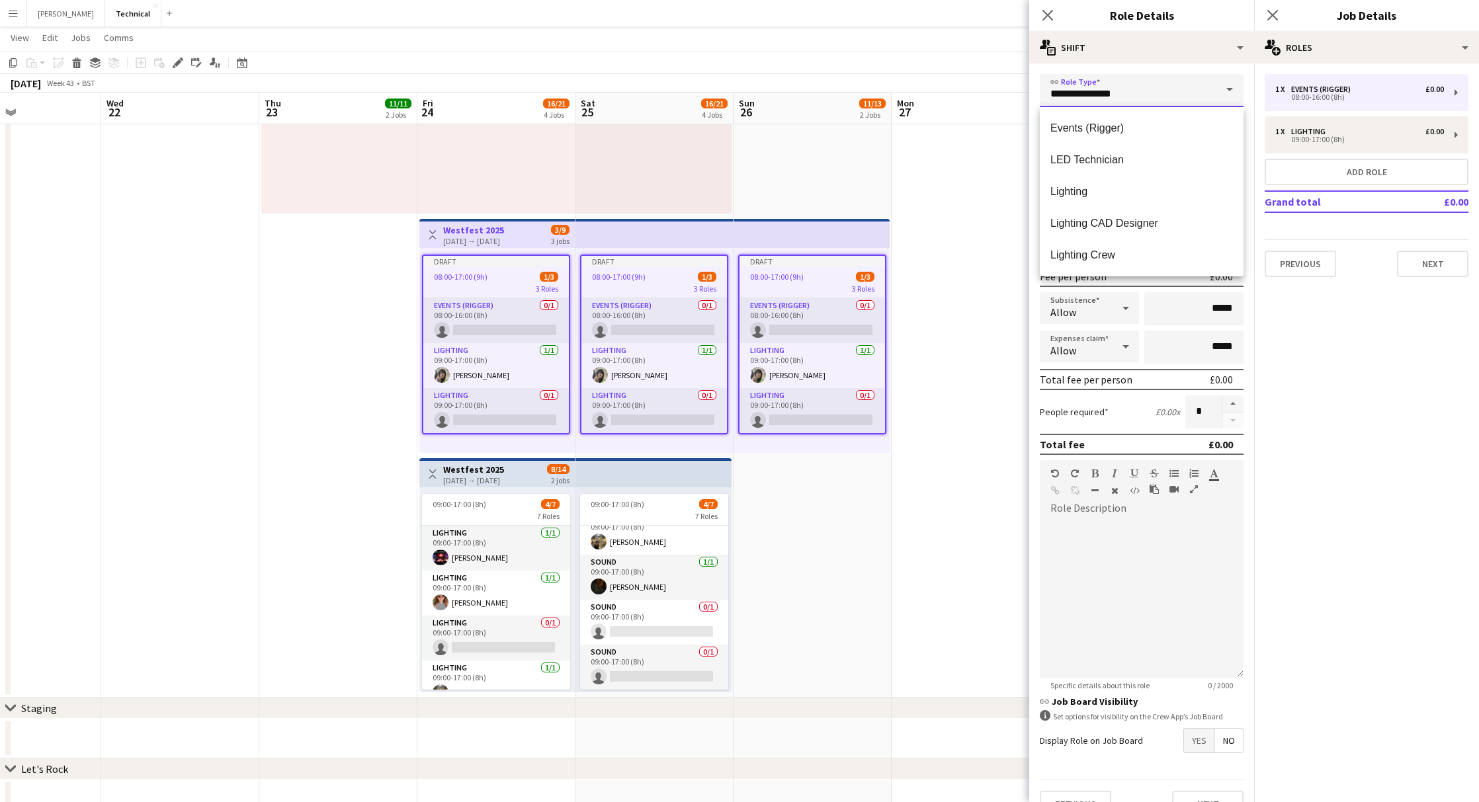
click at [1164, 97] on input "**********" at bounding box center [1142, 90] width 204 height 33
drag, startPoint x: 1164, startPoint y: 97, endPoint x: 1019, endPoint y: 92, distance: 145.6
click at [1019, 92] on body "Menu Boards Boards Boards All jobs Status Workforce Workforce My Workforce Recr…" at bounding box center [739, 203] width 1479 height 1355
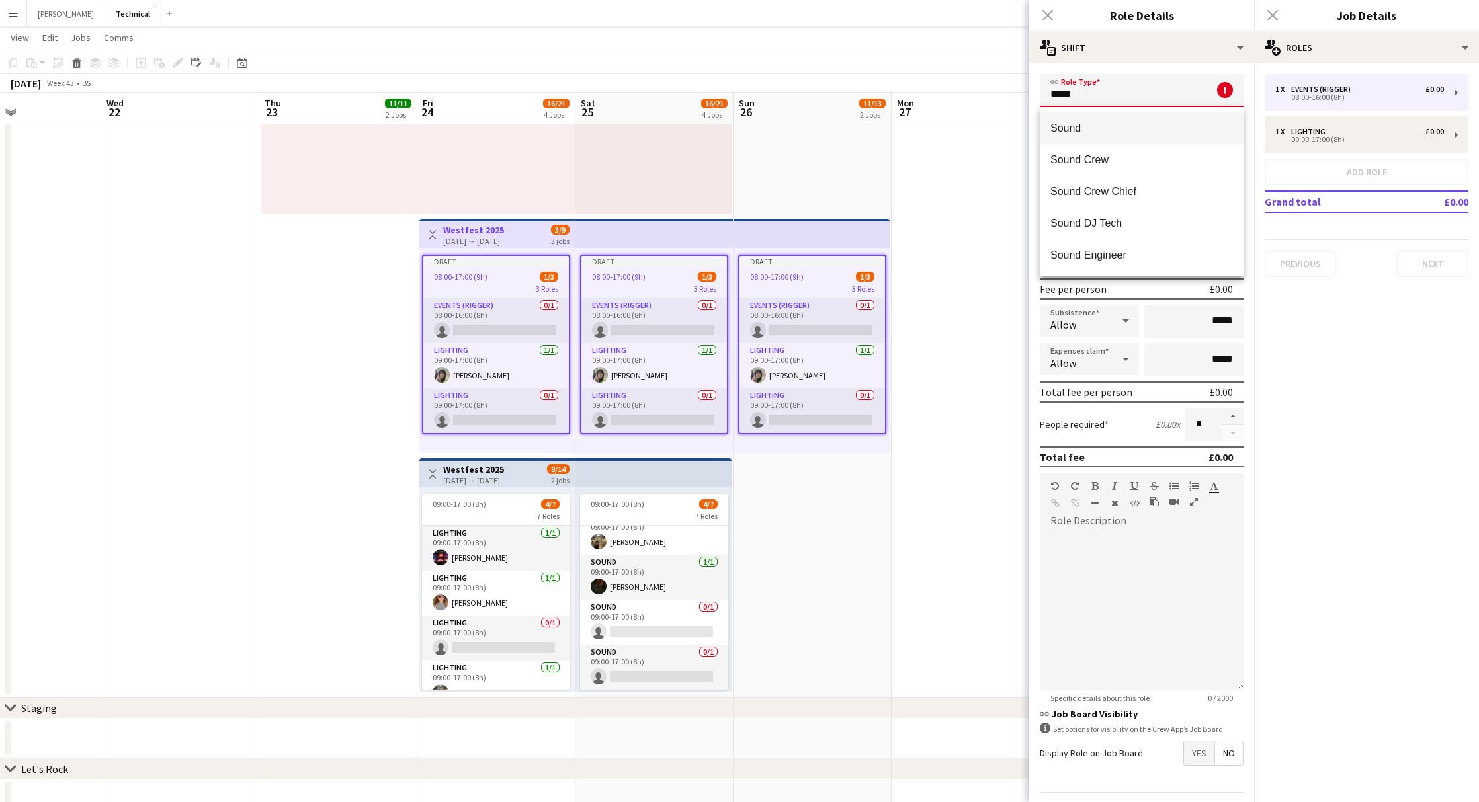
type input "*****"
click at [1132, 136] on mat-option "Sound" at bounding box center [1142, 128] width 204 height 32
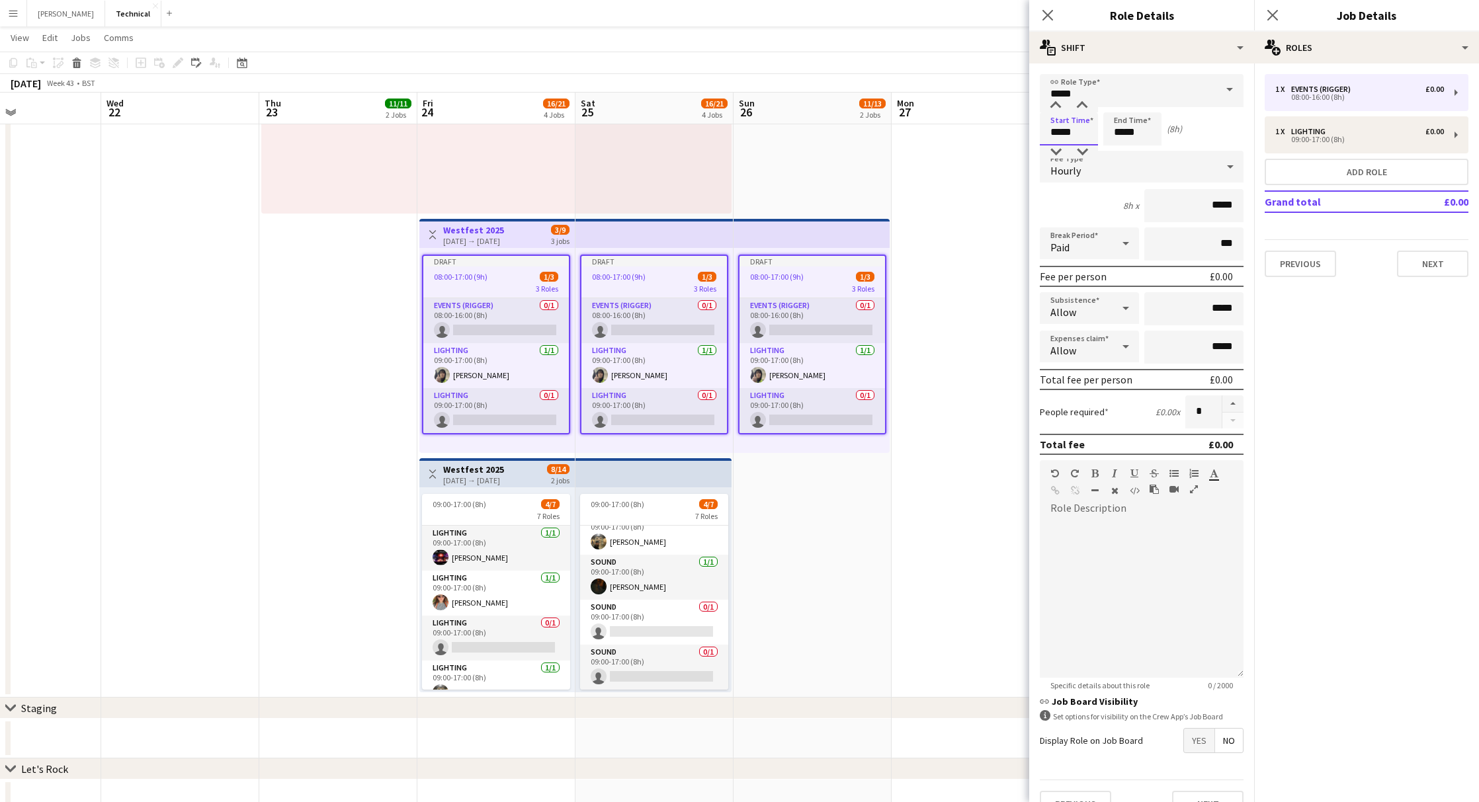
drag, startPoint x: 1090, startPoint y: 137, endPoint x: 969, endPoint y: 121, distance: 122.1
click at [969, 121] on body "Menu Boards Boards Boards All jobs Status Workforce Workforce My Workforce Recr…" at bounding box center [739, 203] width 1479 height 1355
type input "*****"
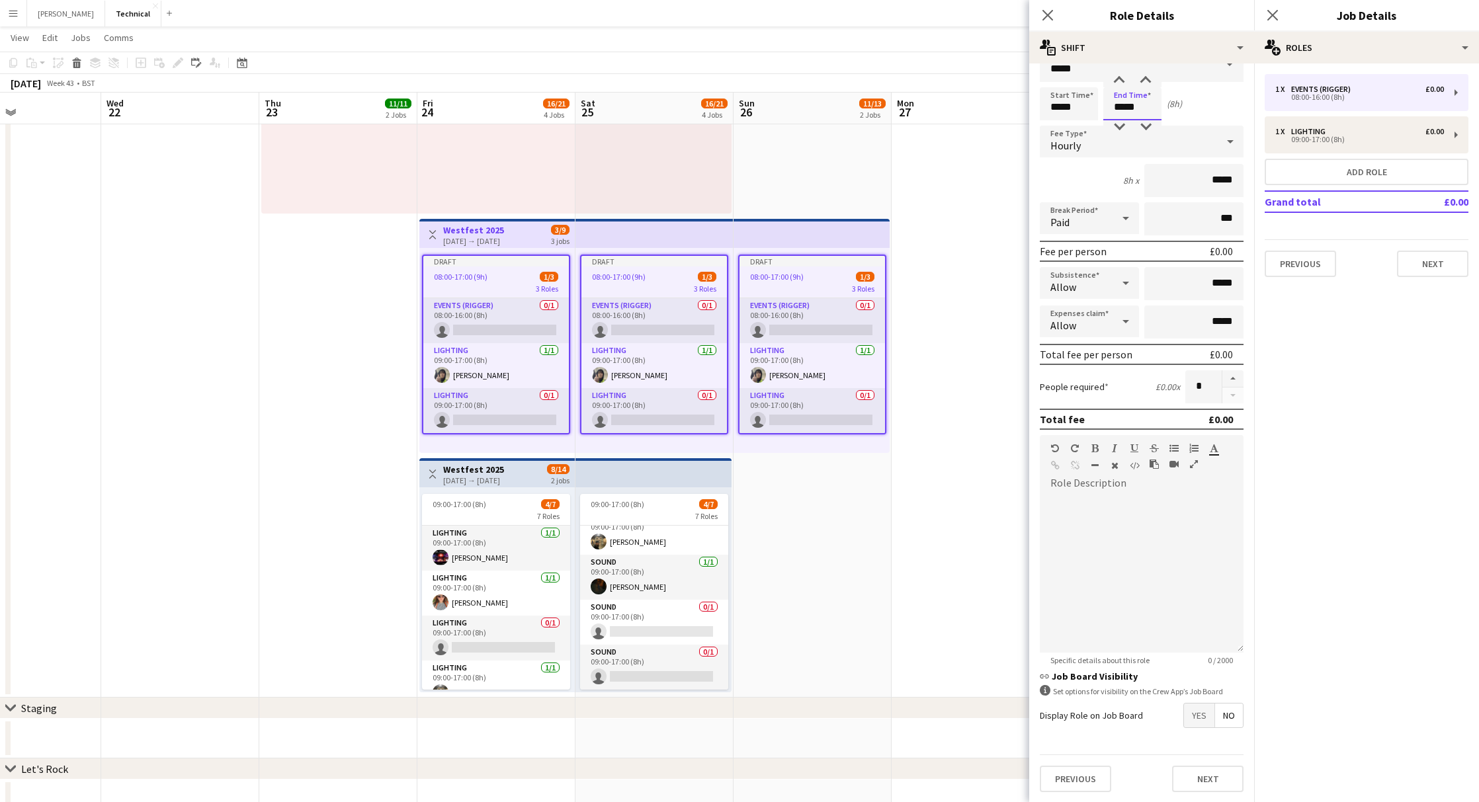
scroll to position [24, 0]
click at [1195, 781] on button "Next" at bounding box center [1207, 780] width 71 height 26
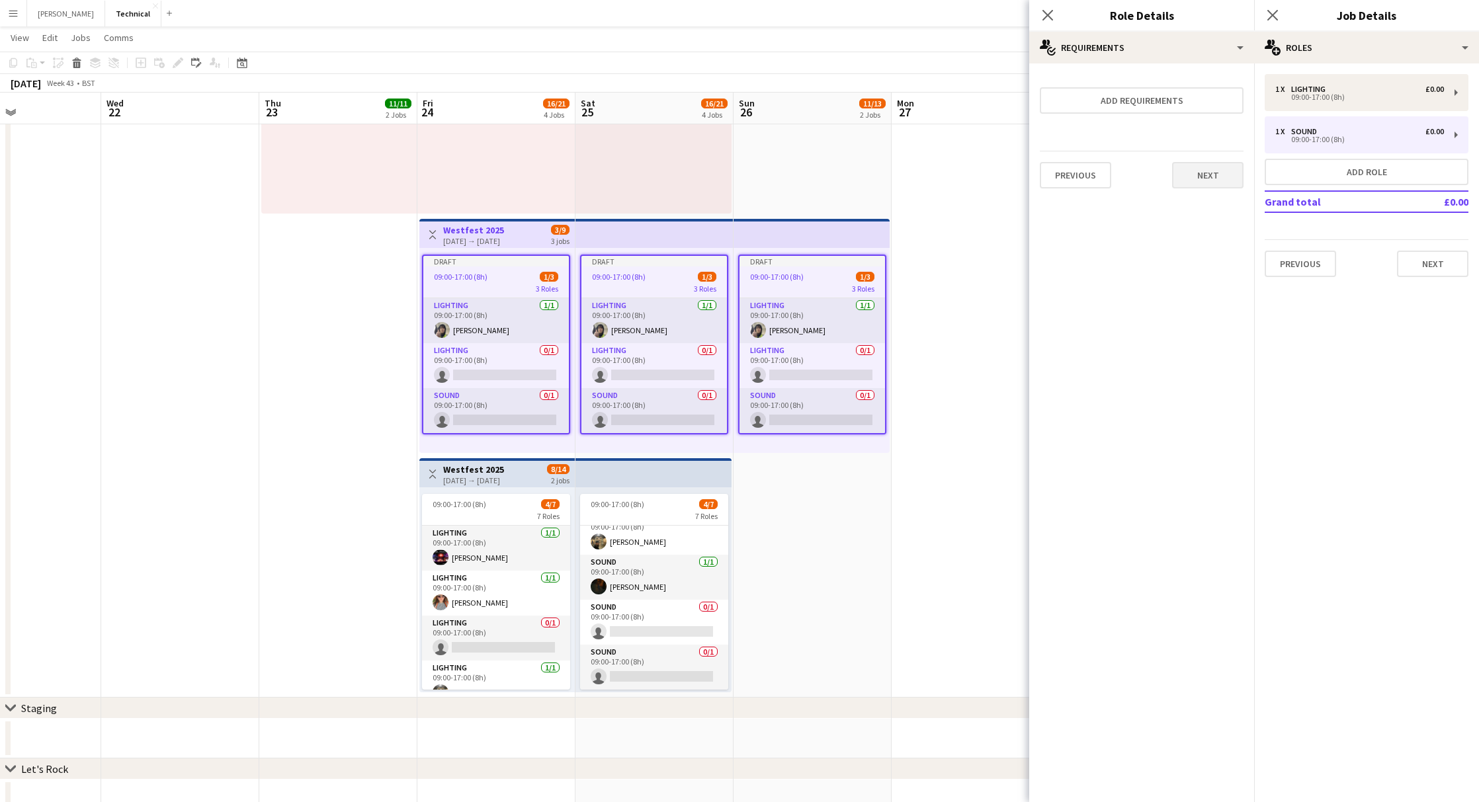
click at [1218, 183] on button "Next" at bounding box center [1207, 175] width 71 height 26
click at [1218, 183] on button "Finish" at bounding box center [1219, 190] width 50 height 26
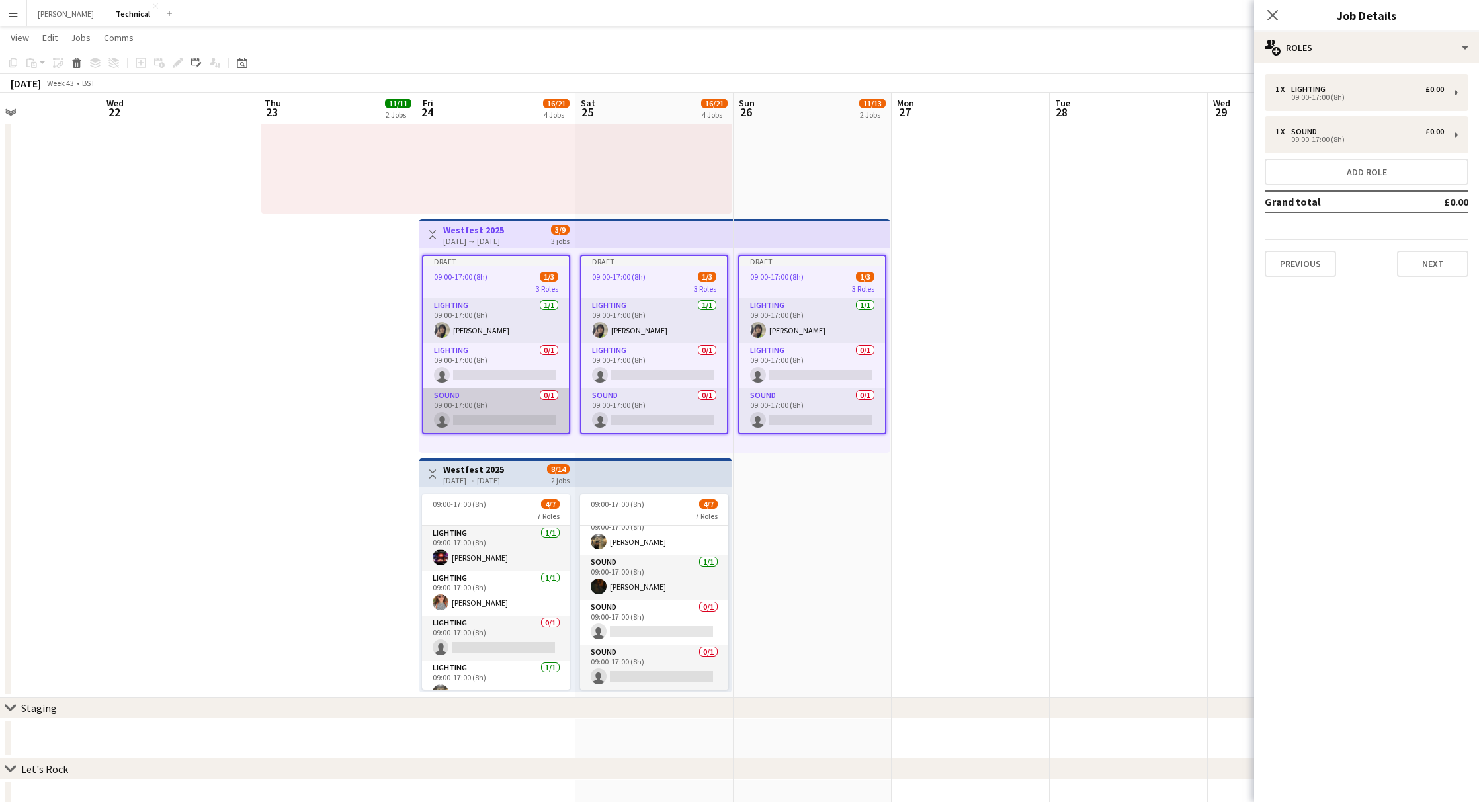
click at [514, 413] on app-card-role "Sound 0/1 09:00-17:00 (8h) single-neutral-actions" at bounding box center [496, 410] width 146 height 45
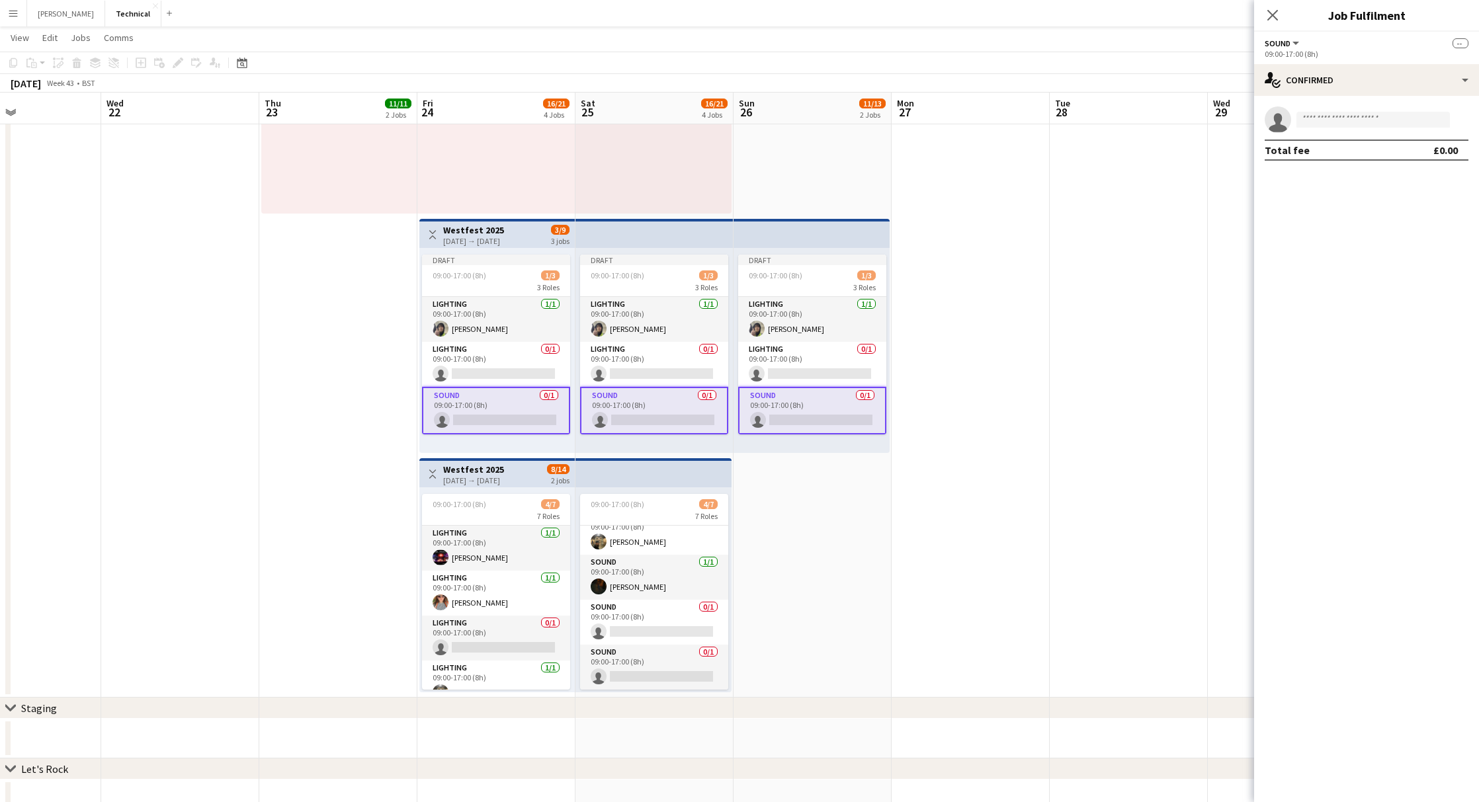
scroll to position [0, 377]
click at [1355, 120] on input at bounding box center [1373, 120] width 153 height 16
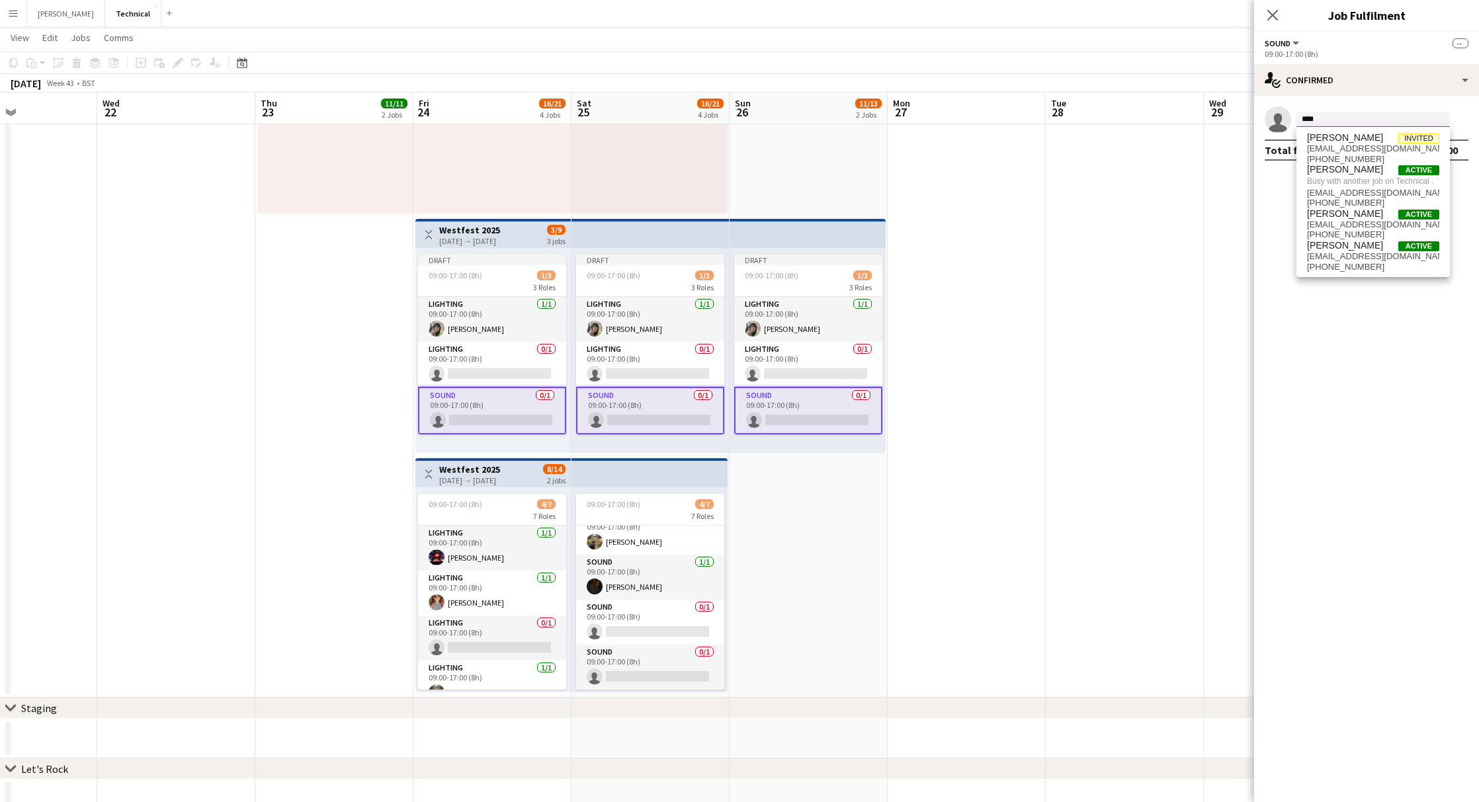
type input "****"
drag, startPoint x: 1478, startPoint y: 235, endPoint x: 1342, endPoint y: 222, distance: 136.3
click at [1342, 222] on span "[EMAIL_ADDRESS][DOMAIN_NAME]" at bounding box center [1373, 225] width 132 height 11
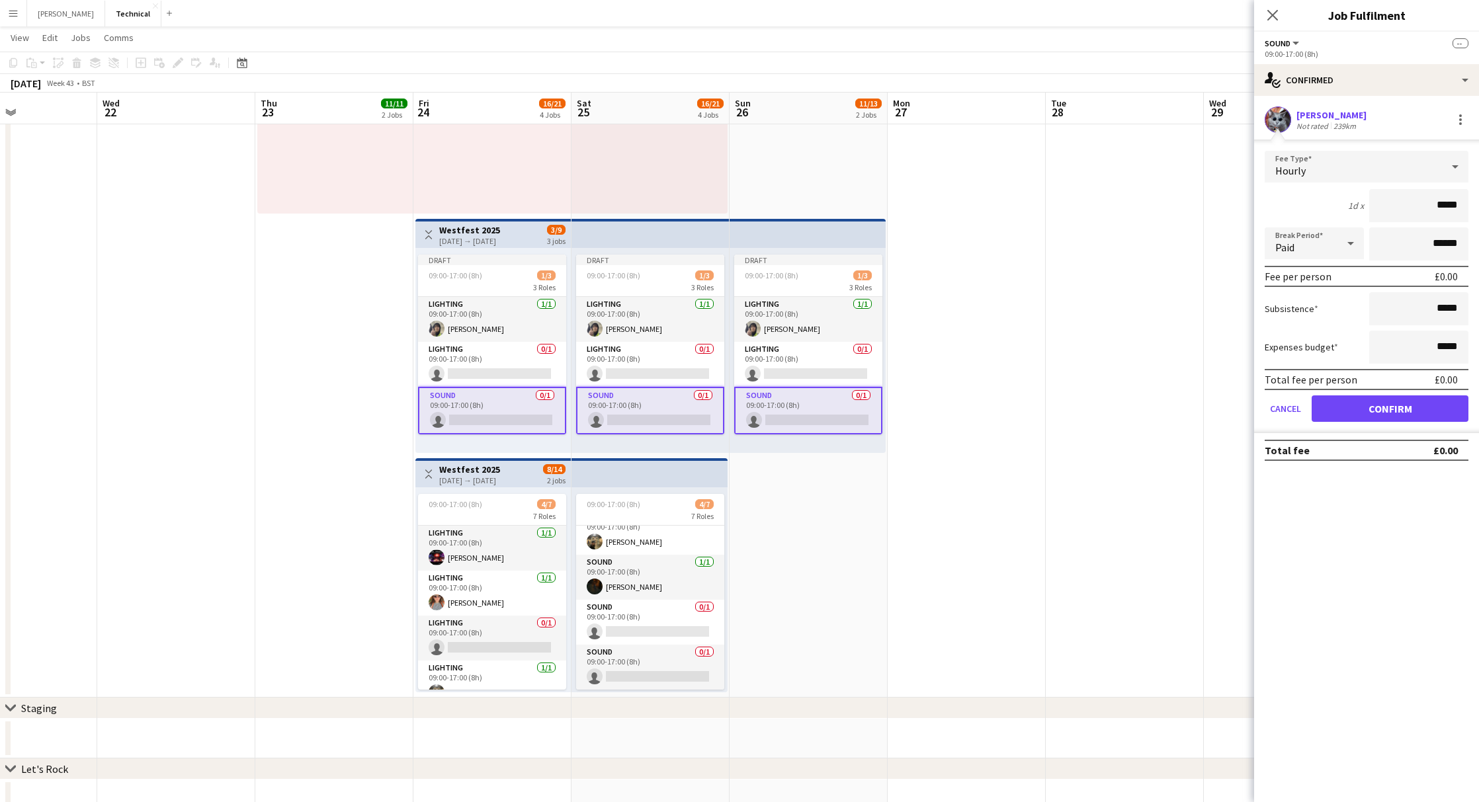
click at [1372, 411] on button "Confirm" at bounding box center [1390, 409] width 157 height 26
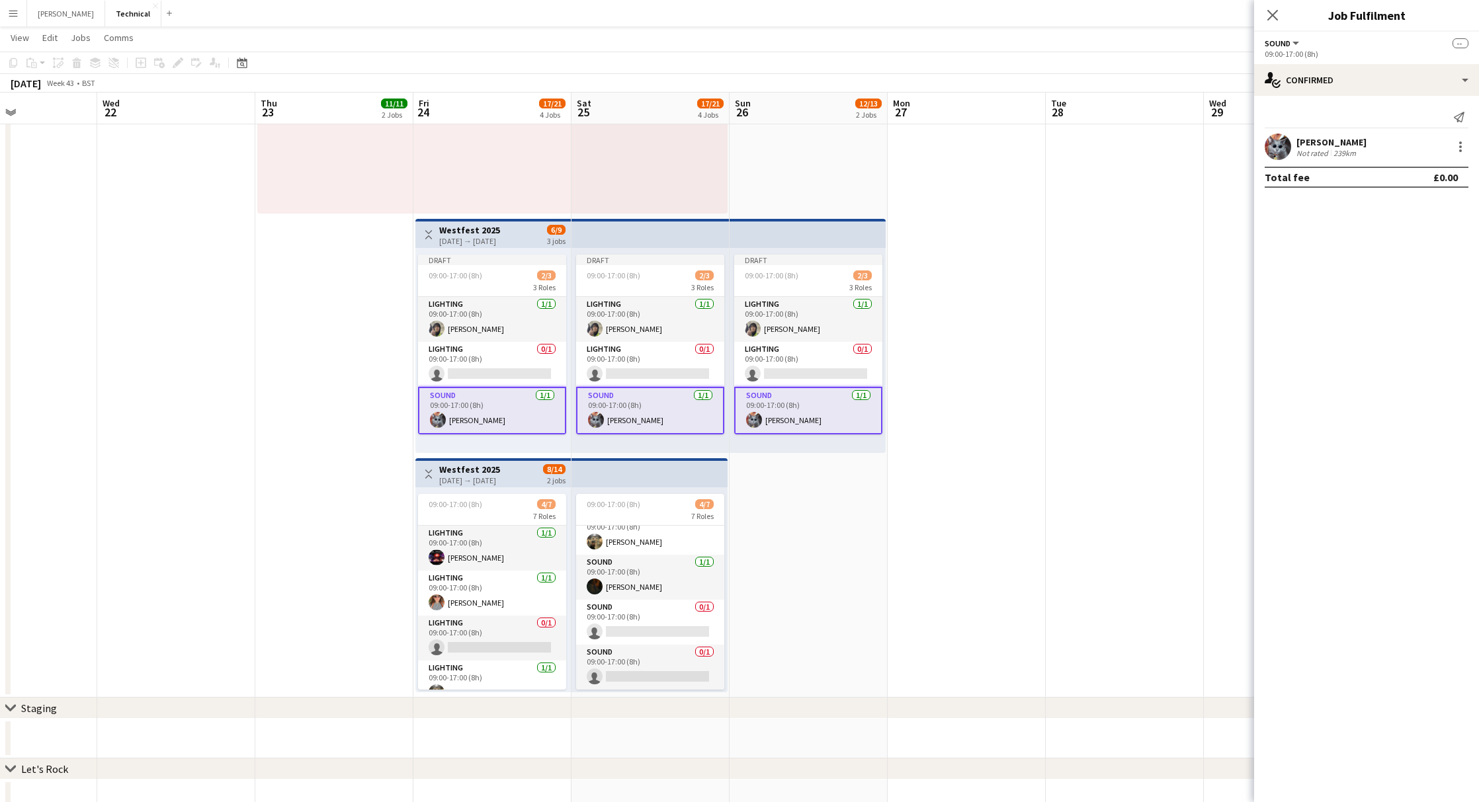
scroll to position [0, 372]
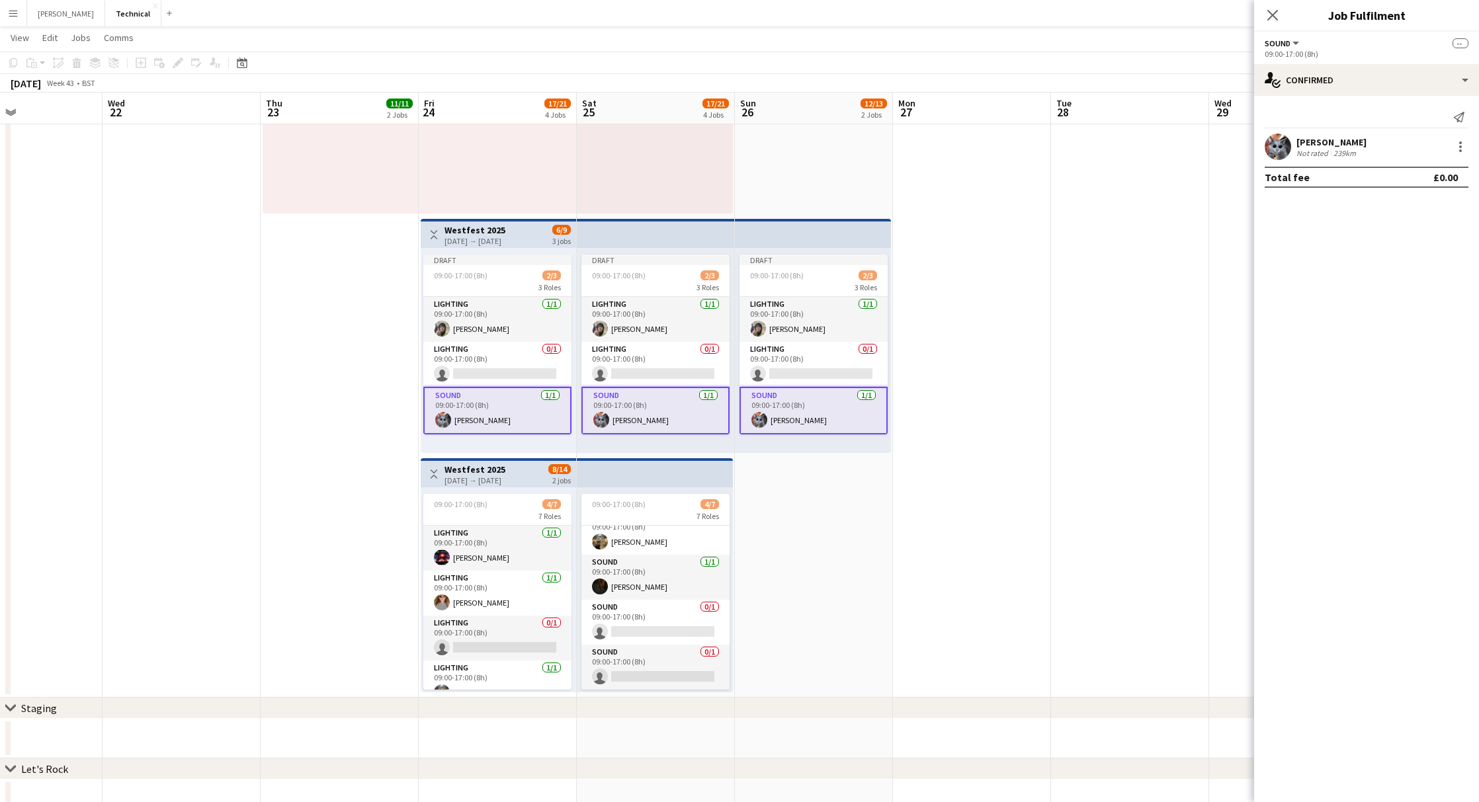
click at [497, 239] on div "[DATE] → [DATE]" at bounding box center [475, 241] width 61 height 10
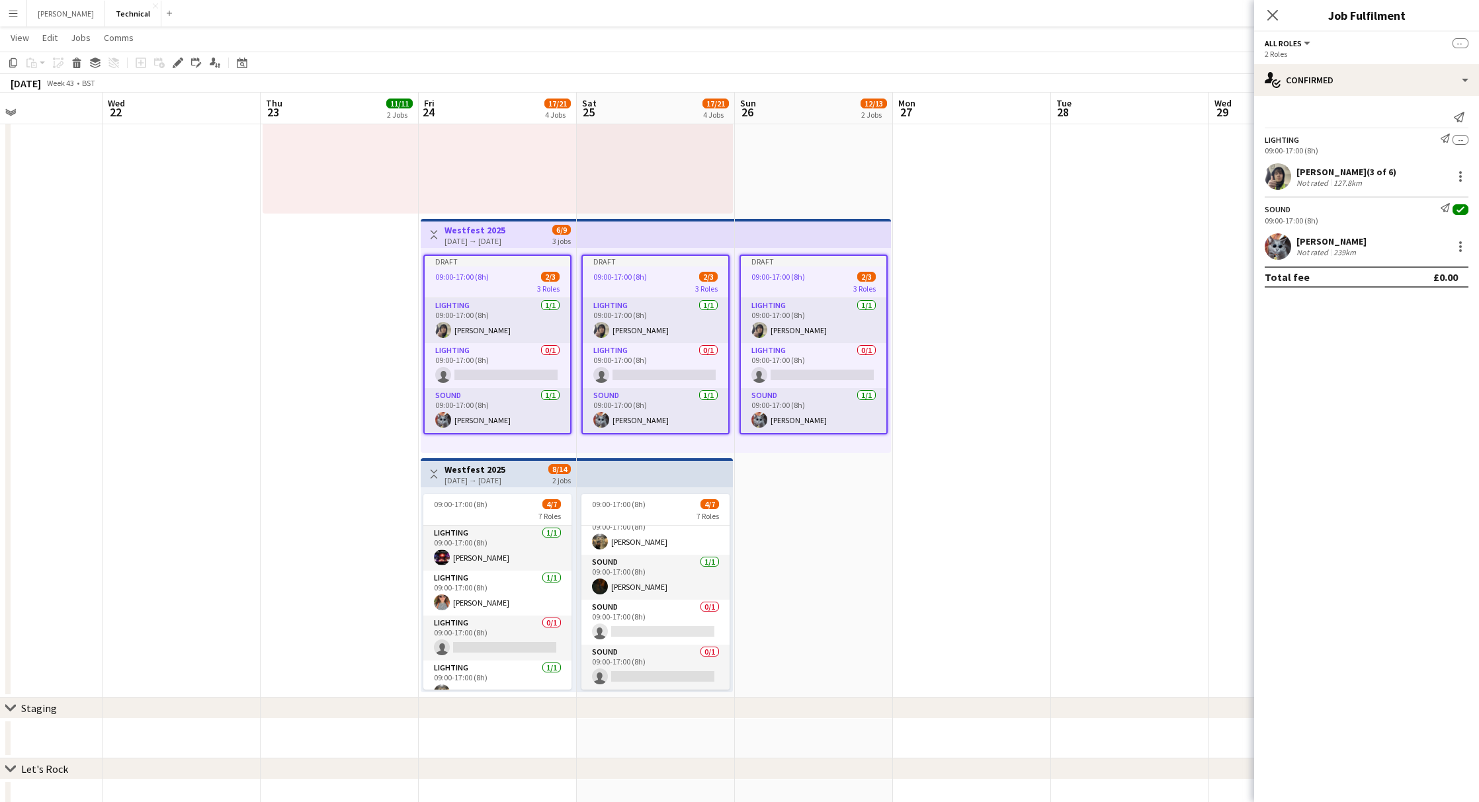
scroll to position [0, 371]
click at [506, 231] on h3 "Westfest 2025" at bounding box center [475, 230] width 61 height 12
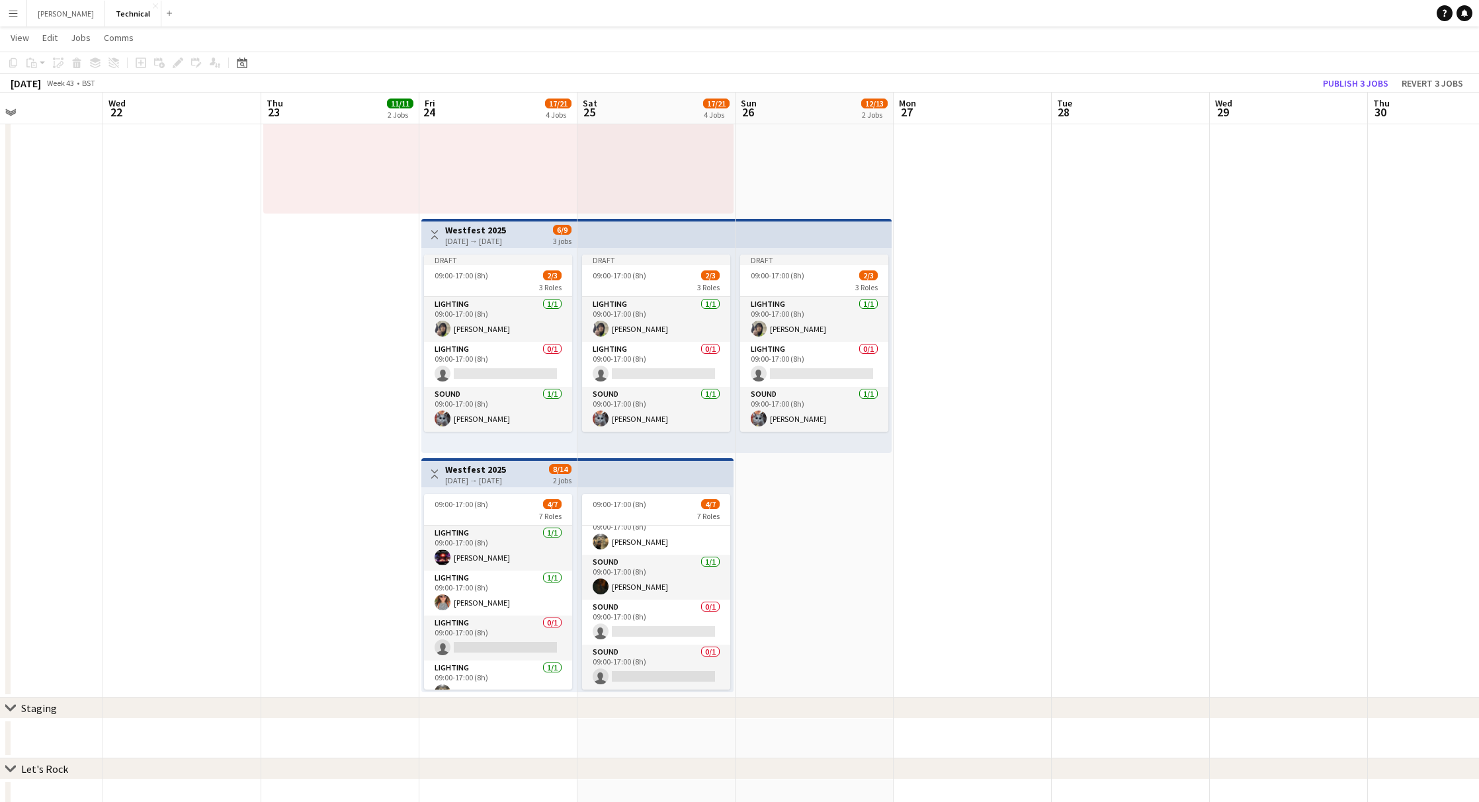
click at [506, 231] on h3 "Westfest 2025" at bounding box center [475, 230] width 61 height 12
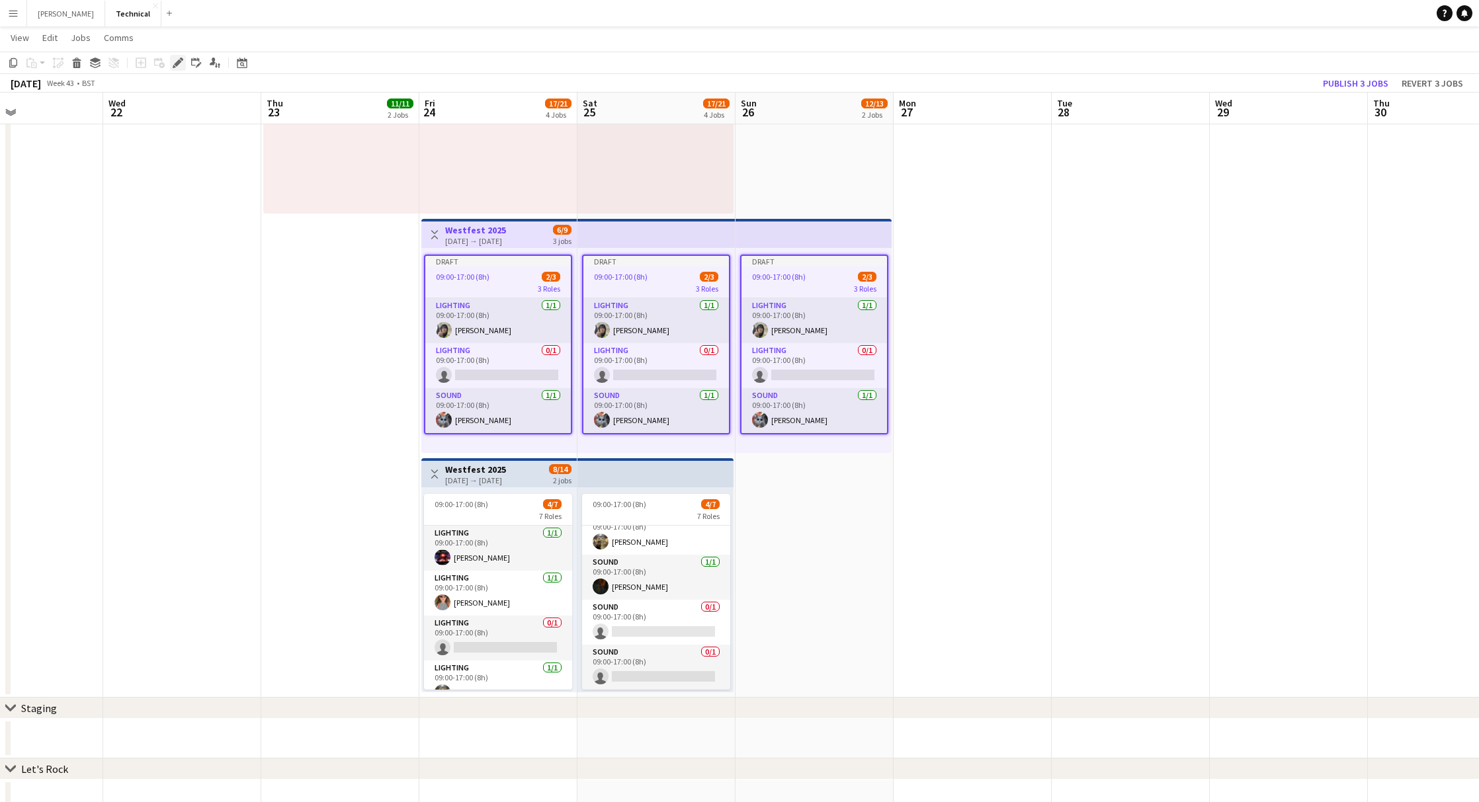
click at [183, 68] on div "Edit" at bounding box center [178, 63] width 16 height 16
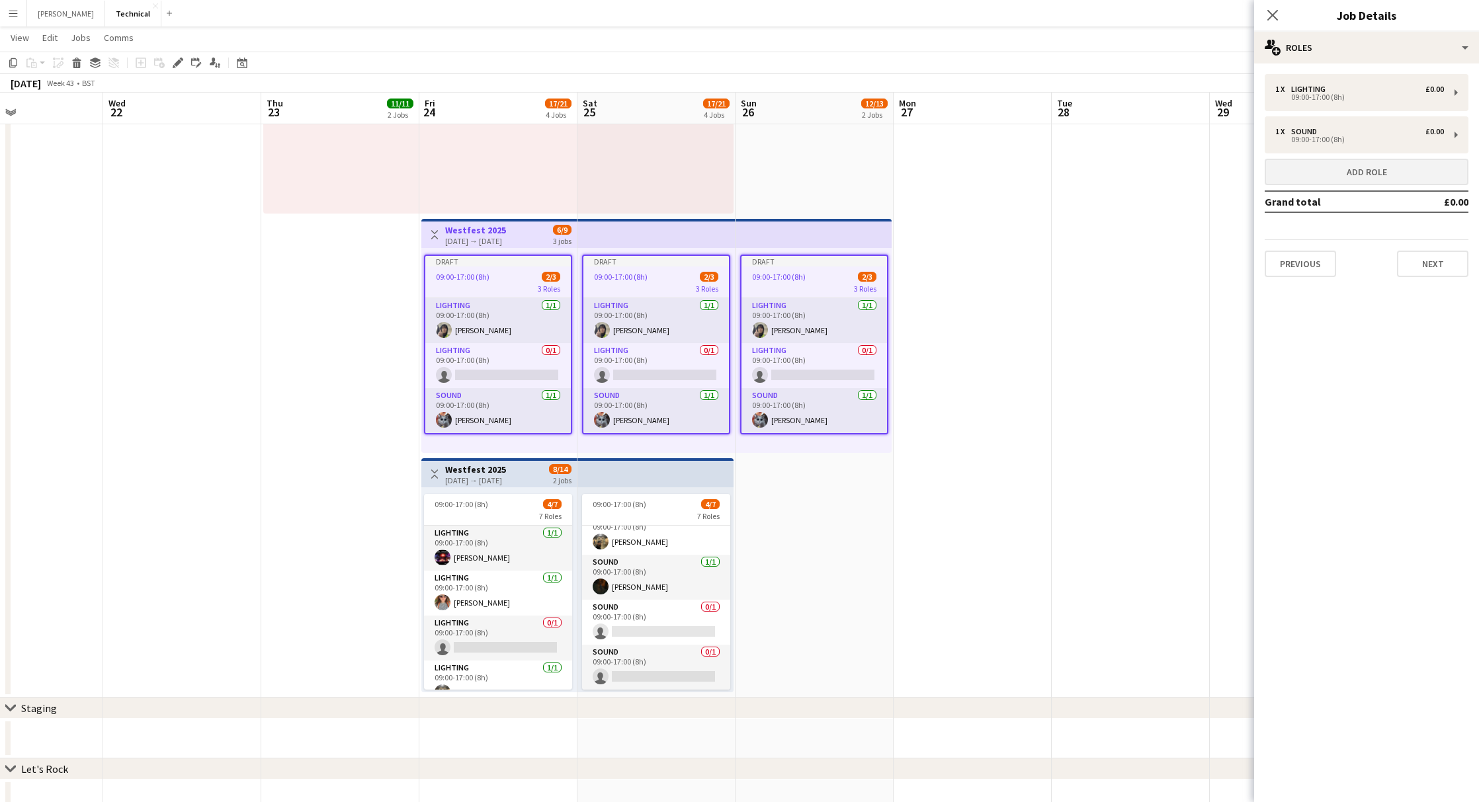
click at [1356, 179] on button "Add role" at bounding box center [1367, 172] width 204 height 26
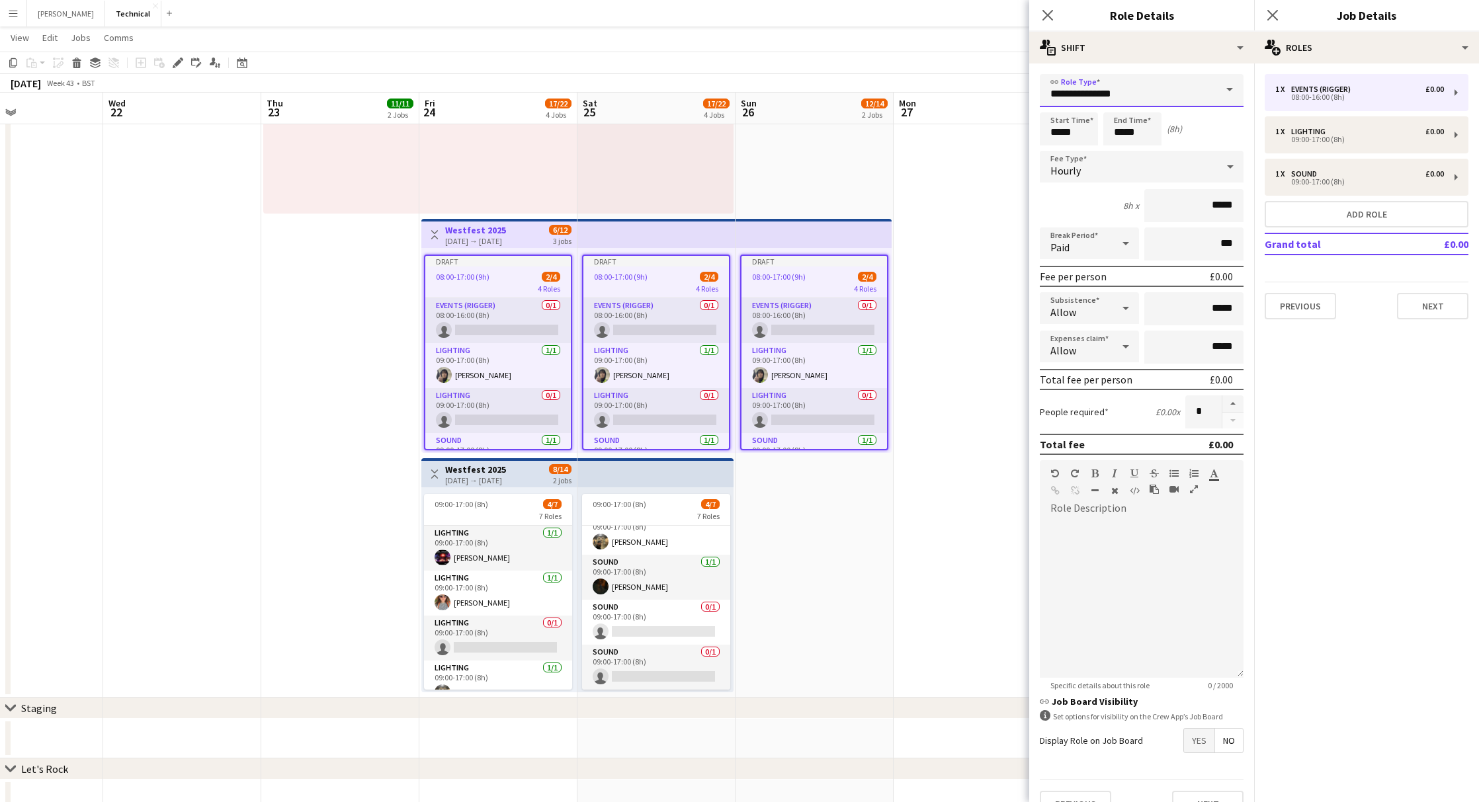
drag, startPoint x: 1162, startPoint y: 91, endPoint x: 953, endPoint y: 83, distance: 209.2
click at [953, 83] on body "Menu Boards Boards Boards All jobs Status Workforce Workforce My Workforce Recr…" at bounding box center [739, 203] width 1479 height 1355
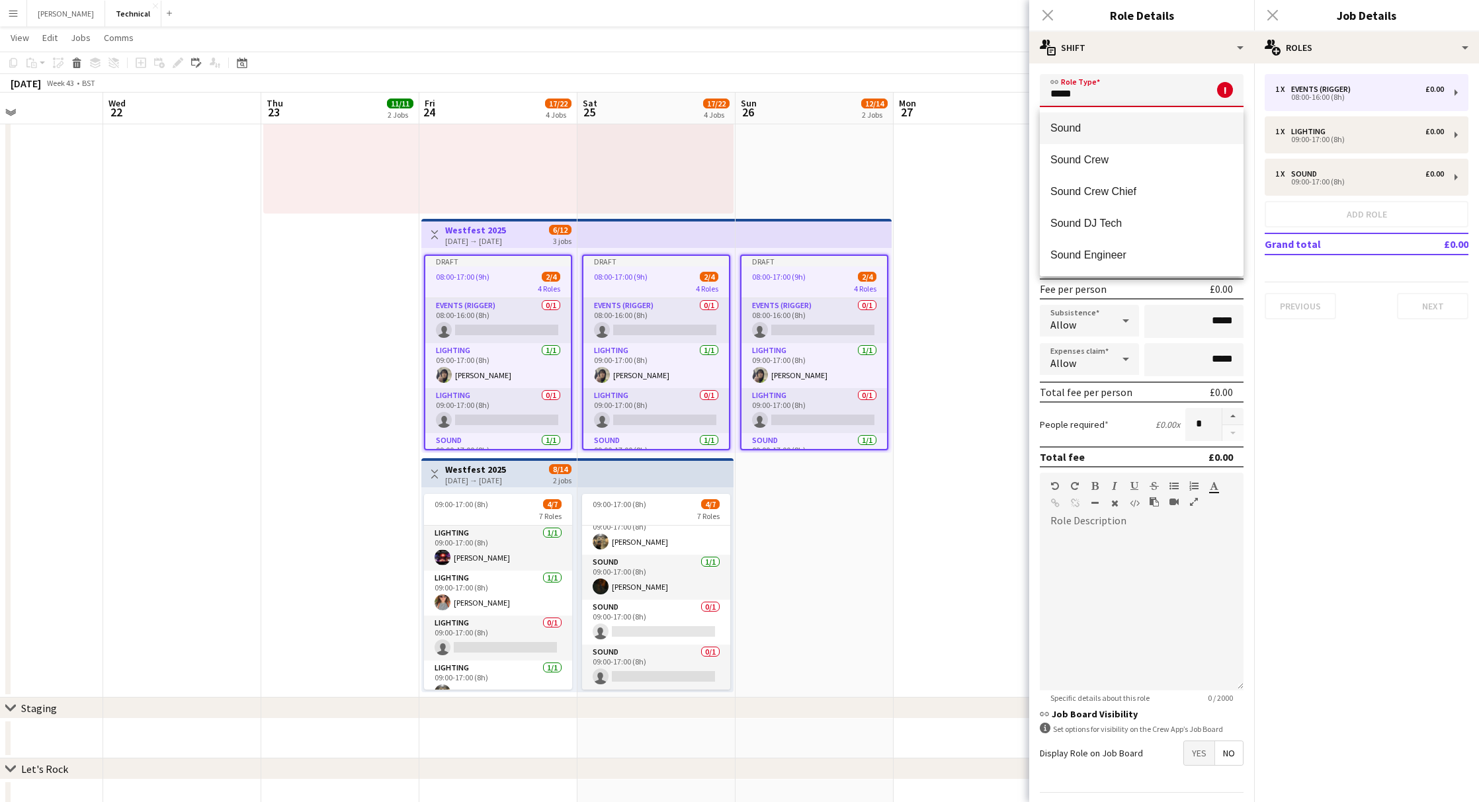
type input "*****"
click at [1067, 128] on span "Sound" at bounding box center [1141, 128] width 183 height 13
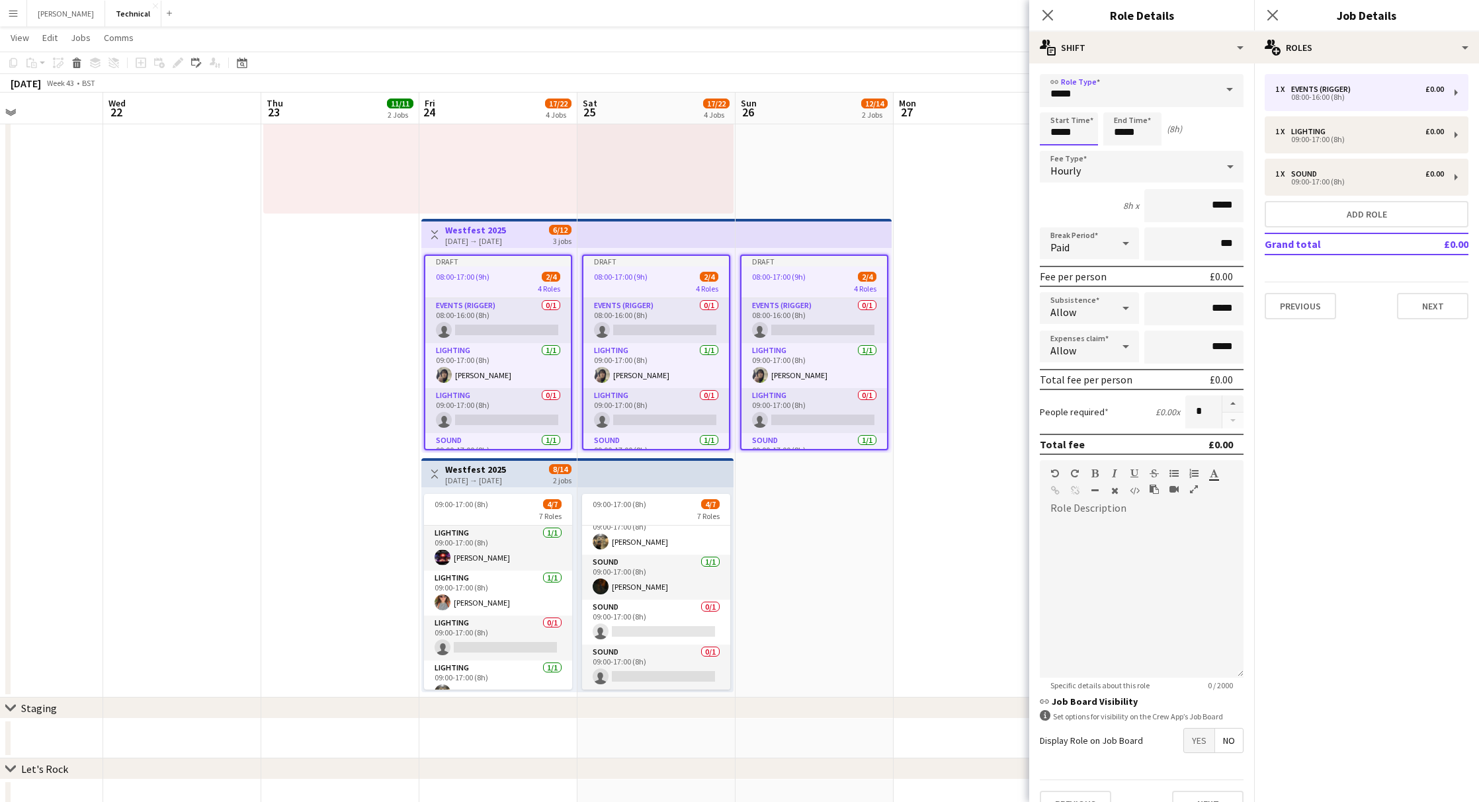
drag, startPoint x: 974, startPoint y: 126, endPoint x: 948, endPoint y: 113, distance: 28.7
click at [964, 123] on body "Menu Boards Boards Boards All jobs Status Workforce Workforce My Workforce Recr…" at bounding box center [739, 203] width 1479 height 1355
type input "*****"
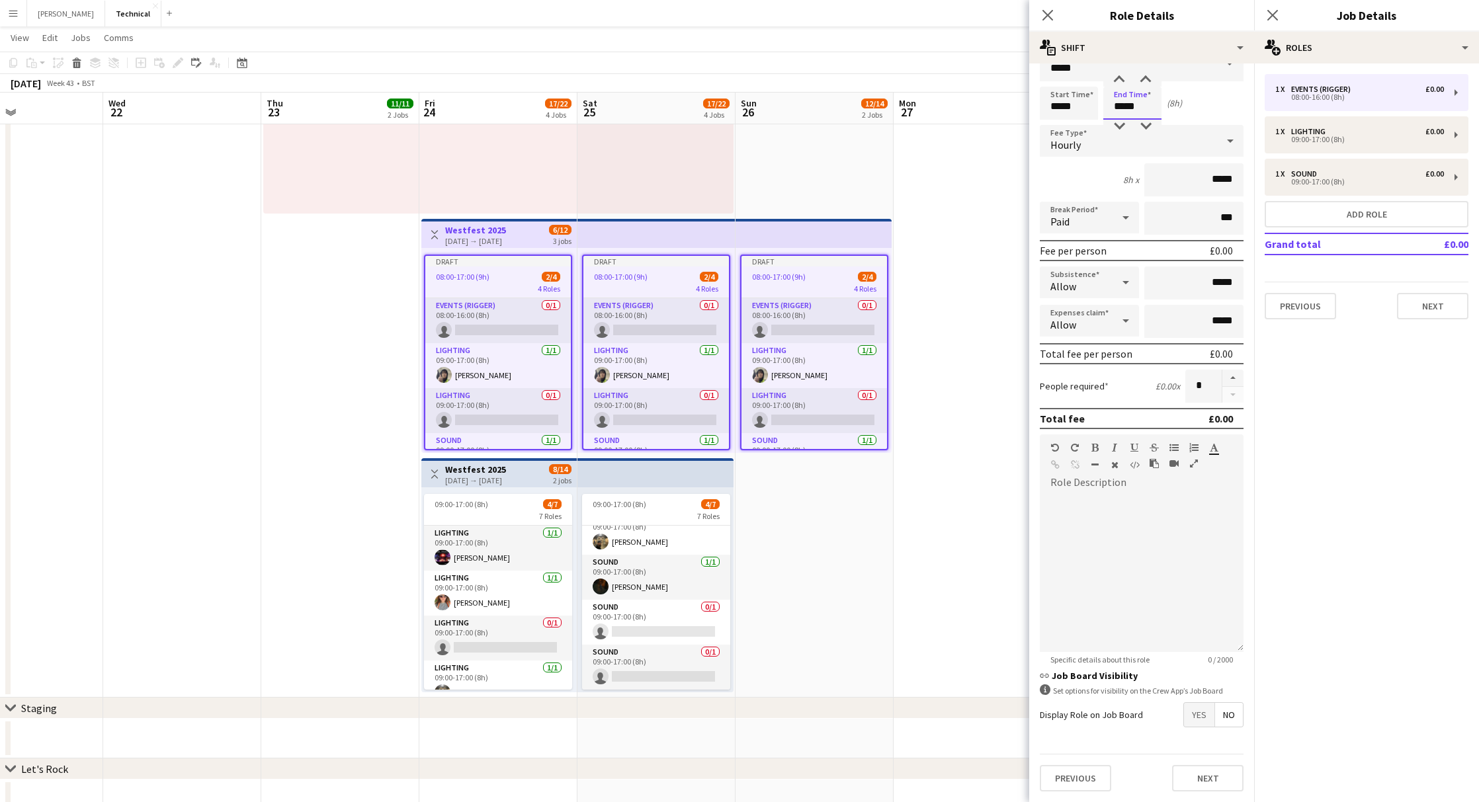
scroll to position [24, 0]
click at [1201, 781] on button "Next" at bounding box center [1207, 780] width 71 height 26
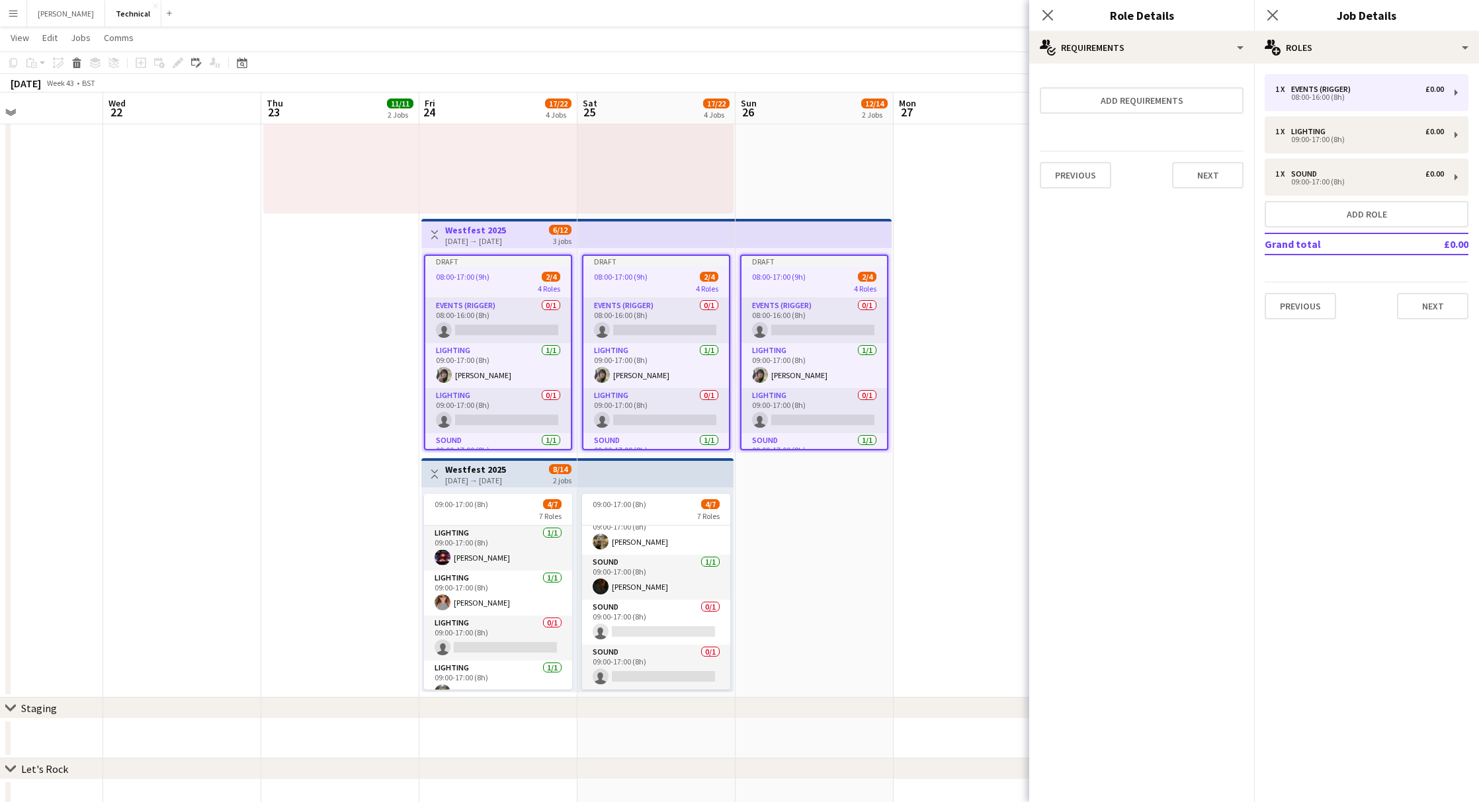
scroll to position [0, 0]
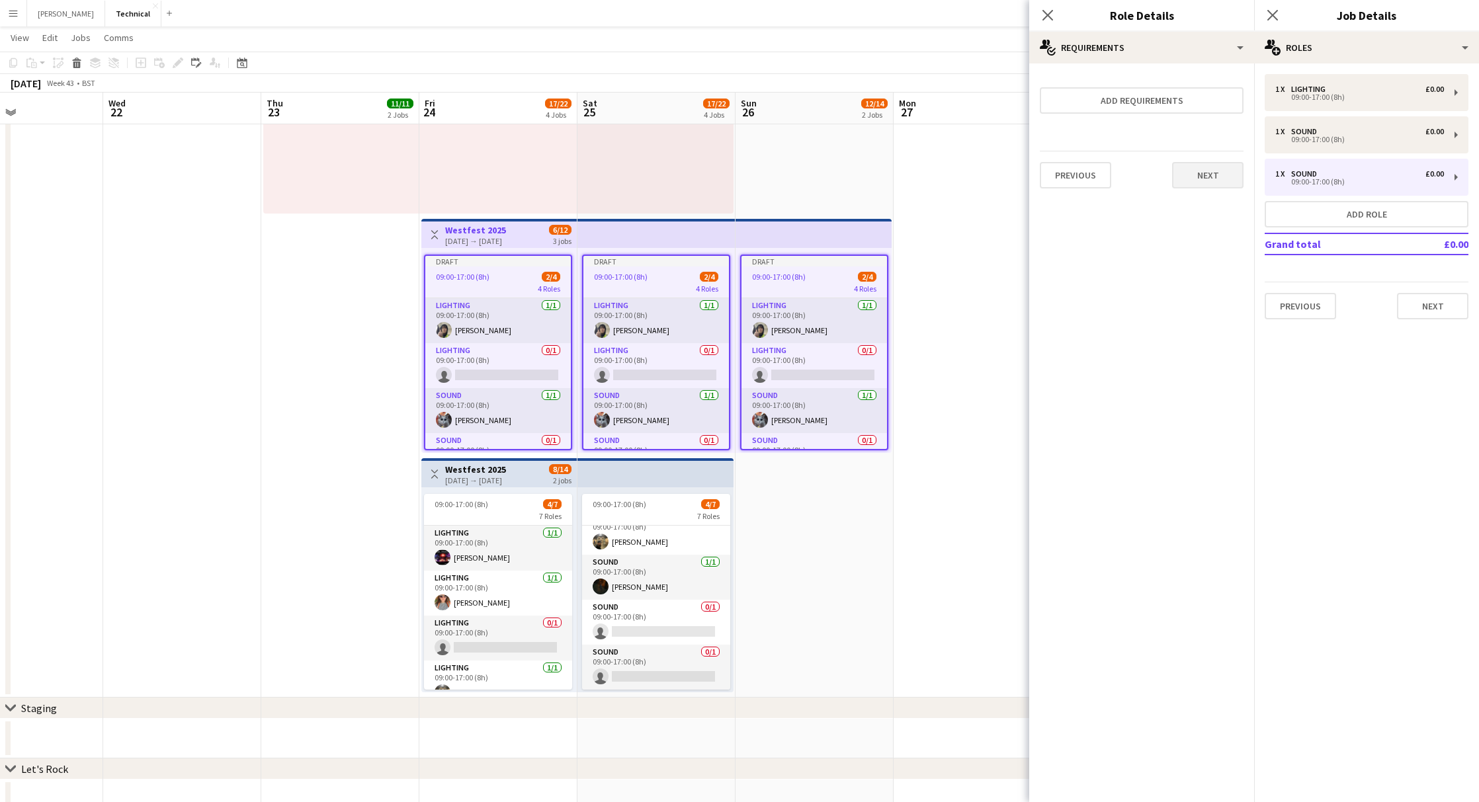
click at [1197, 171] on button "Next" at bounding box center [1207, 175] width 71 height 26
click at [1197, 177] on button "Finish" at bounding box center [1219, 190] width 50 height 26
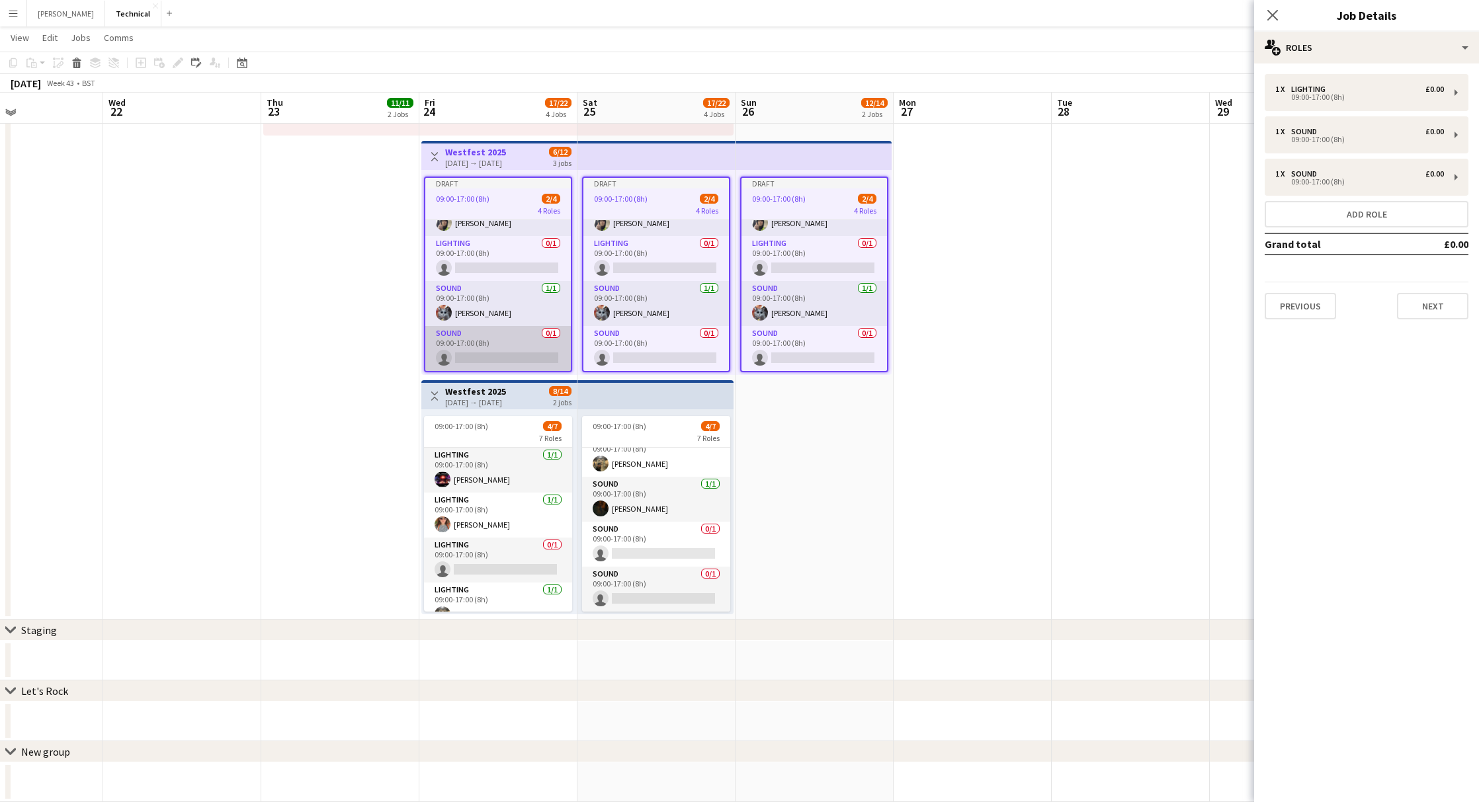
scroll to position [552, 0]
click at [469, 351] on app-card-role "Sound 0/1 09:00-17:00 (8h) single-neutral-actions" at bounding box center [498, 349] width 146 height 45
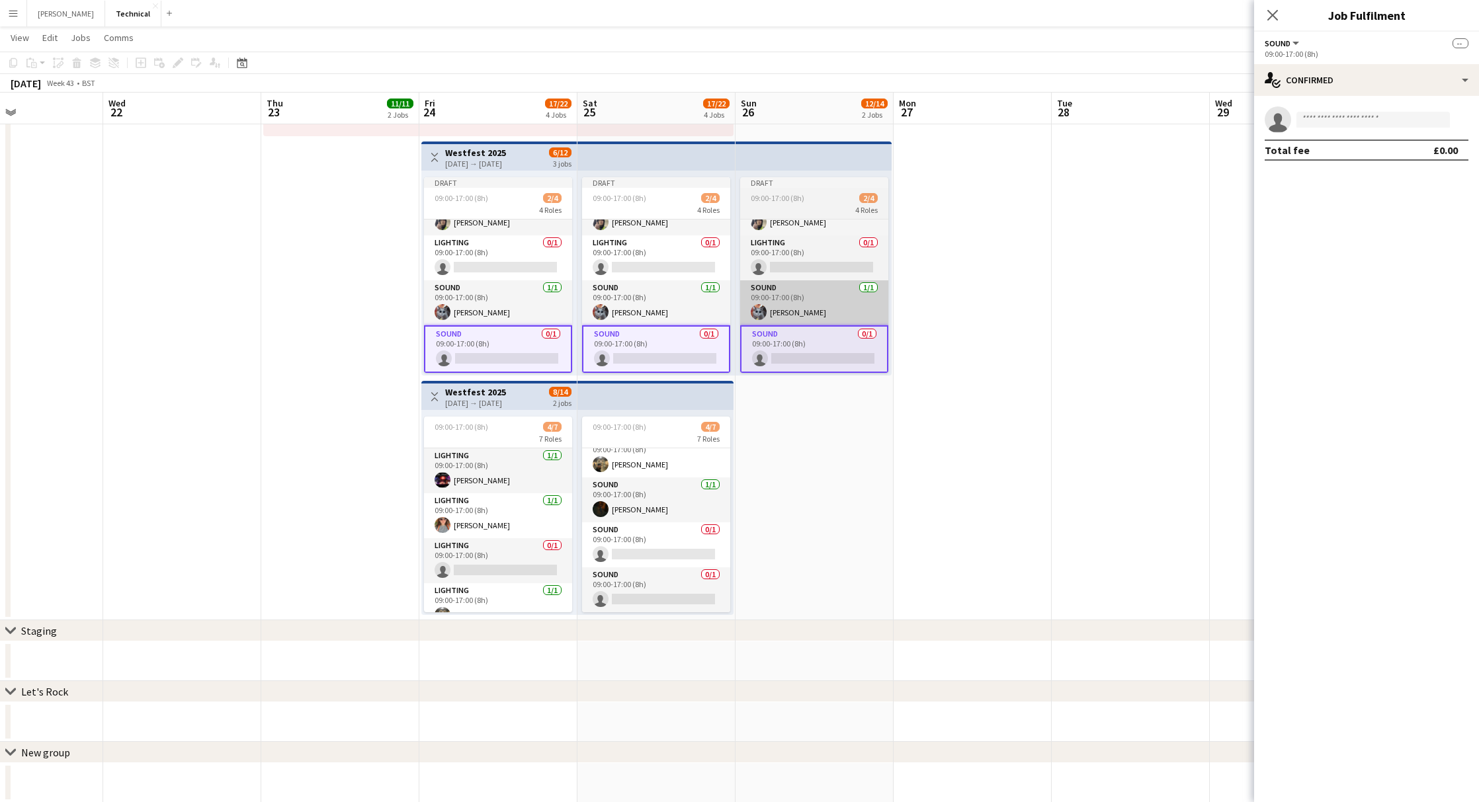
scroll to position [0, 374]
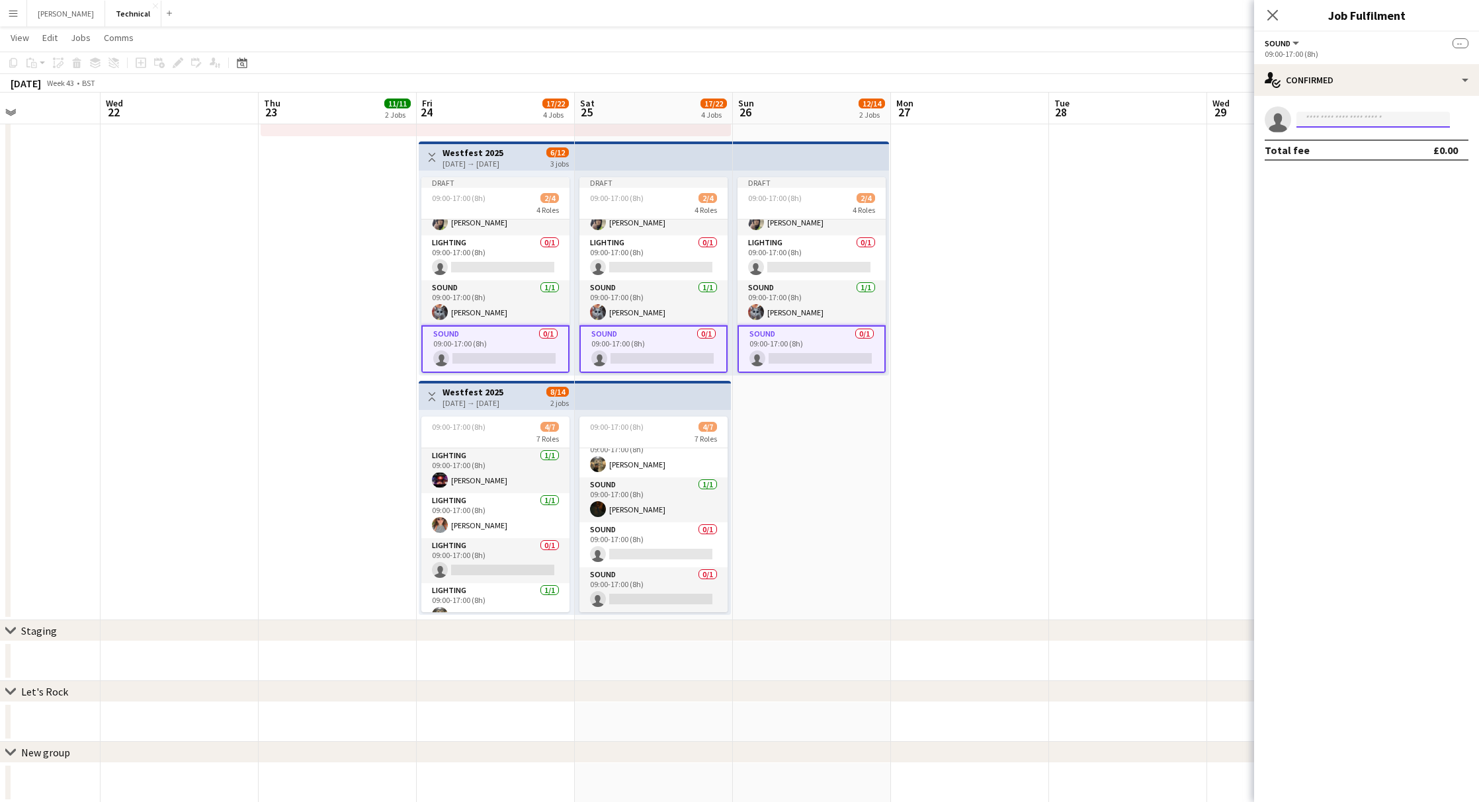
click at [1337, 123] on input at bounding box center [1373, 120] width 153 height 16
type input "***"
drag, startPoint x: 1337, startPoint y: 123, endPoint x: 1380, endPoint y: 155, distance: 53.5
click at [1380, 155] on span "[PHONE_NUMBER]" at bounding box center [1373, 159] width 132 height 11
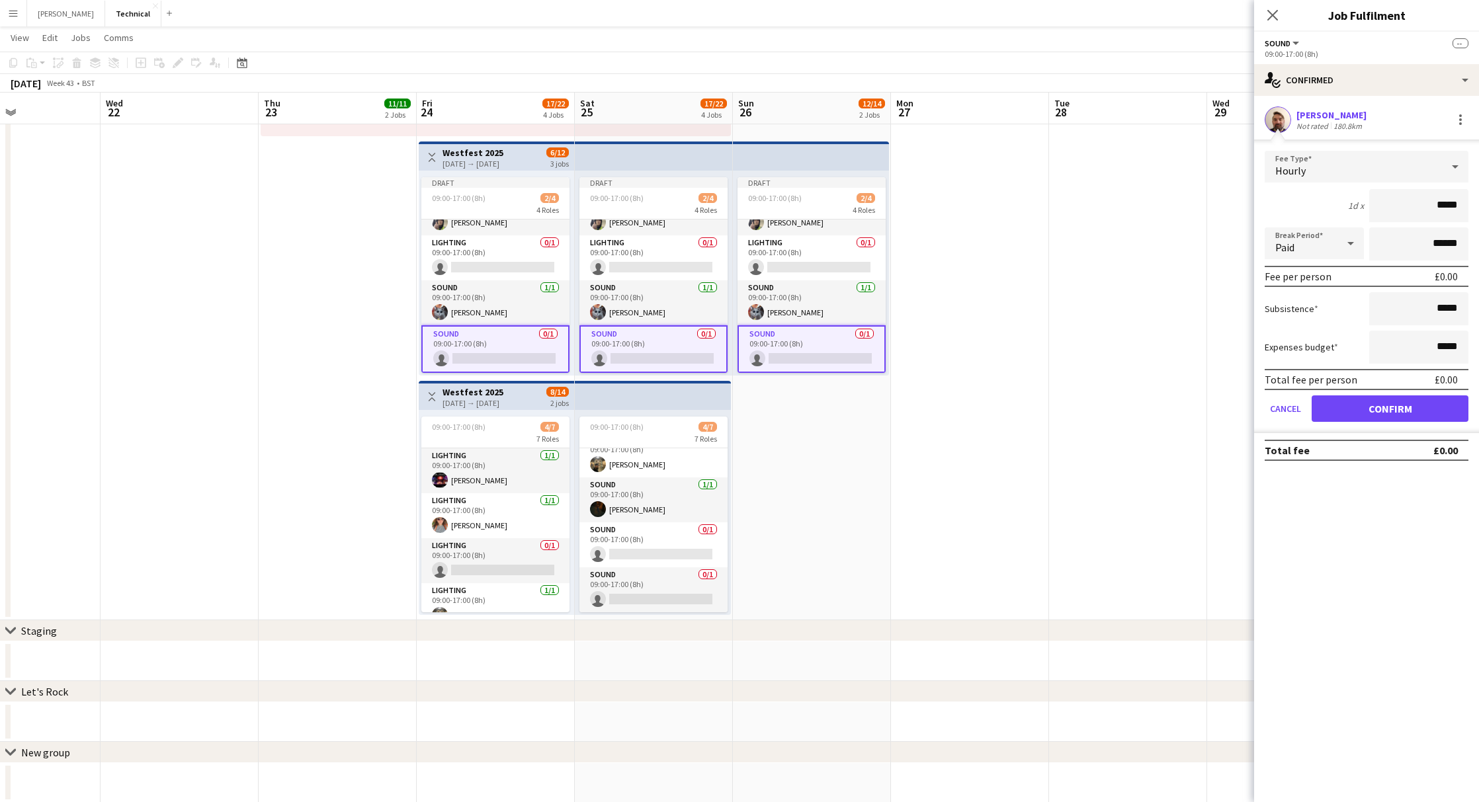
click at [1396, 411] on button "Confirm" at bounding box center [1390, 409] width 157 height 26
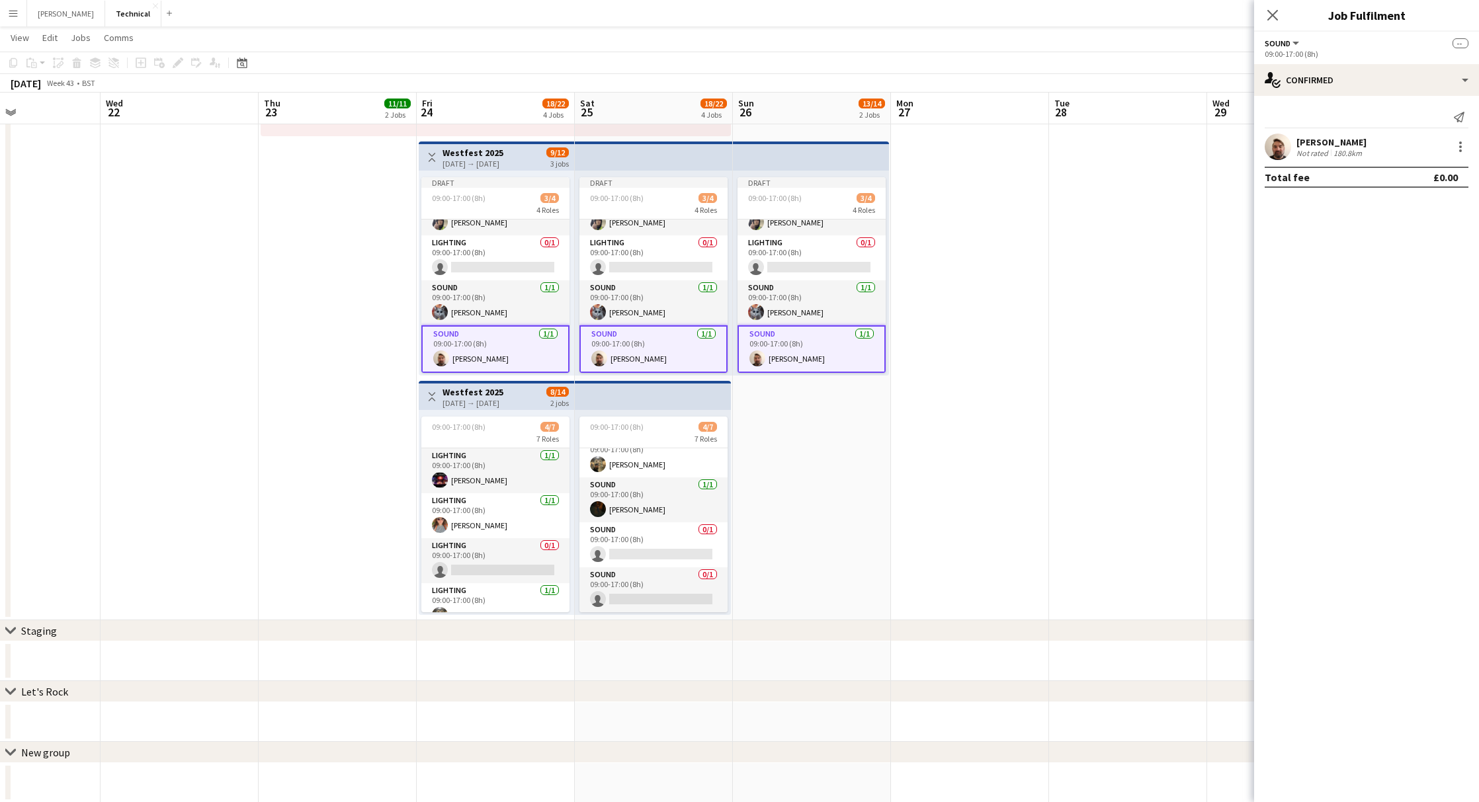
scroll to position [552, 0]
click at [498, 159] on div "[DATE] → [DATE]" at bounding box center [473, 164] width 61 height 10
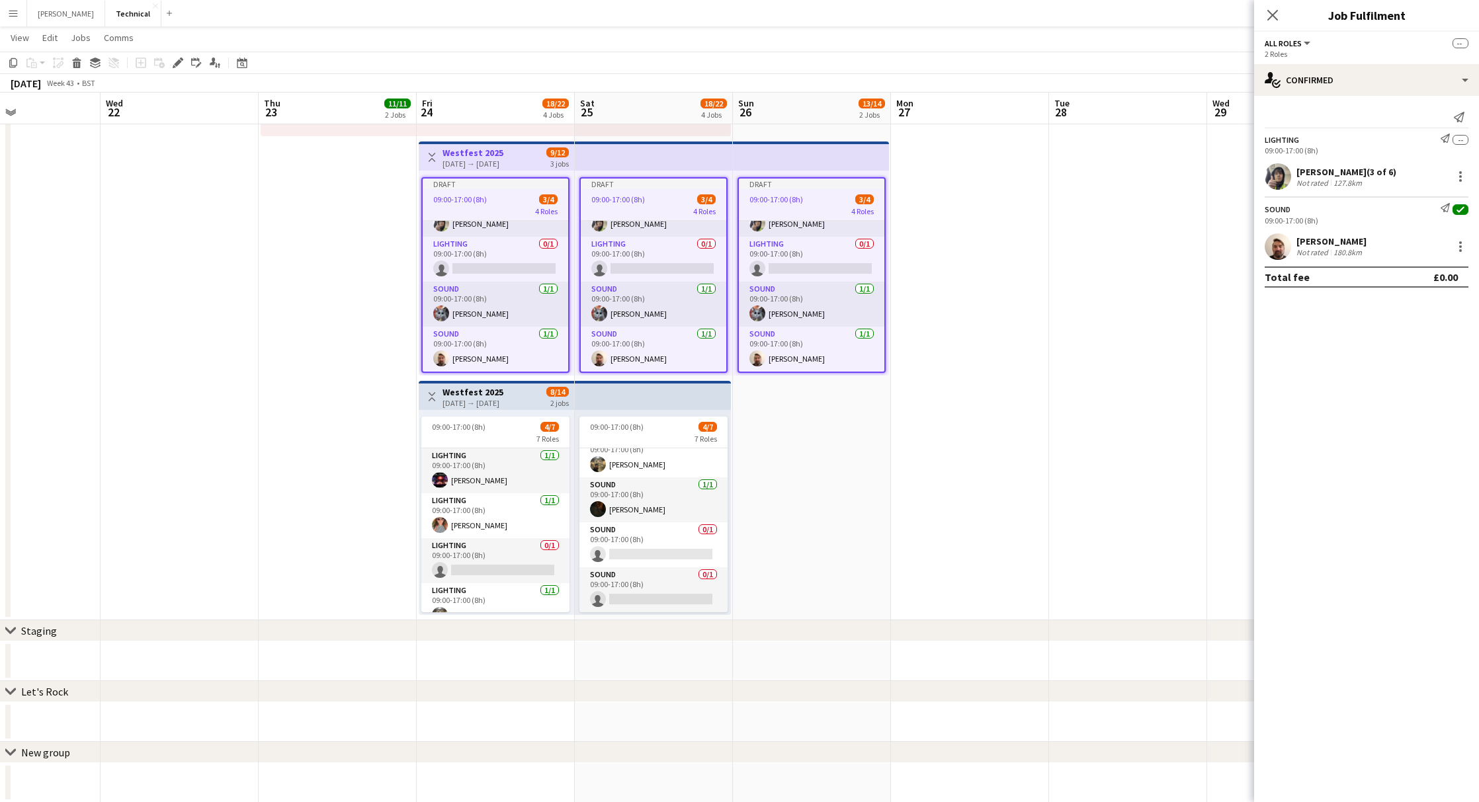
click at [474, 142] on app-top-bar "Toggle View Westfest 2025 [DATE] → [DATE] 9/12 3 jobs" at bounding box center [496, 156] width 155 height 29
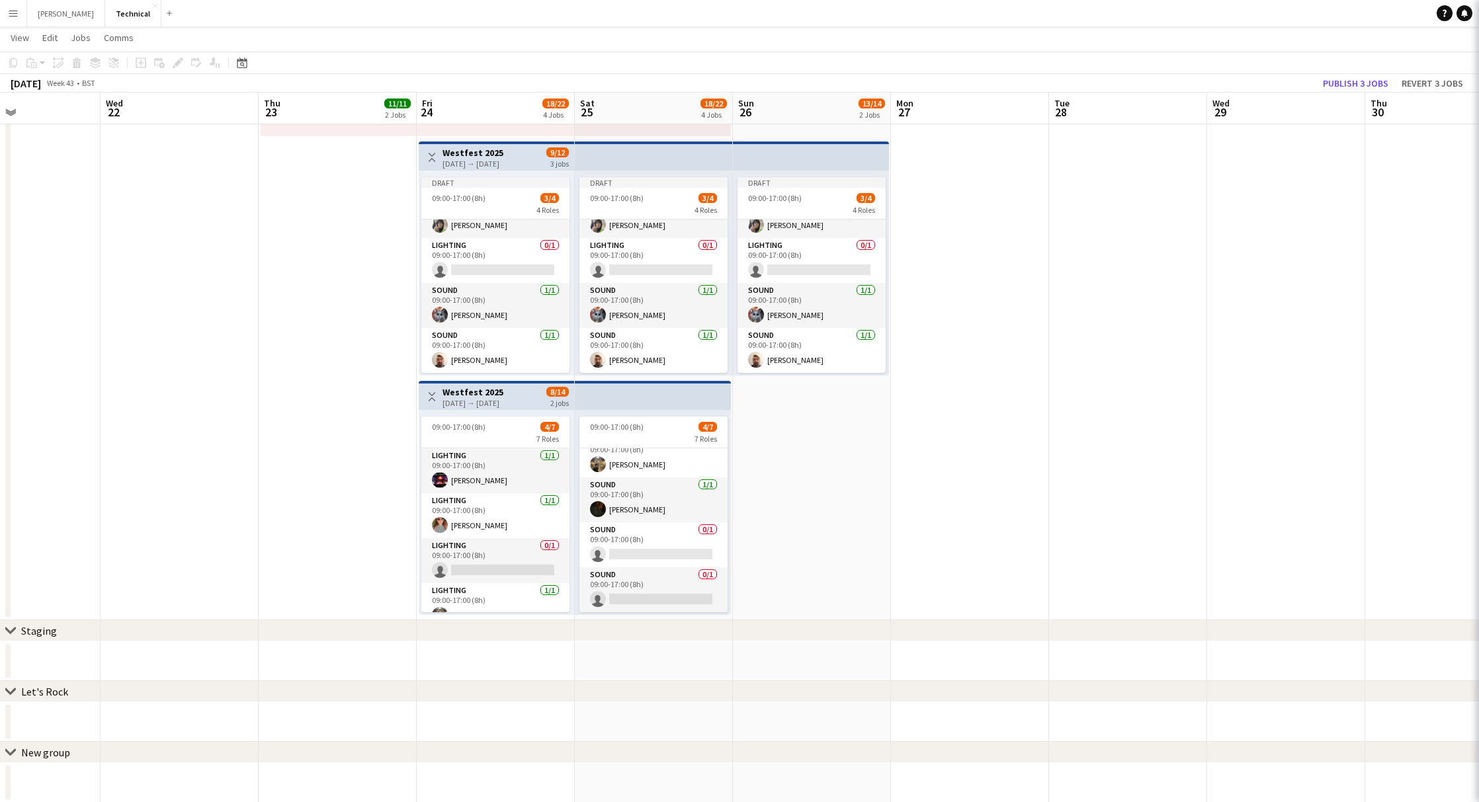
scroll to position [26, 0]
click at [480, 155] on h3 "Westfest 2025" at bounding box center [473, 153] width 61 height 12
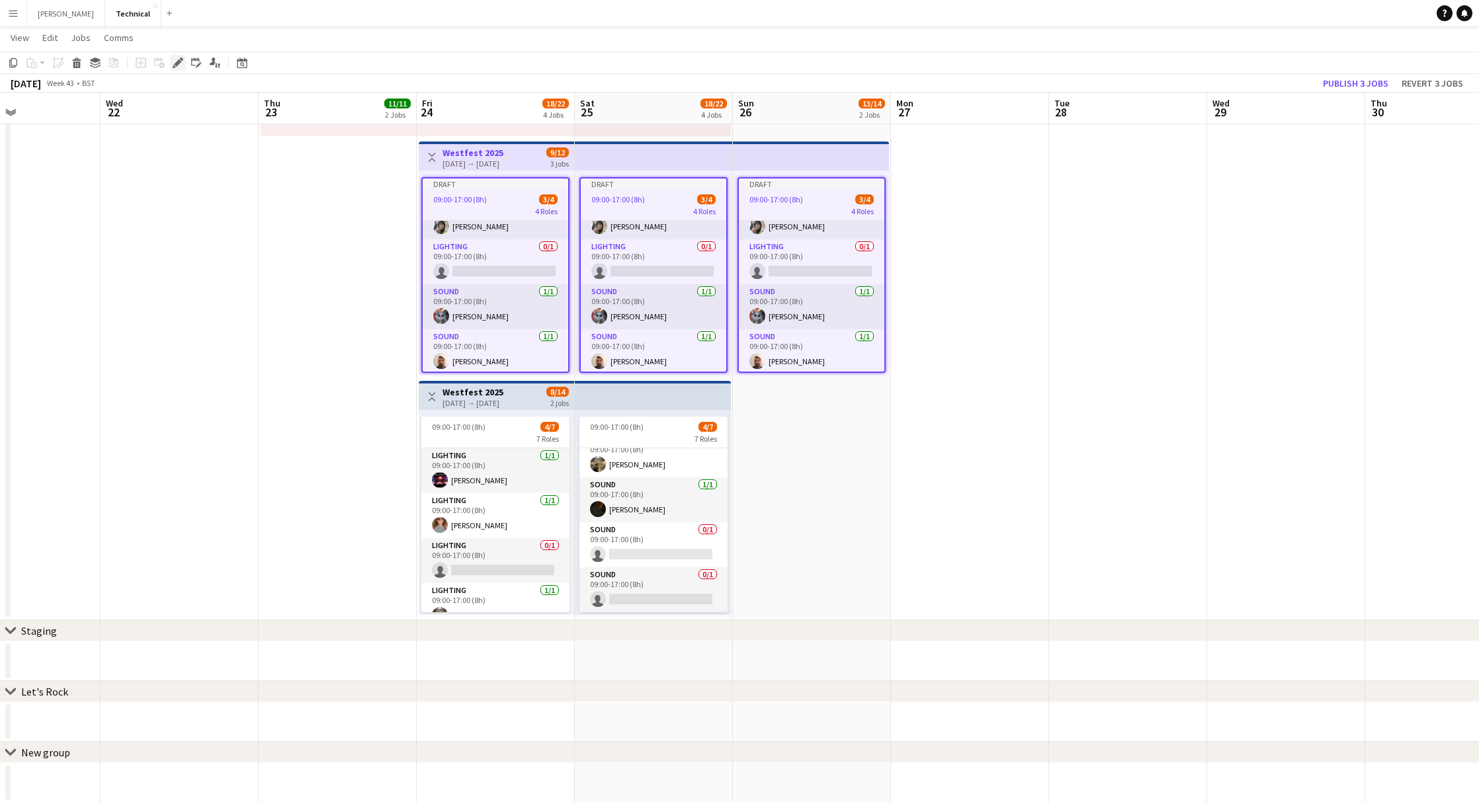
click at [184, 62] on div "Edit" at bounding box center [178, 63] width 16 height 16
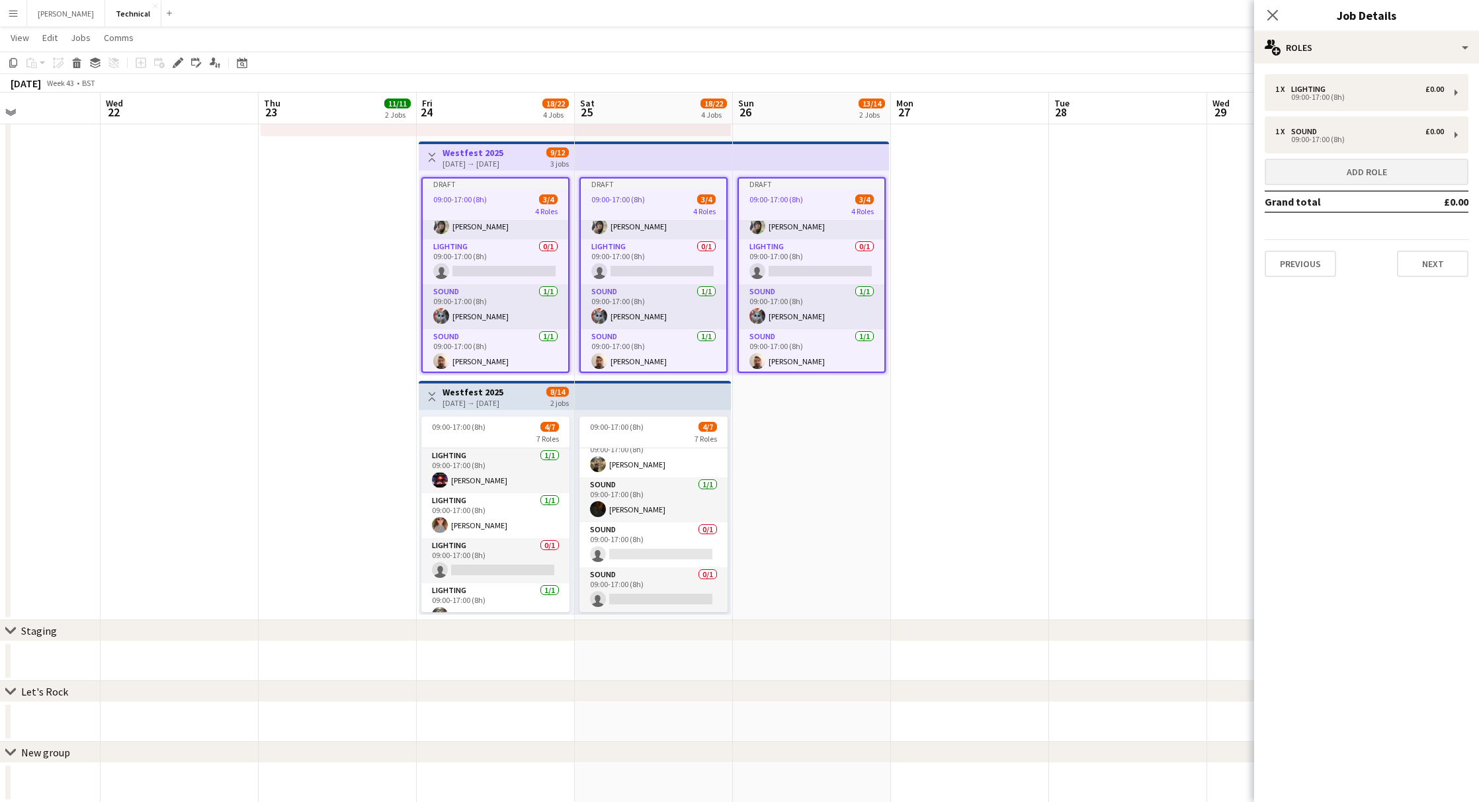
click at [1414, 171] on button "Add role" at bounding box center [1367, 172] width 204 height 26
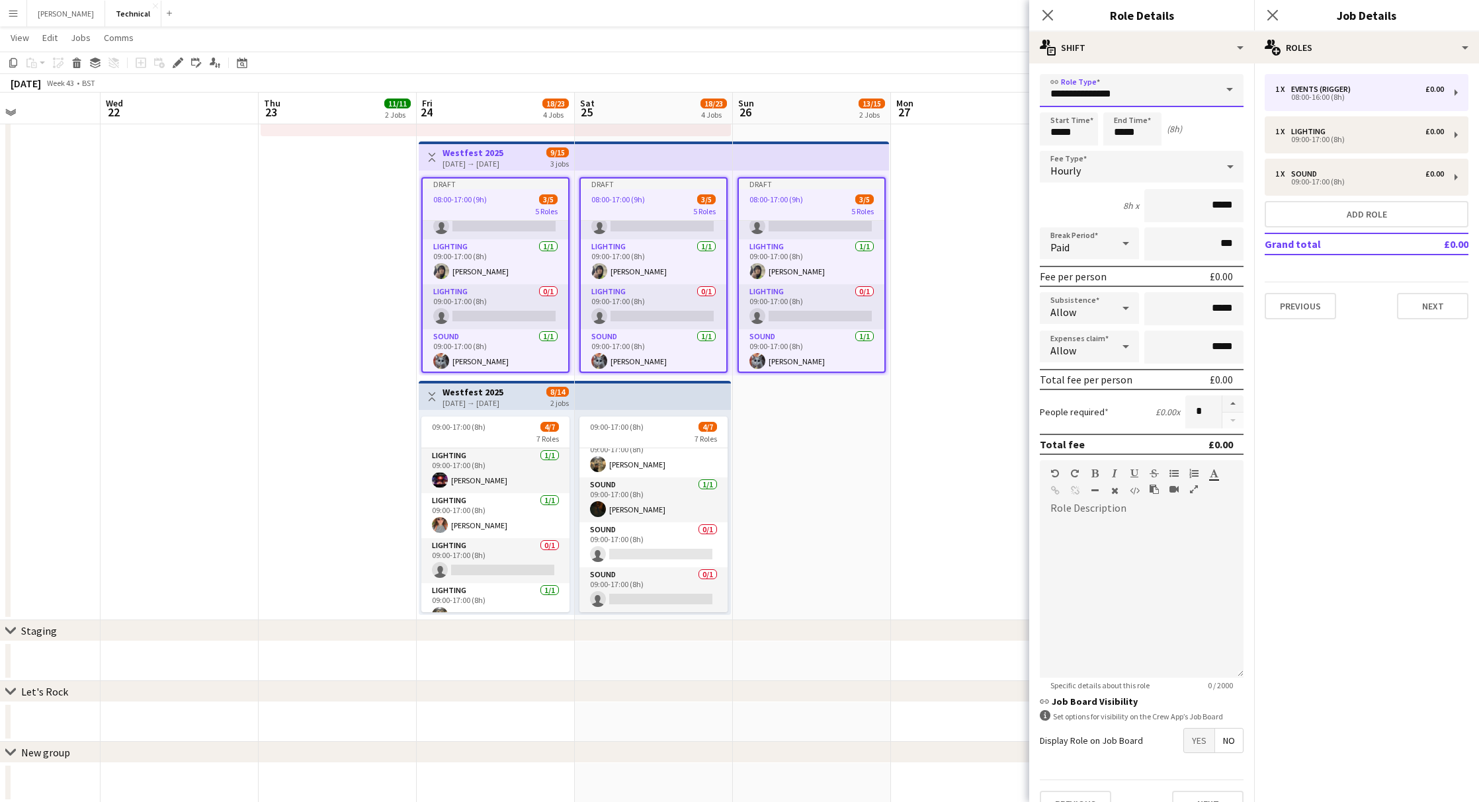
drag, startPoint x: 1150, startPoint y: 100, endPoint x: 959, endPoint y: 87, distance: 191.0
click at [959, 86] on body "Menu Boards Boards Boards All jobs Status Workforce Workforce My Workforce Recr…" at bounding box center [739, 125] width 1479 height 1355
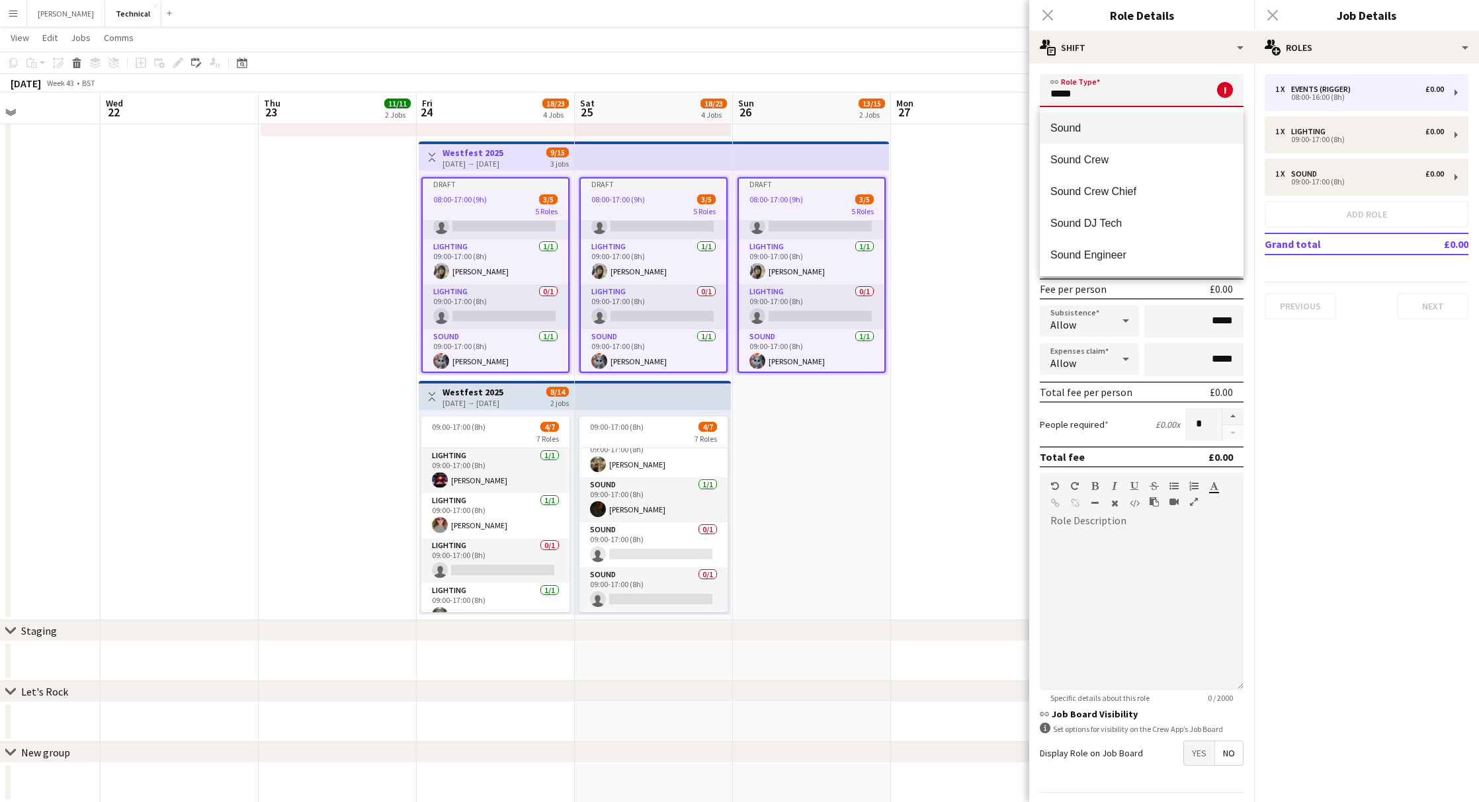
type input "*****"
click at [1139, 134] on span "Sound" at bounding box center [1141, 128] width 183 height 13
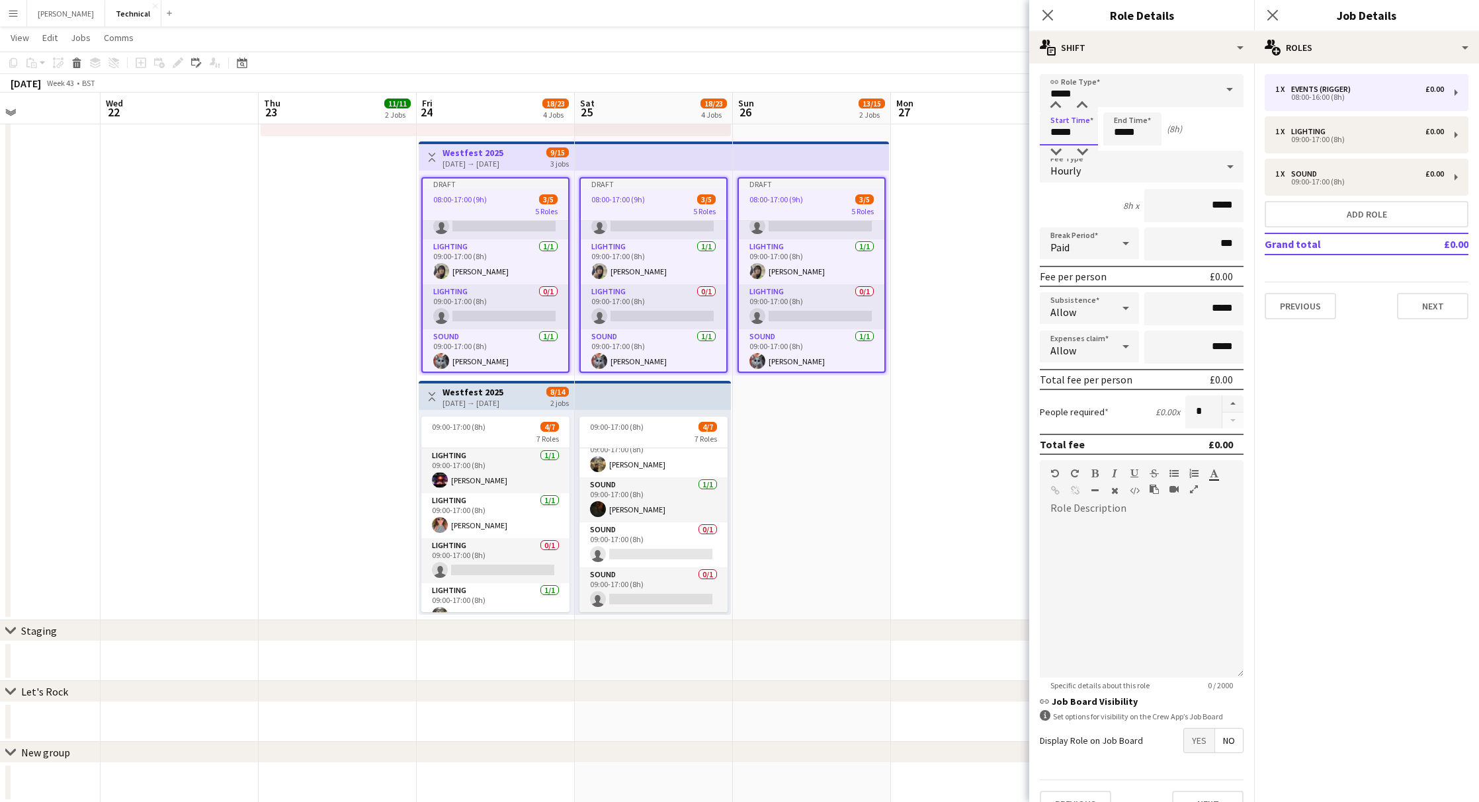
drag, startPoint x: 1081, startPoint y: 132, endPoint x: 1041, endPoint y: 144, distance: 42.1
click at [955, 122] on body "Menu Boards Boards Boards All jobs Status Workforce Workforce My Workforce Recr…" at bounding box center [739, 125] width 1479 height 1355
type input "*****"
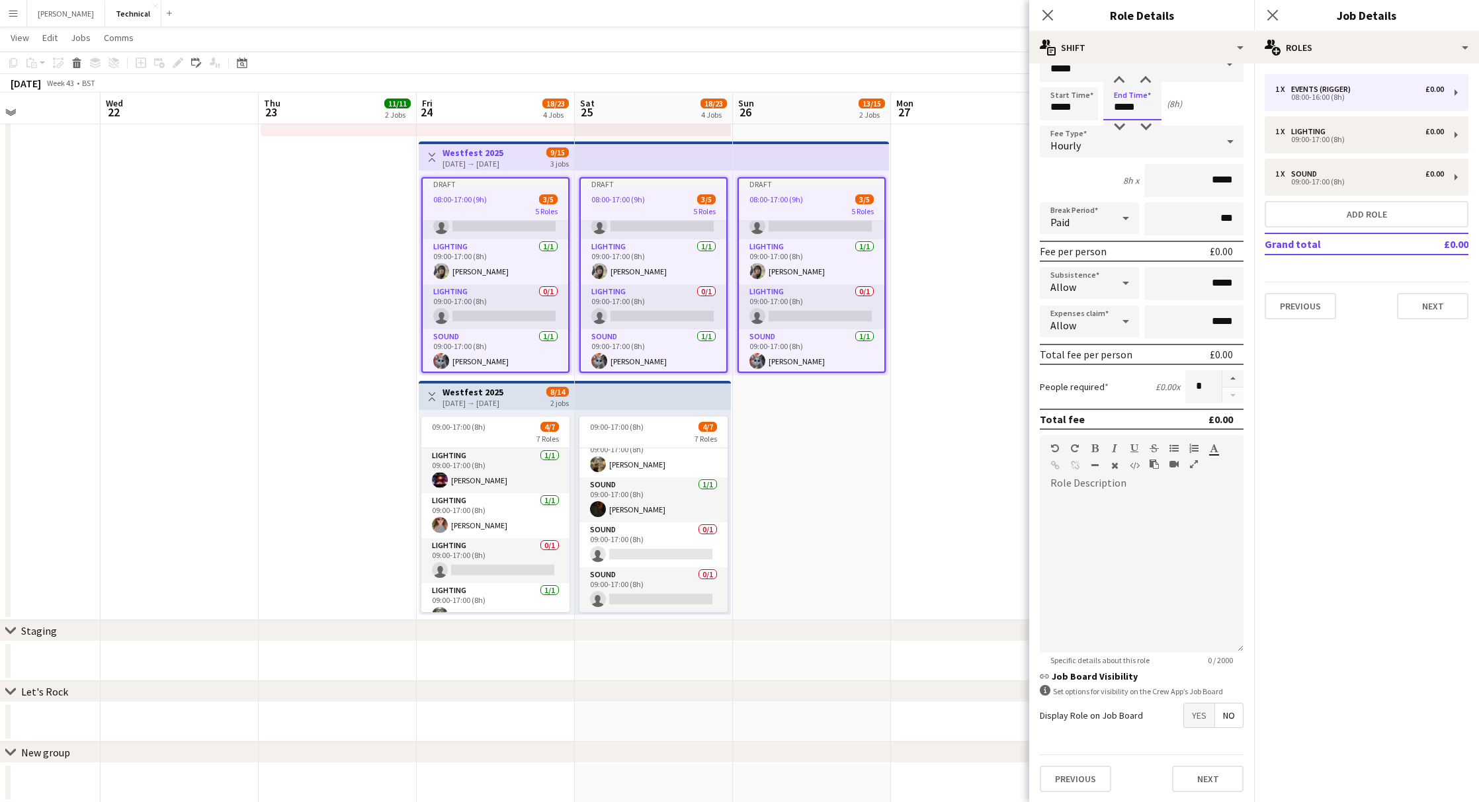
scroll to position [24, 0]
click at [1210, 776] on button "Next" at bounding box center [1207, 780] width 71 height 26
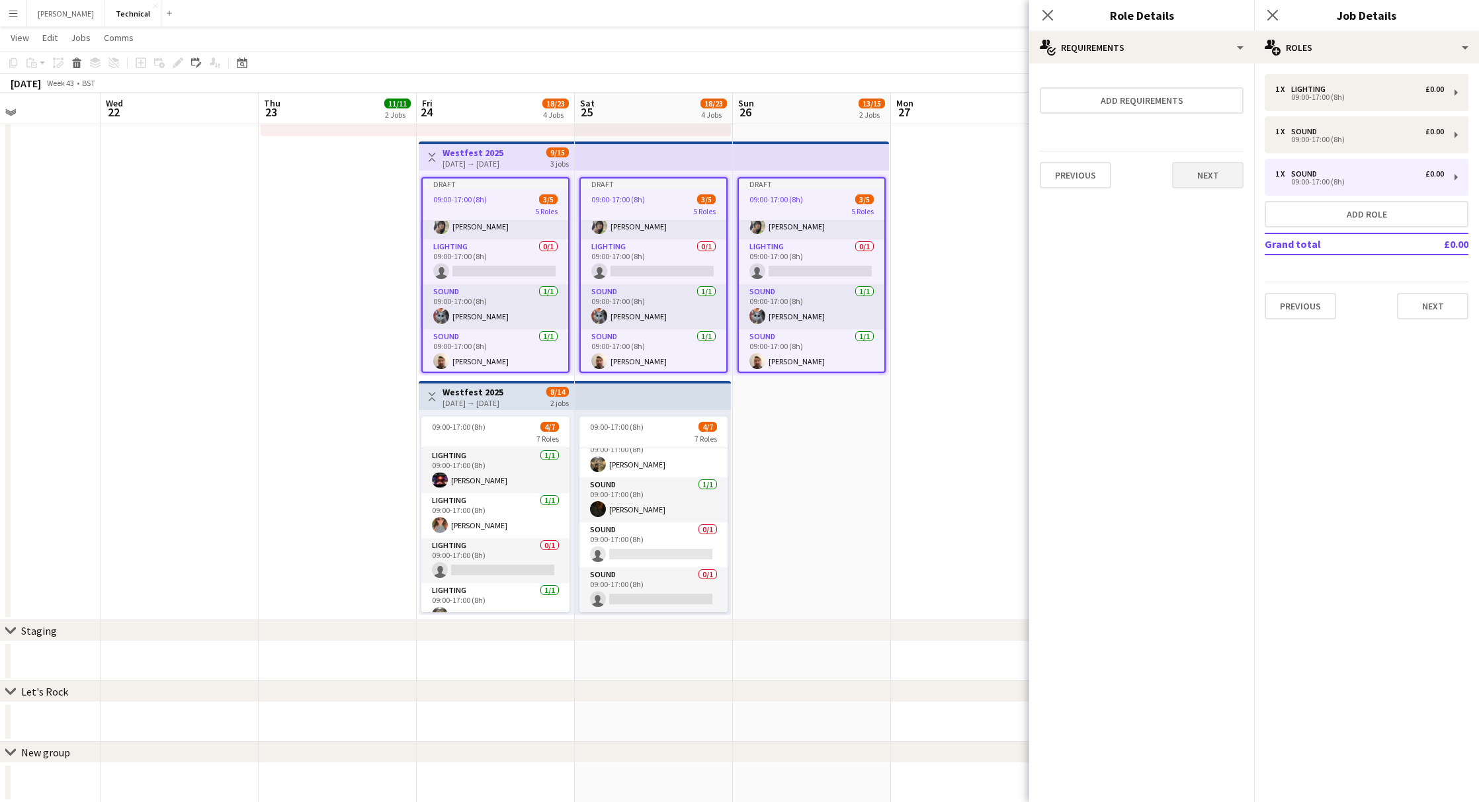
click at [1212, 165] on button "Next" at bounding box center [1207, 175] width 71 height 26
click at [1216, 181] on button "Finish" at bounding box center [1219, 190] width 50 height 26
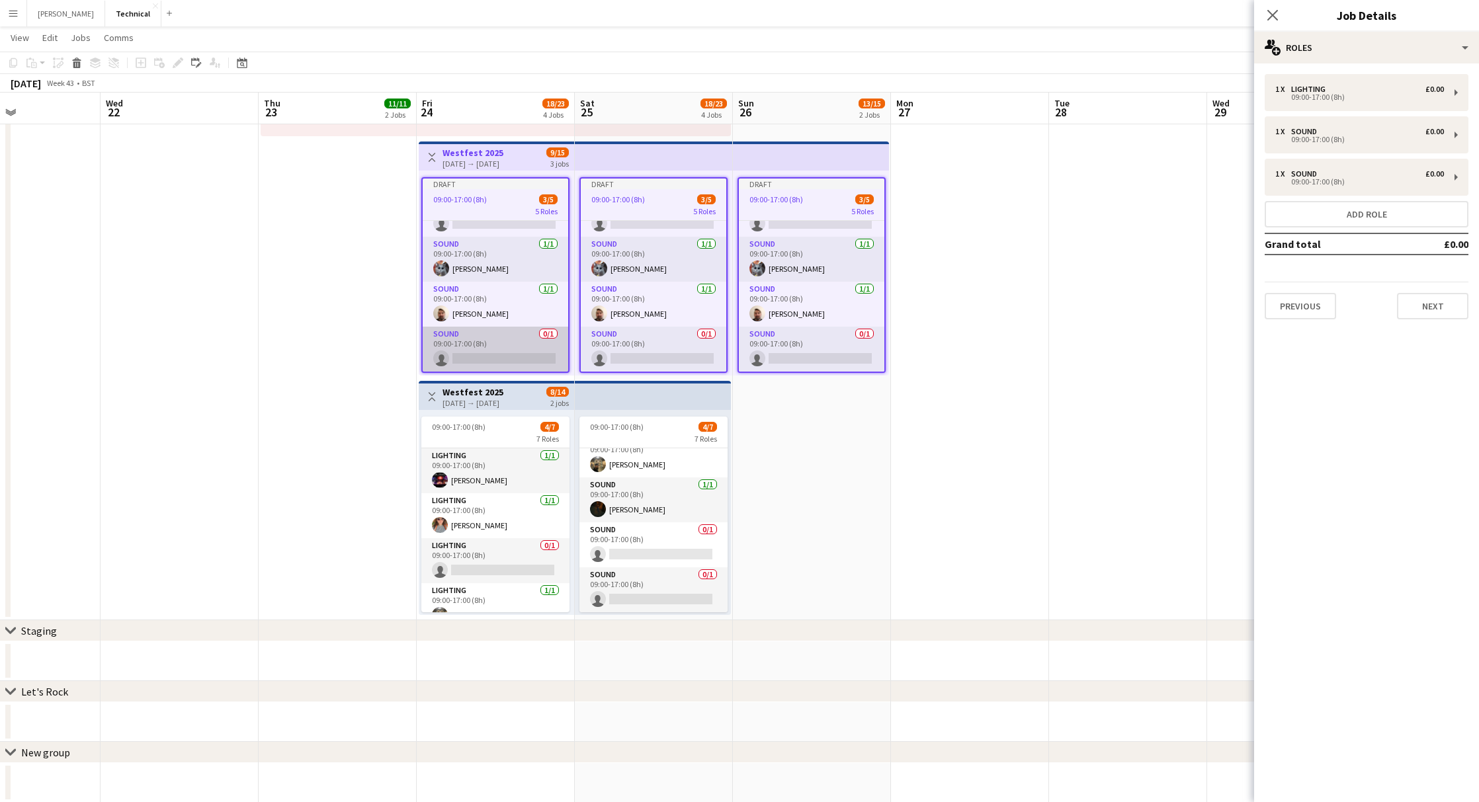
scroll to position [74, 0]
click at [446, 335] on app-card-role "Sound 0/1 09:00-17:00 (8h) single-neutral-actions" at bounding box center [496, 349] width 146 height 45
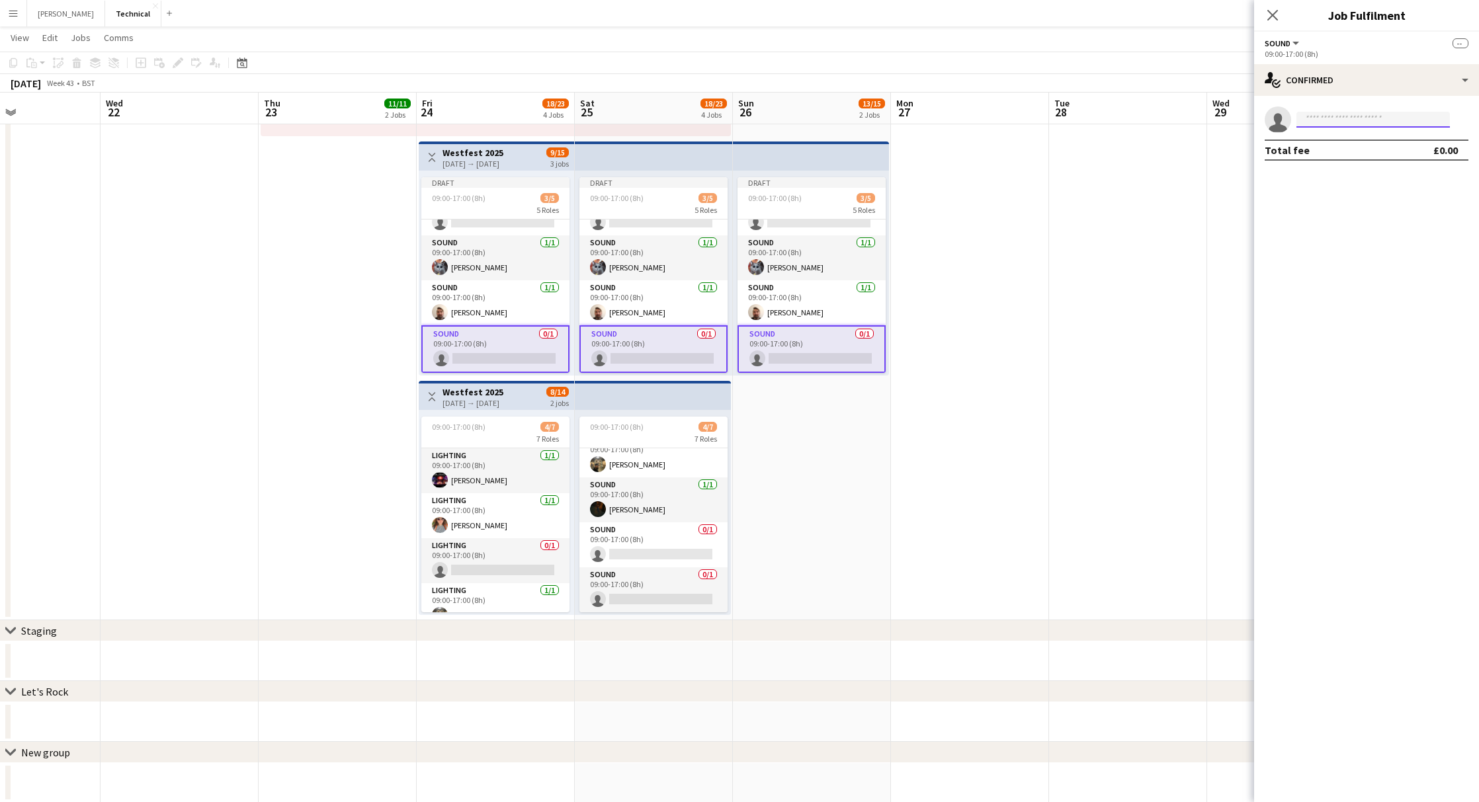
click at [1349, 121] on input at bounding box center [1373, 120] width 153 height 16
type input "****"
click at [1344, 173] on span "[PERSON_NAME]-Nixey" at bounding box center [1352, 169] width 91 height 11
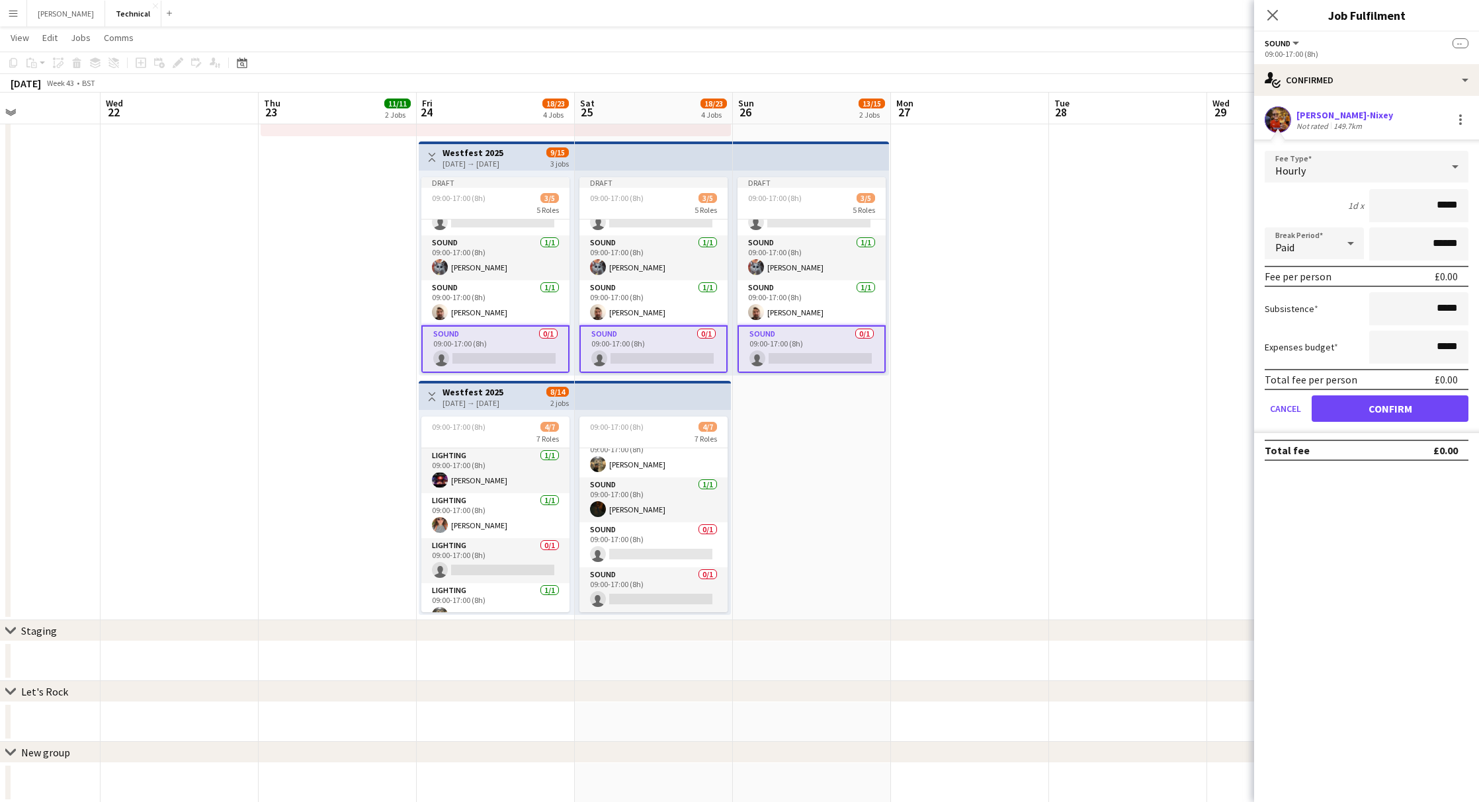
click at [1349, 404] on button "Confirm" at bounding box center [1390, 409] width 157 height 26
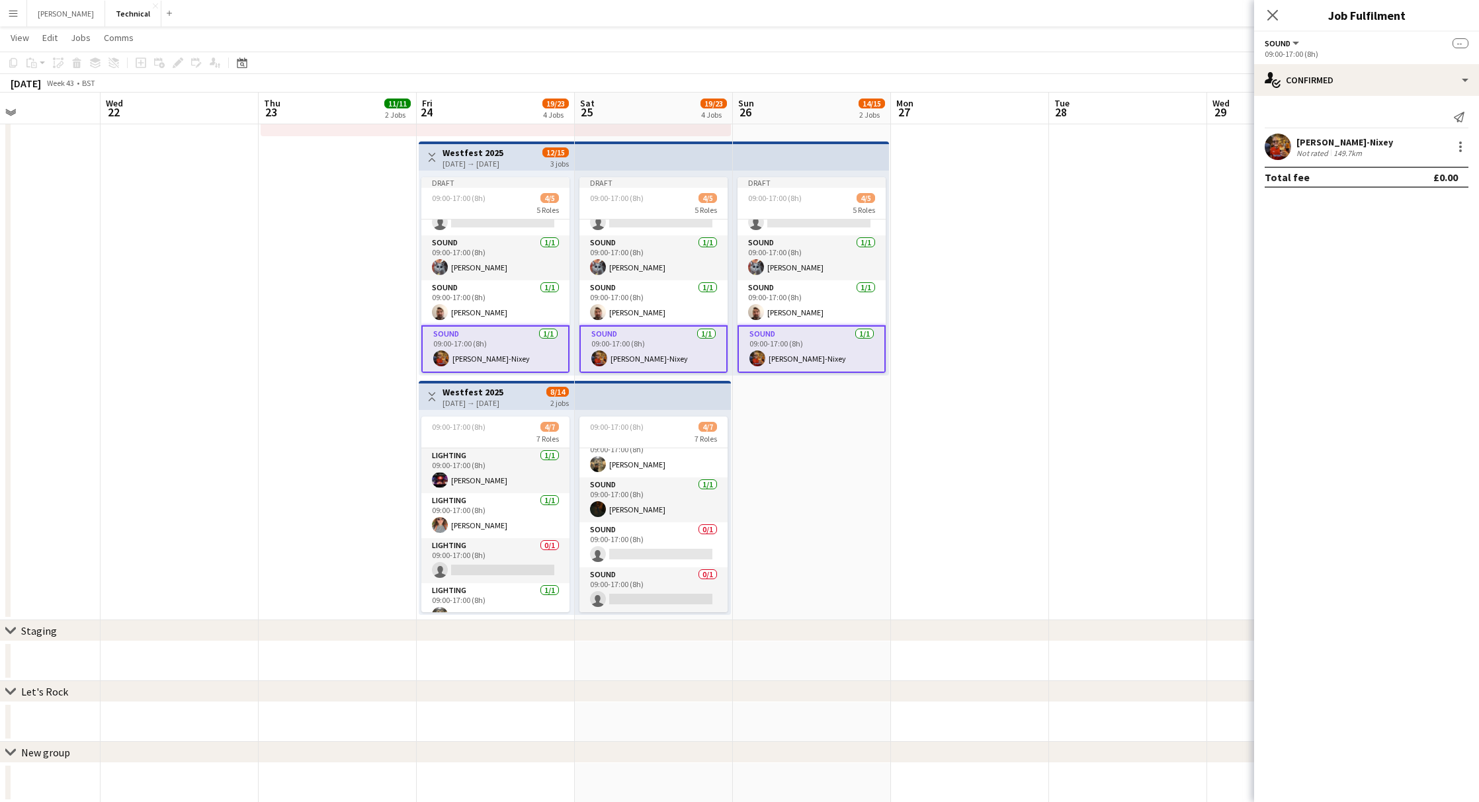
click at [503, 151] on h3 "Westfest 2025" at bounding box center [473, 153] width 61 height 12
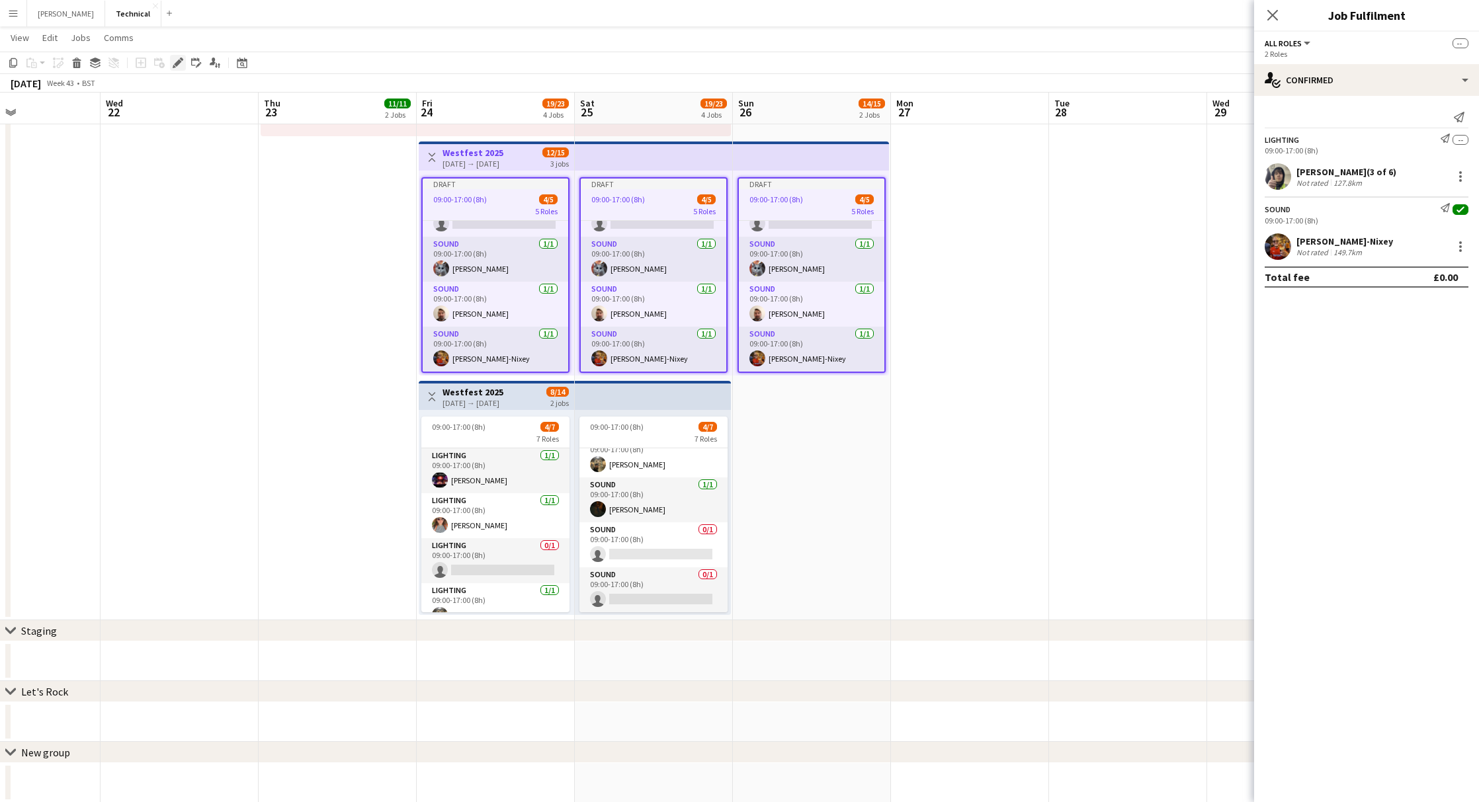
click at [173, 60] on icon "Edit" at bounding box center [178, 63] width 11 height 11
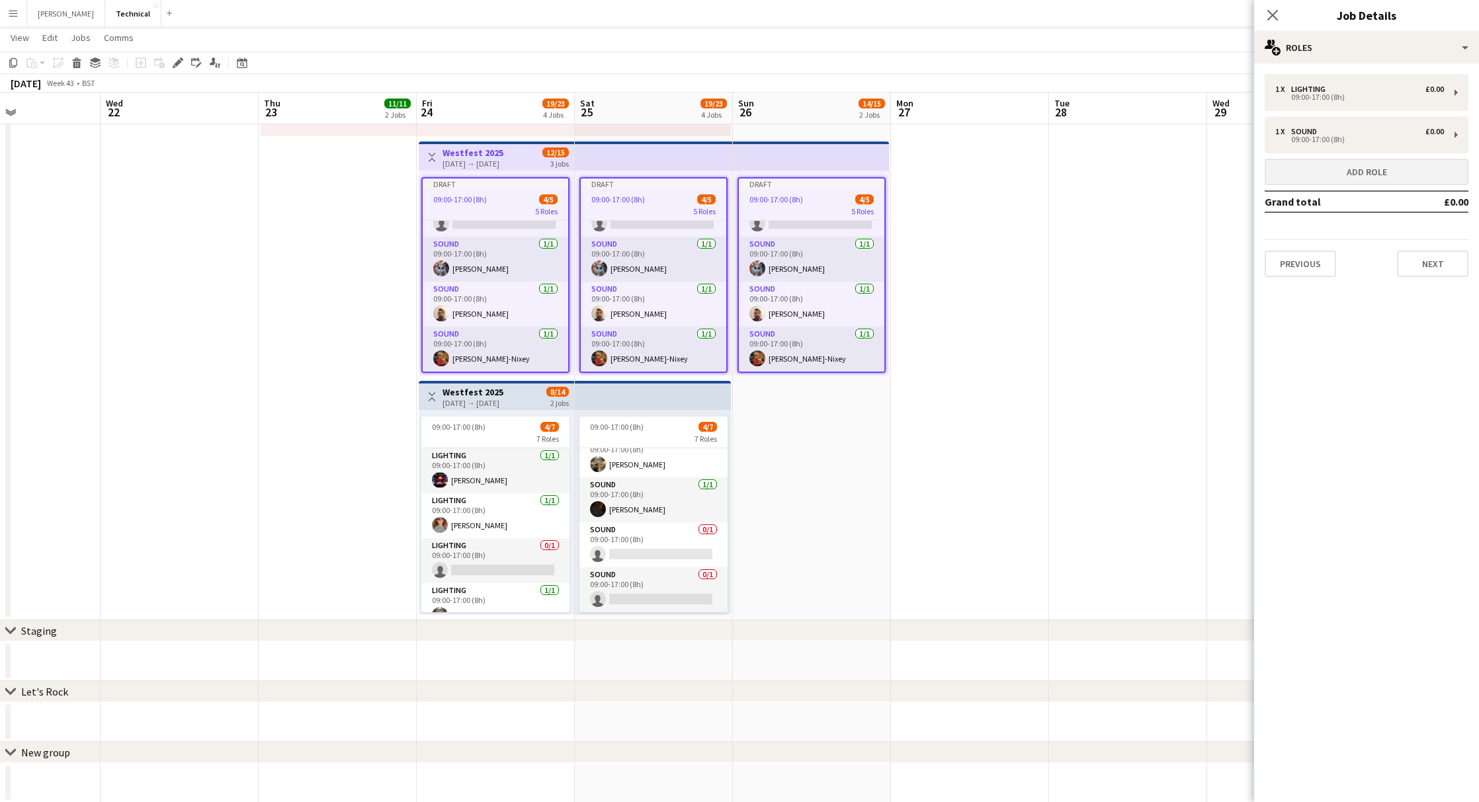
click at [1304, 163] on button "Add role" at bounding box center [1367, 172] width 204 height 26
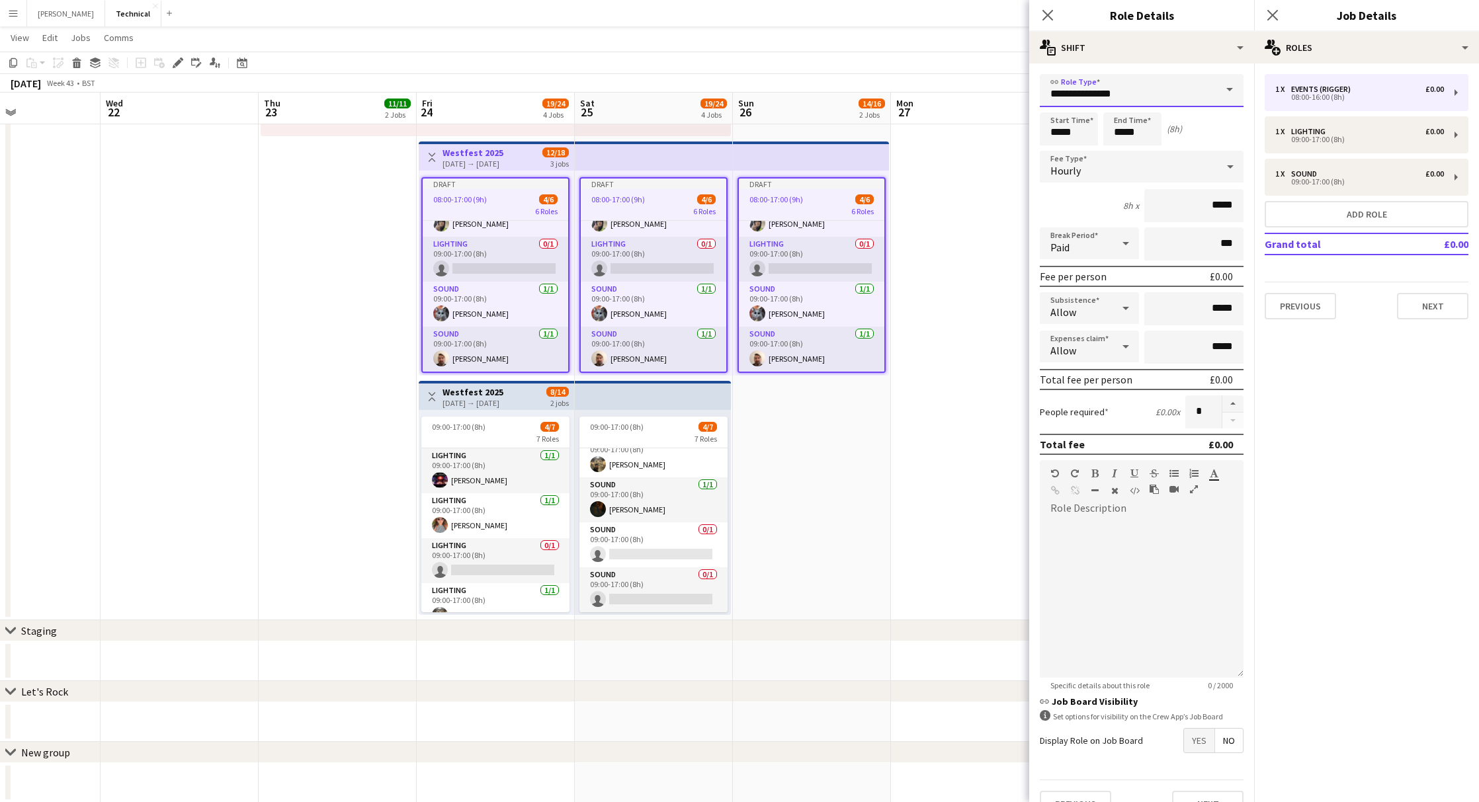
drag, startPoint x: 1117, startPoint y: 89, endPoint x: 871, endPoint y: 68, distance: 247.6
click at [889, 75] on body "Menu Boards Boards Boards All jobs Status Workforce Workforce My Workforce Recr…" at bounding box center [739, 125] width 1479 height 1355
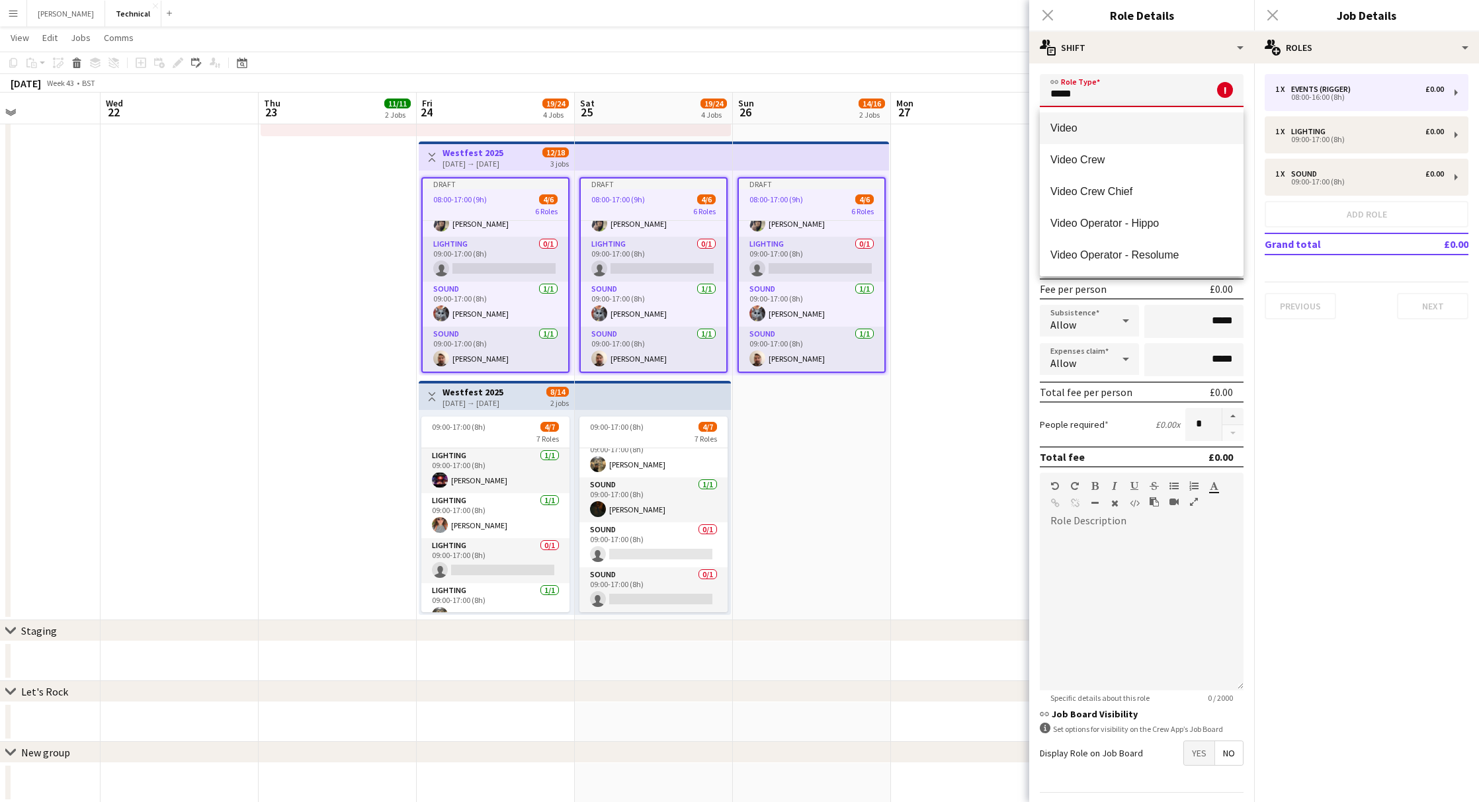
type input "*****"
click at [1074, 128] on span "Video" at bounding box center [1141, 128] width 183 height 13
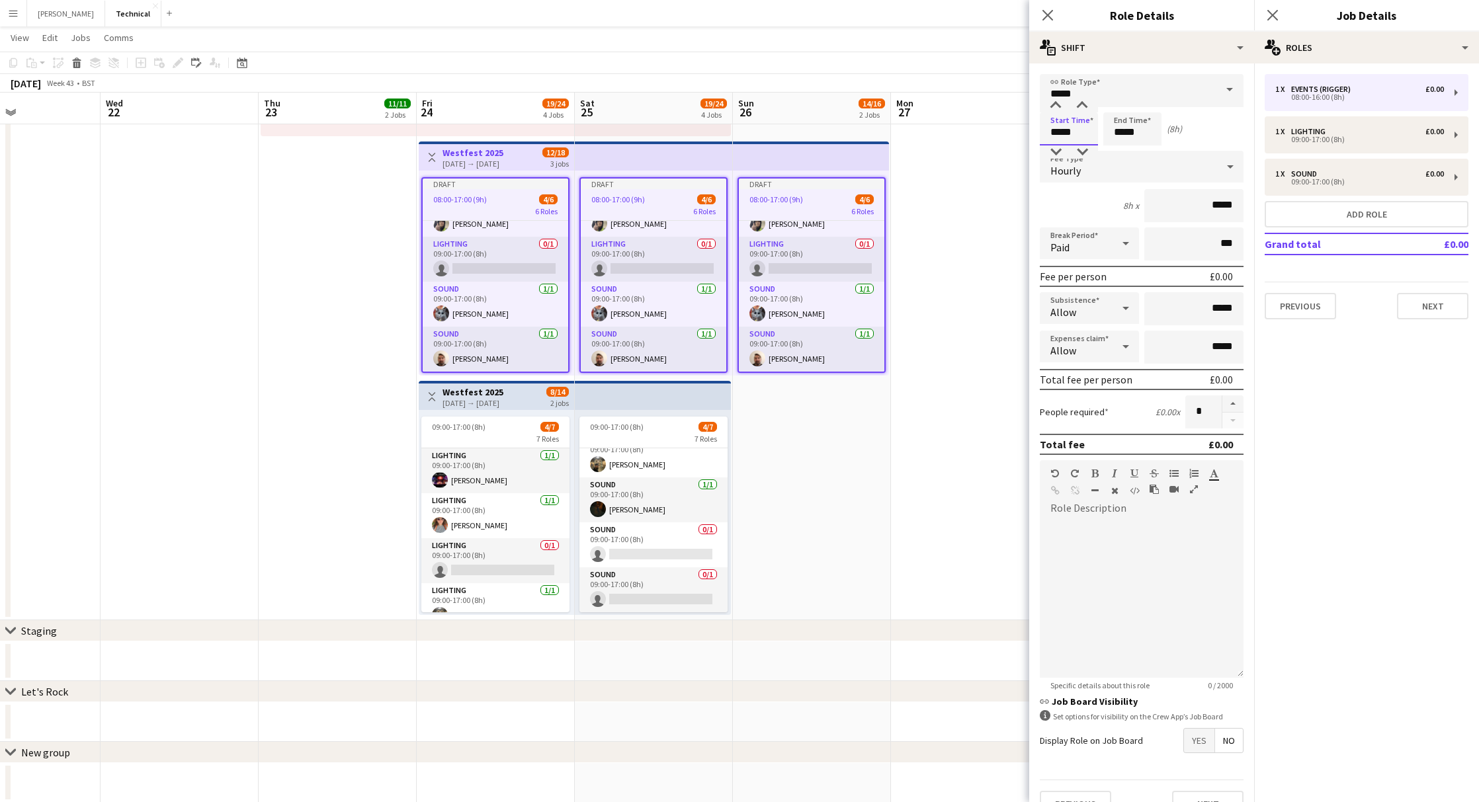
drag, startPoint x: 1080, startPoint y: 129, endPoint x: 950, endPoint y: 120, distance: 130.0
click at [966, 126] on body "Menu Boards Boards Boards All jobs Status Workforce Workforce My Workforce Recr…" at bounding box center [739, 125] width 1479 height 1355
type input "*****"
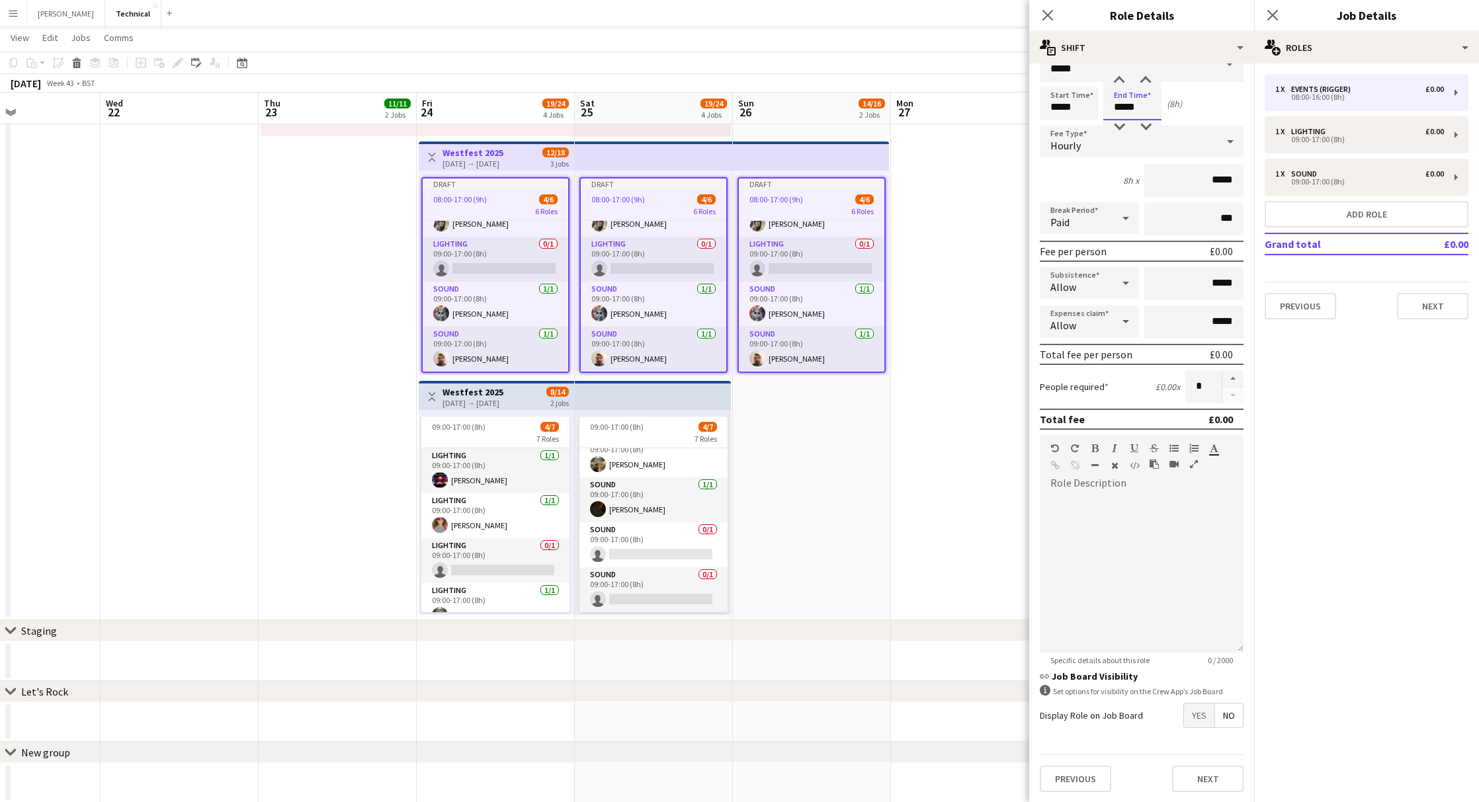
scroll to position [24, 0]
click at [1201, 776] on button "Next" at bounding box center [1207, 780] width 71 height 26
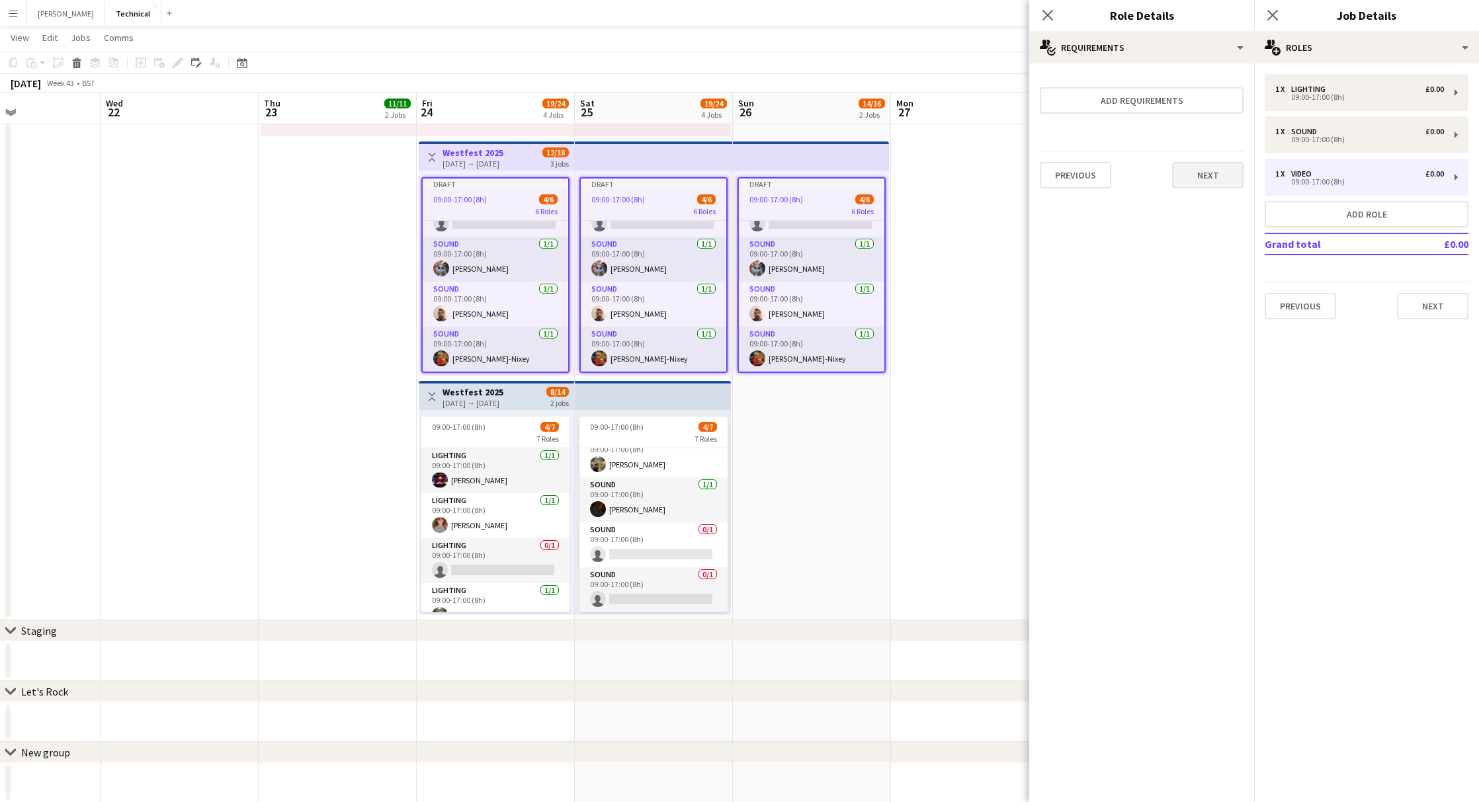
click at [1220, 173] on button "Next" at bounding box center [1207, 175] width 71 height 26
click at [1220, 177] on button "Finish" at bounding box center [1219, 190] width 50 height 26
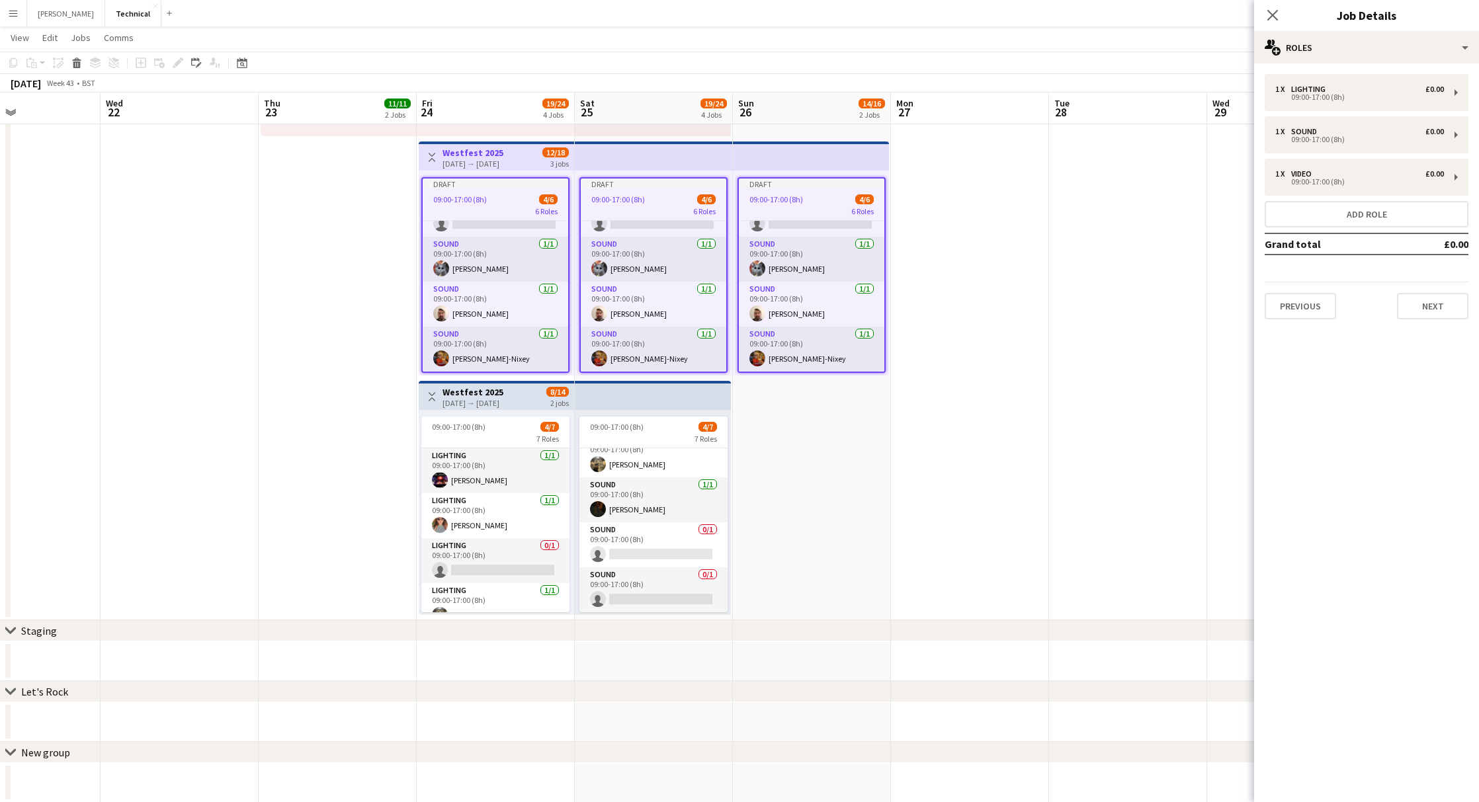
click at [1261, 17] on div "Close pop-in" at bounding box center [1272, 15] width 37 height 30
drag, startPoint x: 1270, startPoint y: 14, endPoint x: 1220, endPoint y: 57, distance: 66.2
click at [1268, 15] on icon "Close pop-in" at bounding box center [1272, 15] width 11 height 11
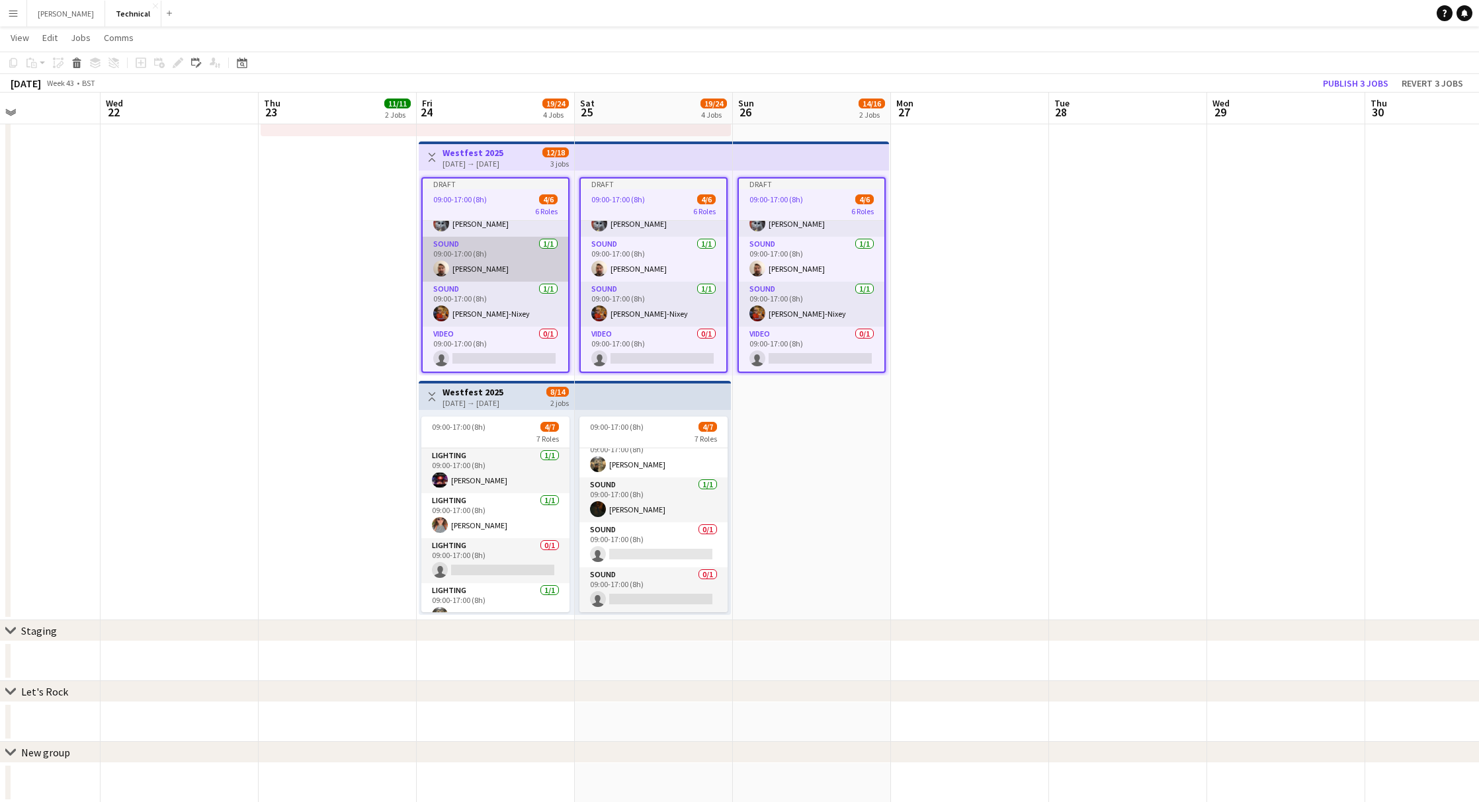
scroll to position [119, 0]
click at [490, 358] on app-card-role "Video 0/1 09:00-17:00 (8h) single-neutral-actions" at bounding box center [496, 349] width 146 height 45
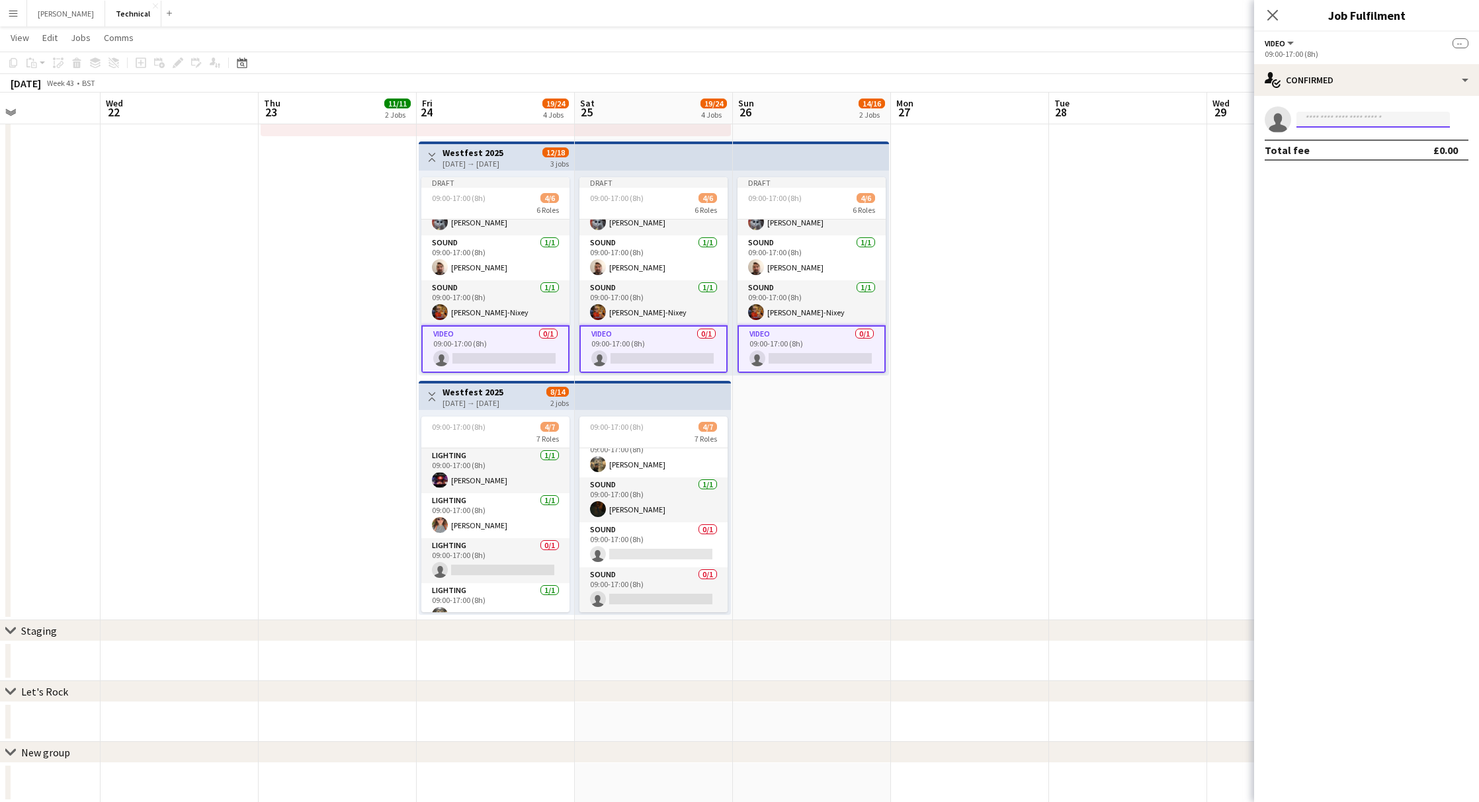
click at [1313, 112] on input at bounding box center [1373, 120] width 153 height 16
type input "****"
click at [1349, 141] on span "[PERSON_NAME]" at bounding box center [1345, 137] width 76 height 11
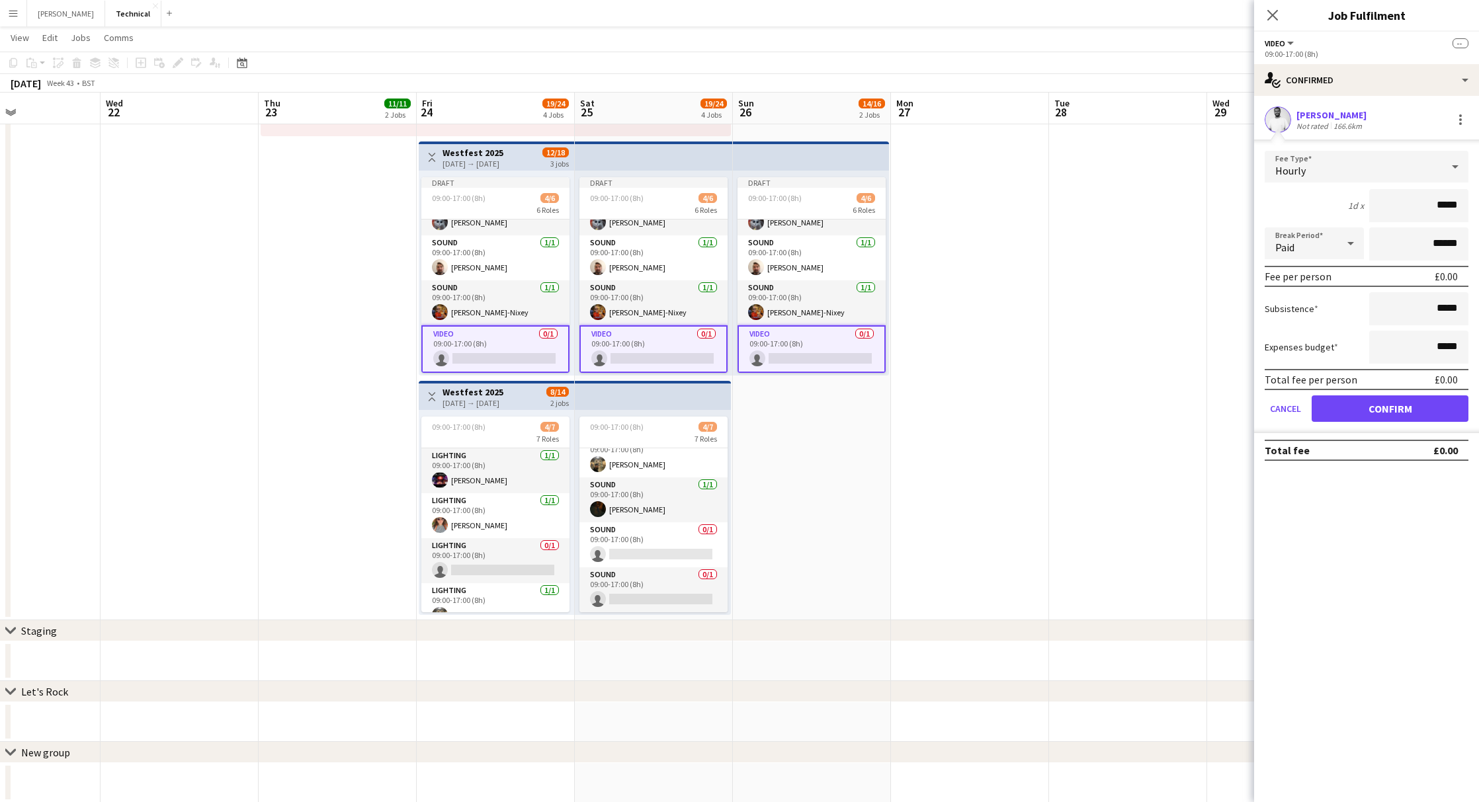
click at [1351, 409] on button "Confirm" at bounding box center [1390, 409] width 157 height 26
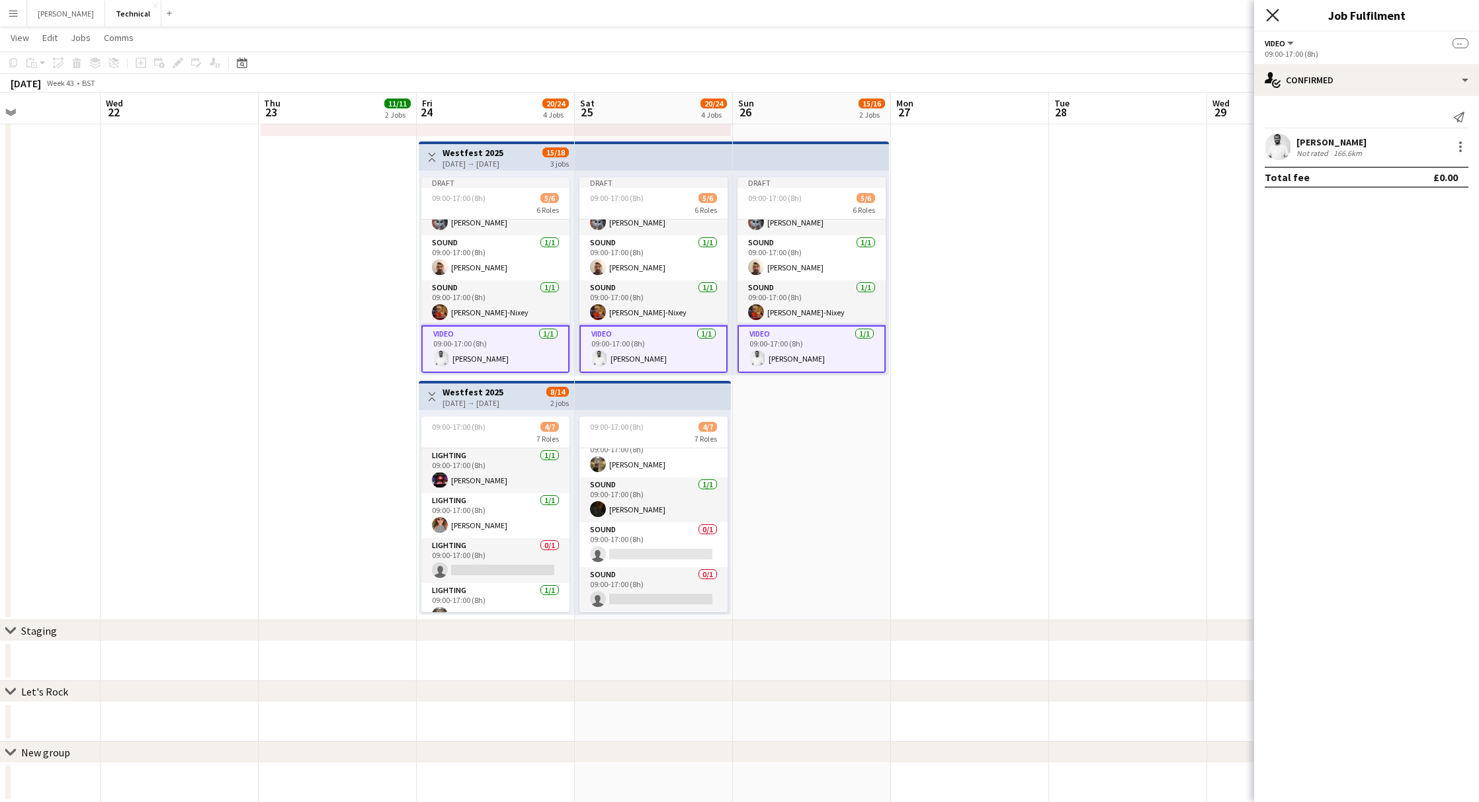
click at [1276, 9] on icon "Close pop-in" at bounding box center [1272, 15] width 13 height 13
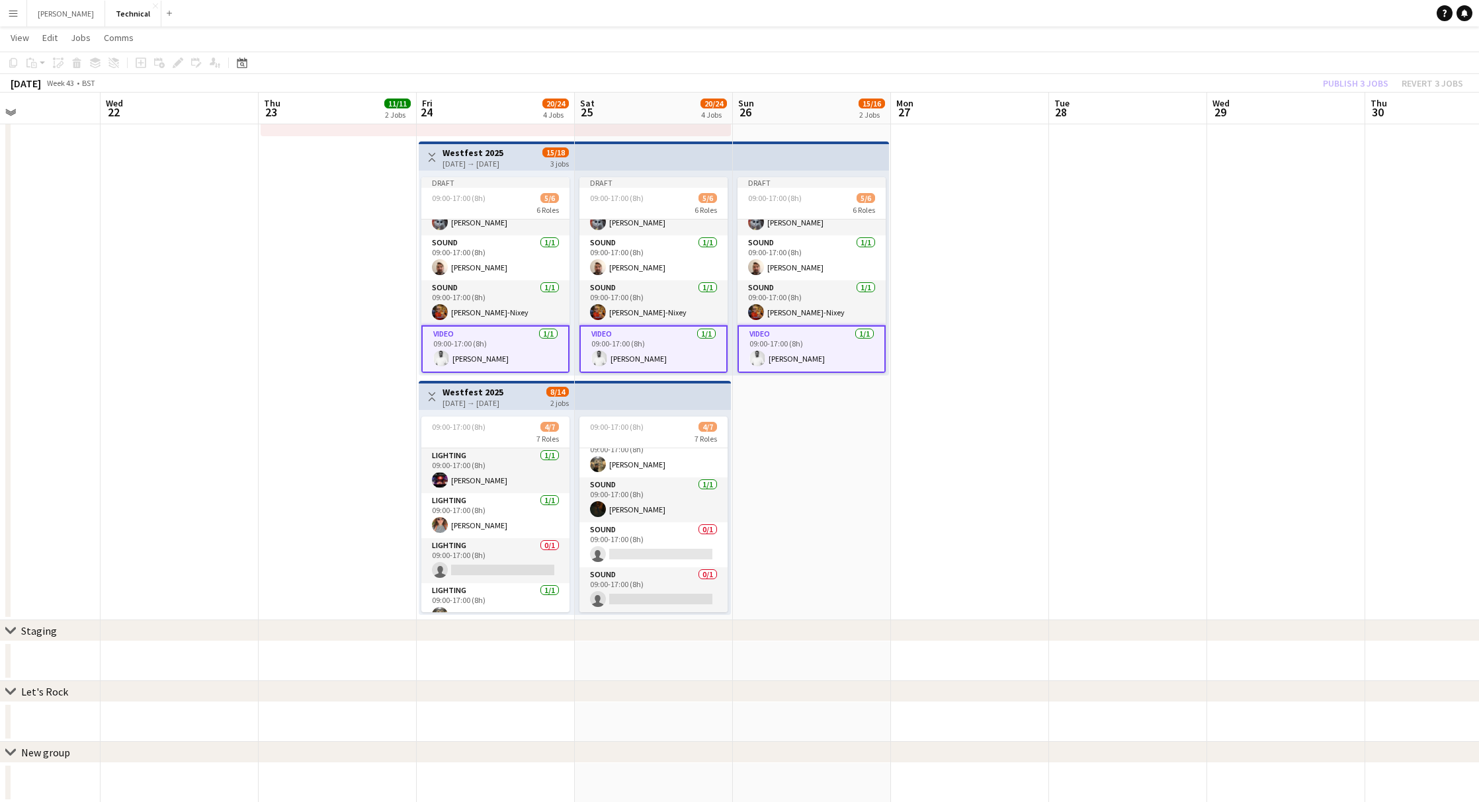
click at [1347, 76] on div "Publish 3 jobs Revert 3 jobs" at bounding box center [1393, 83] width 172 height 17
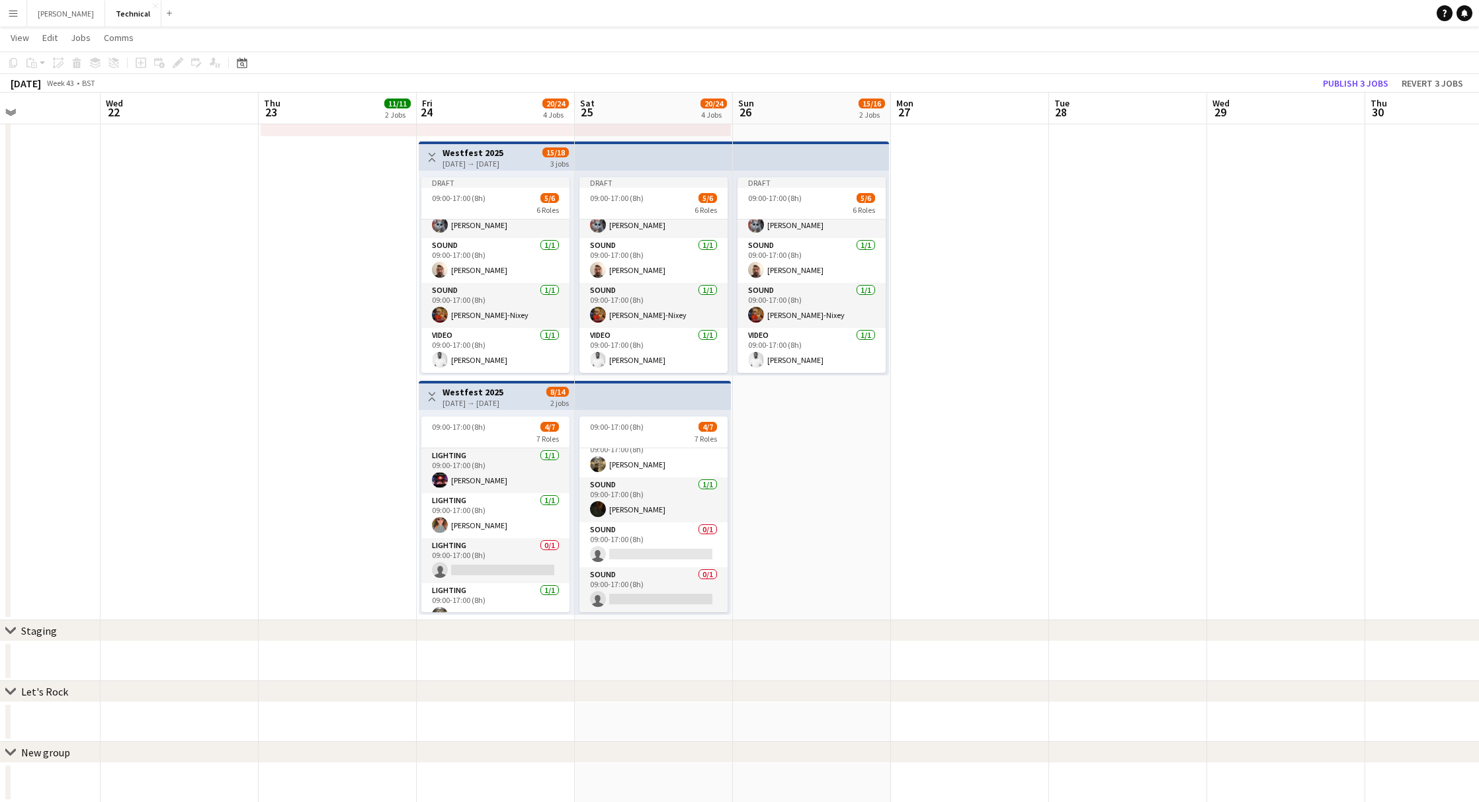
scroll to position [549, 0]
click at [1363, 85] on button "Publish 3 jobs" at bounding box center [1356, 83] width 76 height 17
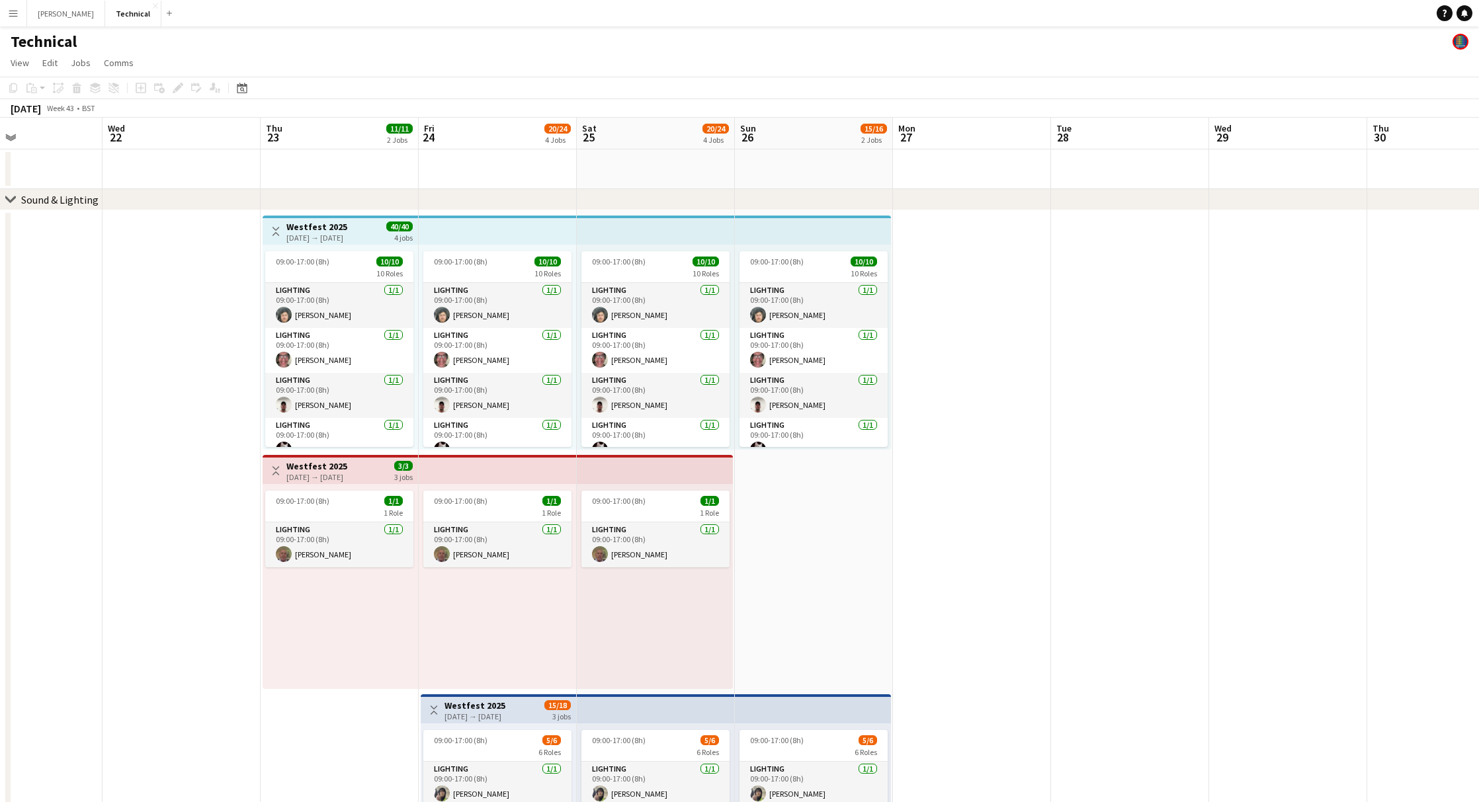
scroll to position [0, 0]
